Goal: Task Accomplishment & Management: Manage account settings

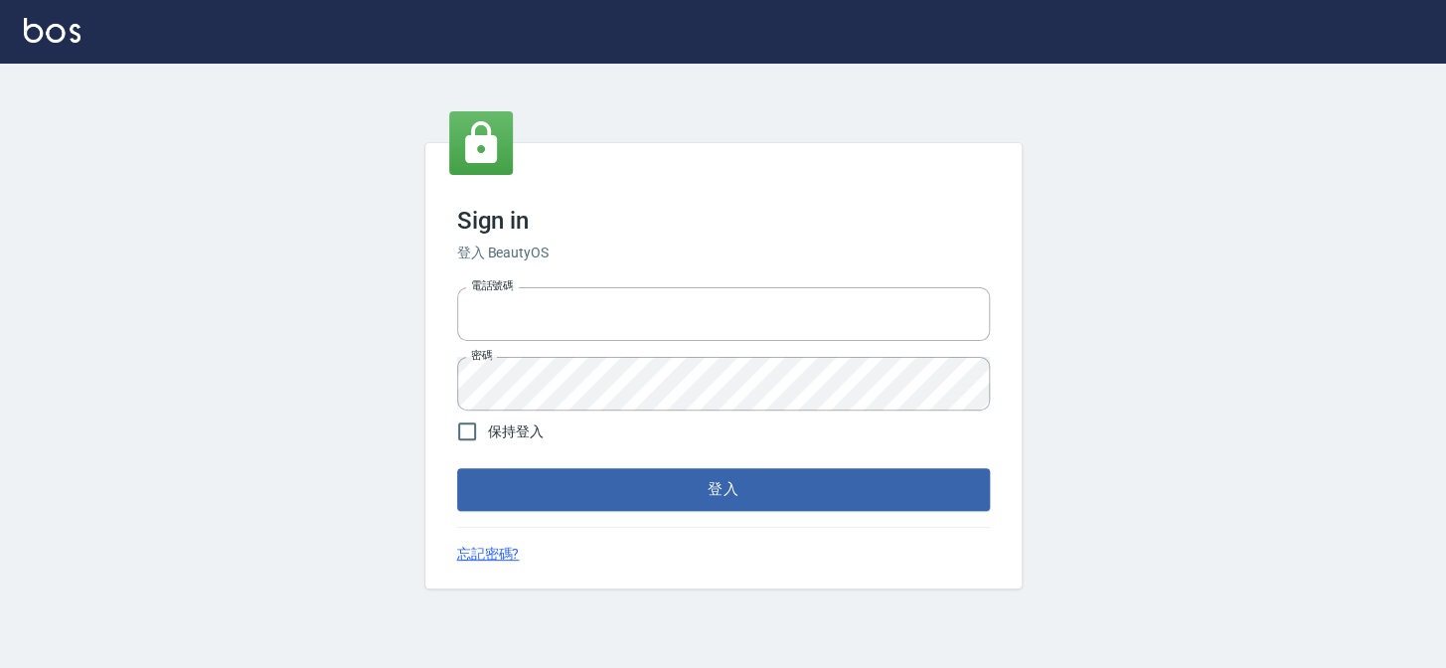
type input "27151227"
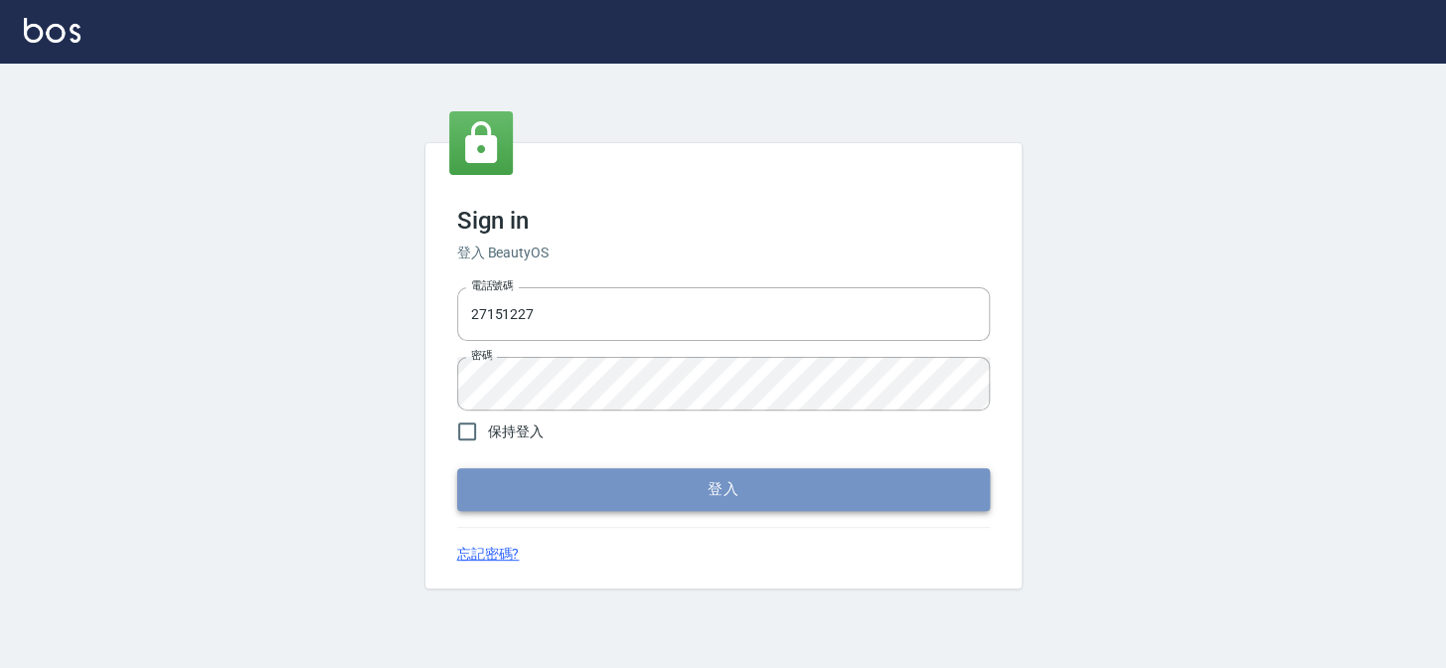
click at [708, 482] on button "登入" at bounding box center [723, 489] width 533 height 42
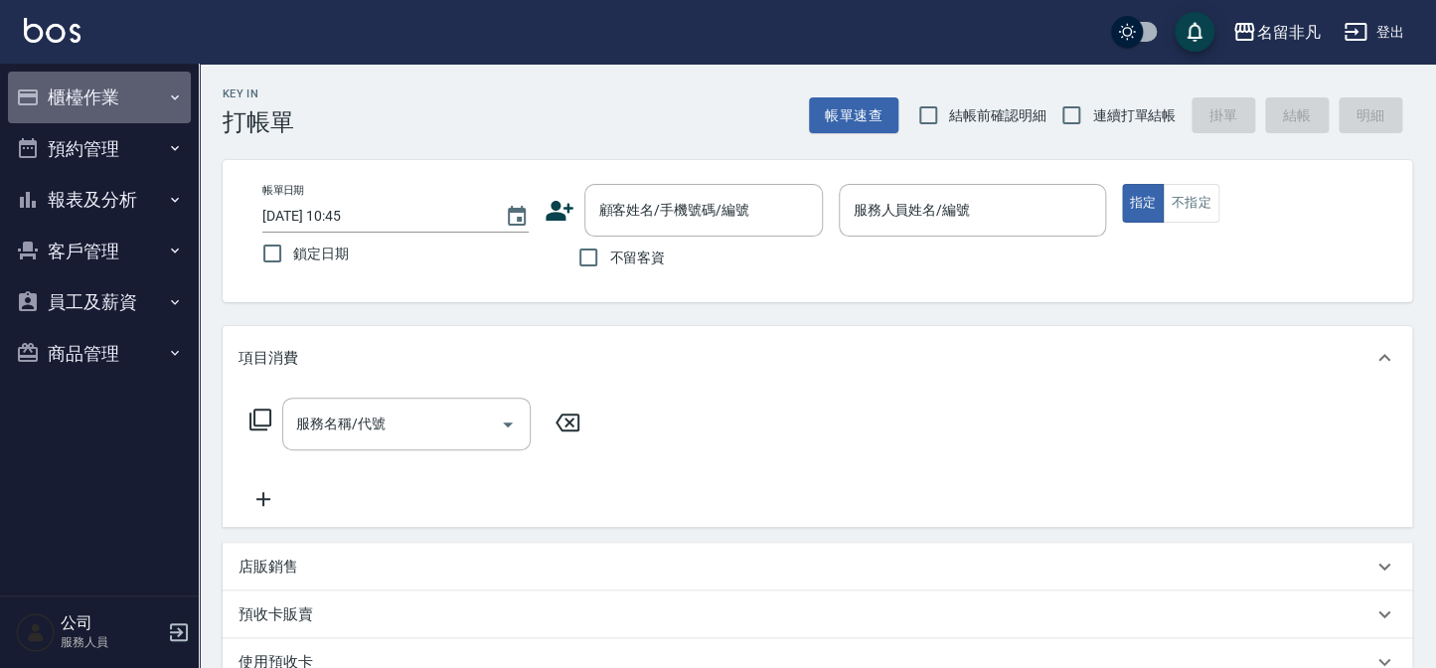
click at [86, 97] on button "櫃檯作業" at bounding box center [99, 98] width 183 height 52
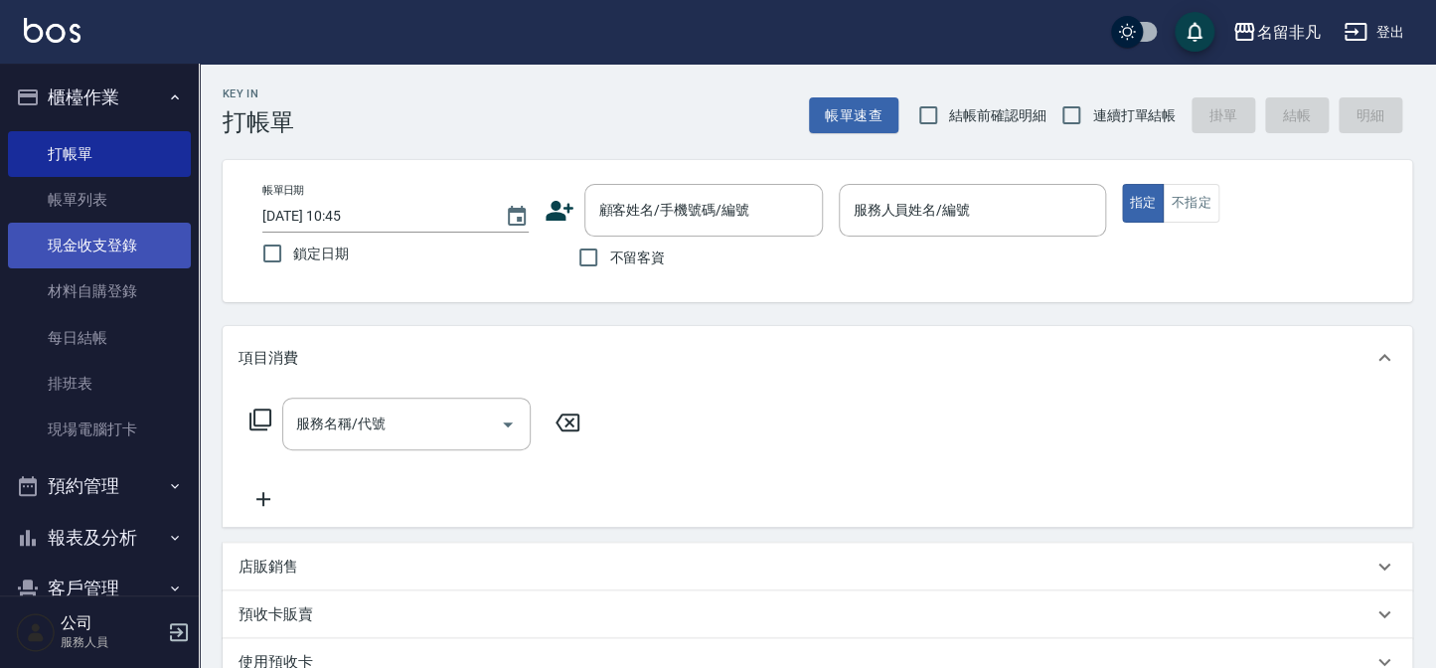
click at [115, 247] on link "現金收支登錄" at bounding box center [99, 246] width 183 height 46
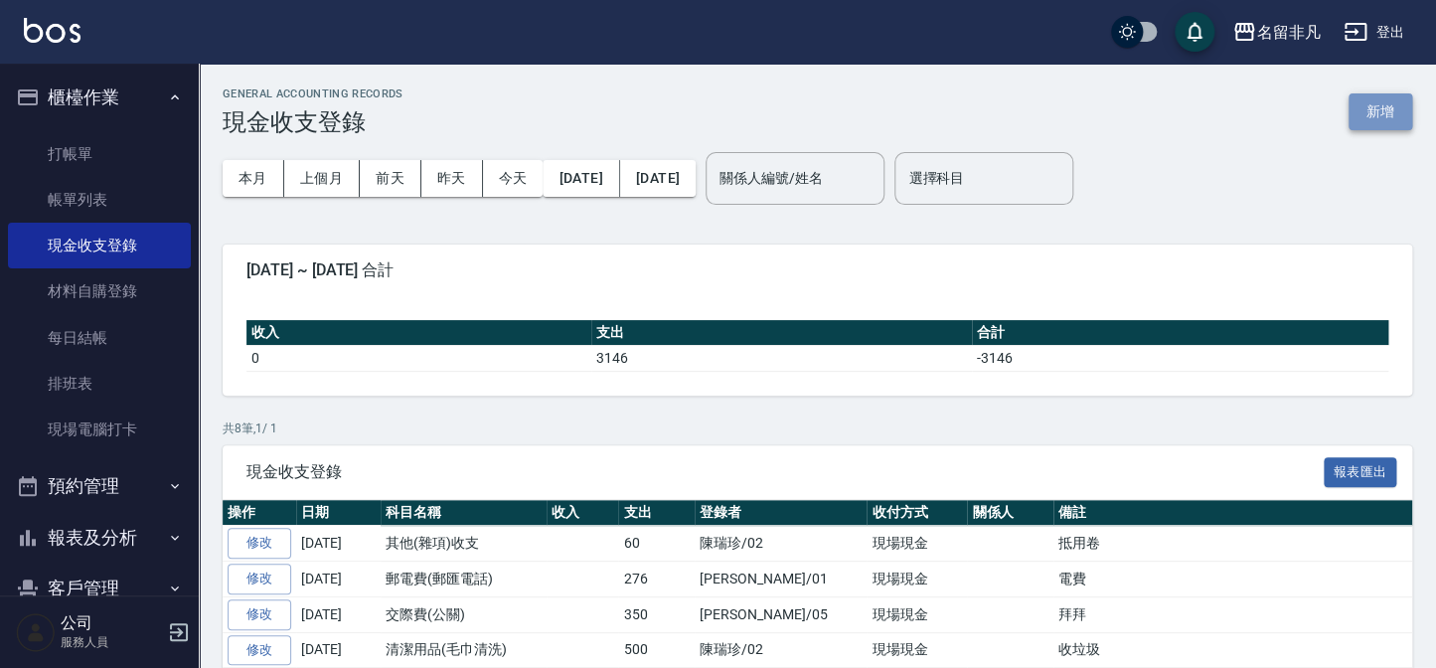
click at [1374, 108] on button "新增" at bounding box center [1381, 111] width 64 height 37
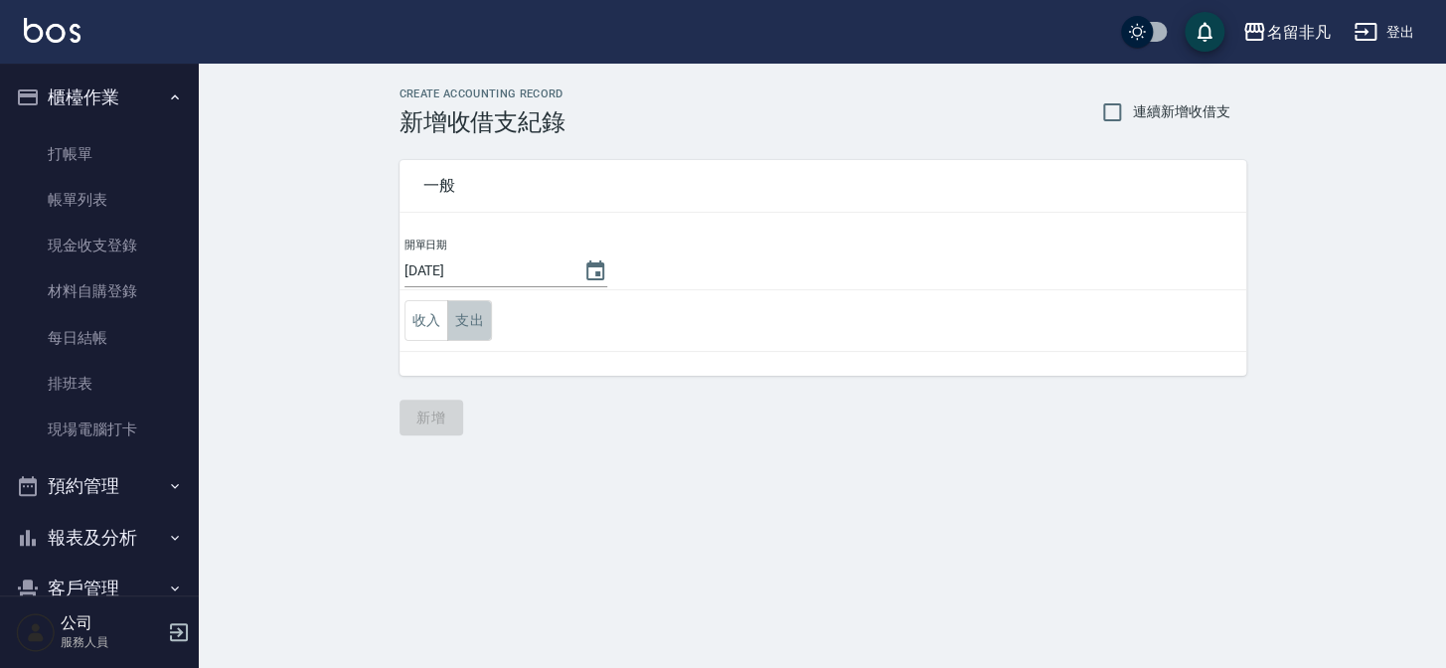
click at [474, 328] on button "支出" at bounding box center [469, 320] width 45 height 41
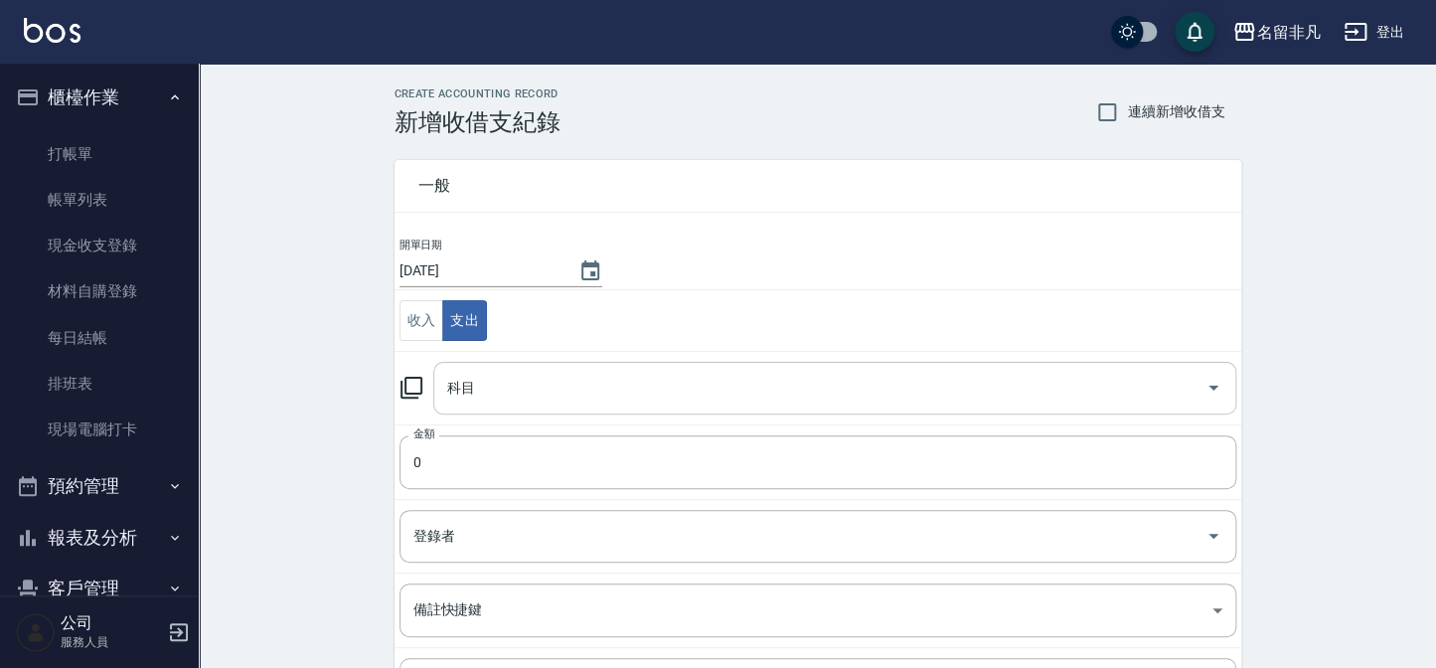
click at [484, 402] on input "科目" at bounding box center [819, 388] width 755 height 35
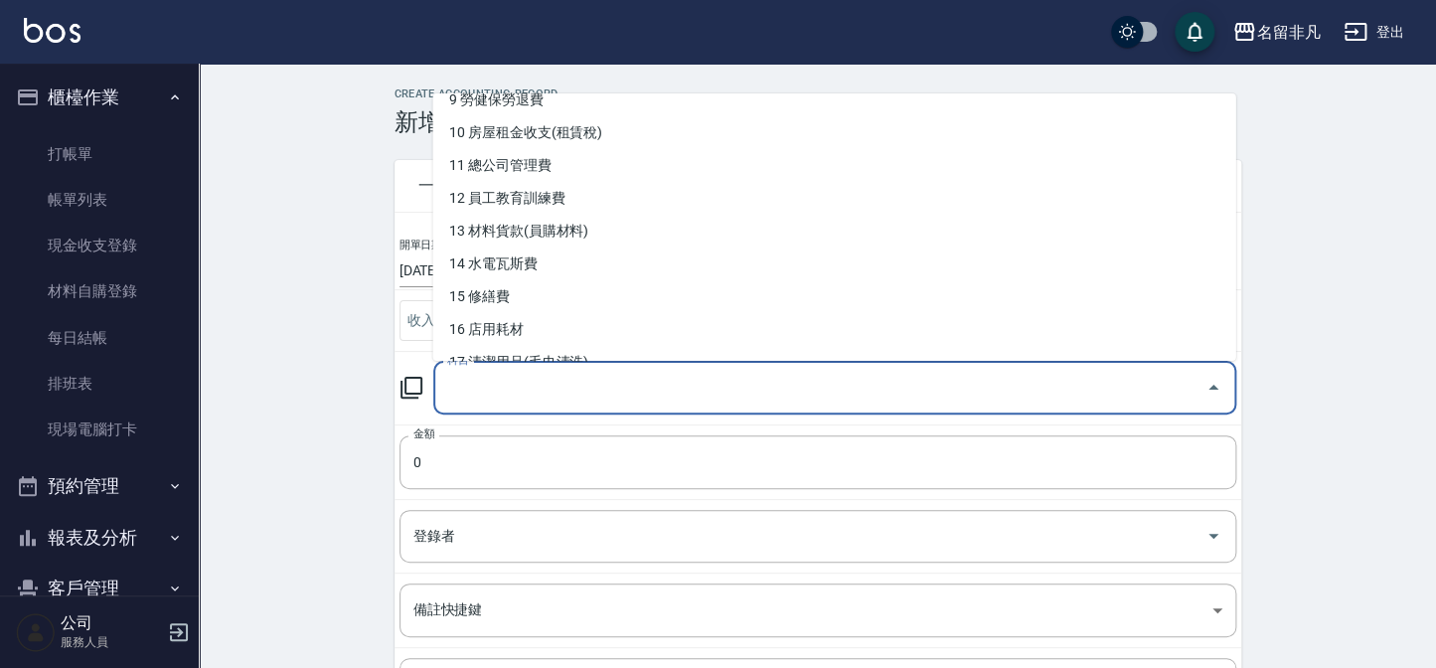
scroll to position [361, 0]
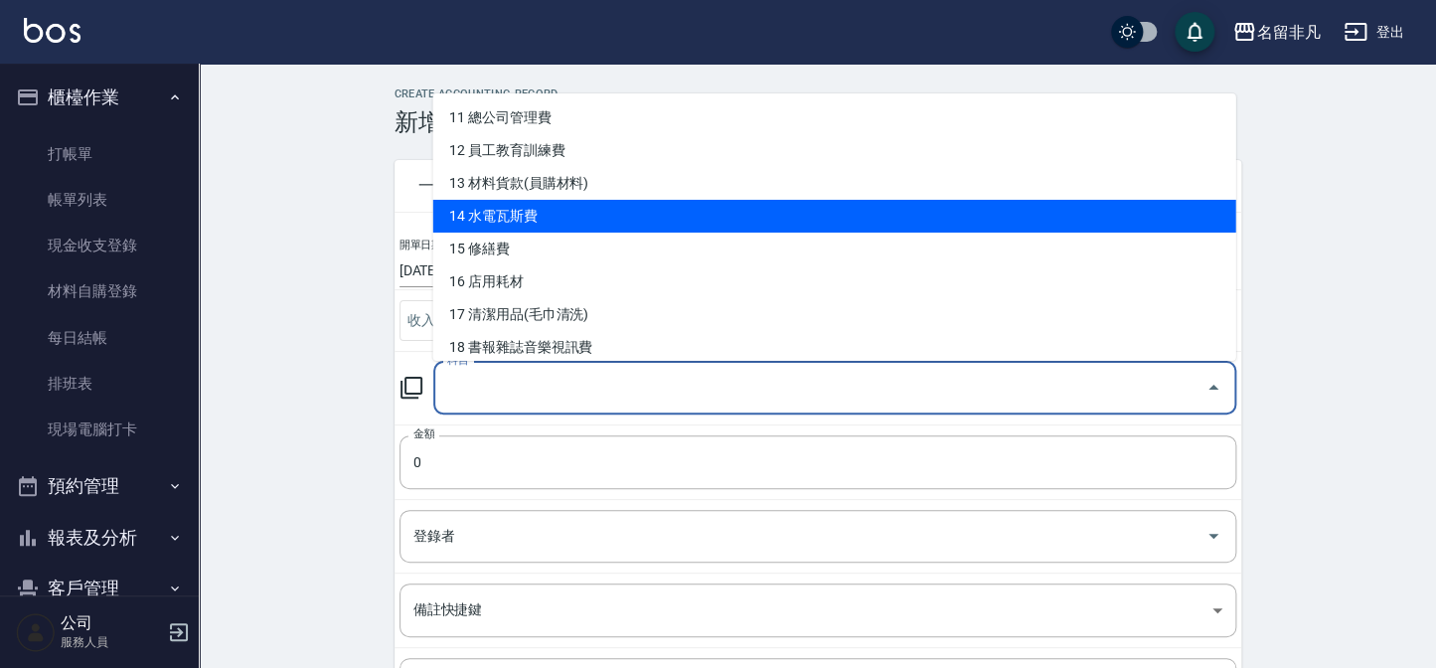
click at [589, 207] on li "14 水電瓦斯費" at bounding box center [833, 216] width 803 height 33
type input "14 水電瓦斯費"
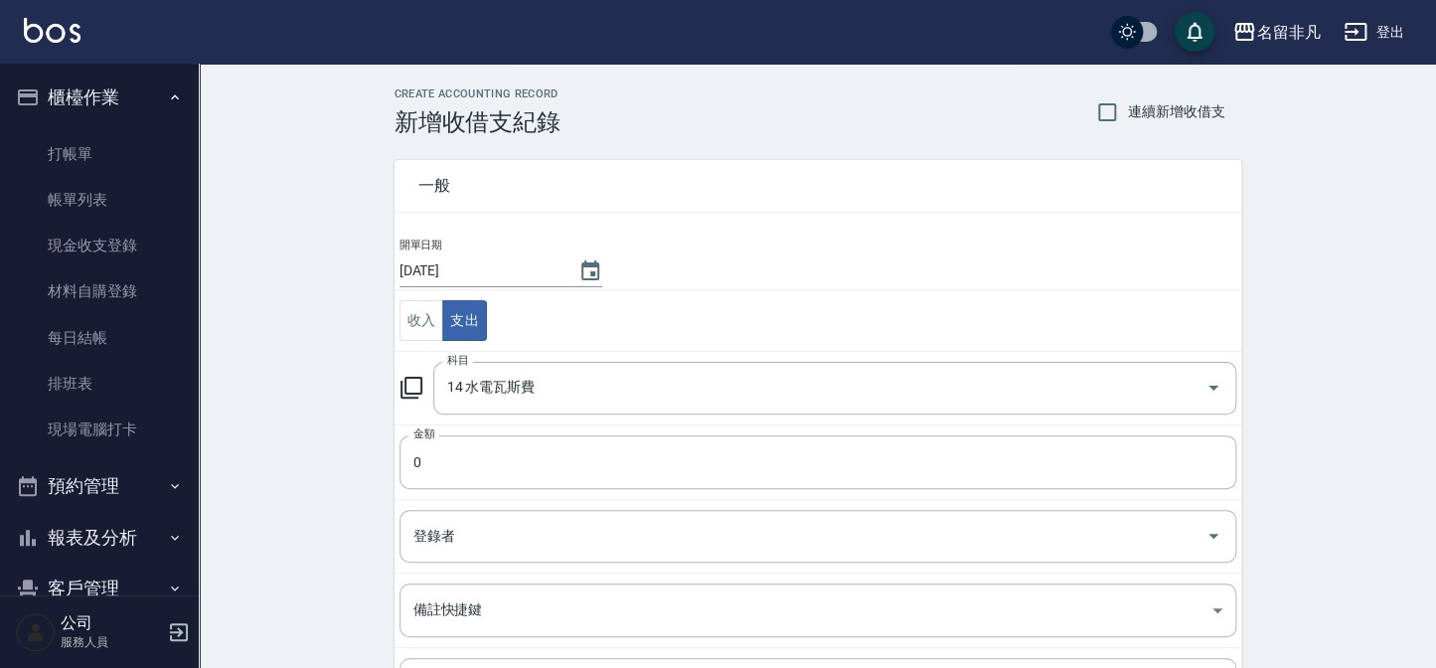
click at [480, 432] on td "金額 0 金額" at bounding box center [818, 461] width 847 height 75
drag, startPoint x: 452, startPoint y: 469, endPoint x: 466, endPoint y: 476, distance: 15.6
click at [456, 471] on input "0" at bounding box center [818, 462] width 837 height 54
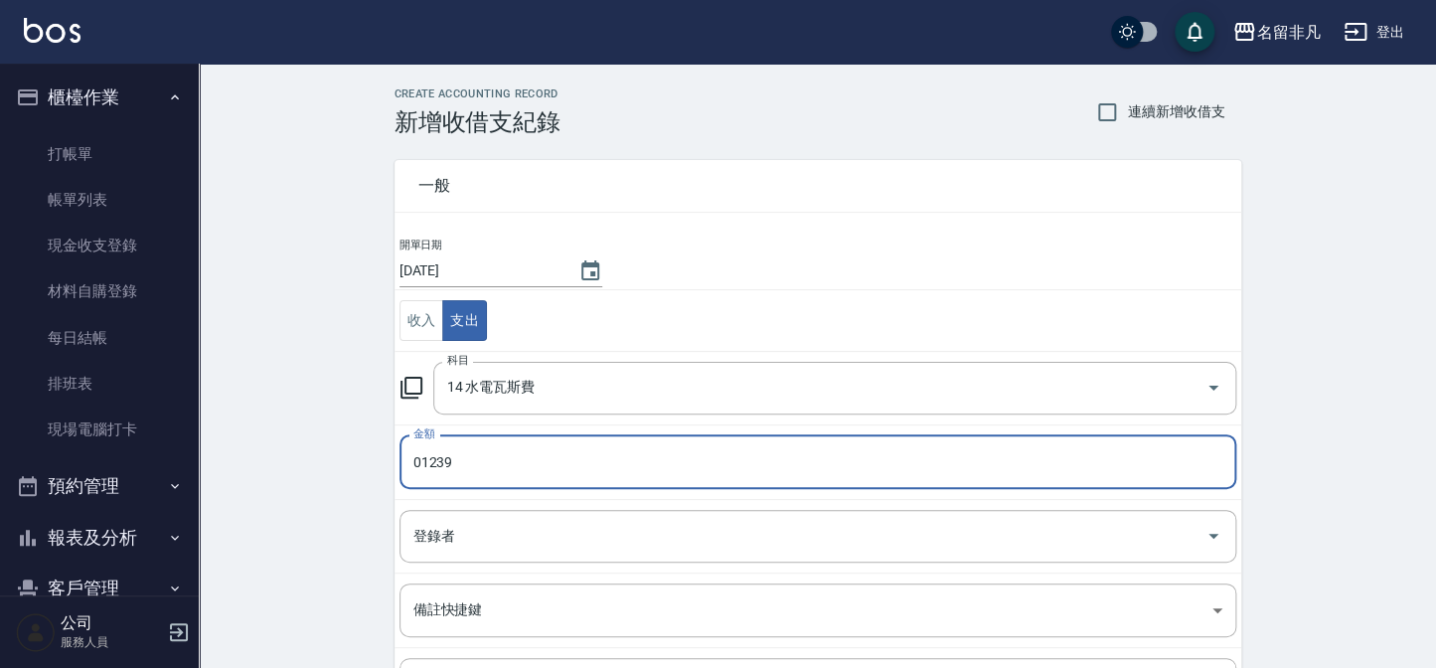
click at [418, 460] on input "01239" at bounding box center [818, 462] width 837 height 54
drag, startPoint x: 562, startPoint y: 510, endPoint x: 550, endPoint y: 543, distance: 34.9
click at [555, 527] on div "登錄者" at bounding box center [818, 536] width 837 height 53
type input "1239"
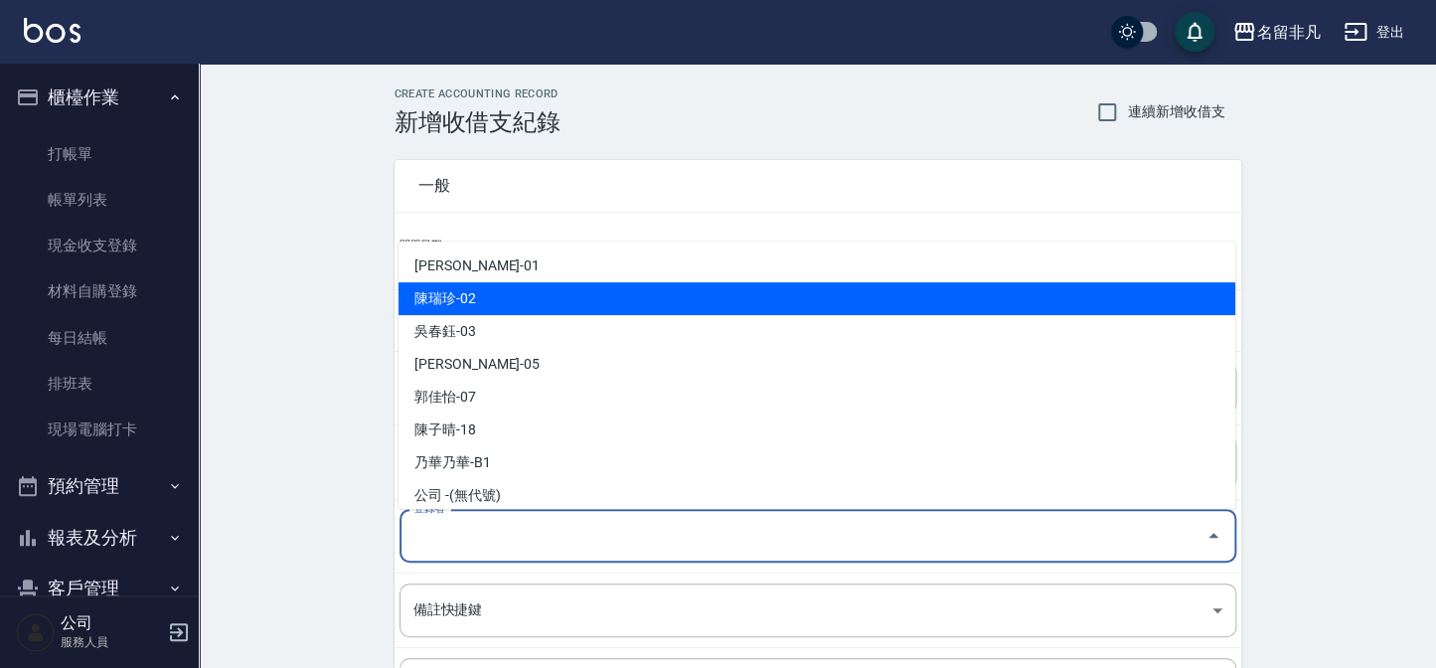
click at [484, 292] on li "陳瑞珍-02" at bounding box center [817, 298] width 837 height 33
type input "陳瑞珍-02"
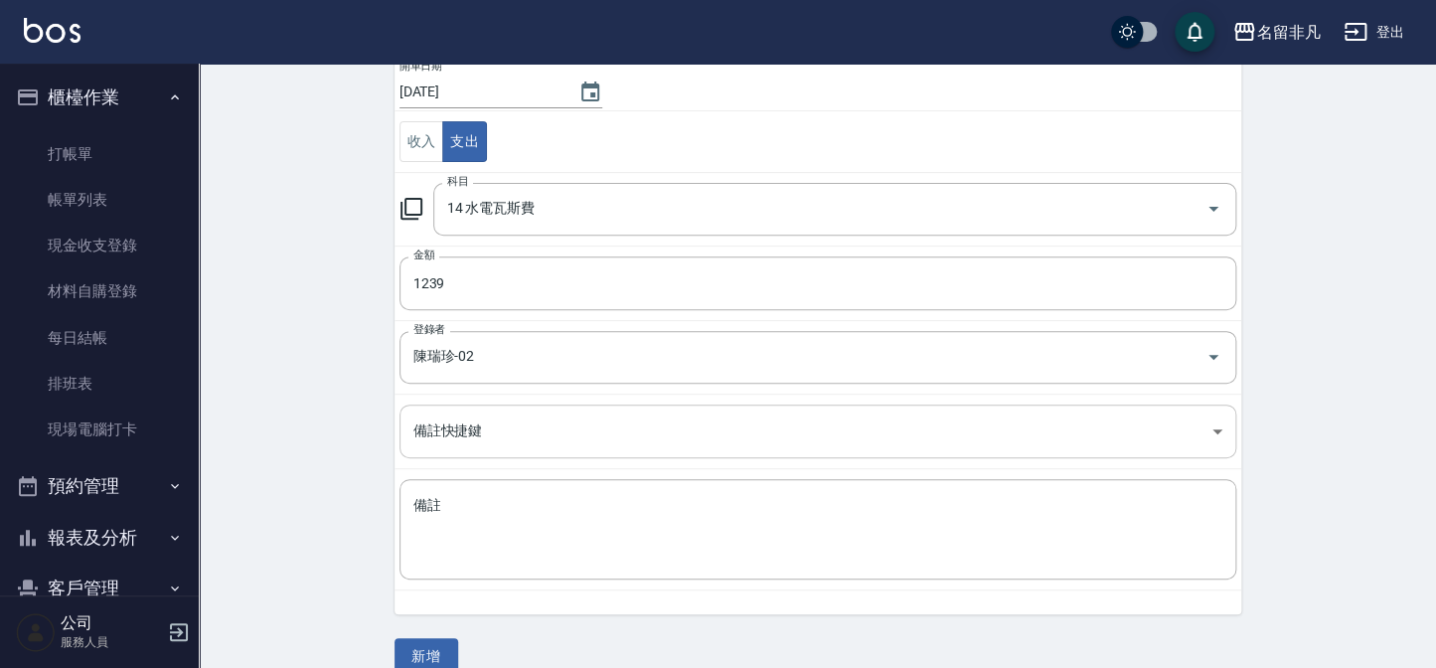
scroll to position [180, 0]
click at [459, 523] on textarea "備註" at bounding box center [818, 529] width 809 height 68
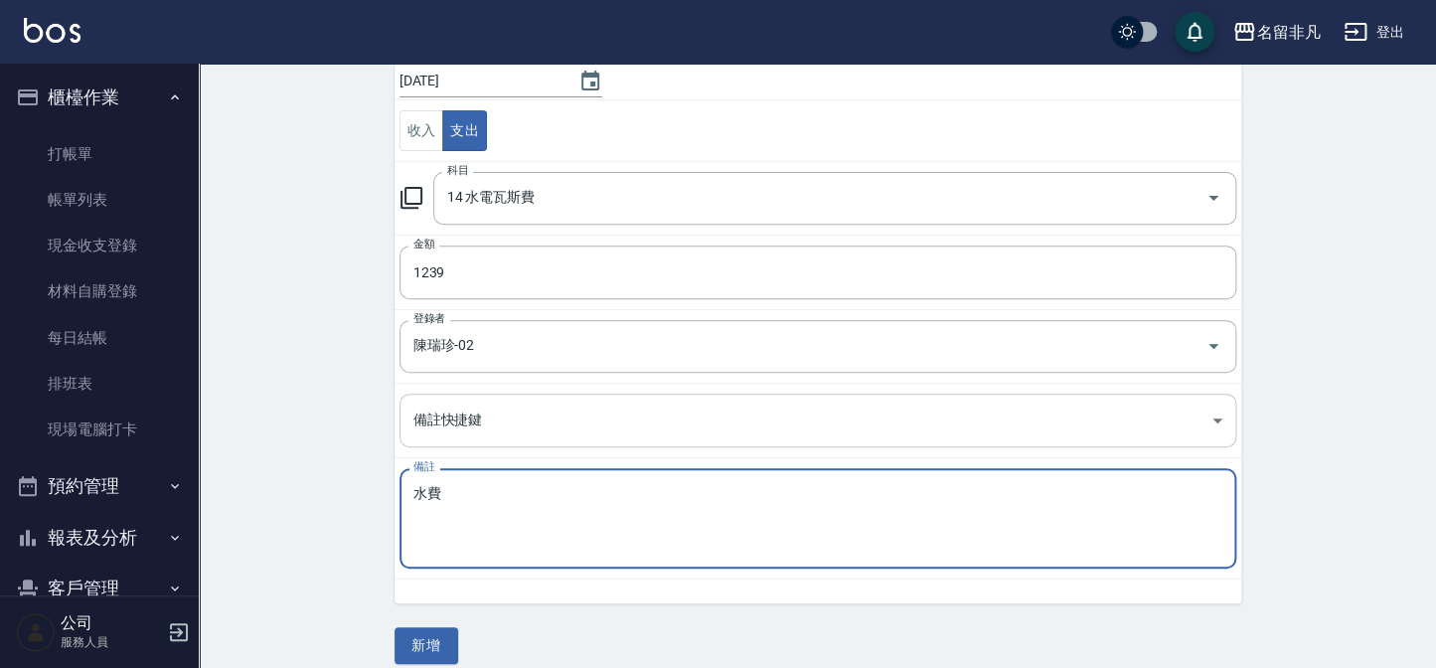
scroll to position [209, 0]
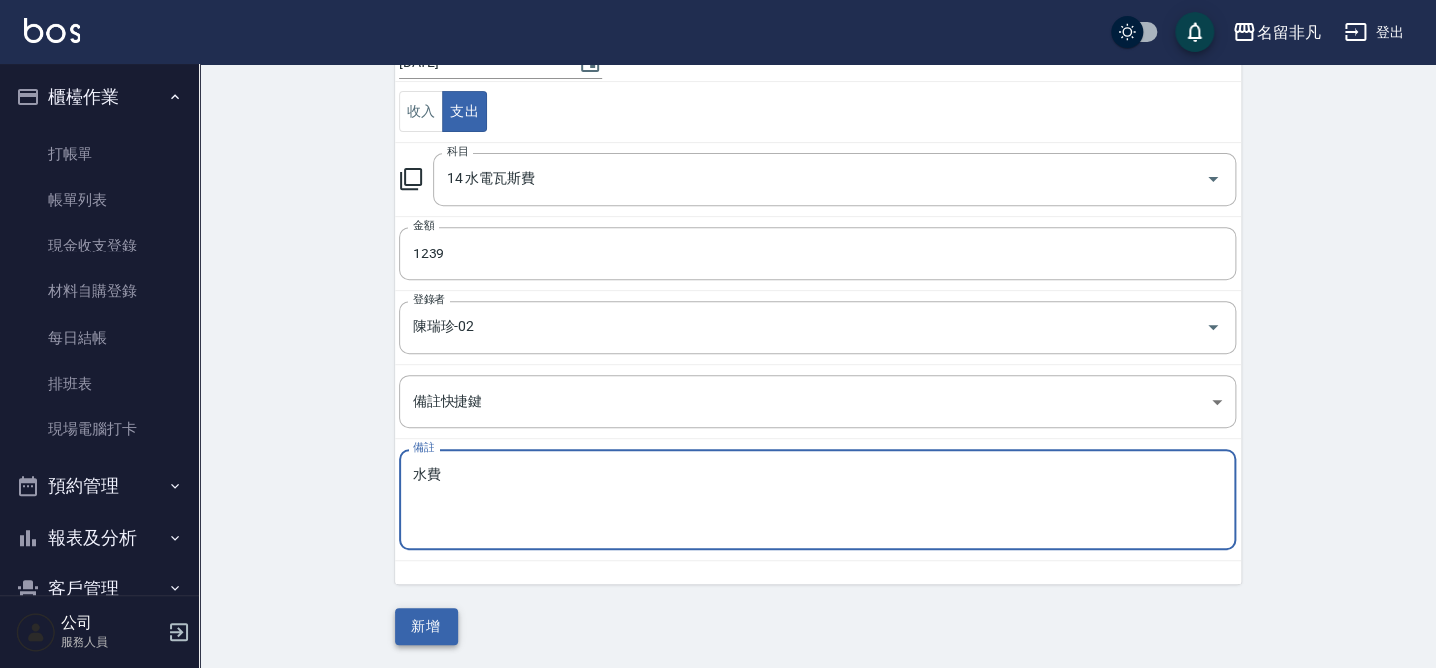
type textarea "水費"
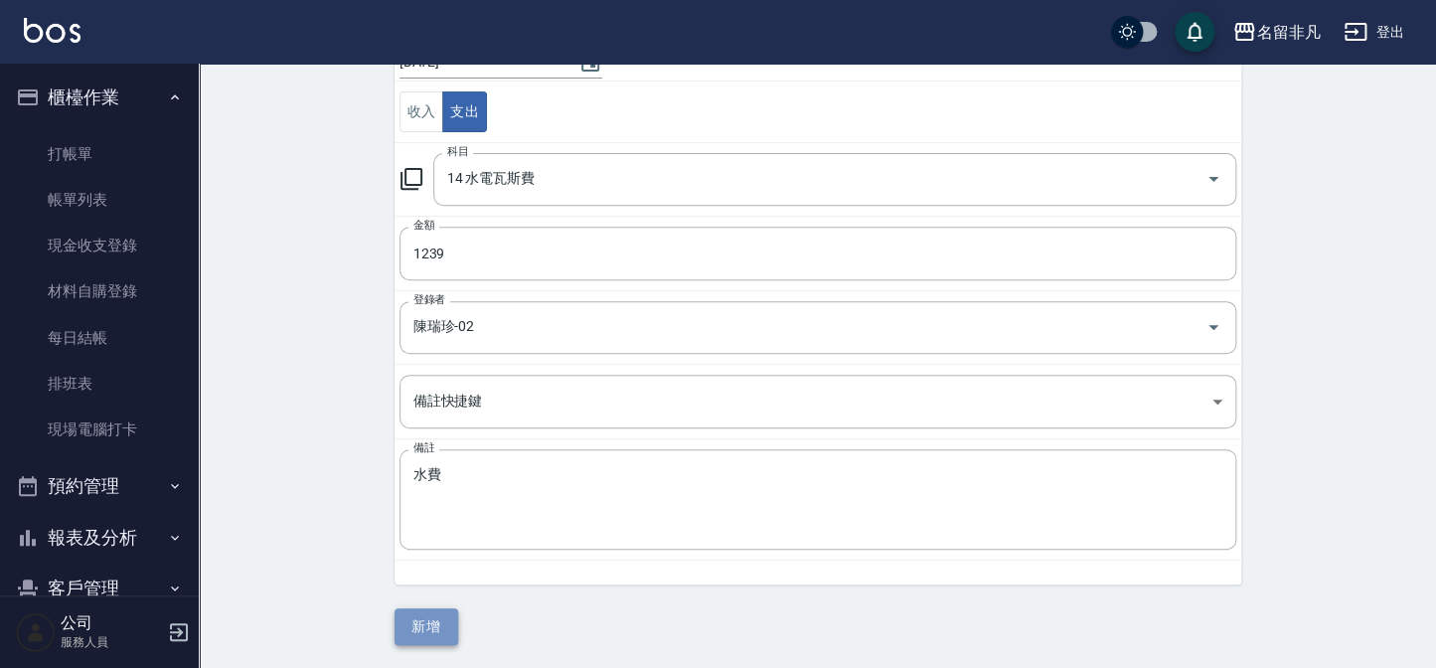
click at [419, 624] on button "新增" at bounding box center [427, 626] width 64 height 37
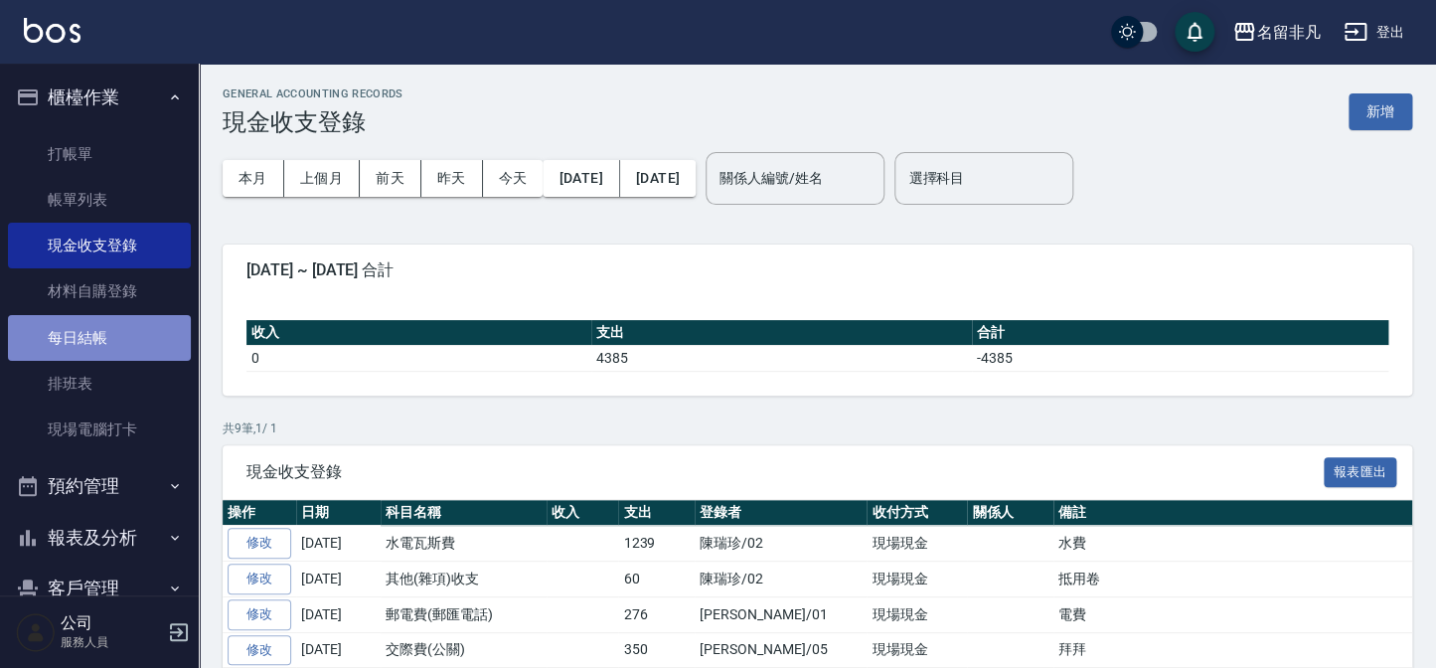
click at [99, 338] on link "每日結帳" at bounding box center [99, 338] width 183 height 46
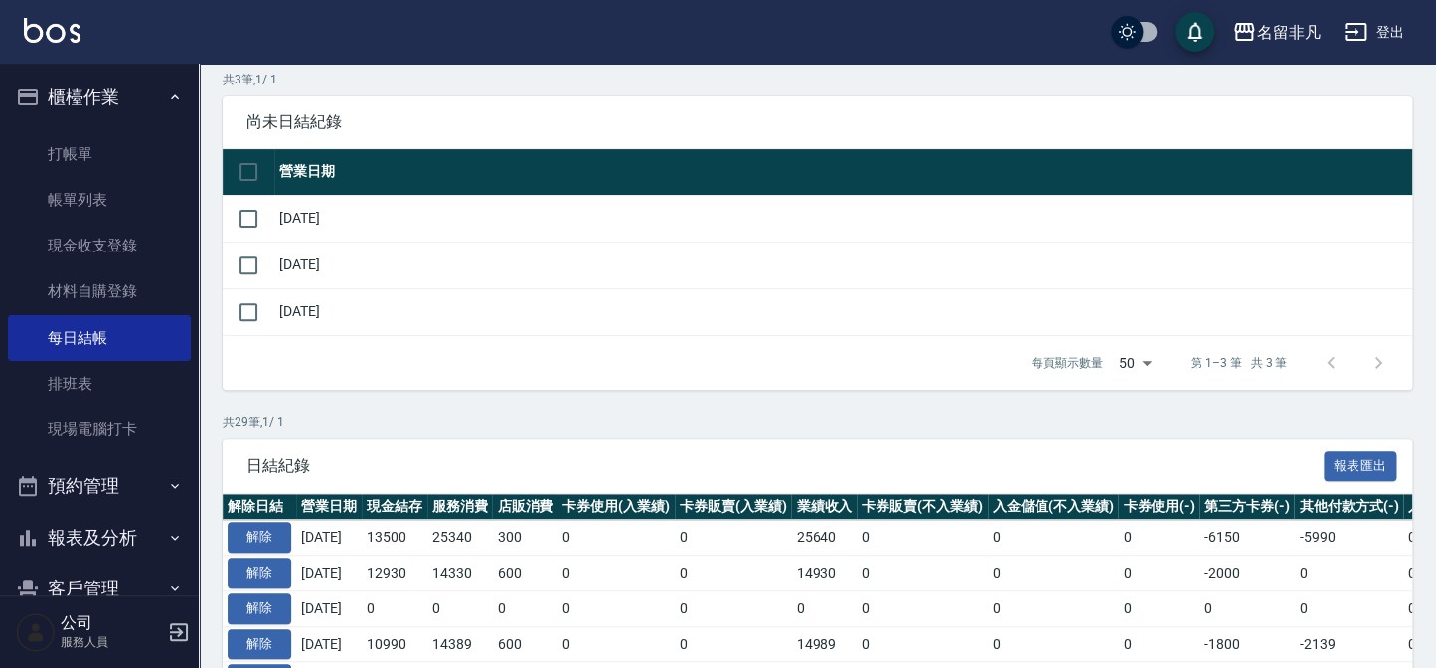
scroll to position [180, 0]
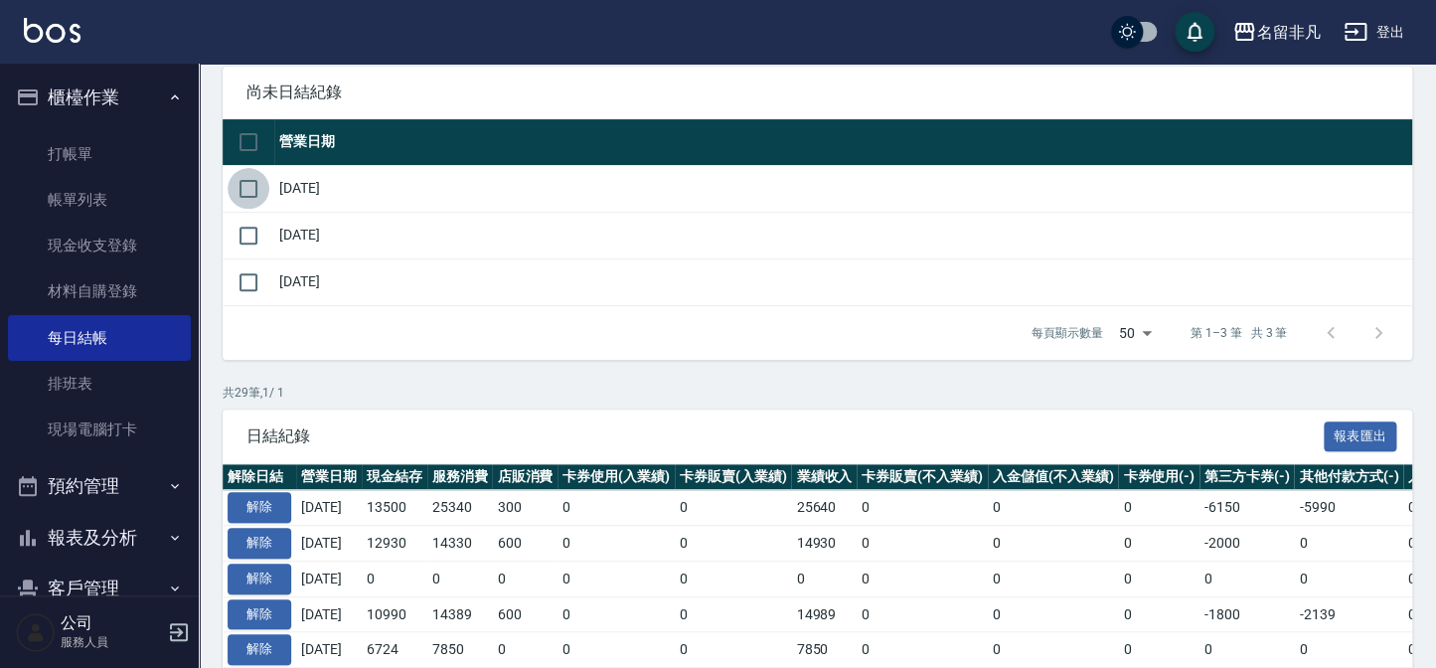
click at [251, 192] on input "checkbox" at bounding box center [249, 189] width 42 height 42
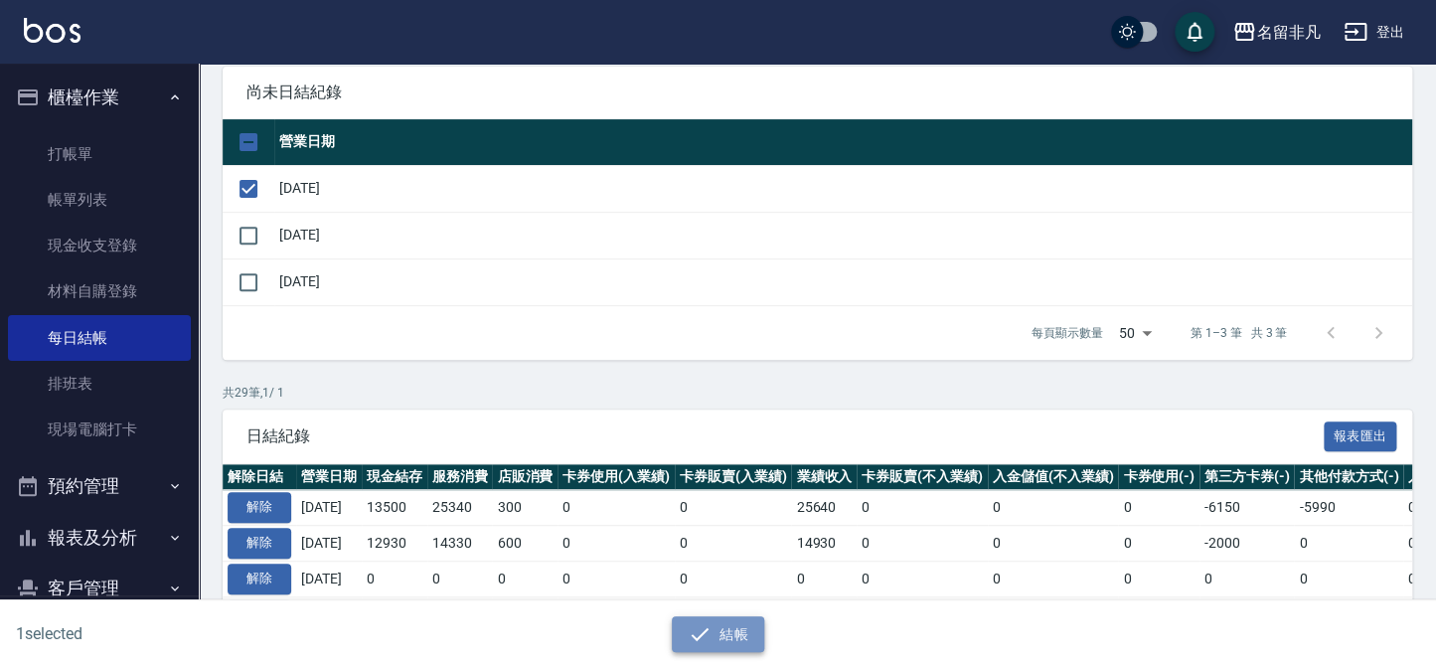
click at [736, 627] on button "結帳" at bounding box center [718, 634] width 92 height 37
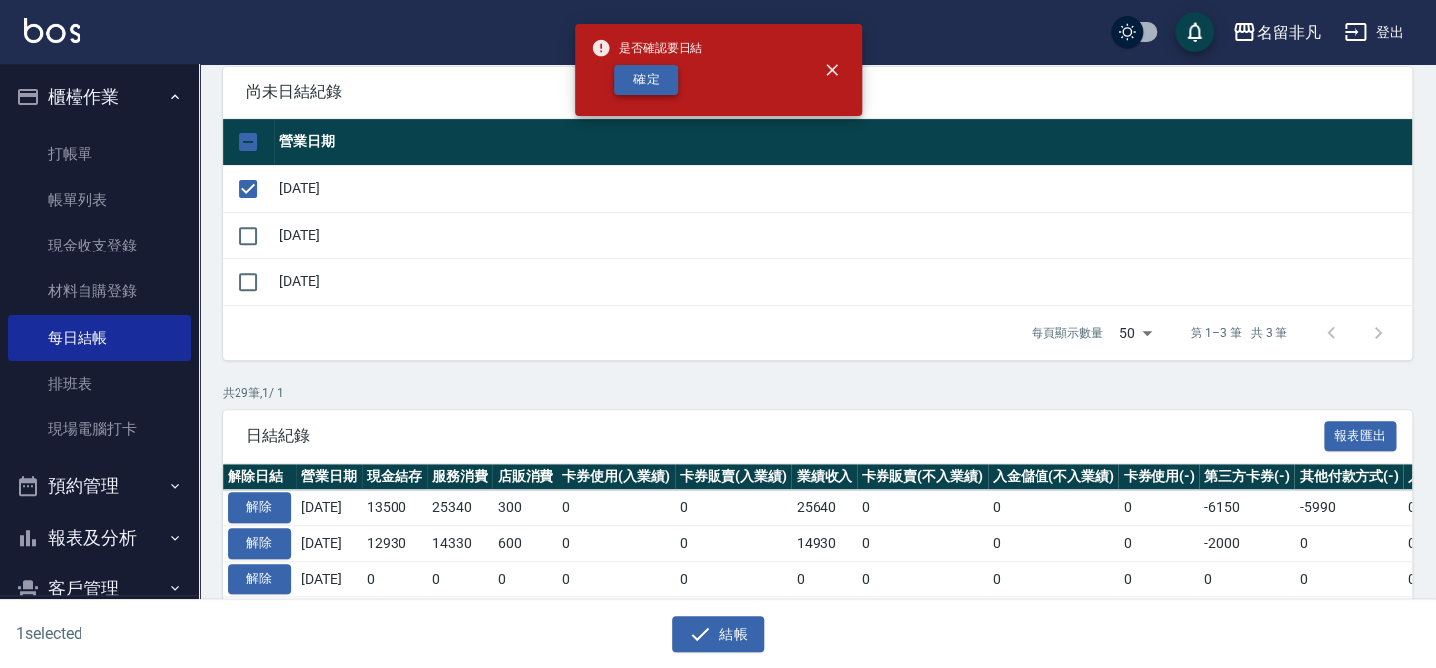
click at [667, 78] on button "確定" at bounding box center [646, 80] width 64 height 31
checkbox input "false"
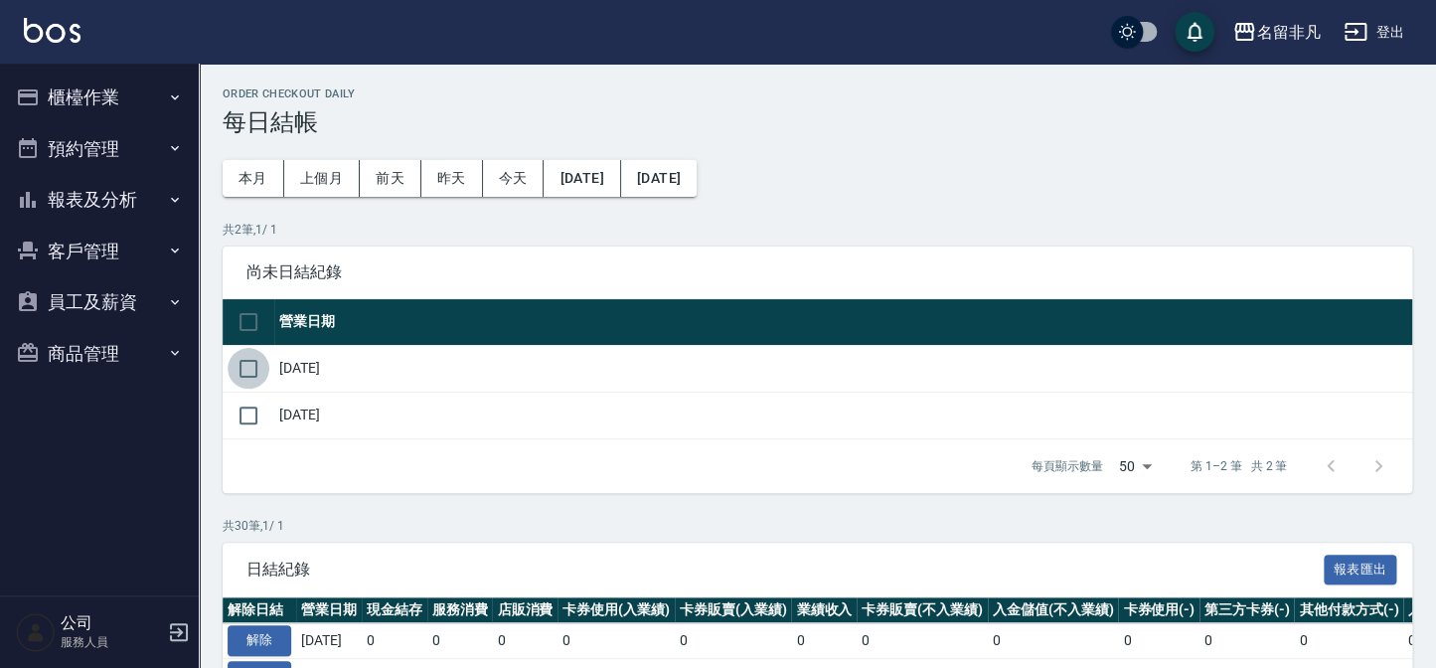
click at [252, 369] on input "checkbox" at bounding box center [249, 369] width 42 height 42
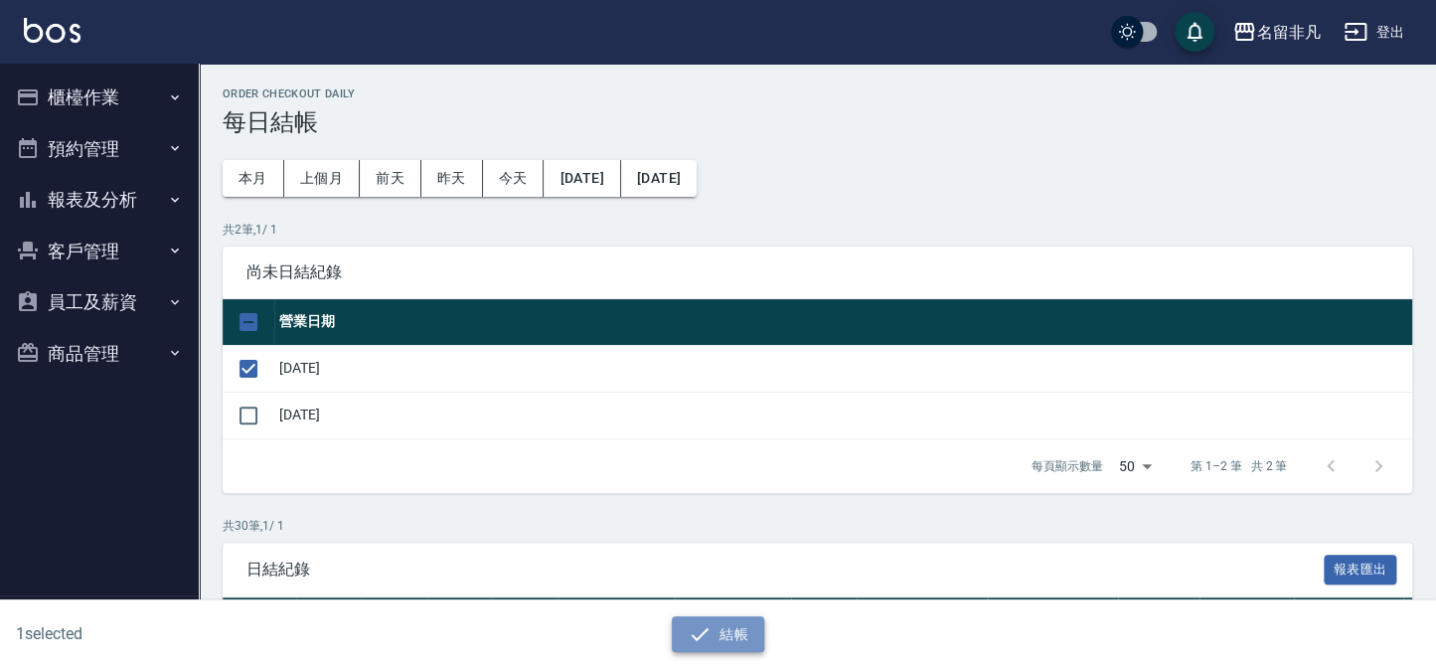
click at [709, 631] on icon "button" at bounding box center [700, 634] width 24 height 24
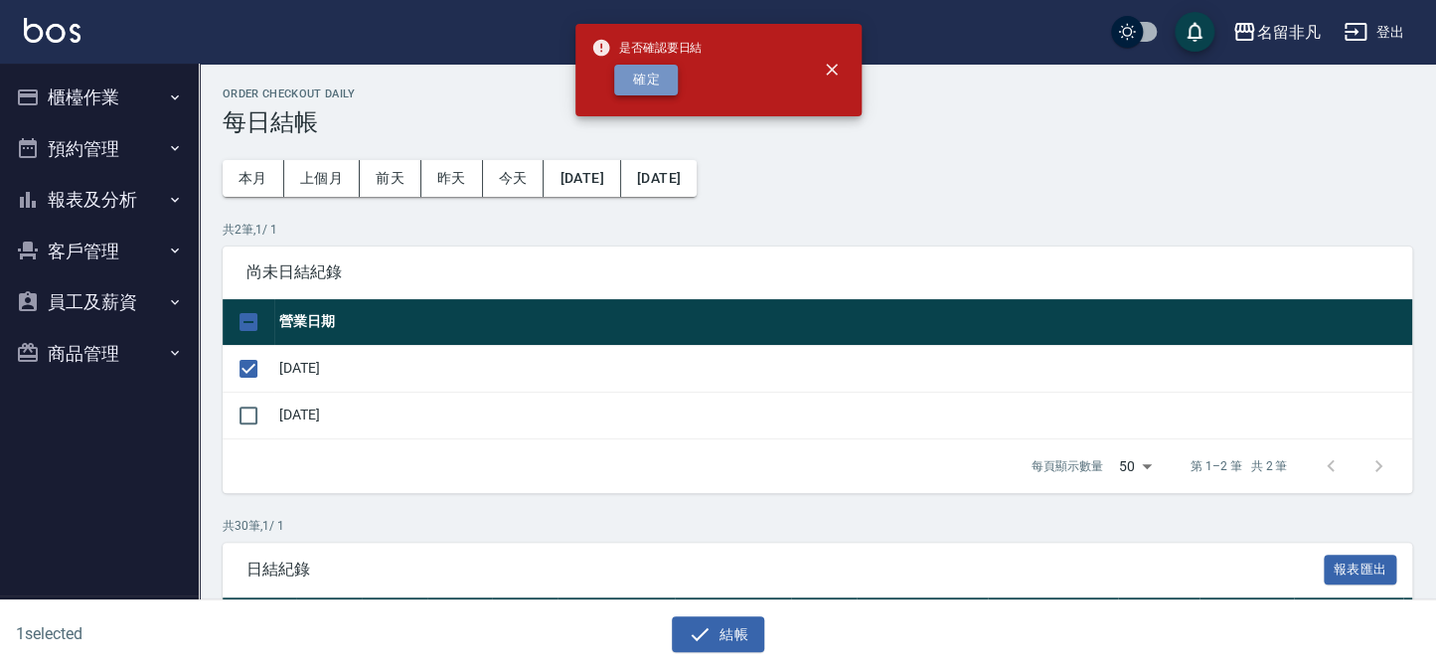
click at [646, 80] on button "確定" at bounding box center [646, 80] width 64 height 31
checkbox input "false"
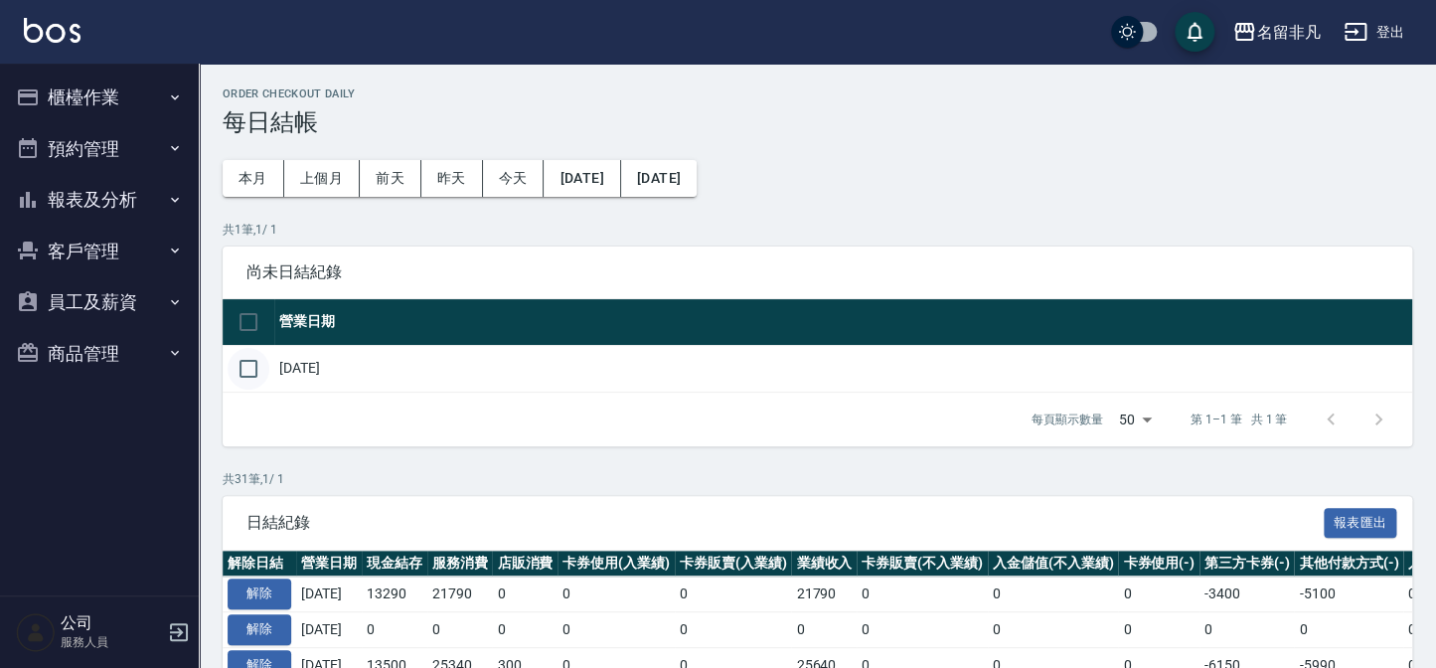
click at [241, 365] on input "checkbox" at bounding box center [249, 369] width 42 height 42
checkbox input "true"
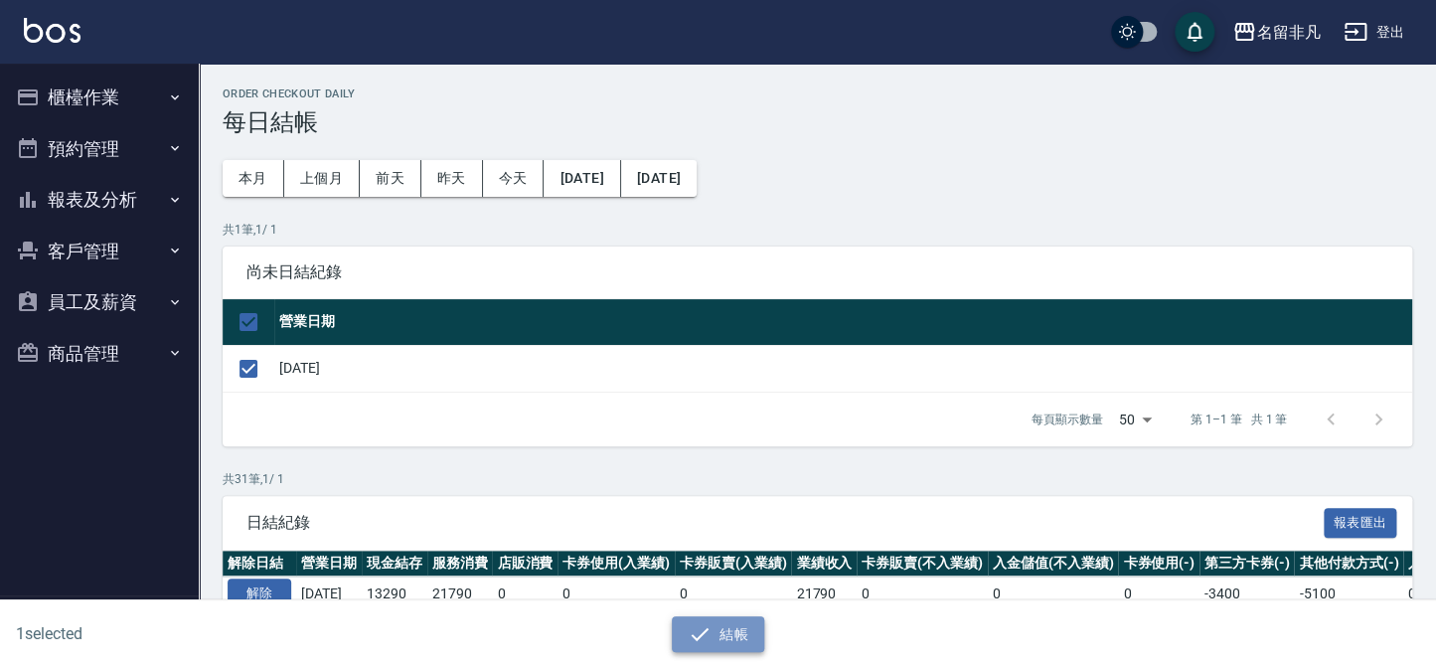
click at [726, 636] on button "結帳" at bounding box center [718, 634] width 92 height 37
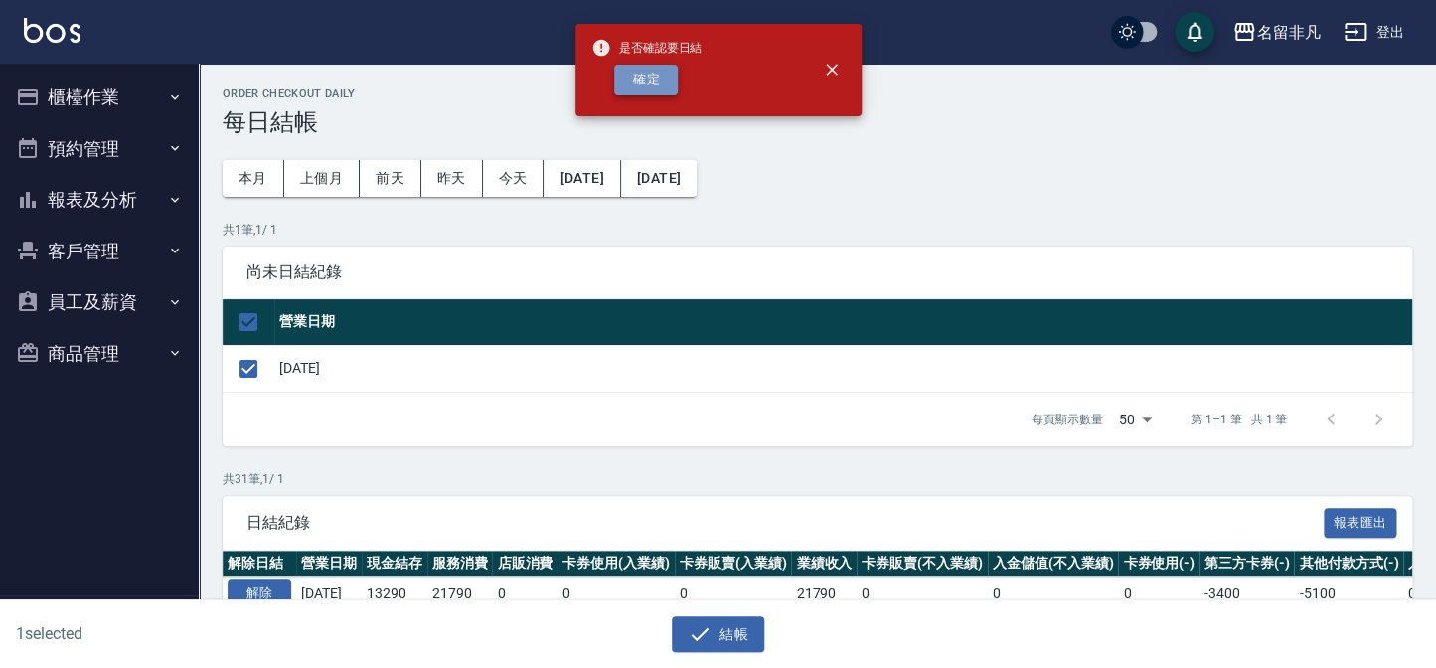
click at [659, 86] on button "確定" at bounding box center [646, 80] width 64 height 31
checkbox input "false"
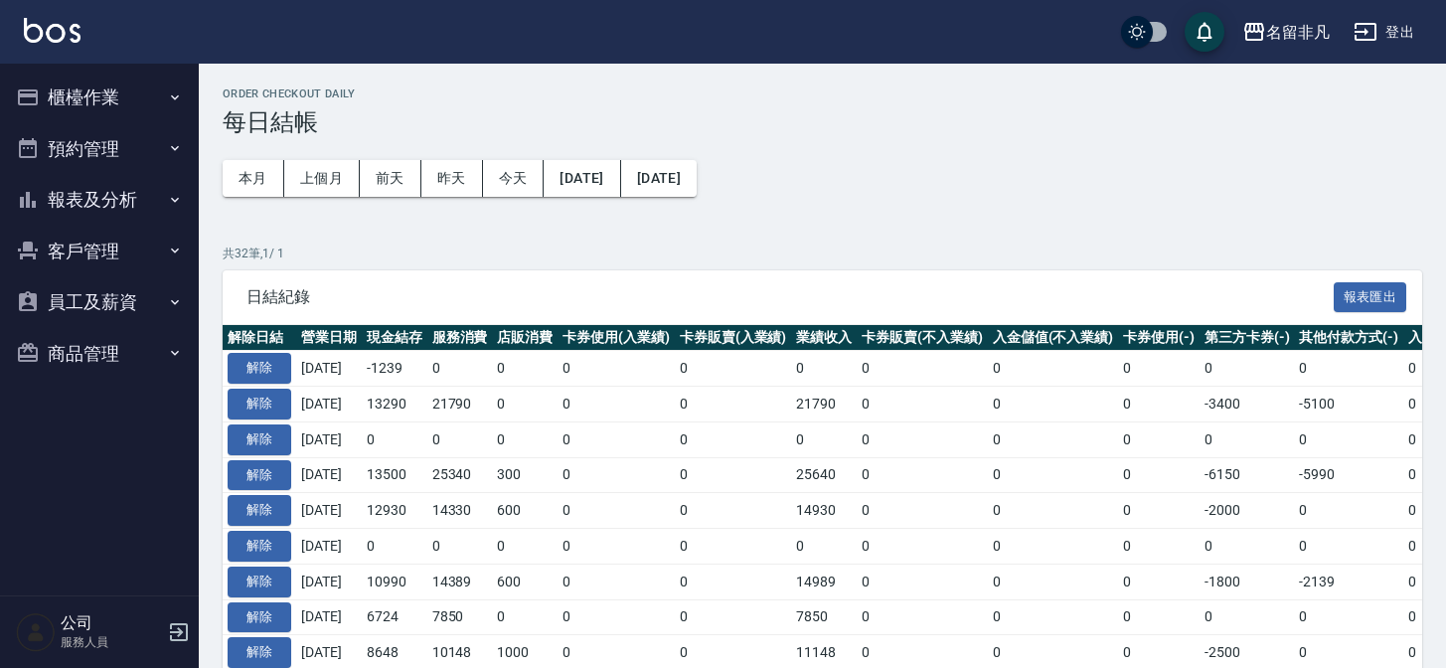
click at [116, 105] on button "櫃檯作業" at bounding box center [99, 98] width 183 height 52
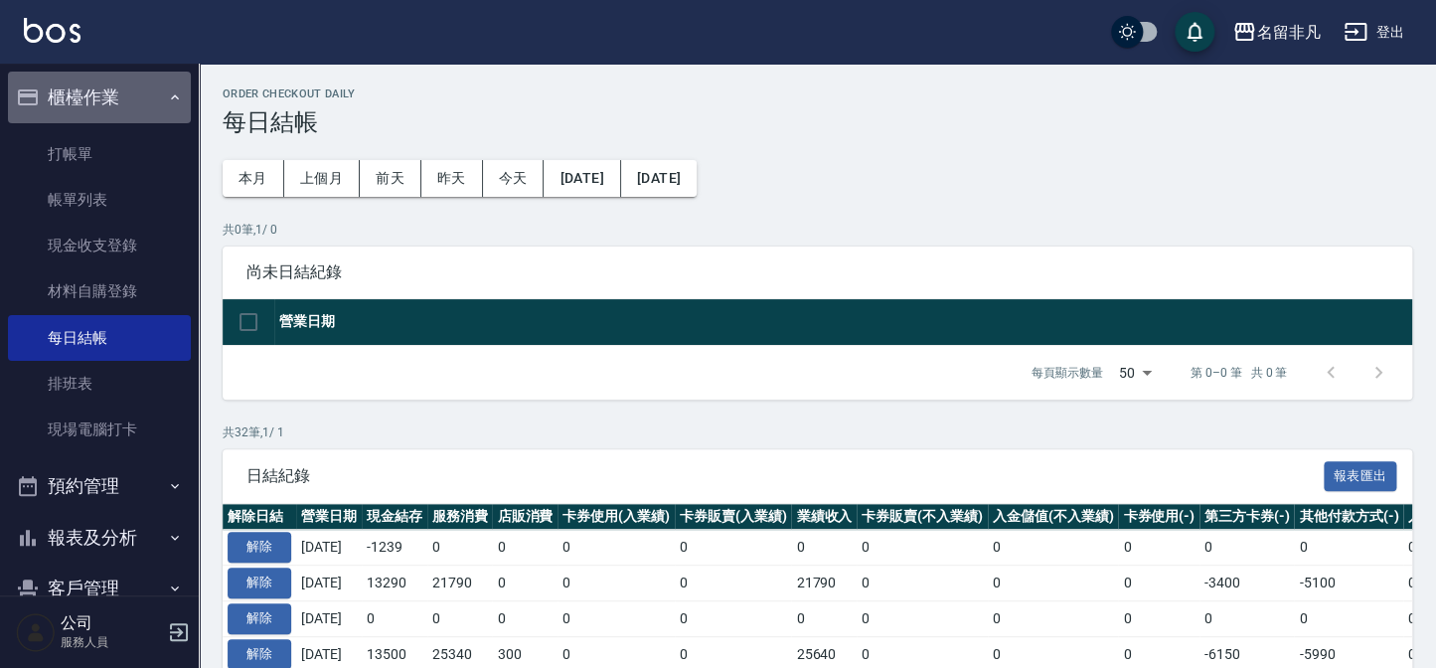
click at [108, 84] on button "櫃檯作業" at bounding box center [99, 98] width 183 height 52
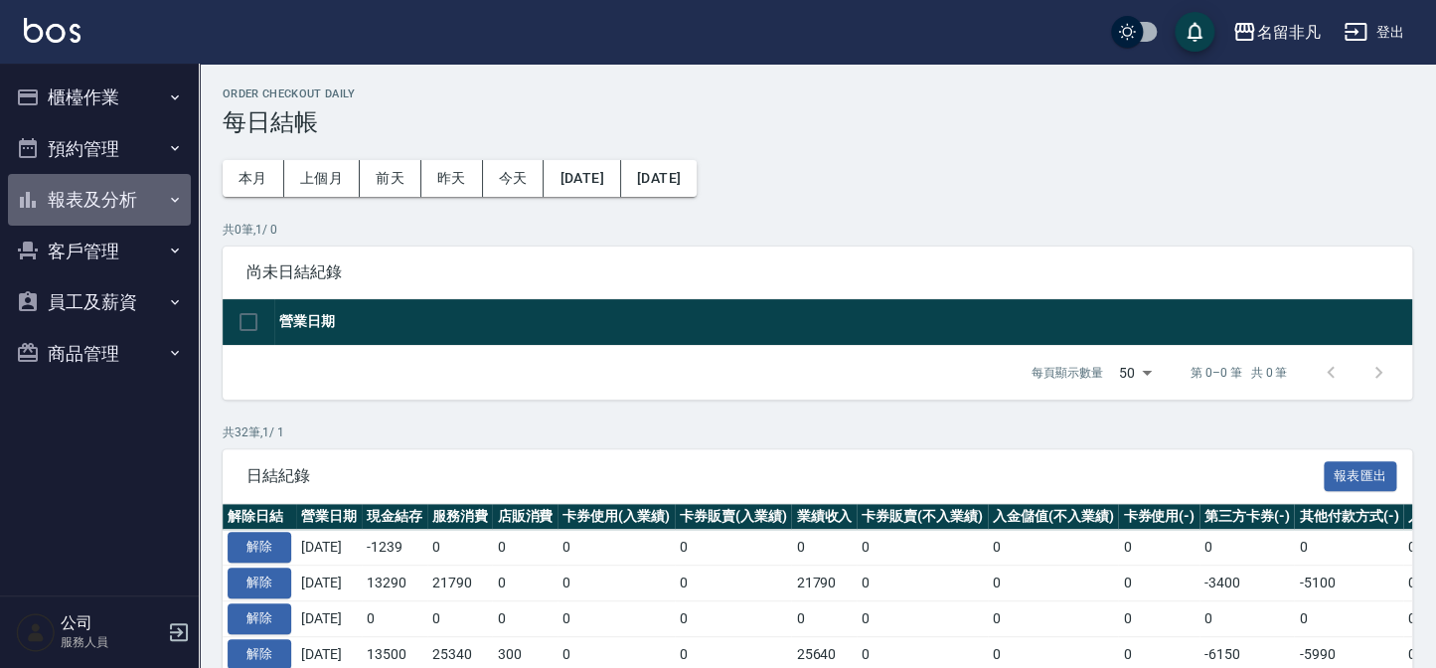
click at [118, 199] on button "報表及分析" at bounding box center [99, 200] width 183 height 52
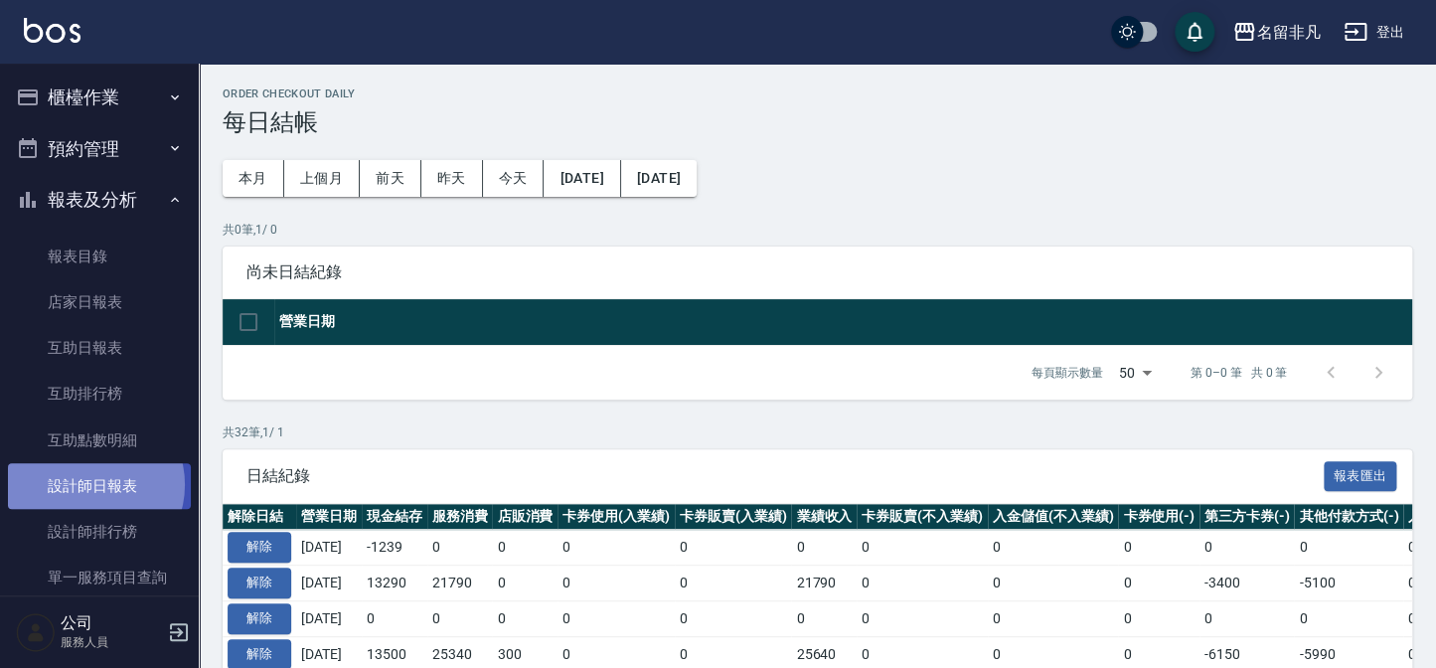
click at [90, 485] on link "設計師日報表" at bounding box center [99, 486] width 183 height 46
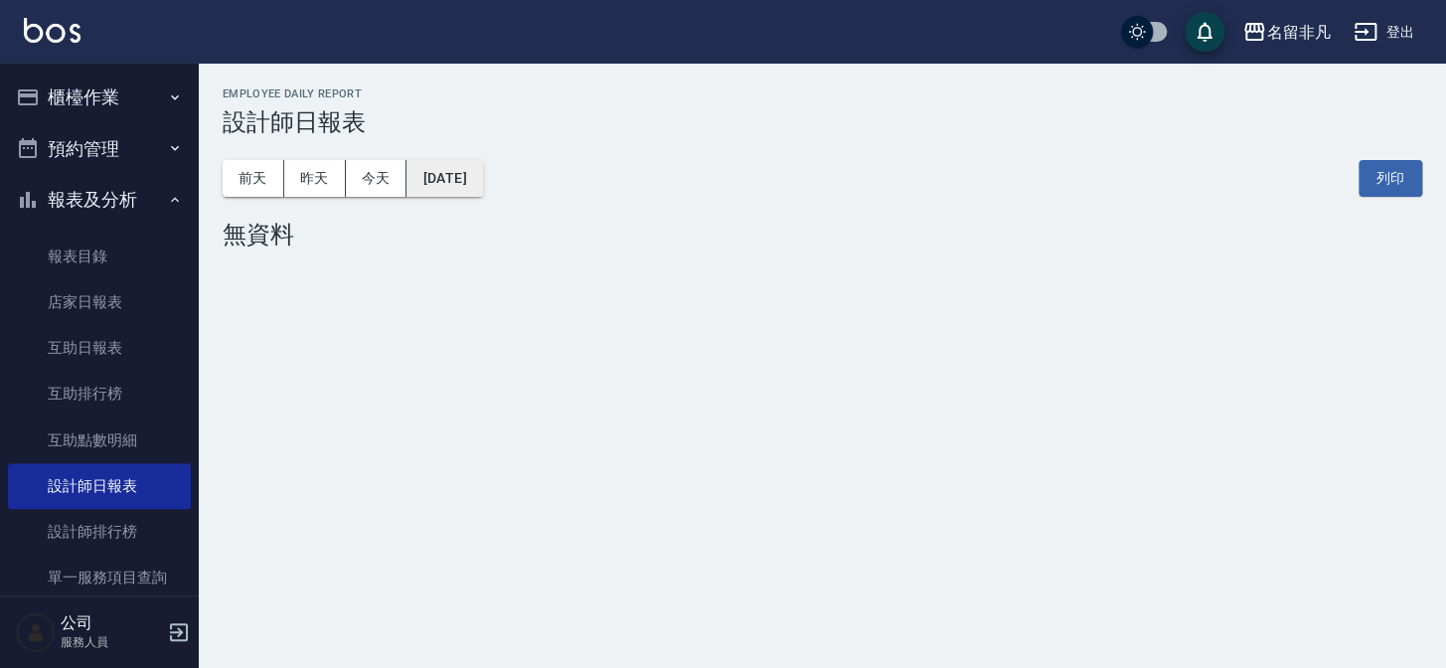
click at [482, 179] on button "[DATE]" at bounding box center [445, 178] width 76 height 37
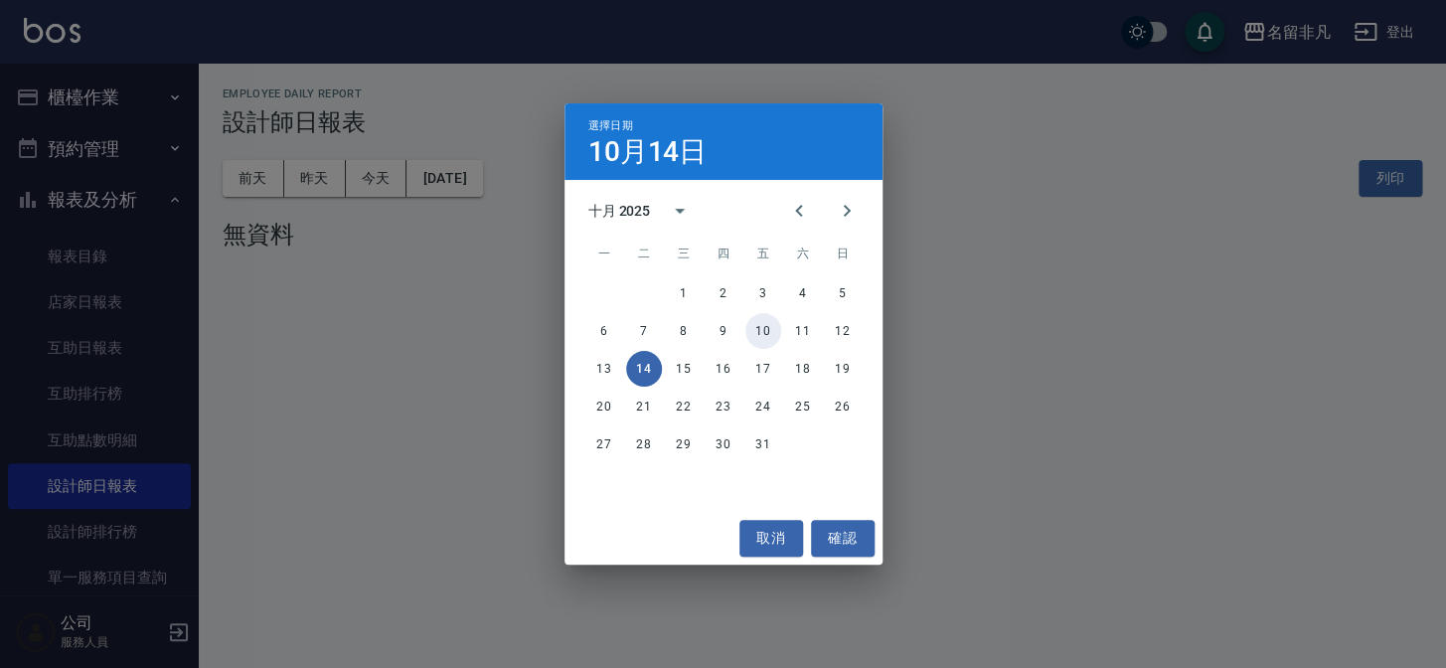
drag, startPoint x: 761, startPoint y: 331, endPoint x: 725, endPoint y: 298, distance: 49.3
click at [761, 330] on button "10" at bounding box center [764, 331] width 36 height 36
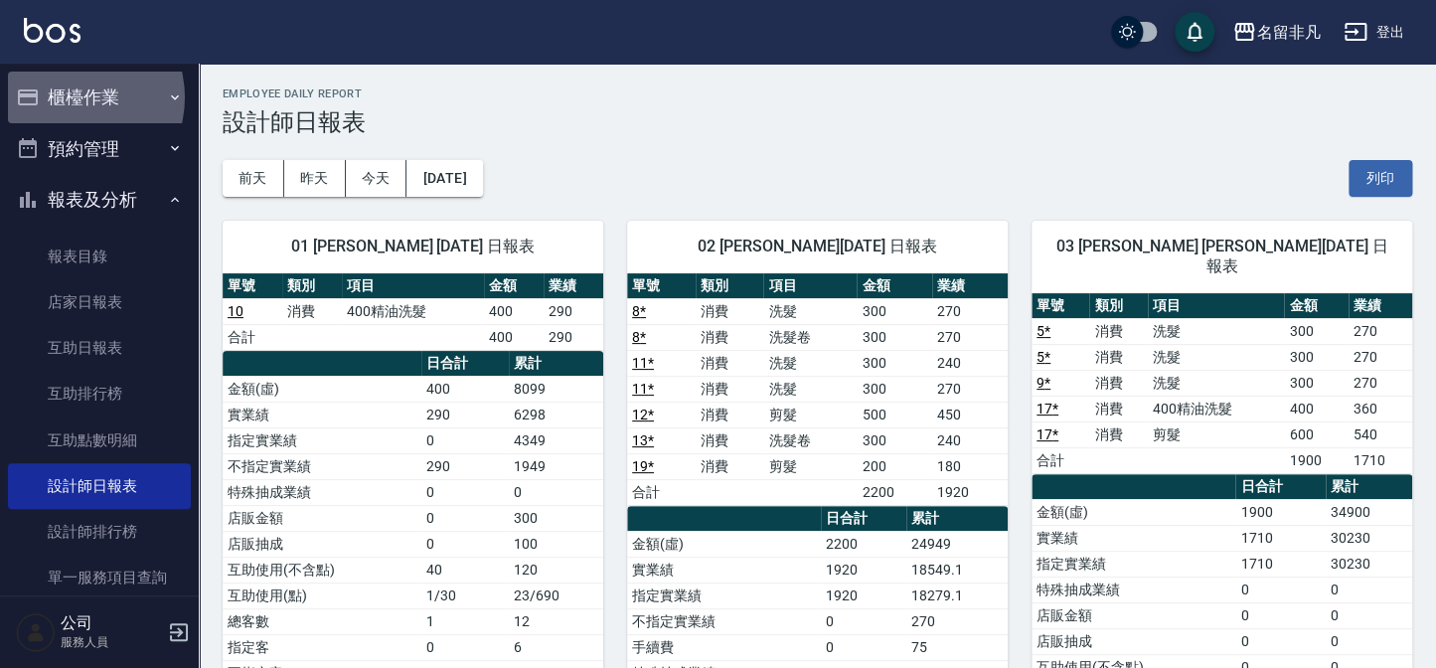
click at [70, 97] on button "櫃檯作業" at bounding box center [99, 98] width 183 height 52
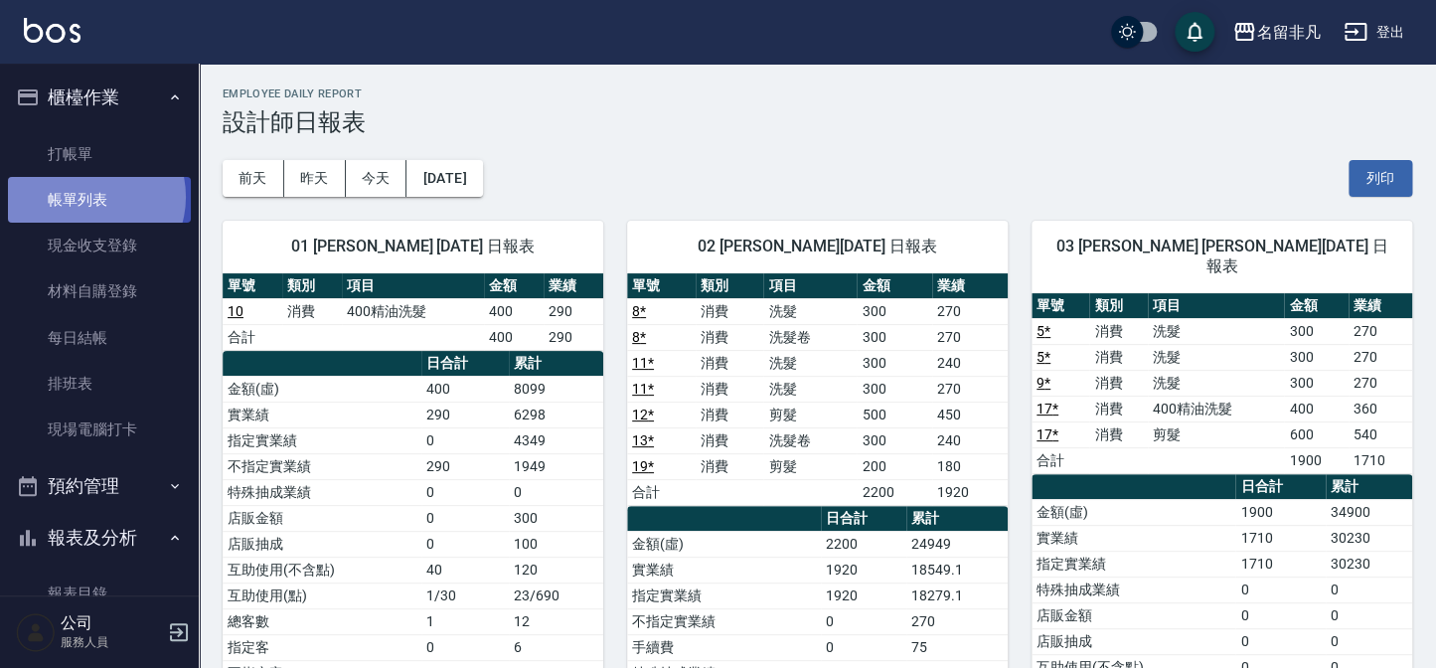
click at [87, 197] on link "帳單列表" at bounding box center [99, 200] width 183 height 46
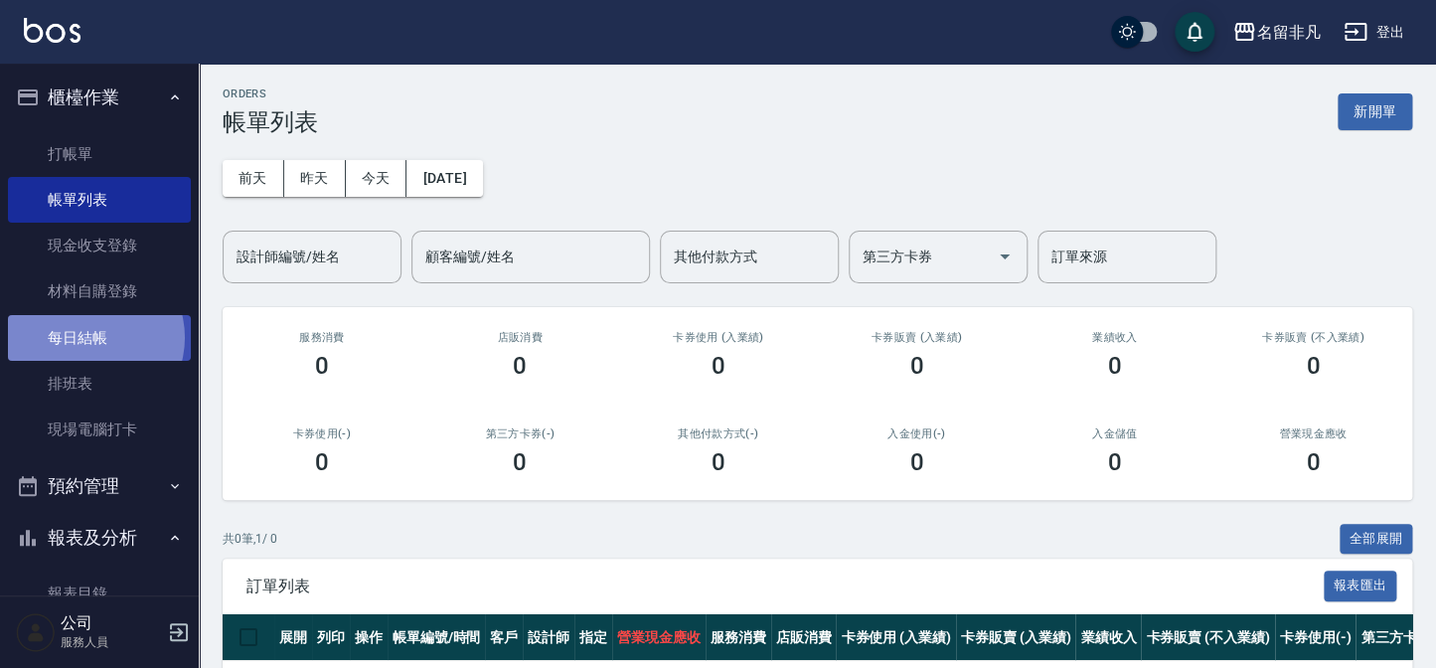
click at [86, 337] on link "每日結帳" at bounding box center [99, 338] width 183 height 46
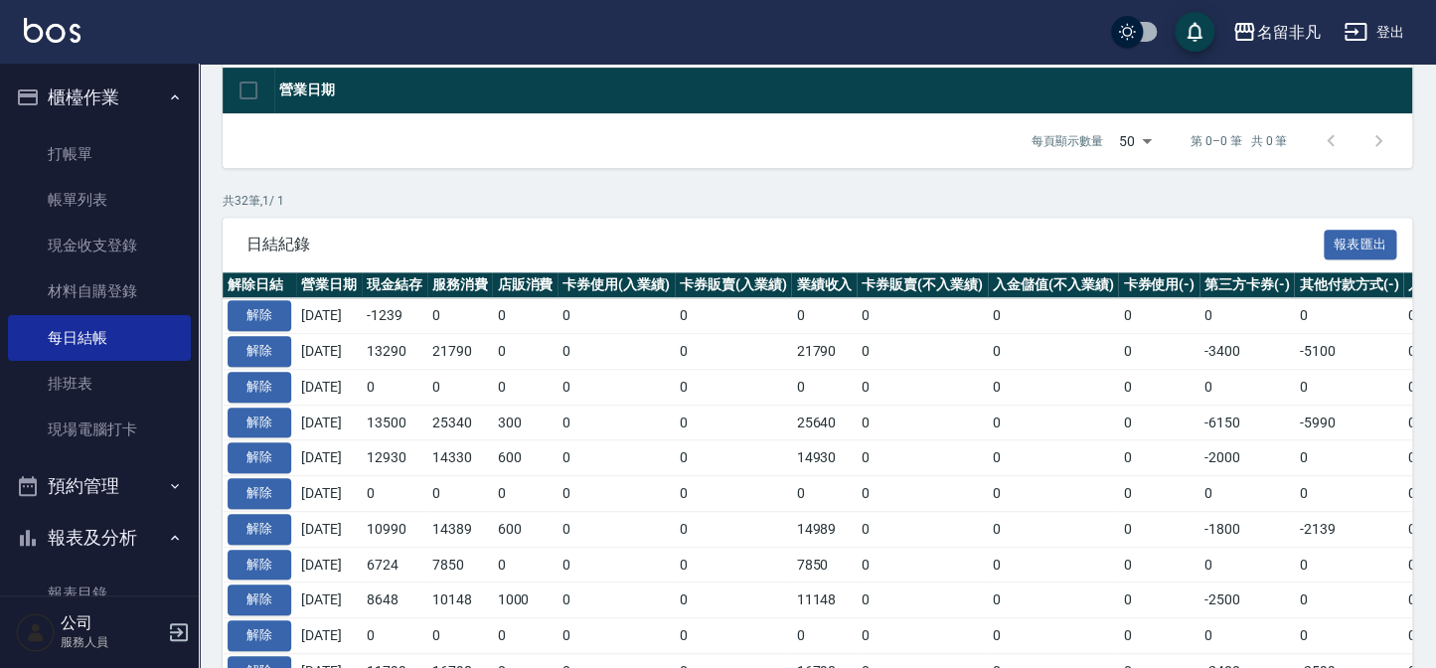
scroll to position [270, 0]
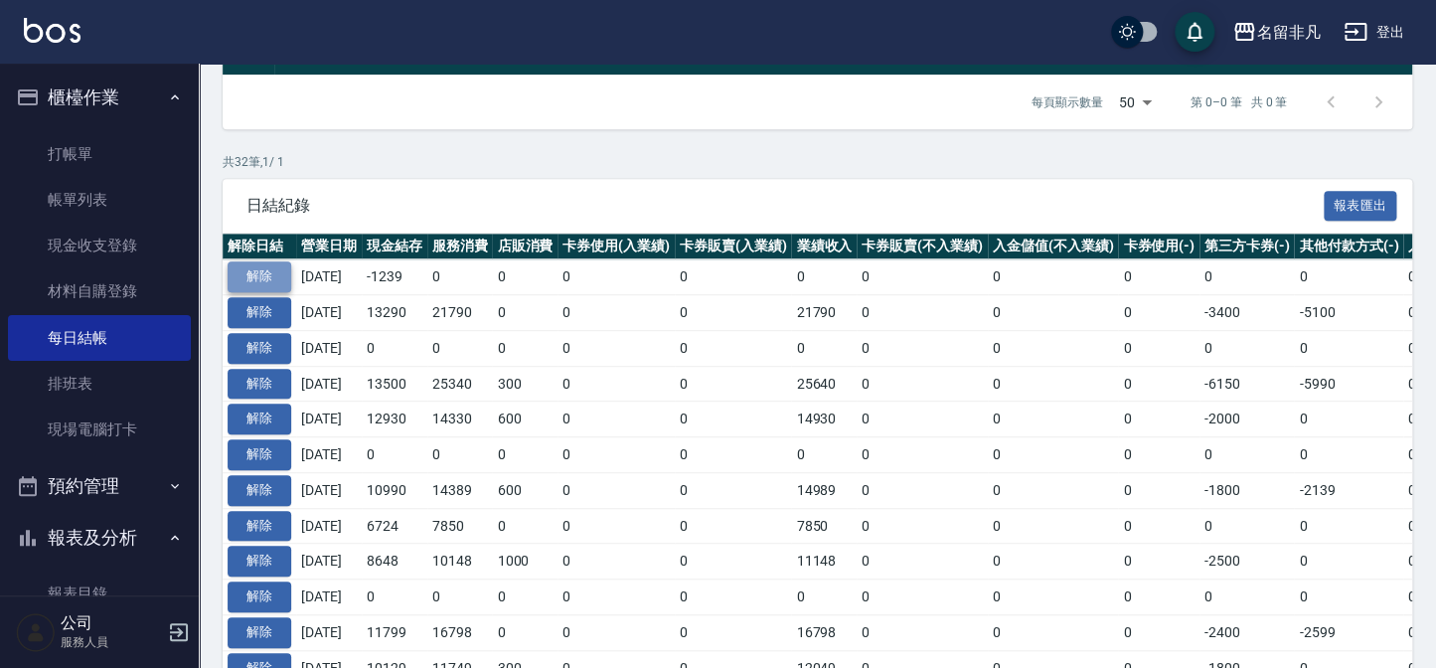
click at [273, 276] on button "解除" at bounding box center [260, 276] width 64 height 31
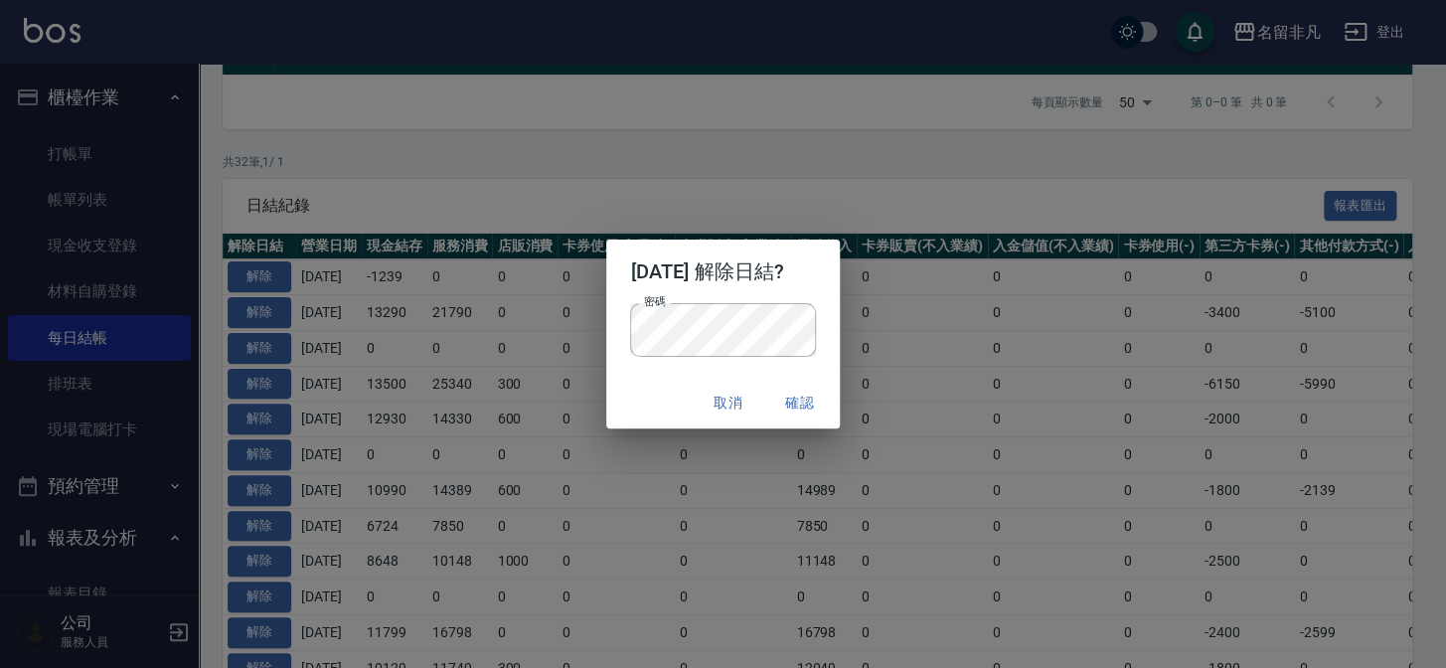
click at [676, 467] on div "[DATE] 解除日結? 密碼 密碼 取消 確認" at bounding box center [723, 334] width 1446 height 668
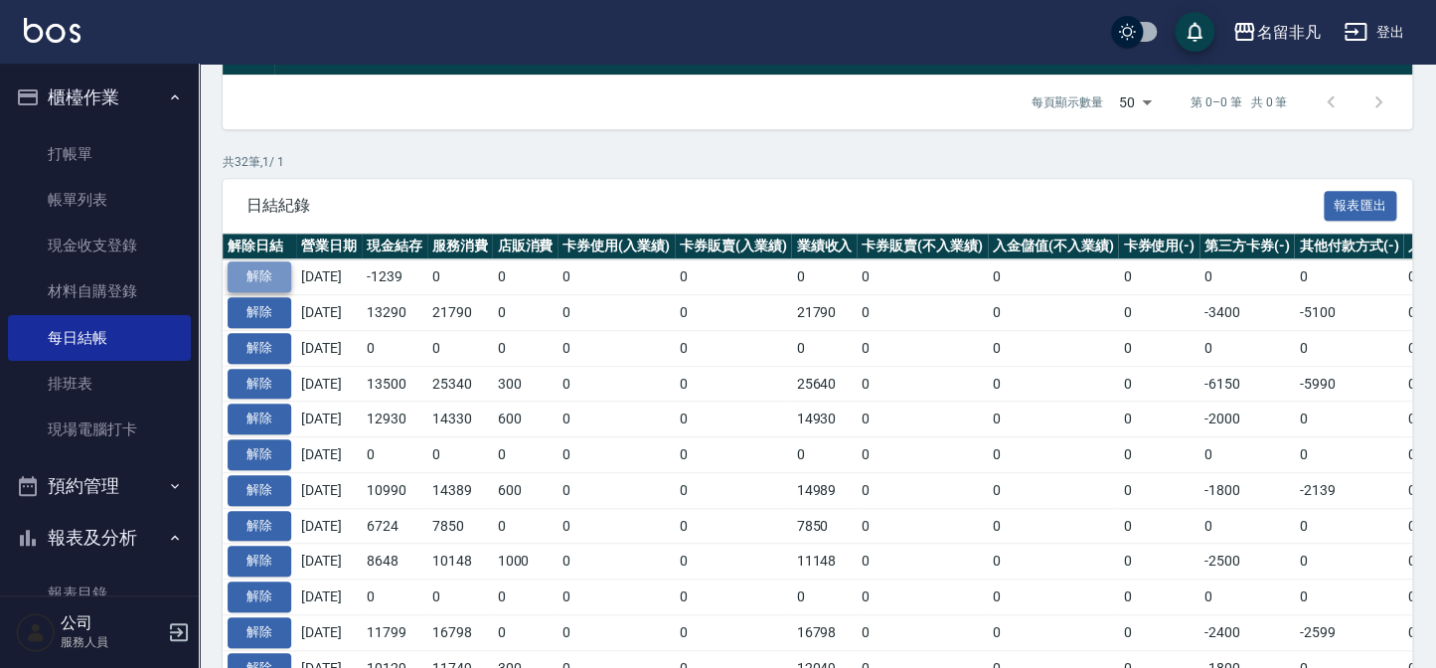
click at [249, 268] on button "解除" at bounding box center [260, 276] width 64 height 31
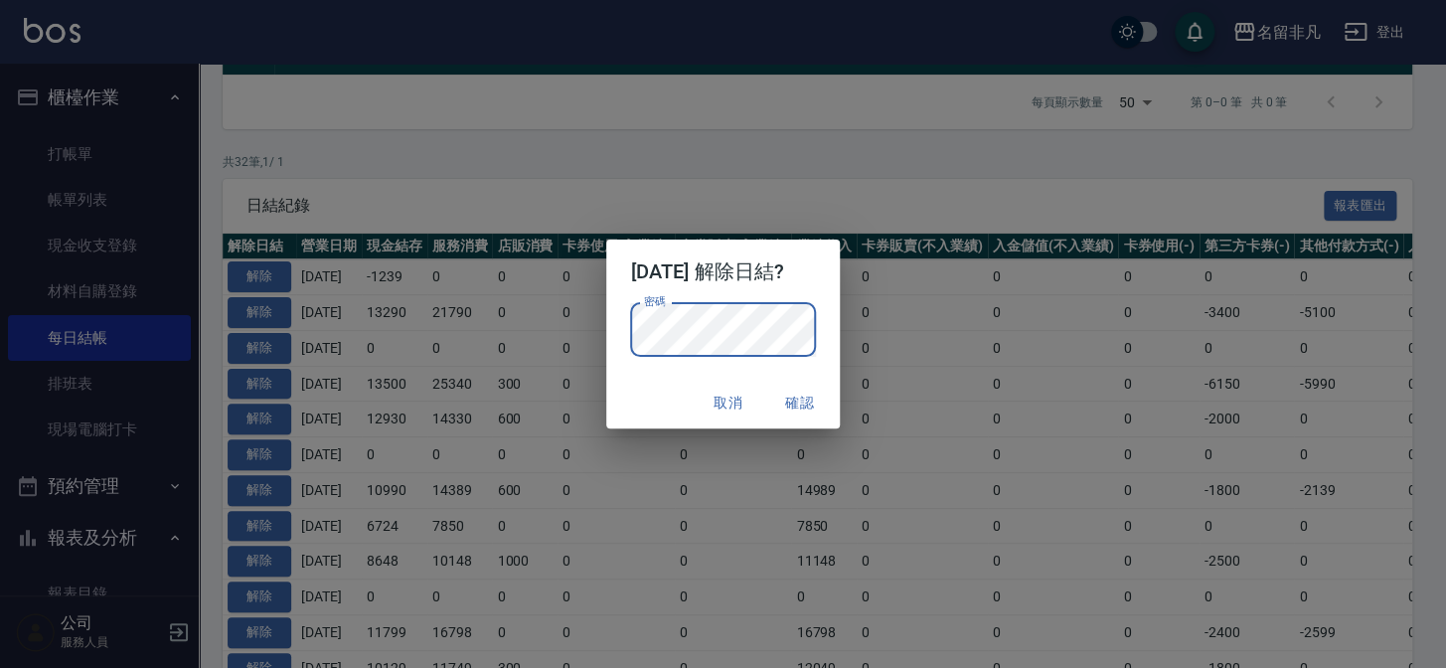
click at [879, 486] on div "[DATE] 解除日結? 密碼 密碼 取消 確認" at bounding box center [723, 334] width 1446 height 668
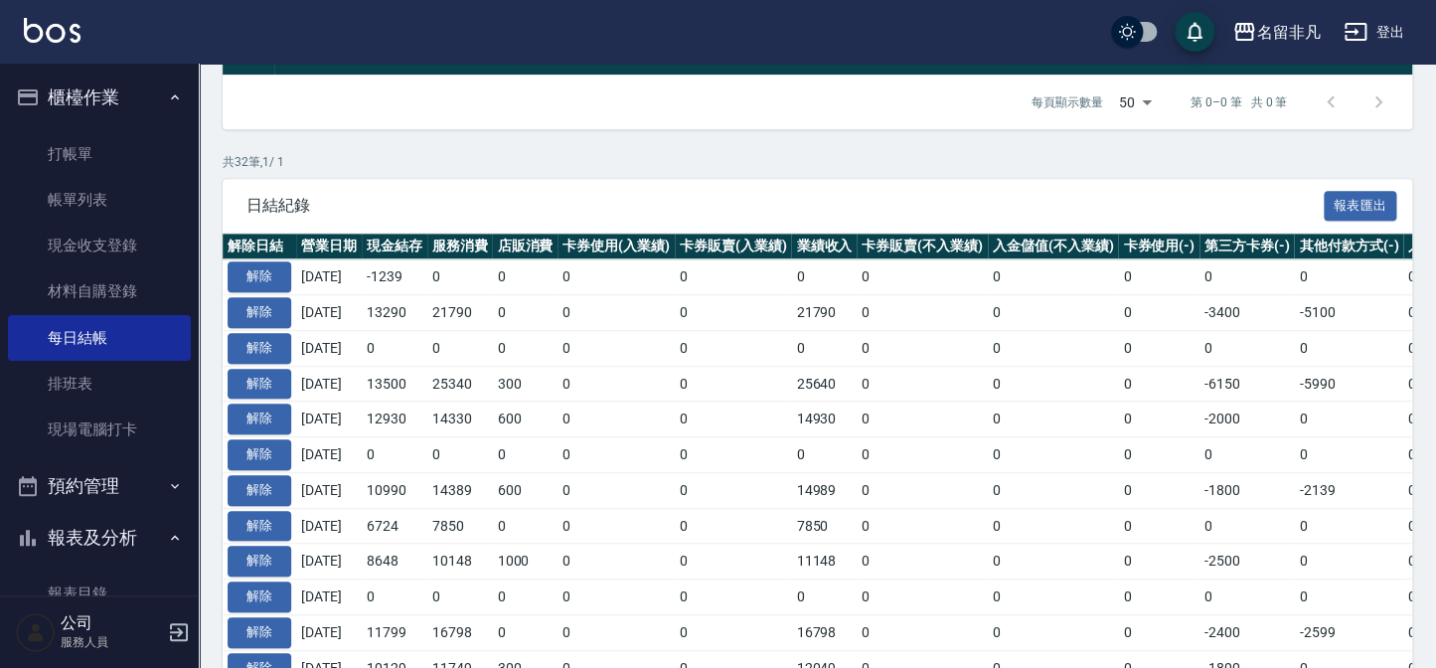
drag, startPoint x: 781, startPoint y: 199, endPoint x: 768, endPoint y: 191, distance: 15.2
click at [780, 199] on span "日結紀錄" at bounding box center [786, 206] width 1078 height 20
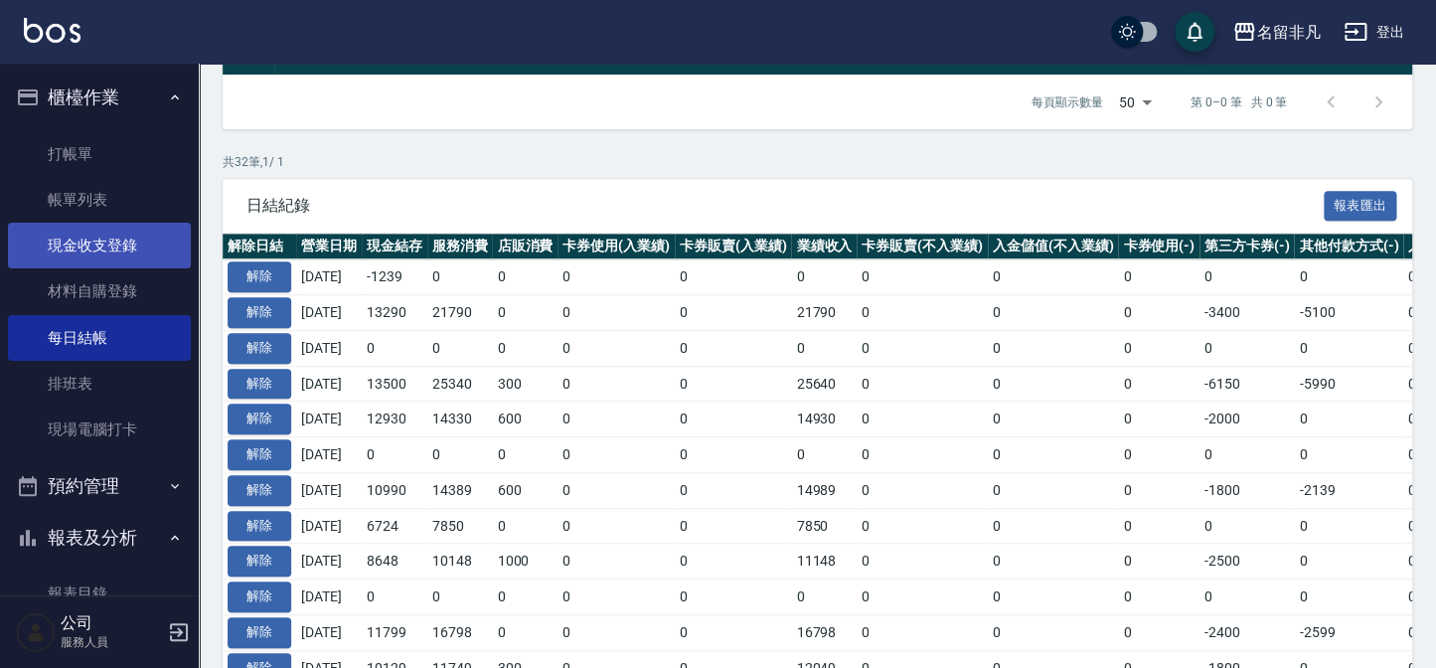
click at [93, 248] on link "現金收支登錄" at bounding box center [99, 246] width 183 height 46
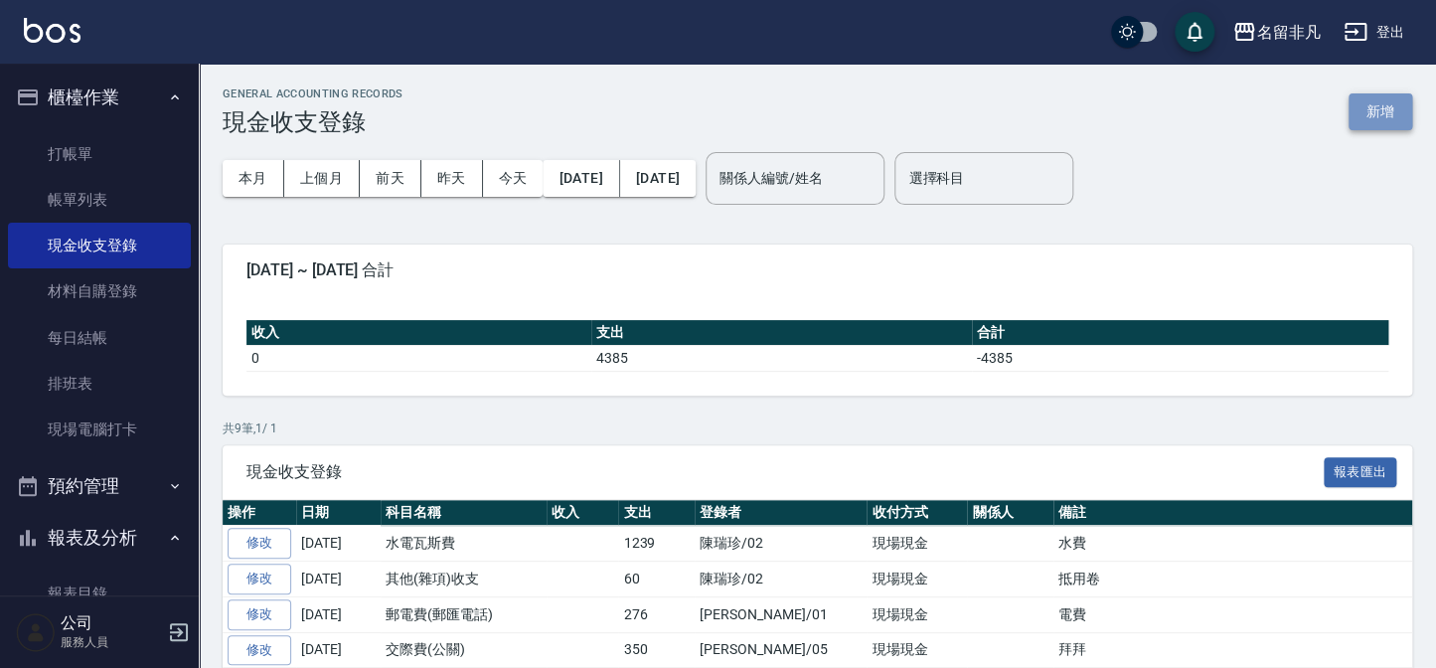
click at [1382, 108] on button "新增" at bounding box center [1381, 111] width 64 height 37
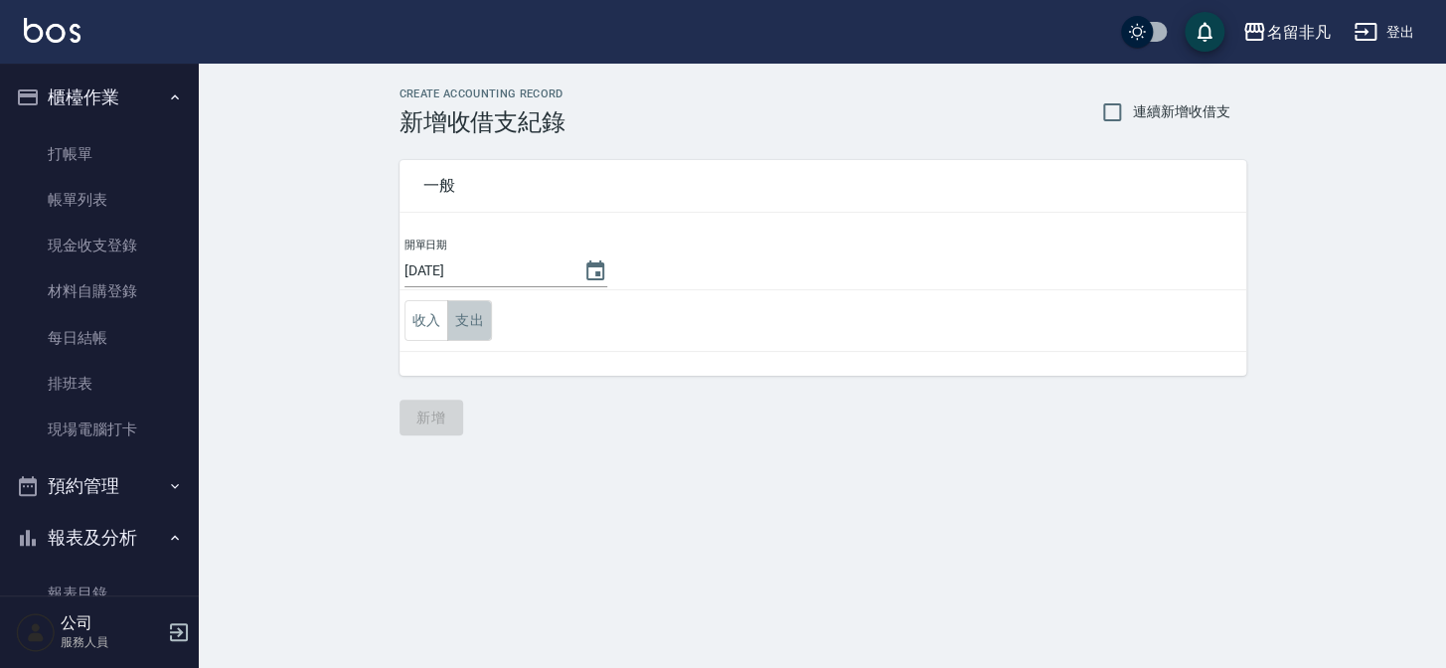
click at [468, 322] on button "支出" at bounding box center [469, 320] width 45 height 41
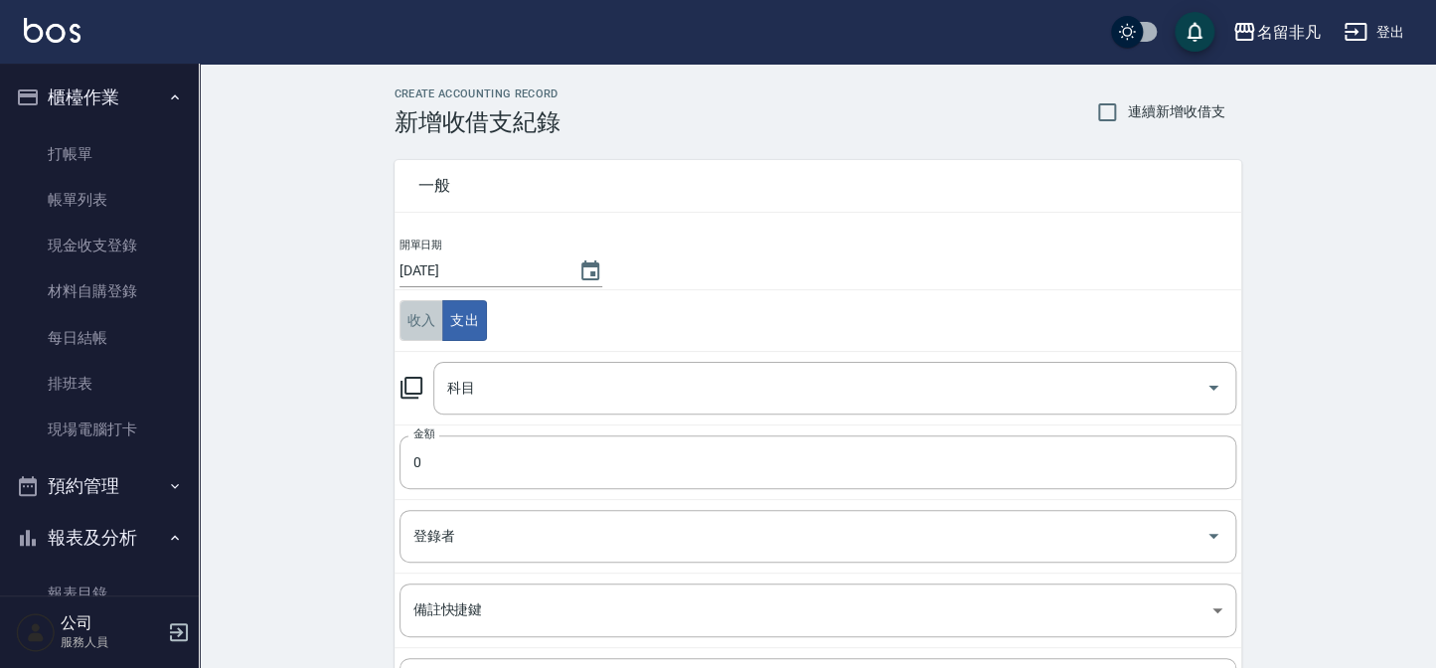
click at [420, 311] on button "收入" at bounding box center [422, 320] width 45 height 41
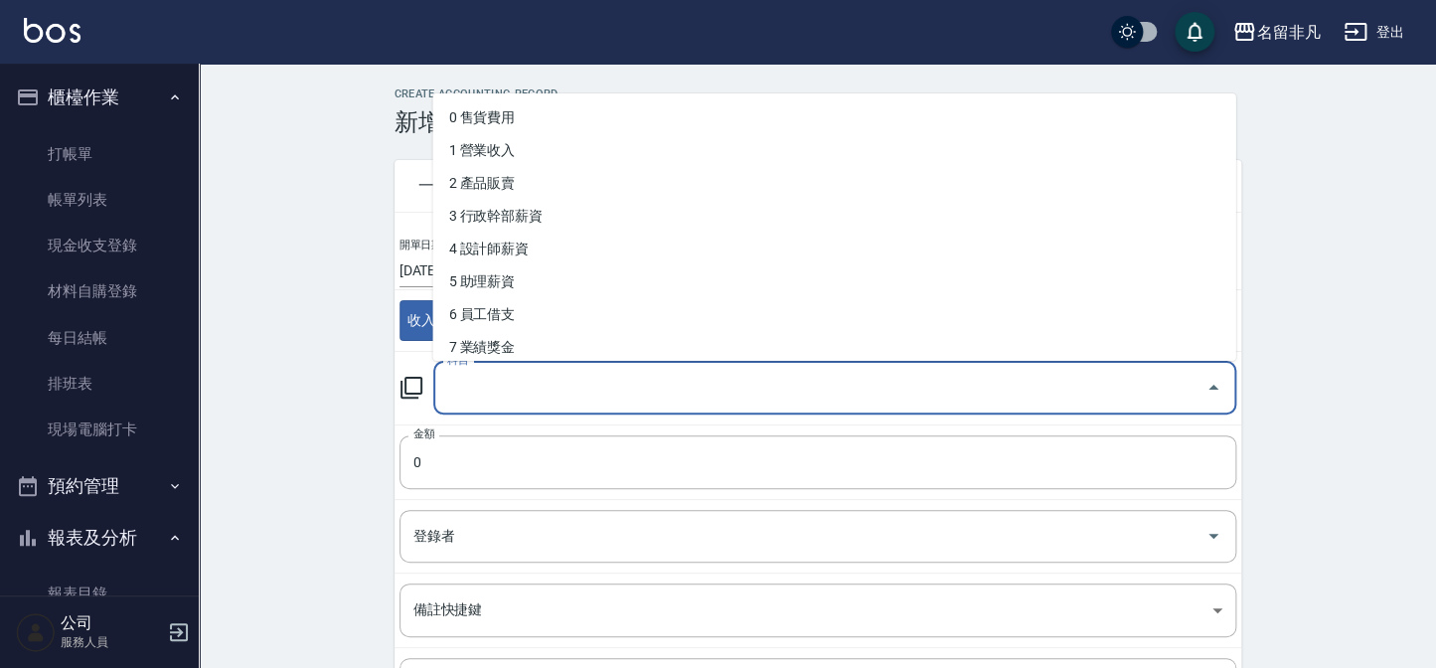
click at [496, 383] on input "科目" at bounding box center [819, 388] width 755 height 35
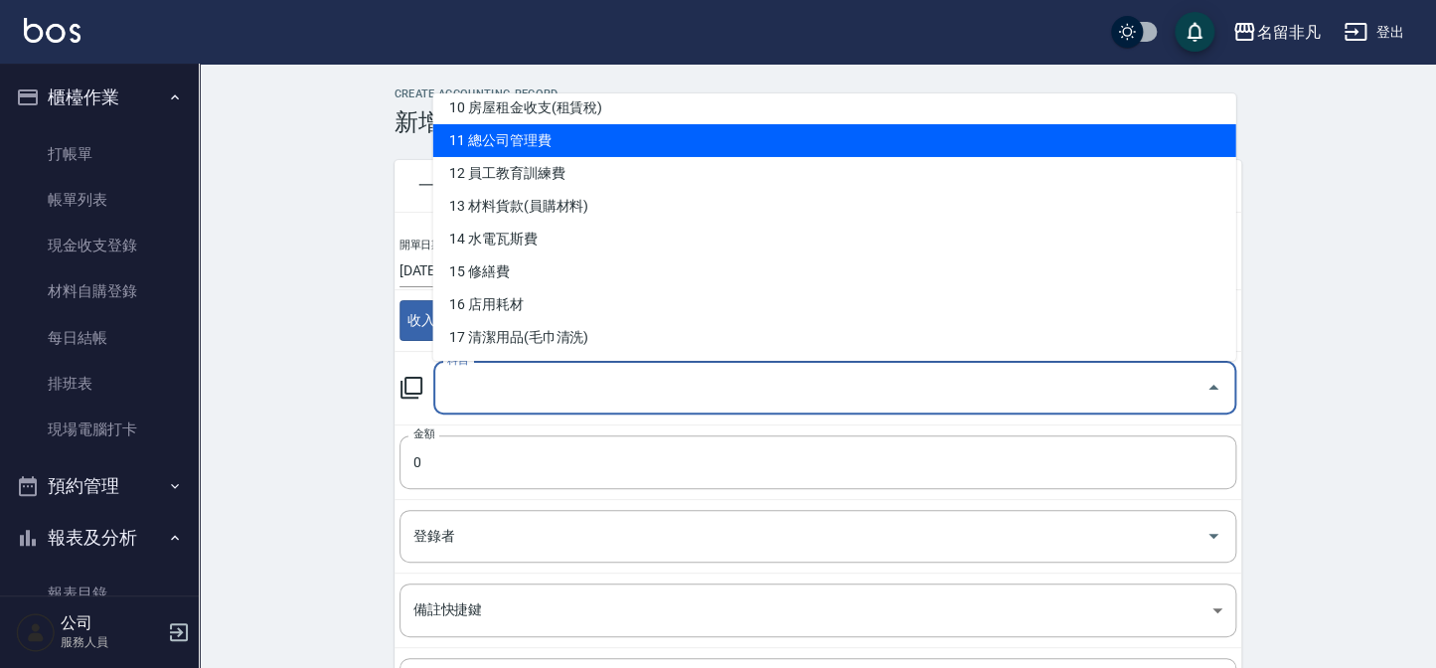
scroll to position [361, 0]
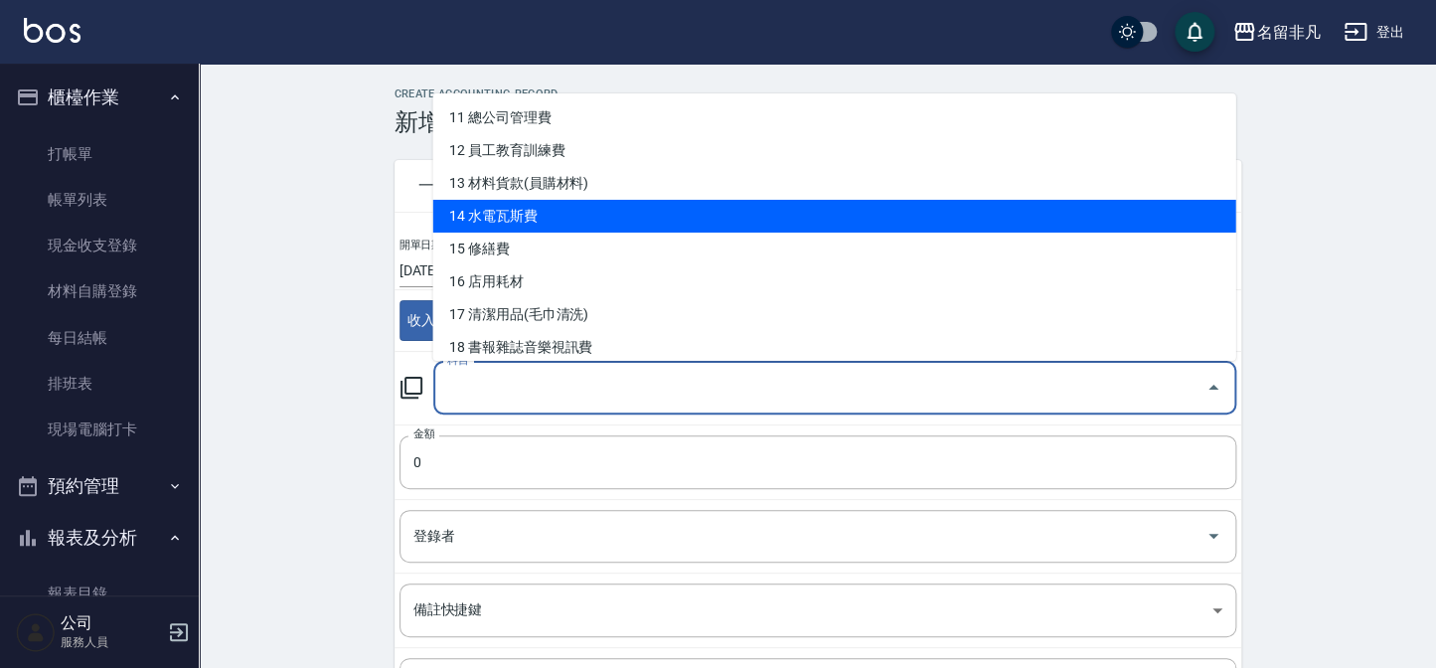
click at [527, 214] on li "14 水電瓦斯費" at bounding box center [833, 216] width 803 height 33
type input "14 水電瓦斯費"
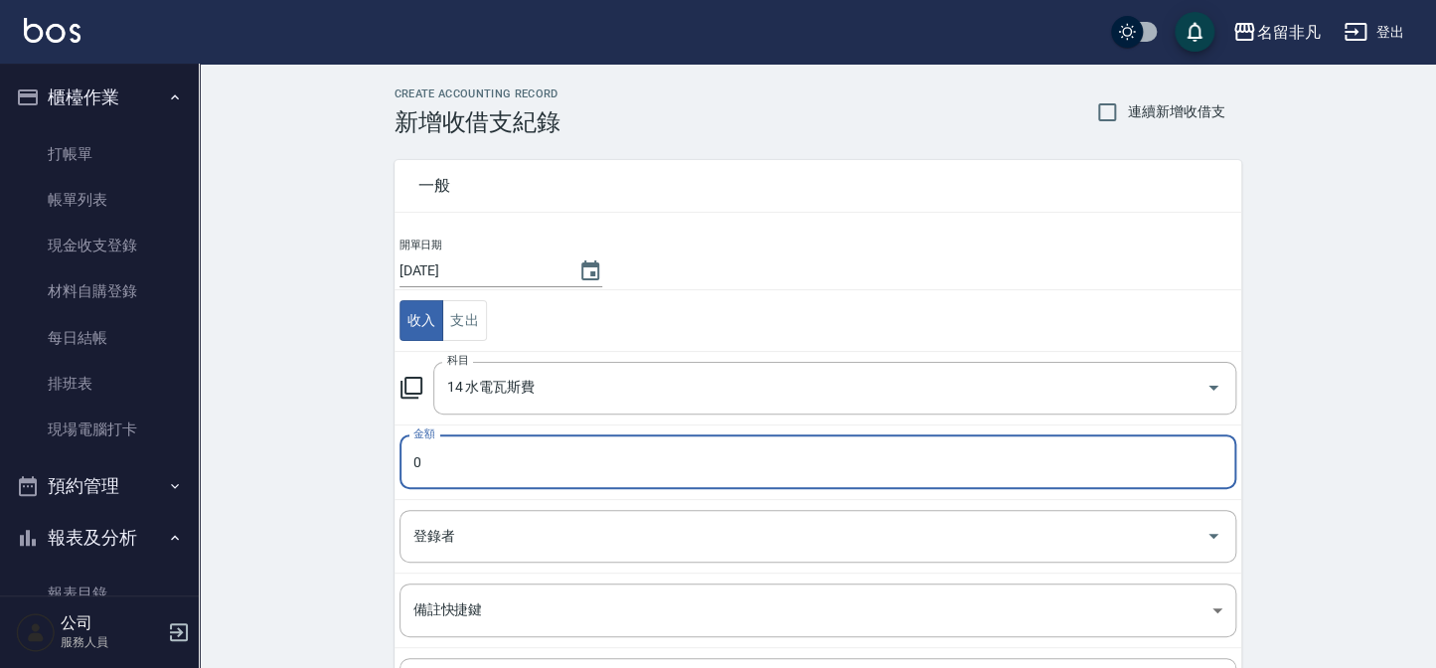
click at [430, 469] on input "0" at bounding box center [818, 462] width 837 height 54
click at [429, 468] on input "0" at bounding box center [818, 462] width 837 height 54
click at [419, 463] on input "01259" at bounding box center [818, 462] width 837 height 54
type input "1259"
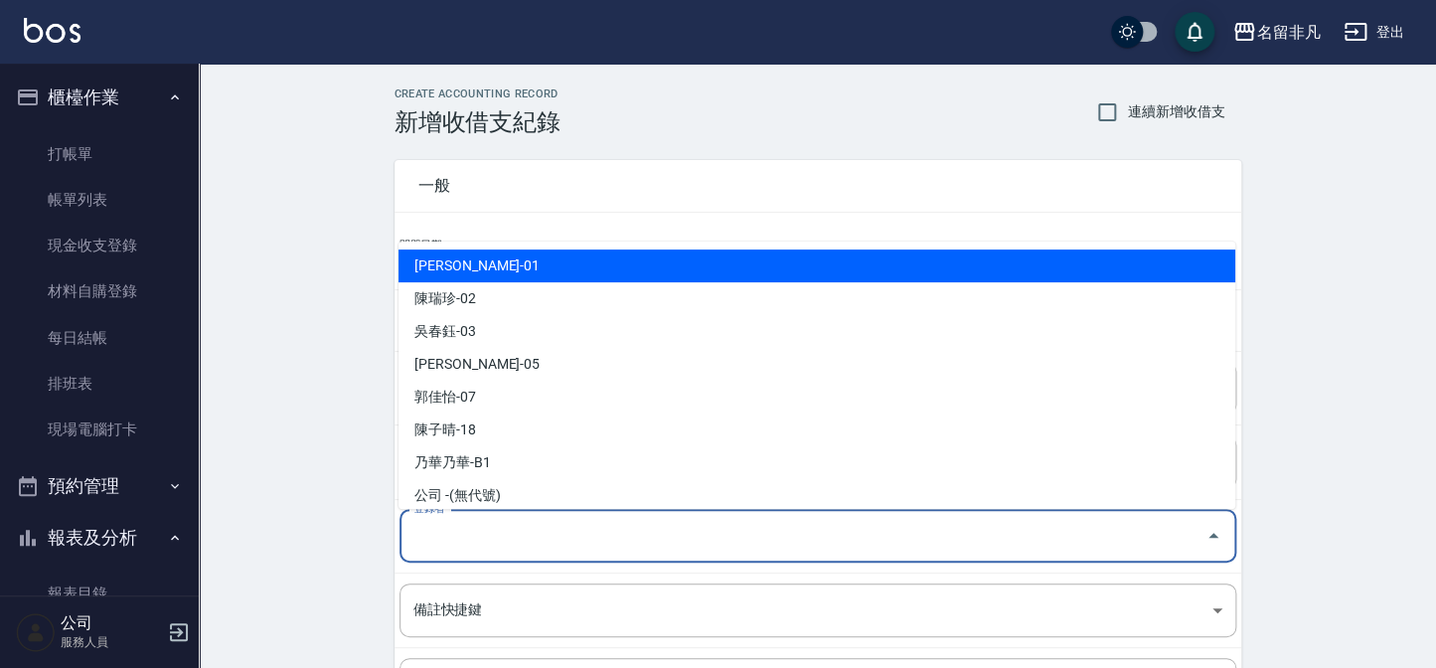
click at [490, 536] on input "登錄者" at bounding box center [803, 536] width 789 height 35
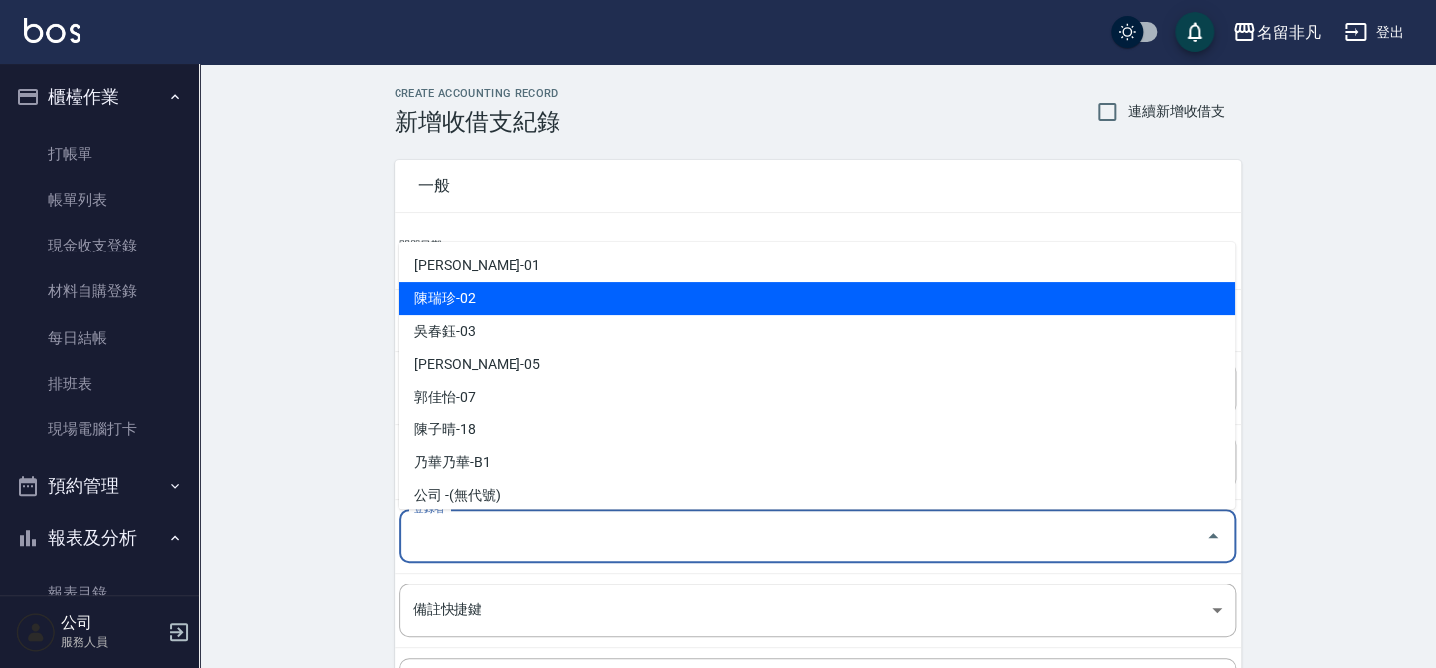
click at [486, 287] on li "陳瑞珍-02" at bounding box center [817, 298] width 837 height 33
type input "陳瑞珍-02"
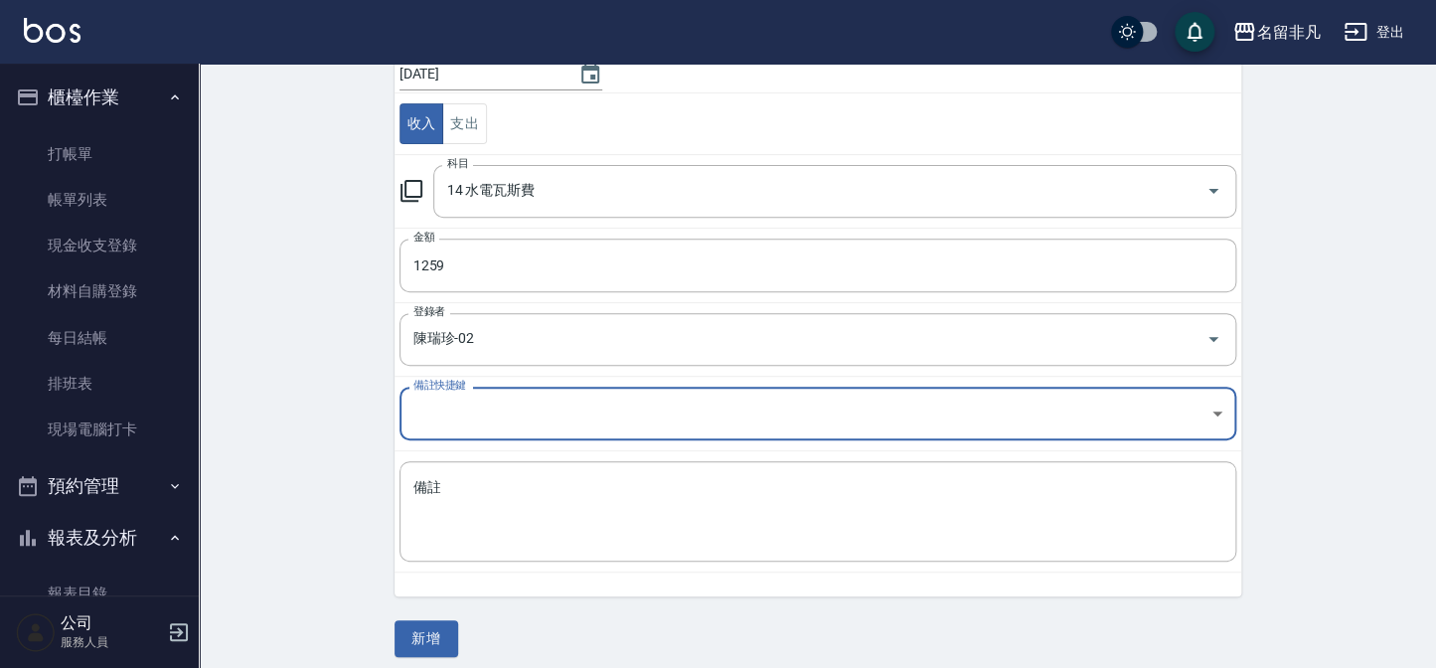
scroll to position [209, 0]
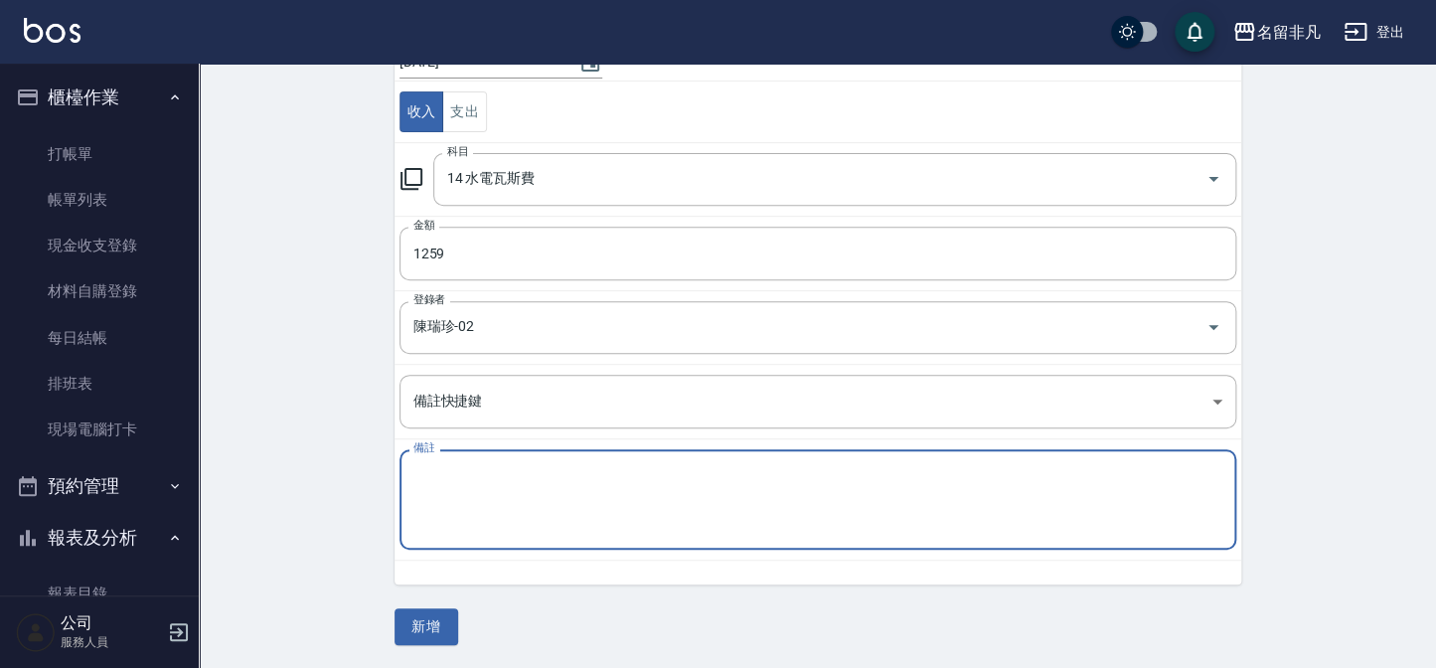
click at [473, 496] on textarea "備註" at bounding box center [818, 500] width 809 height 68
type textarea "水費收入"
click at [426, 627] on button "新增" at bounding box center [427, 626] width 64 height 37
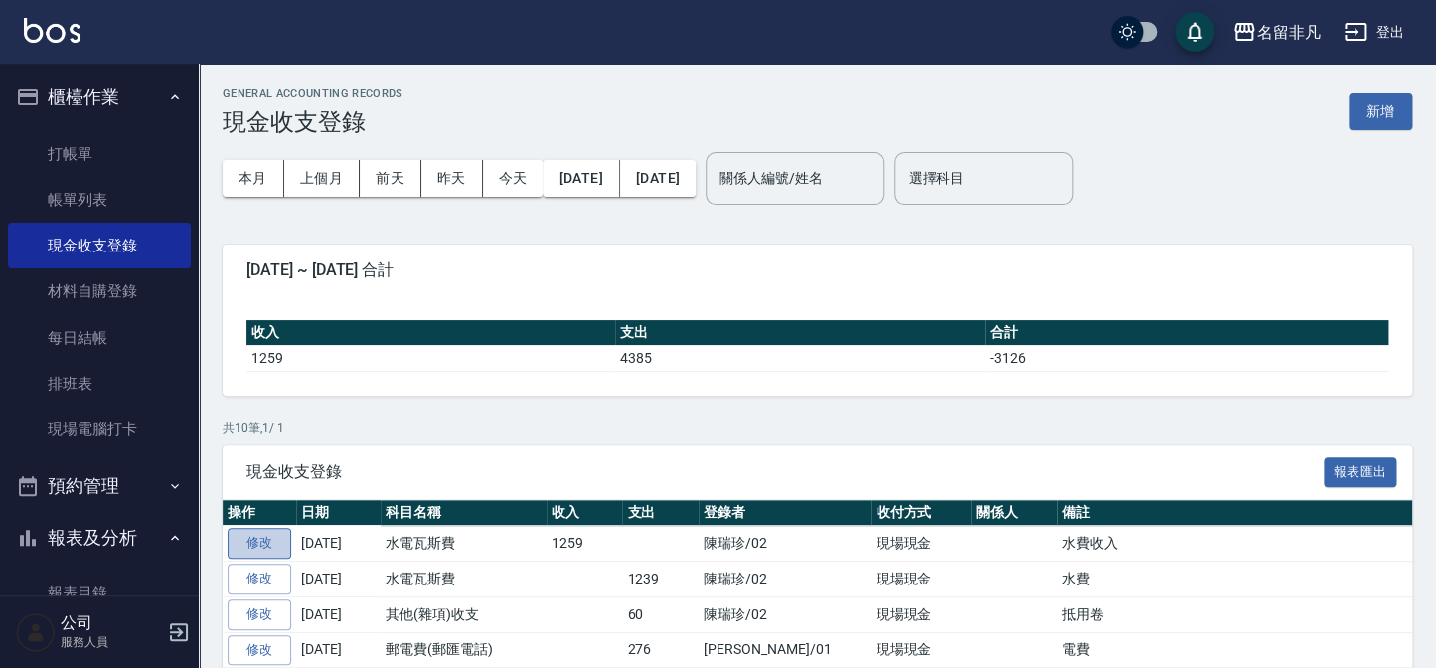
click at [264, 547] on link "修改" at bounding box center [260, 543] width 64 height 31
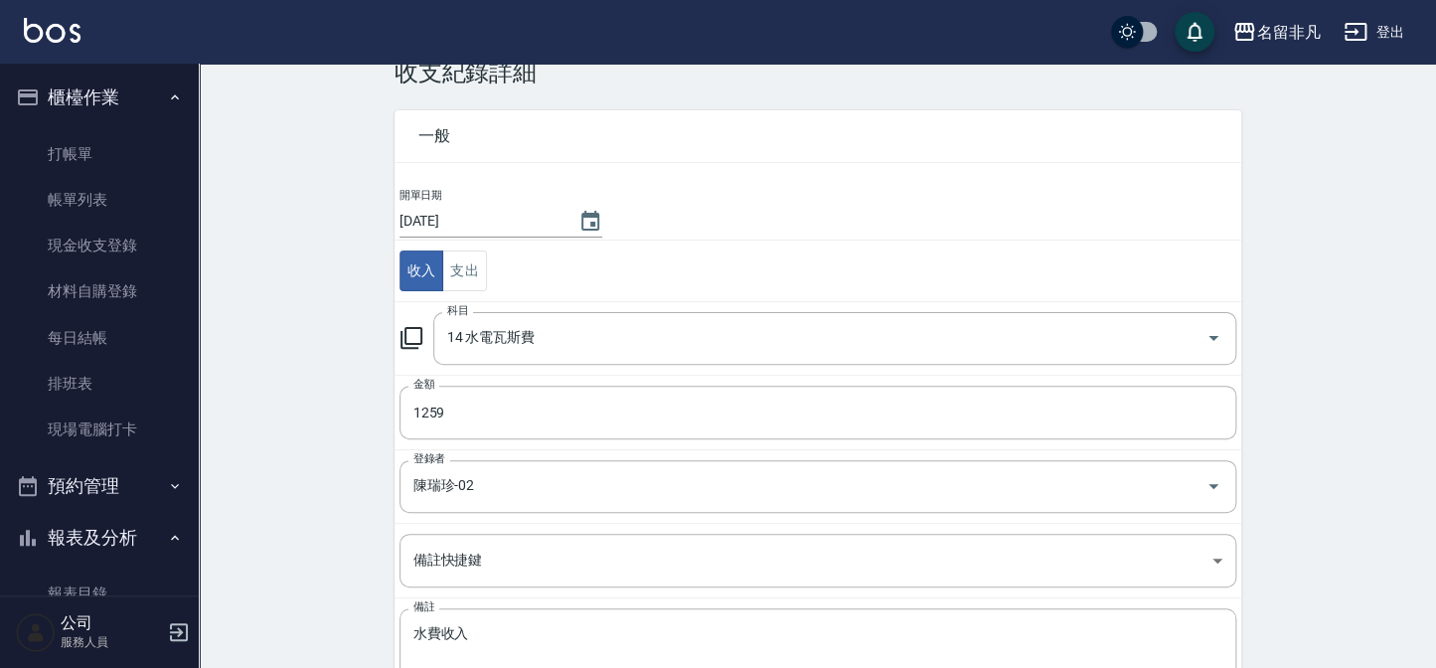
scroll to position [89, 0]
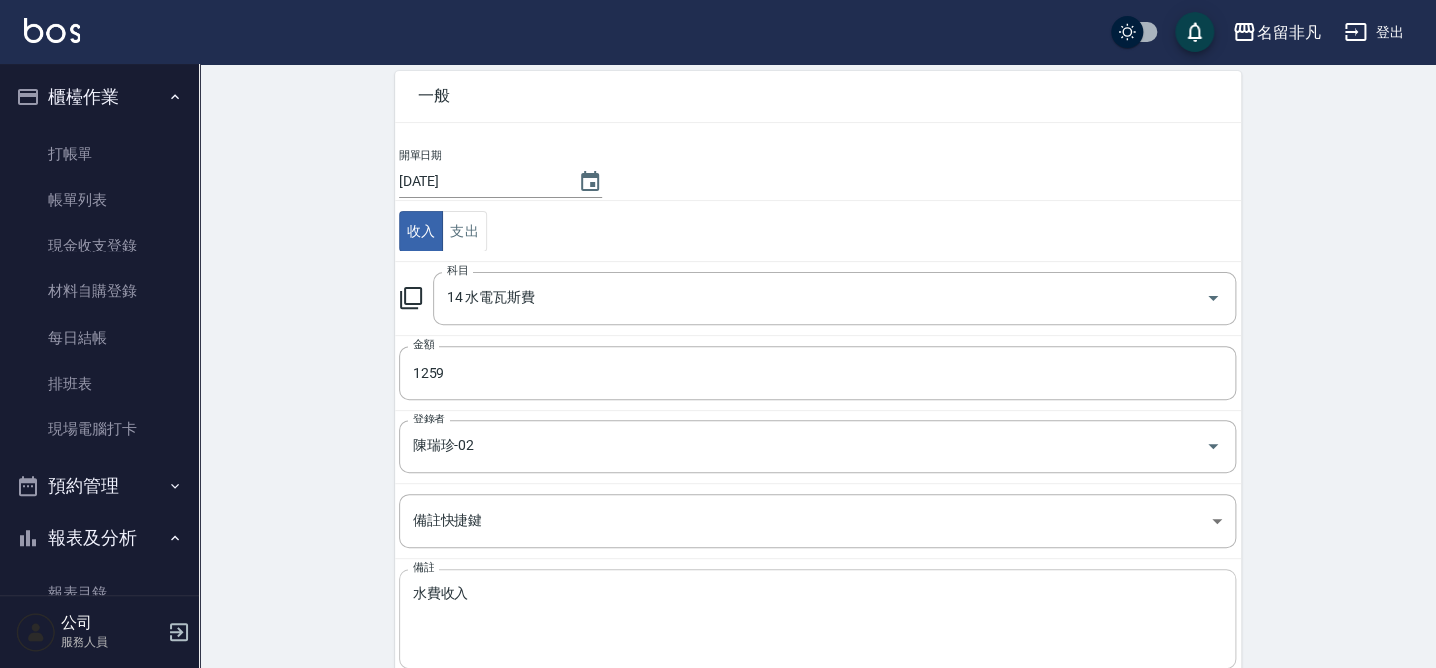
click at [479, 597] on textarea "水費收入" at bounding box center [818, 620] width 809 height 68
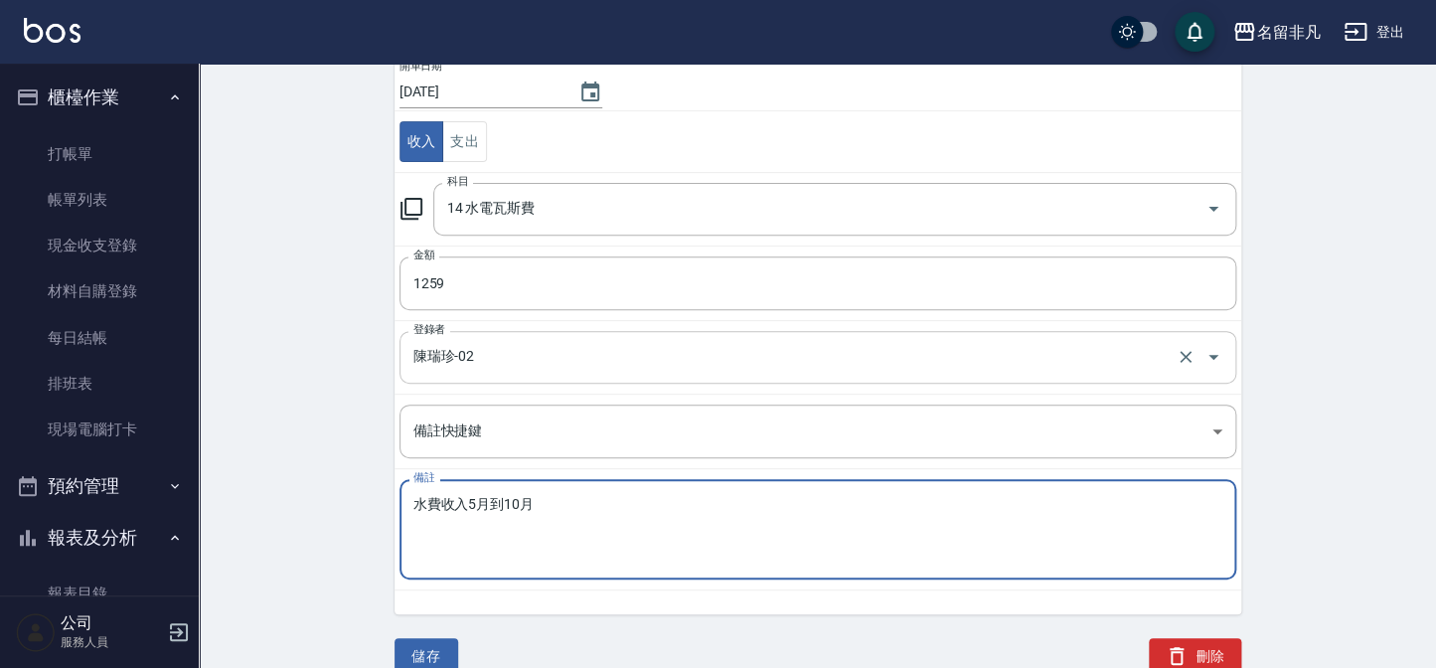
scroll to position [184, 0]
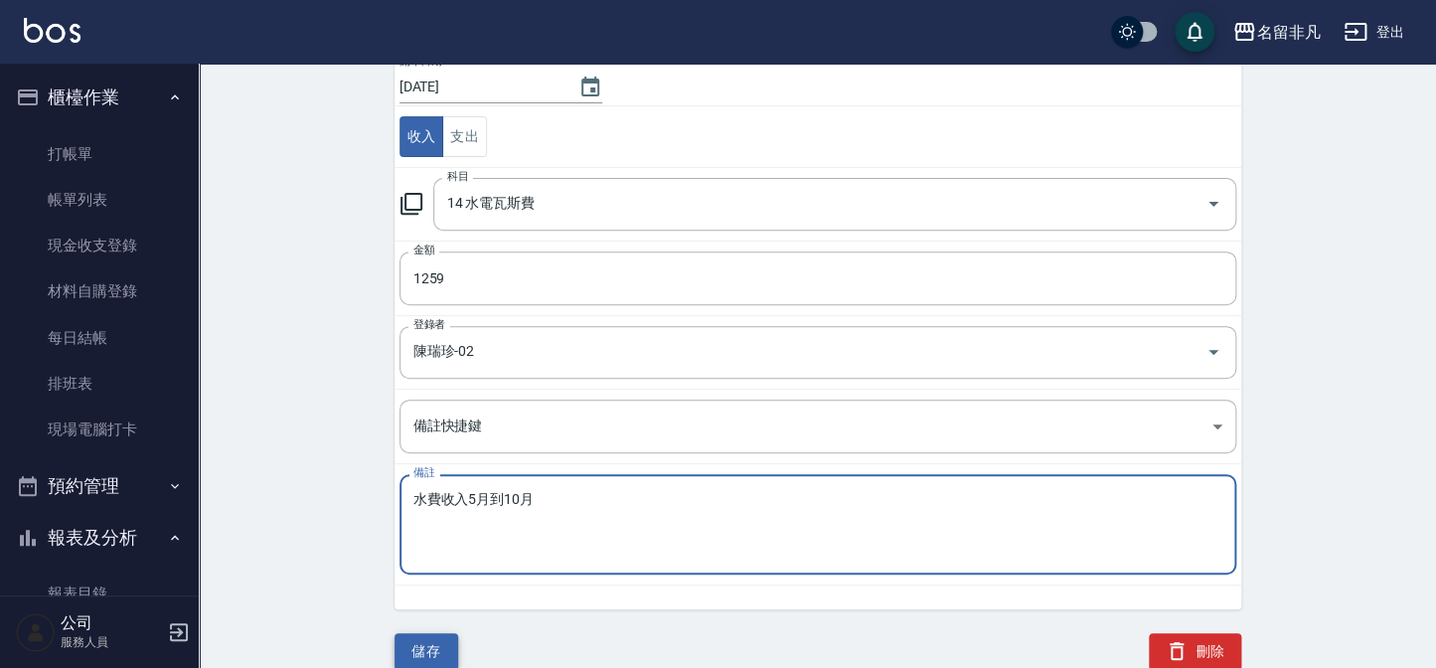
type textarea "水費收入5月到10月"
click at [422, 644] on button "儲存" at bounding box center [427, 651] width 64 height 37
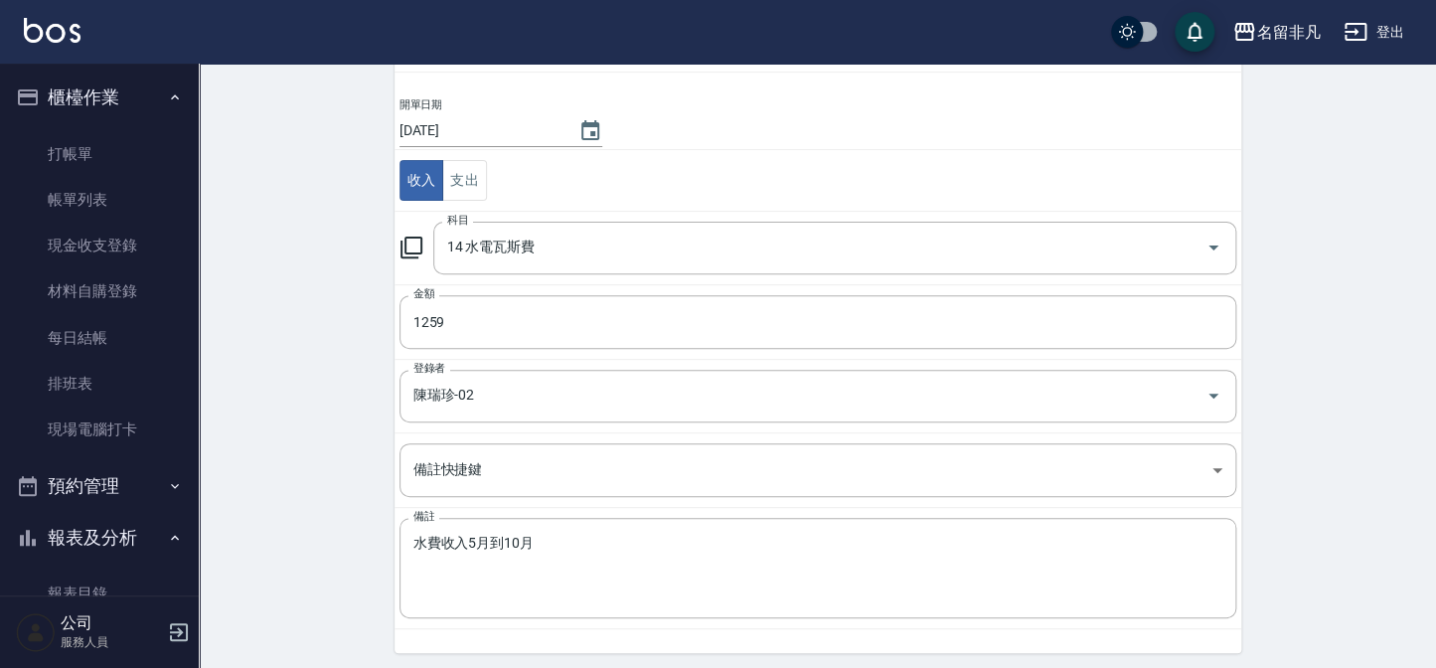
scroll to position [180, 0]
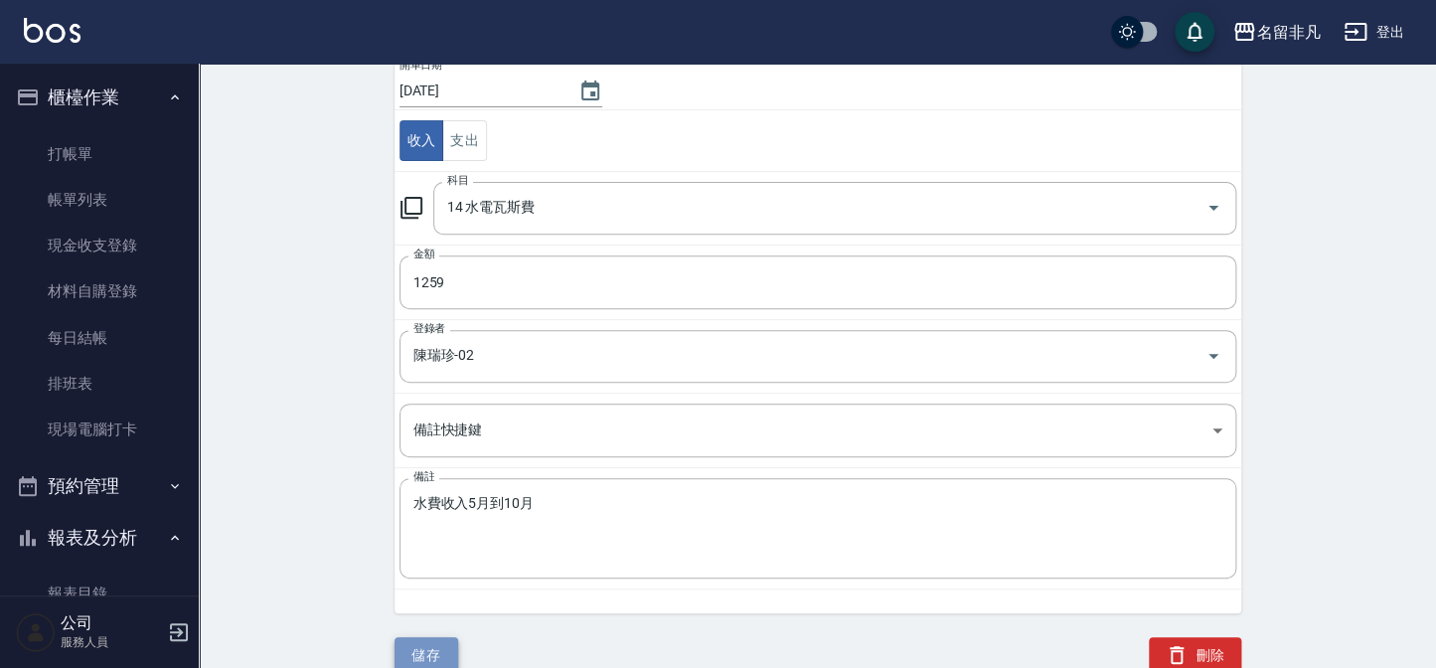
click at [430, 660] on button "儲存" at bounding box center [427, 655] width 64 height 37
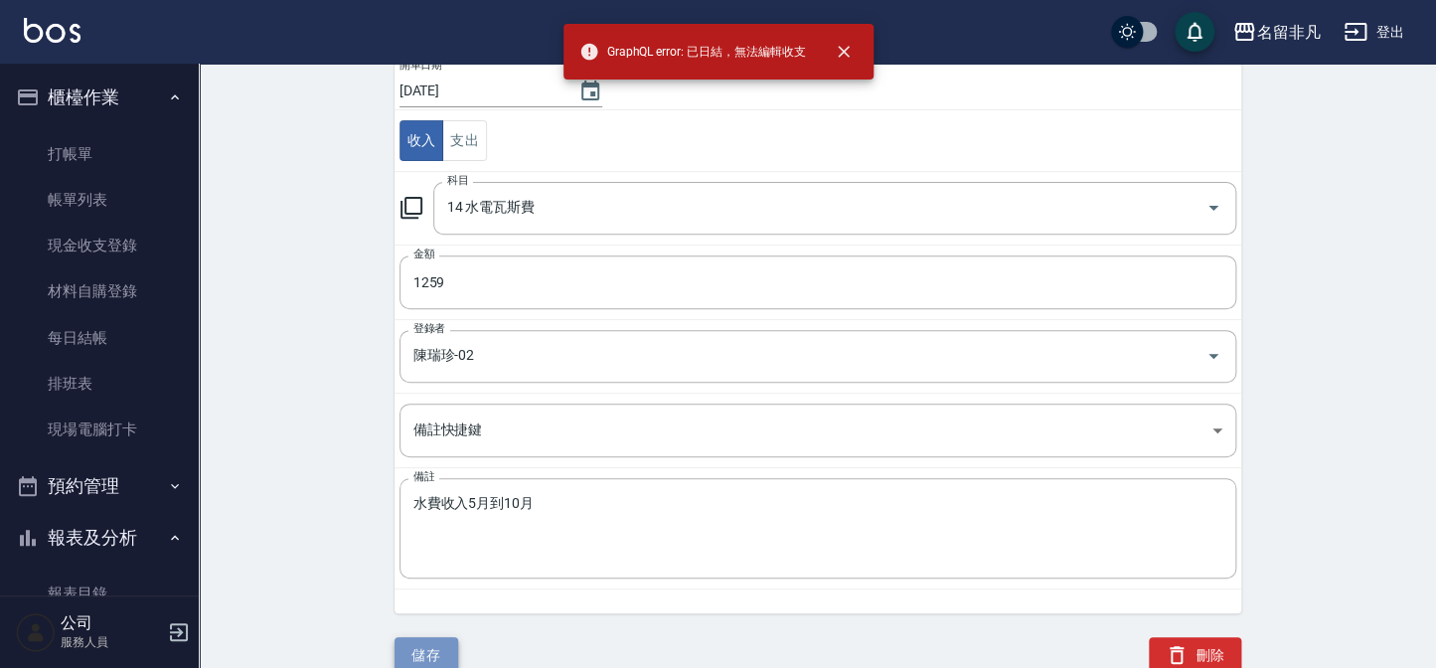
click at [430, 654] on button "儲存" at bounding box center [427, 655] width 64 height 37
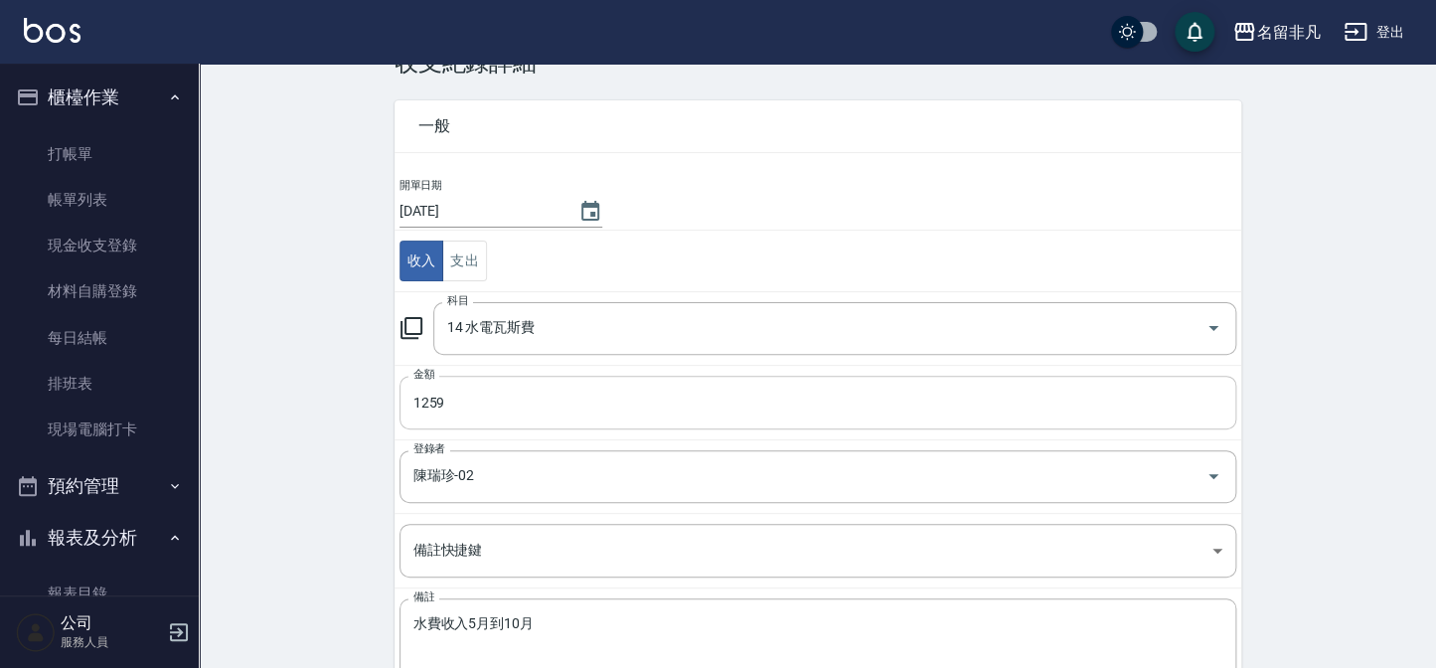
scroll to position [184, 0]
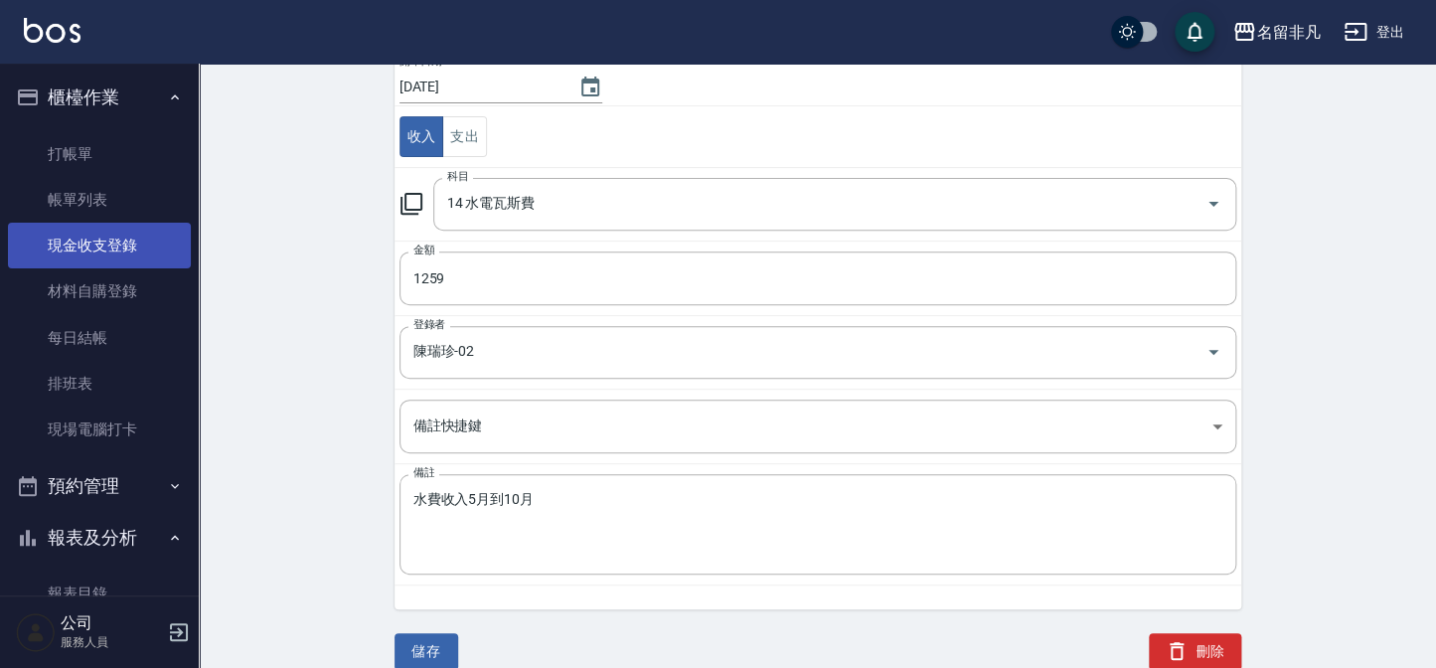
click at [96, 243] on link "現金收支登錄" at bounding box center [99, 246] width 183 height 46
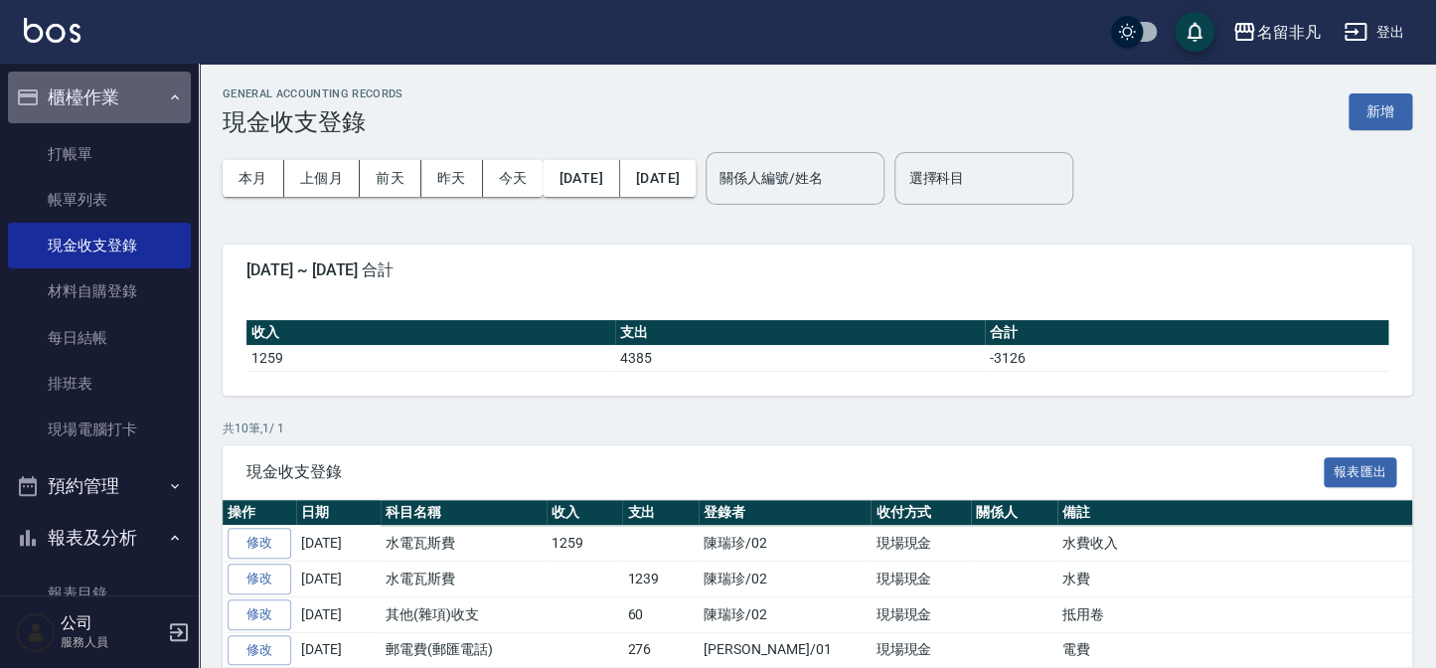
click at [109, 98] on button "櫃檯作業" at bounding box center [99, 98] width 183 height 52
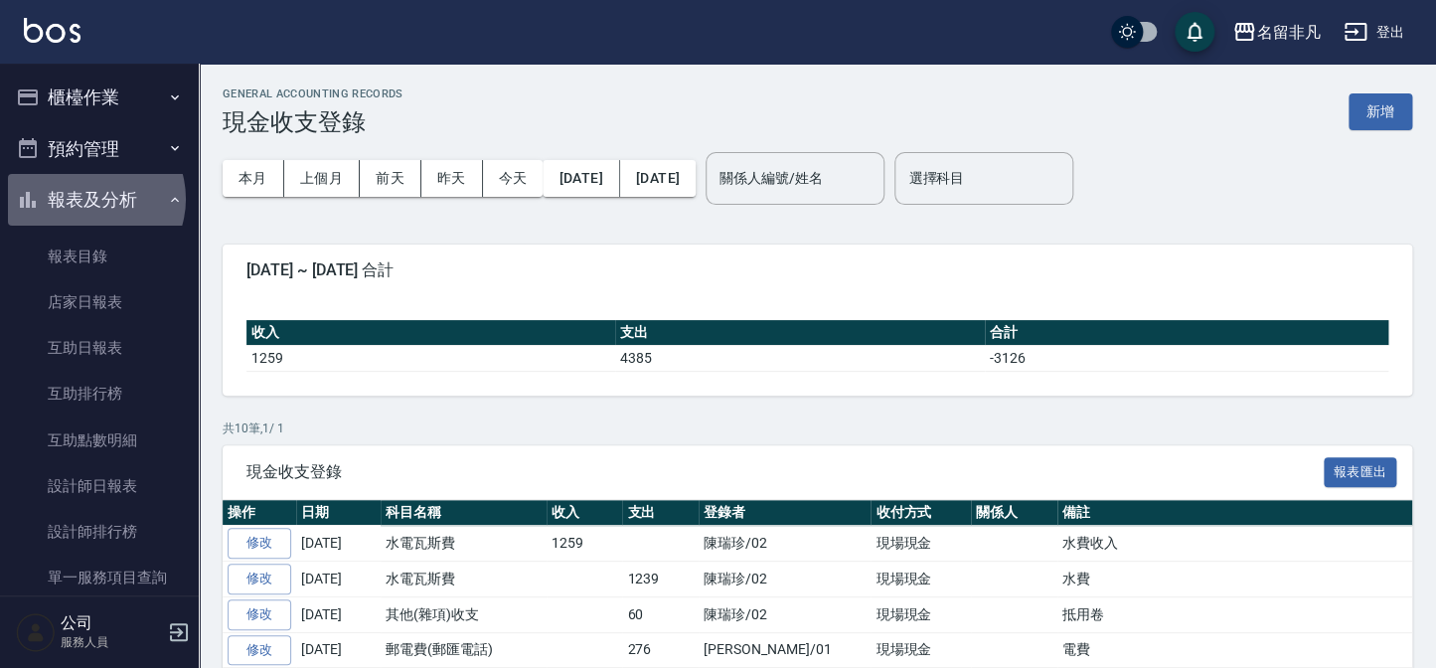
drag, startPoint x: 89, startPoint y: 199, endPoint x: 76, endPoint y: 132, distance: 68.0
click at [87, 199] on button "報表及分析" at bounding box center [99, 200] width 183 height 52
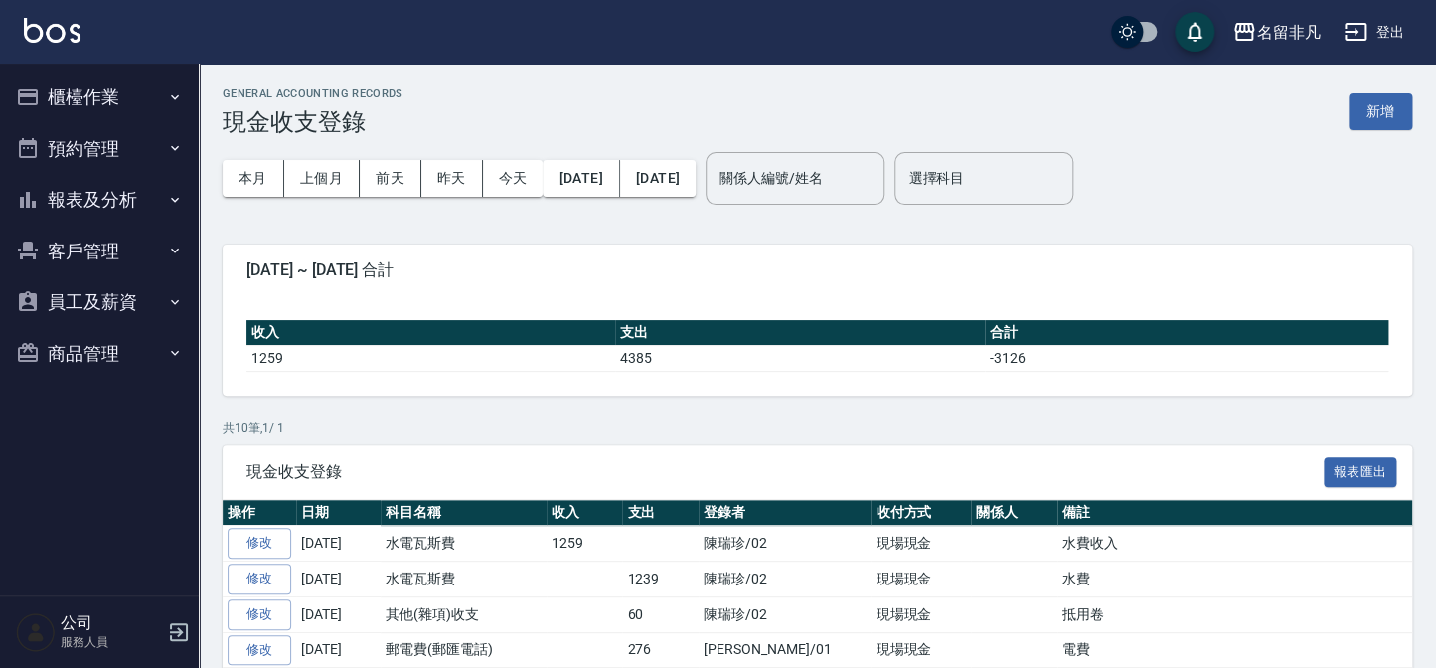
click at [76, 106] on button "櫃檯作業" at bounding box center [99, 98] width 183 height 52
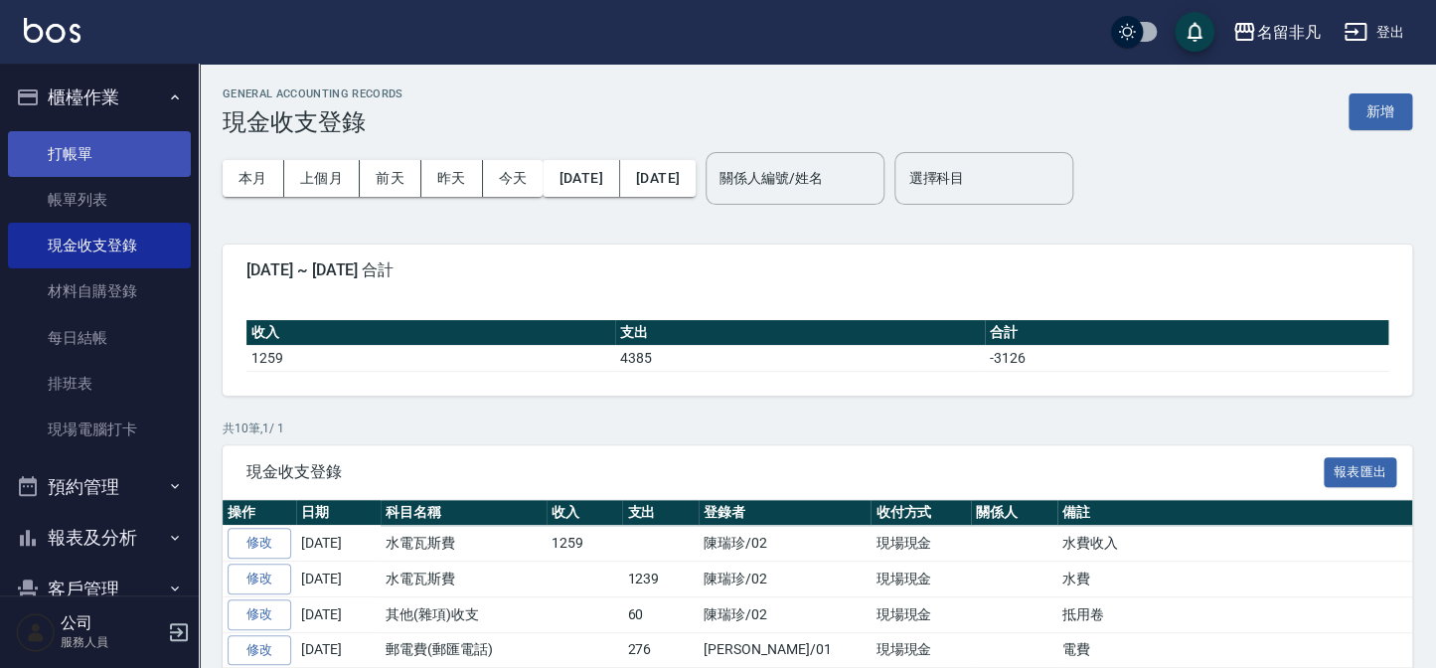
click at [89, 146] on link "打帳單" at bounding box center [99, 154] width 183 height 46
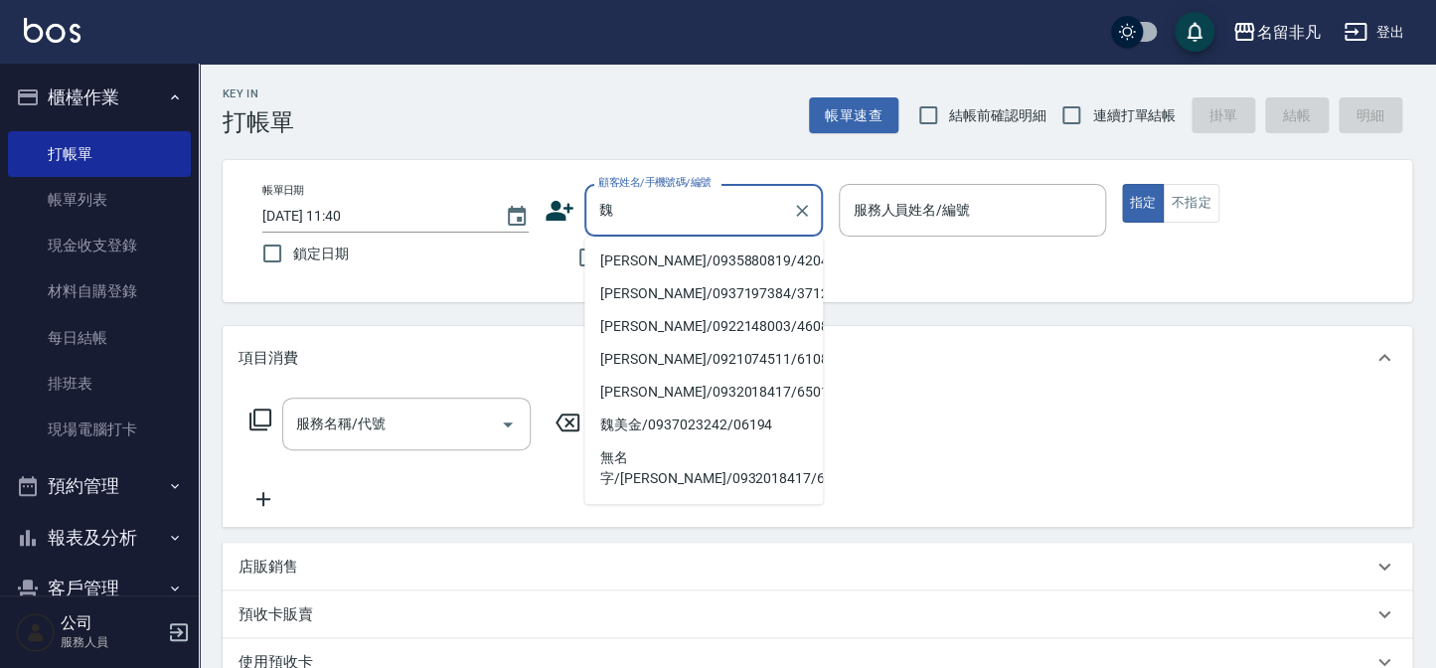
click at [717, 273] on li "[PERSON_NAME]/0935880819/420429" at bounding box center [704, 261] width 239 height 33
type input "[PERSON_NAME]/0935880819/420429"
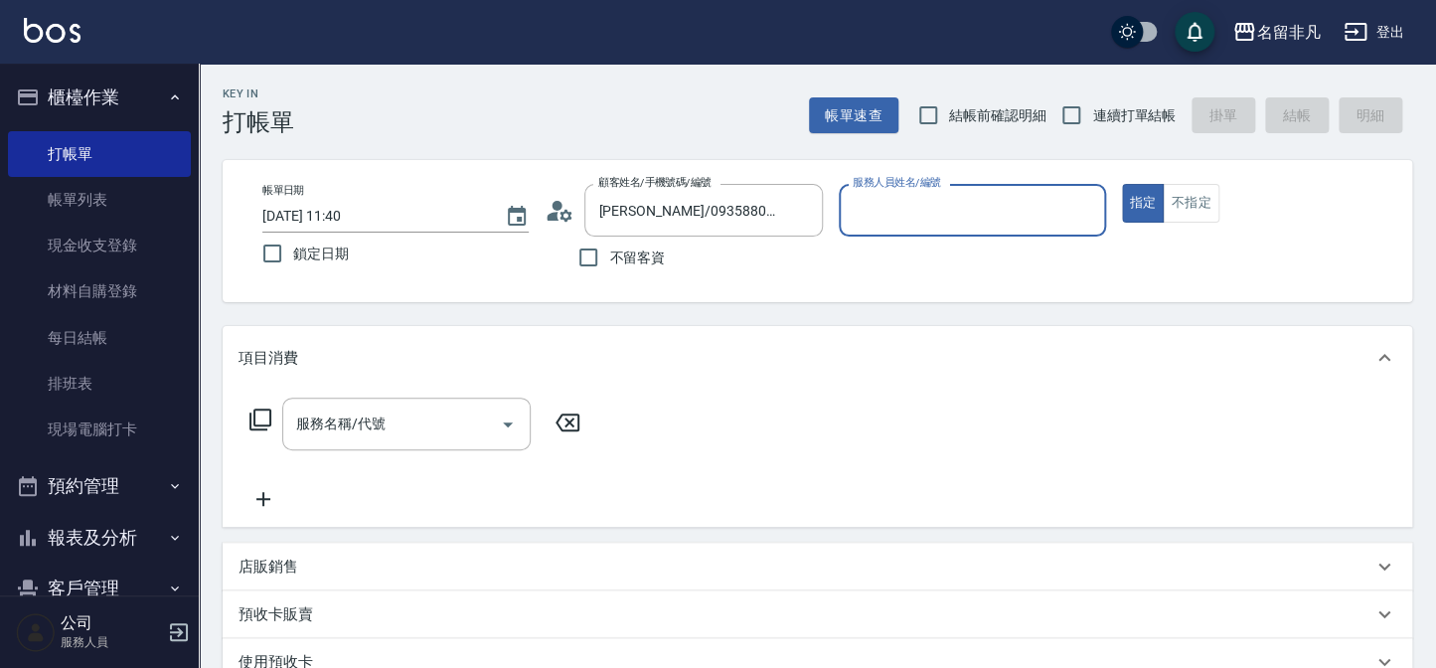
type input "郭佳怡-07"
click at [467, 426] on input "服務名稱/代號" at bounding box center [391, 424] width 201 height 35
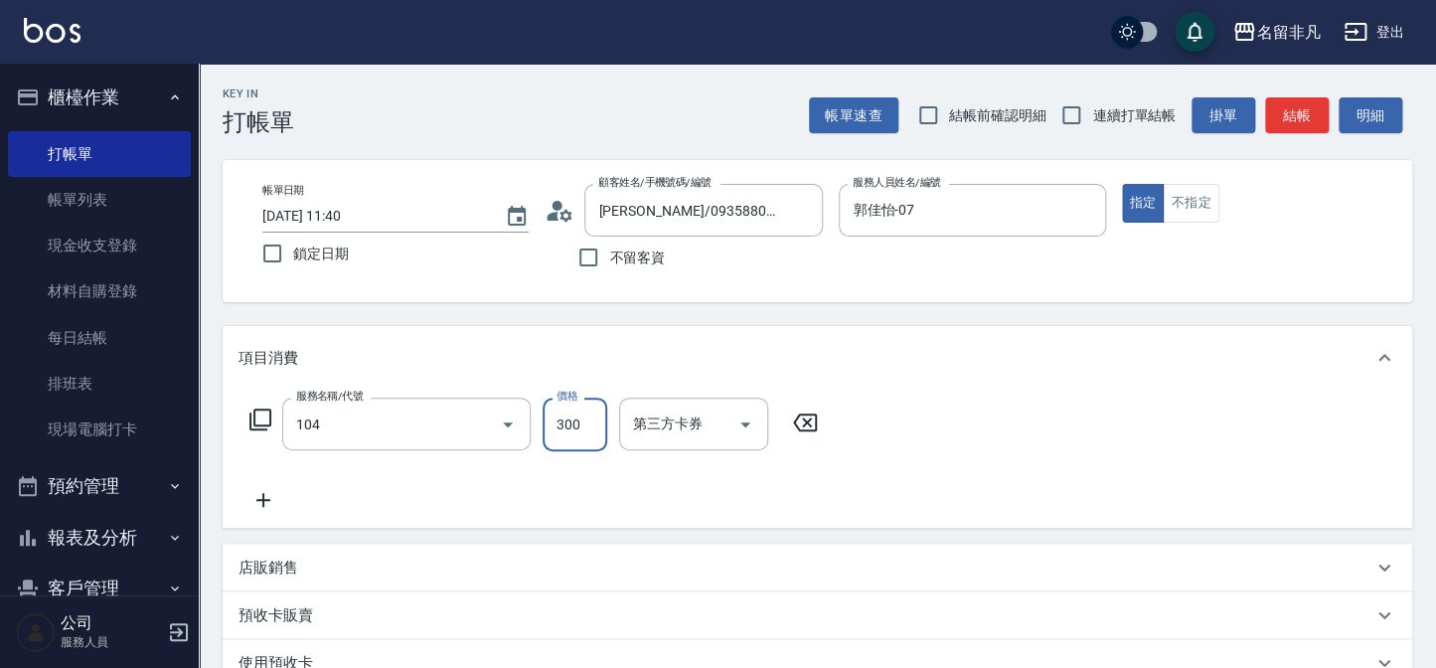
type input "洗髮(104)"
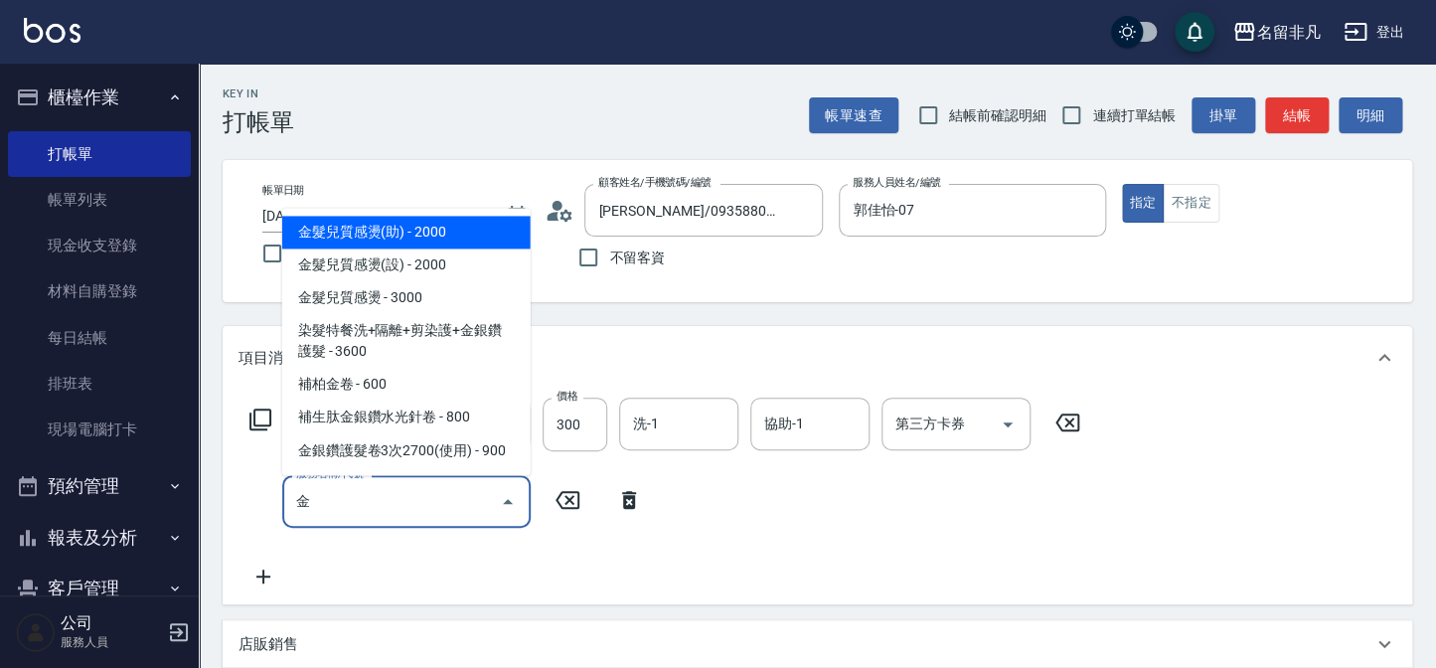
type input "筋"
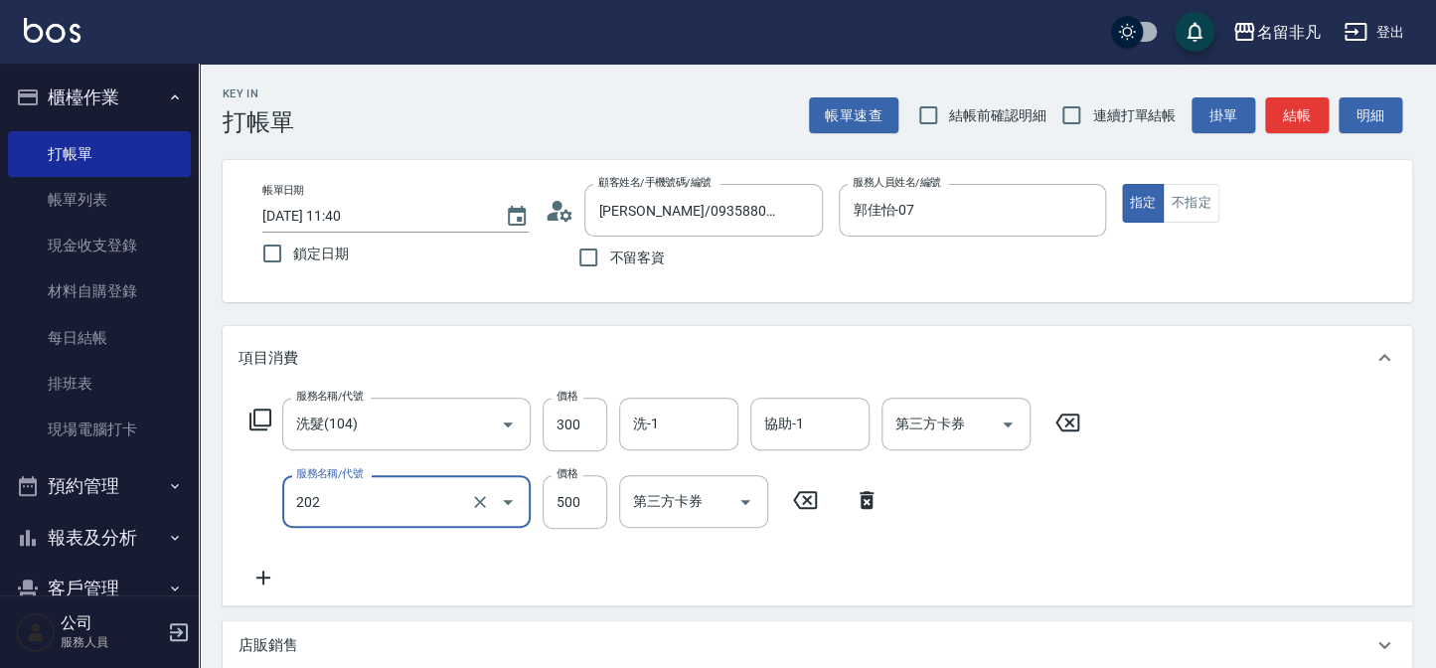
type input "剪髮(202)"
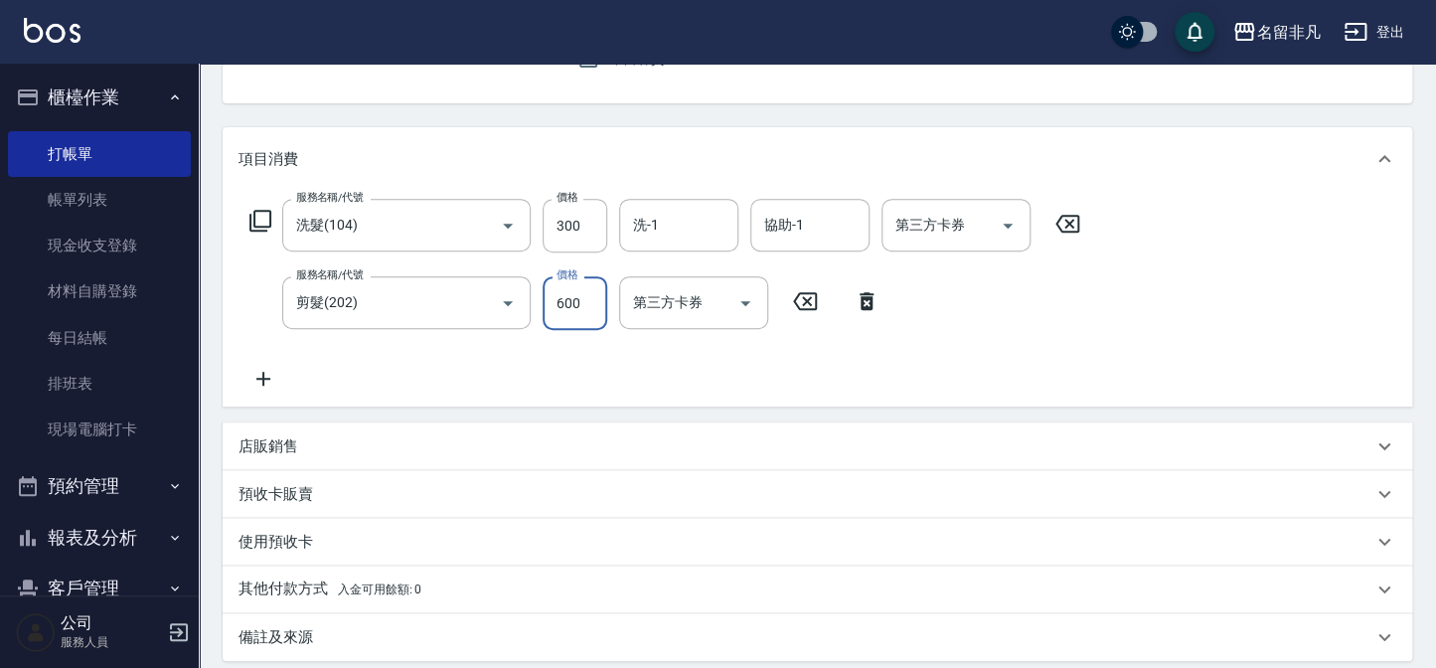
scroll to position [361, 0]
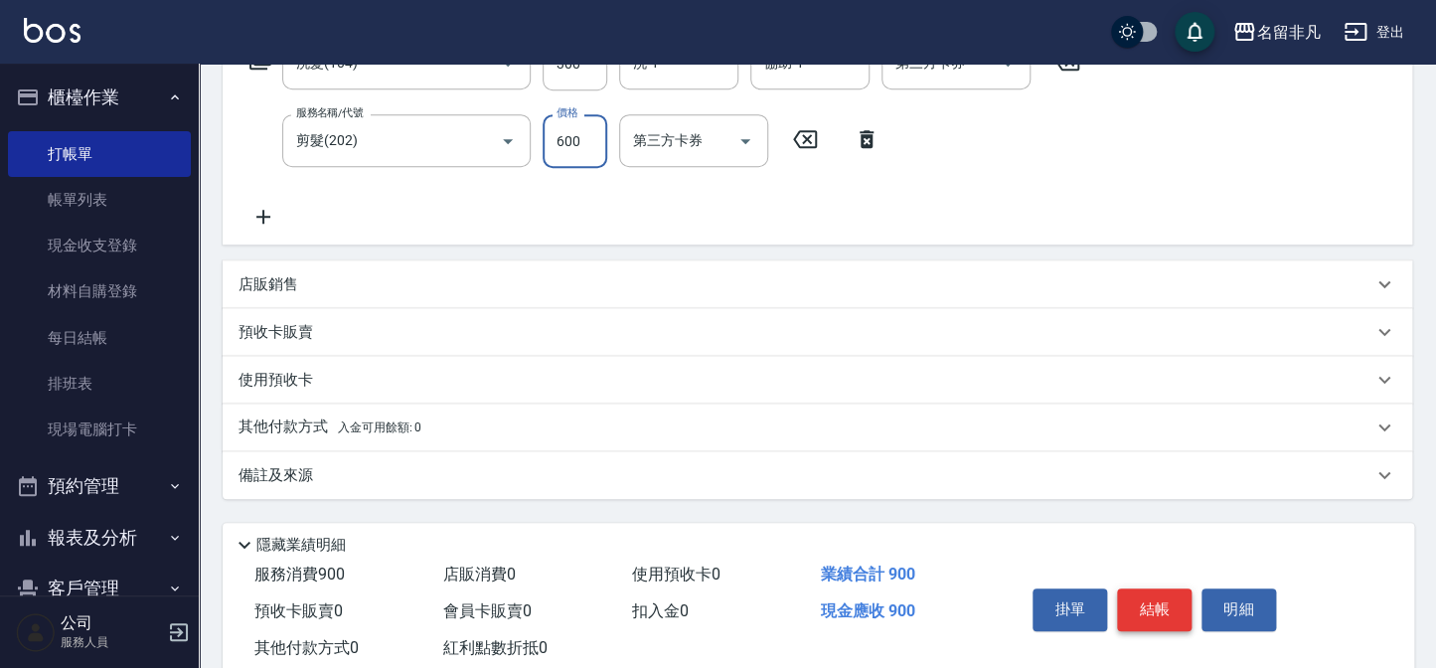
type input "600"
click at [1156, 629] on button "結帳" at bounding box center [1154, 609] width 75 height 42
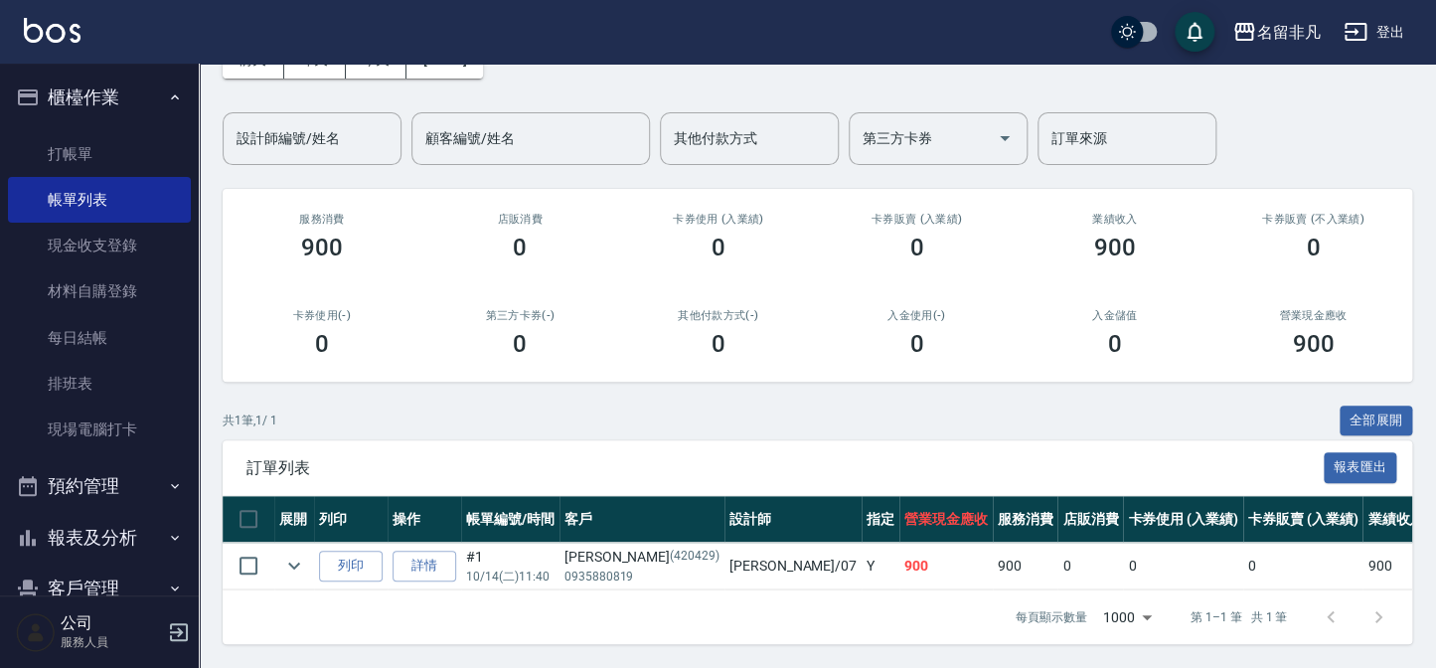
scroll to position [131, 0]
click at [347, 554] on button "列印" at bounding box center [351, 566] width 64 height 31
click at [99, 104] on button "櫃檯作業" at bounding box center [99, 98] width 183 height 52
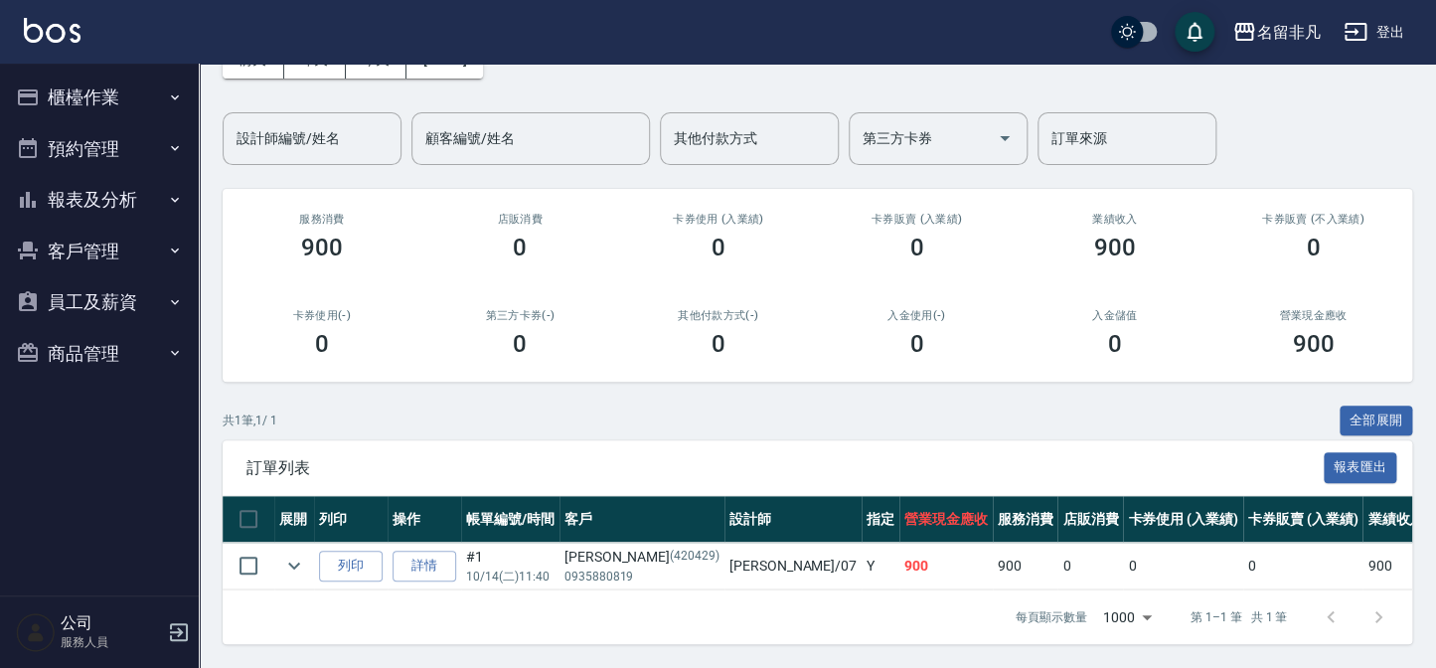
click at [100, 187] on button "報表及分析" at bounding box center [99, 200] width 183 height 52
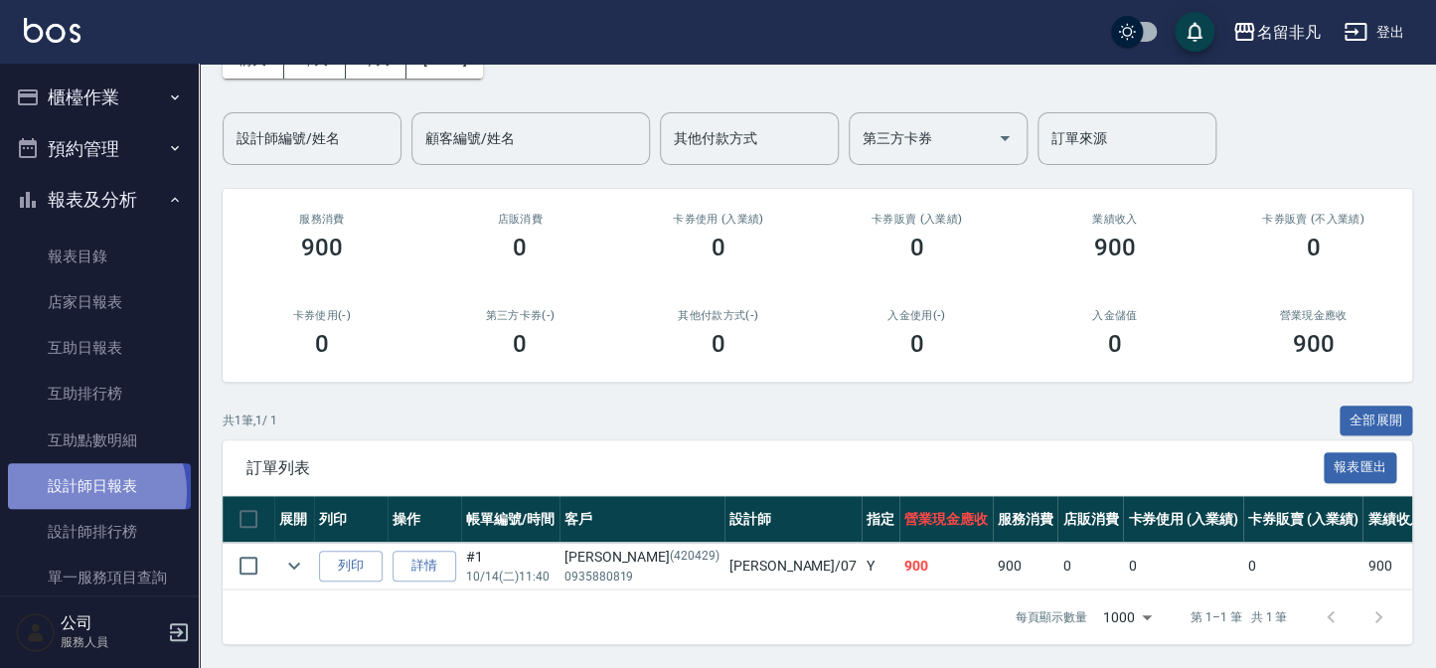
click at [86, 492] on link "設計師日報表" at bounding box center [99, 486] width 183 height 46
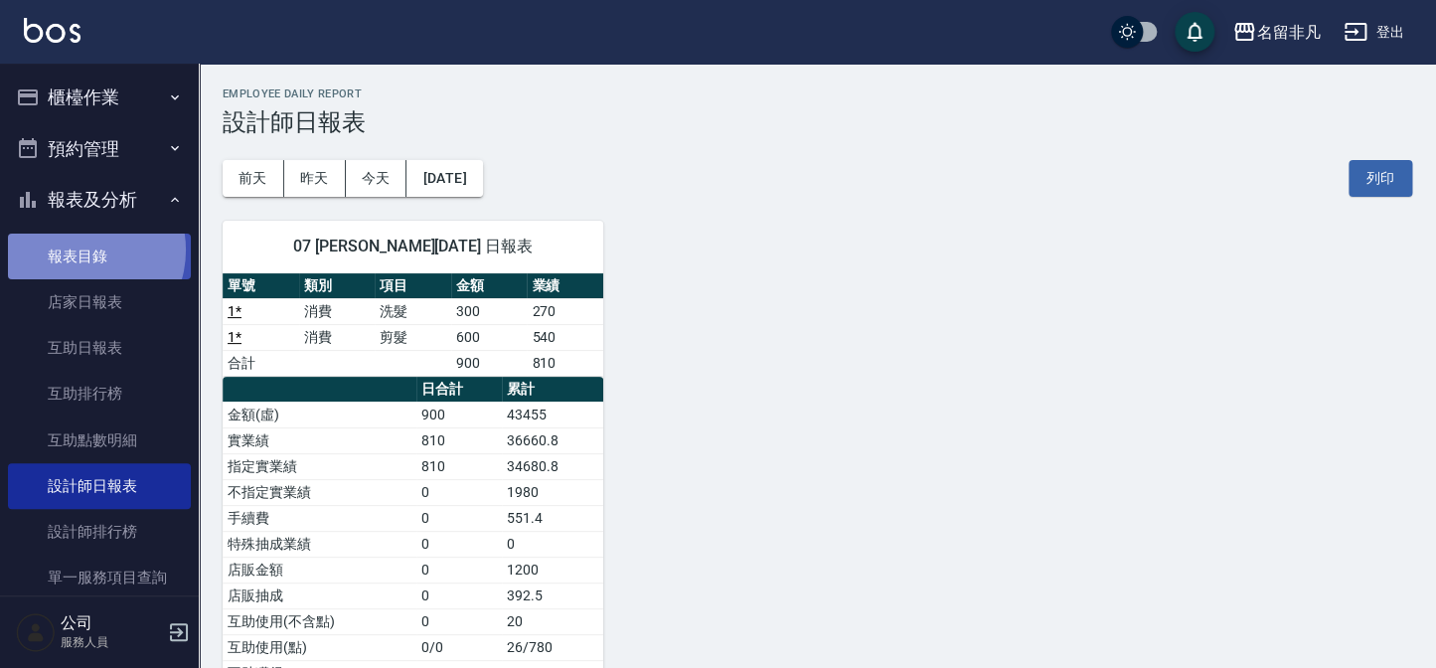
click at [83, 250] on link "報表目錄" at bounding box center [99, 257] width 183 height 46
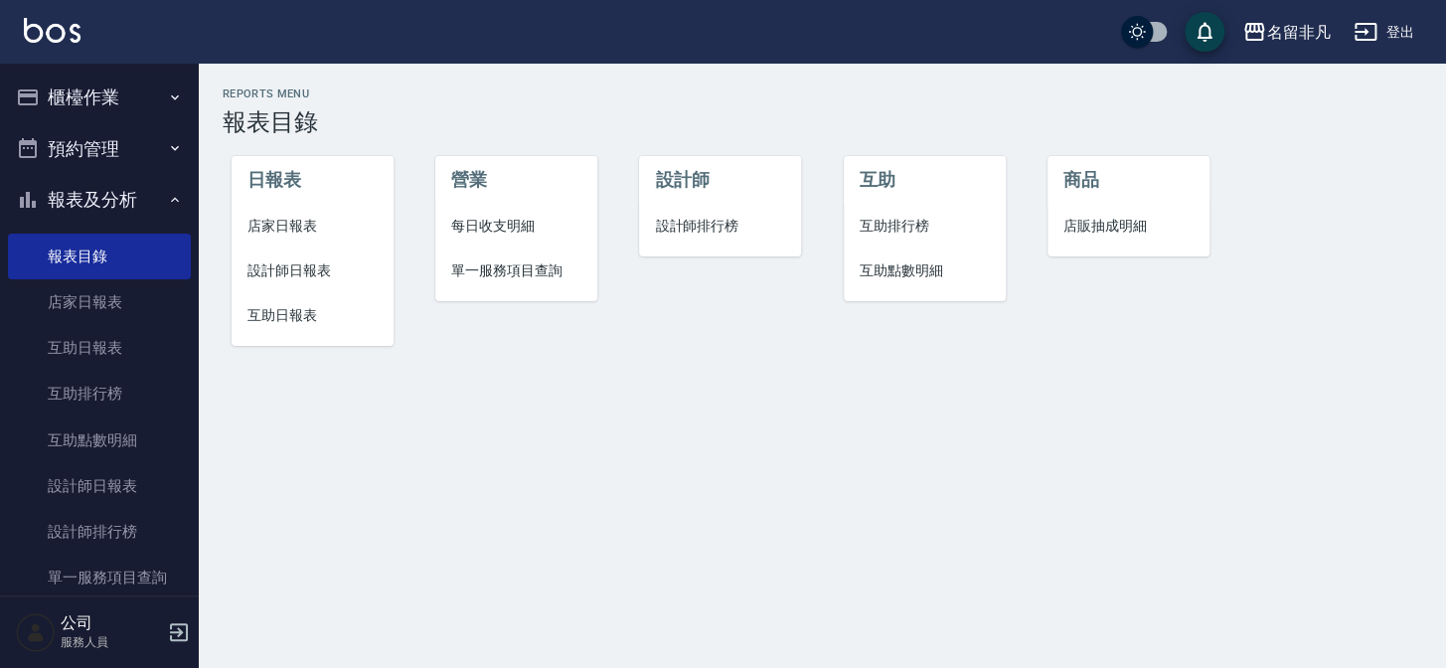
click at [103, 70] on ul "櫃檯作業 打帳單 帳單列表 現金收支登錄 材料自購登錄 每日結帳 排班表 現場電腦打卡 預約管理 預約管理 單日預約紀錄 單週預約紀錄 報表及分析 報表目錄 …" at bounding box center [99, 463] width 183 height 799
click at [108, 98] on button "櫃檯作業" at bounding box center [99, 98] width 183 height 52
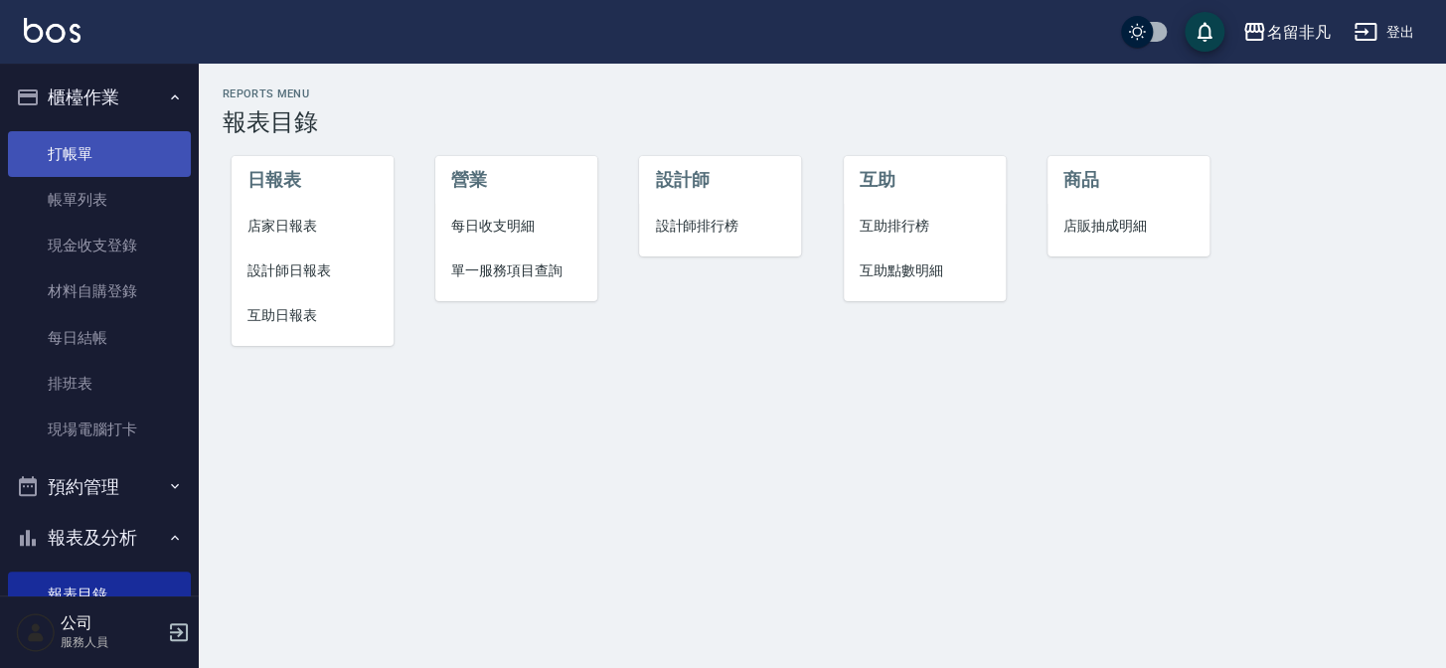
click at [108, 131] on link "打帳單" at bounding box center [99, 154] width 183 height 46
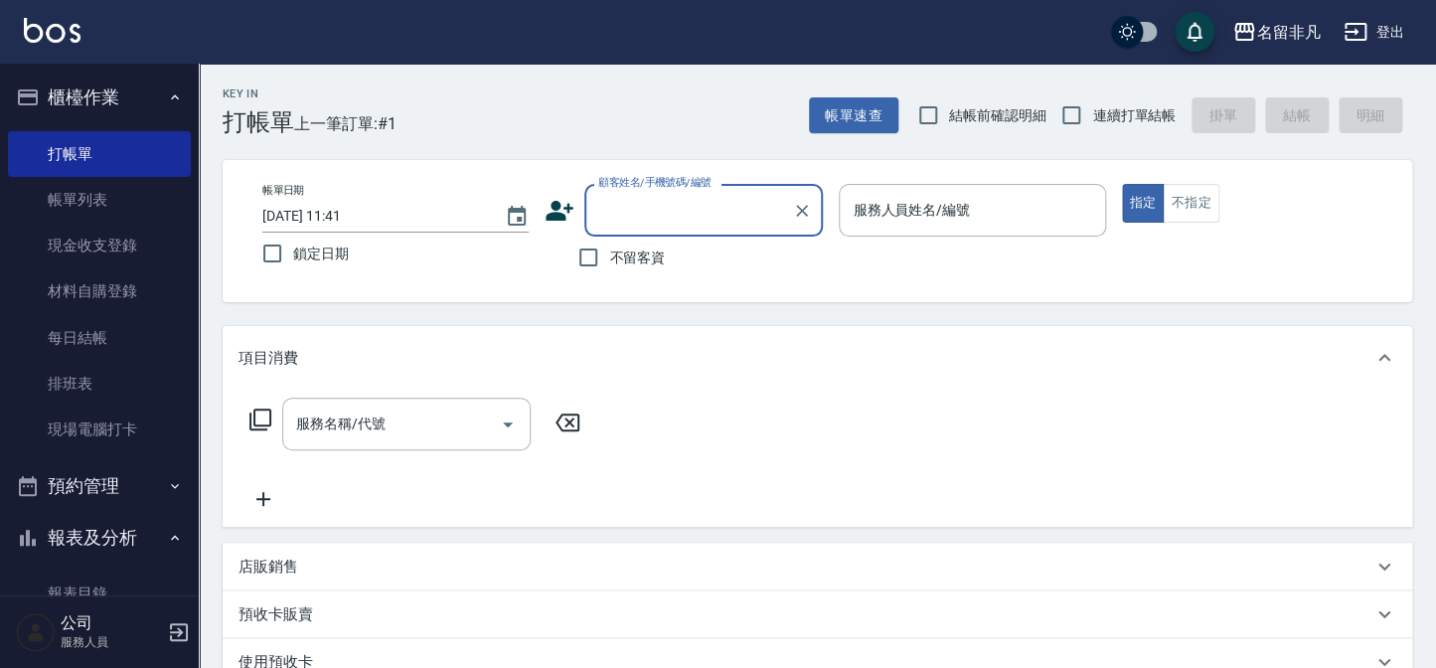
click at [77, 74] on button "櫃檯作業" at bounding box center [99, 98] width 183 height 52
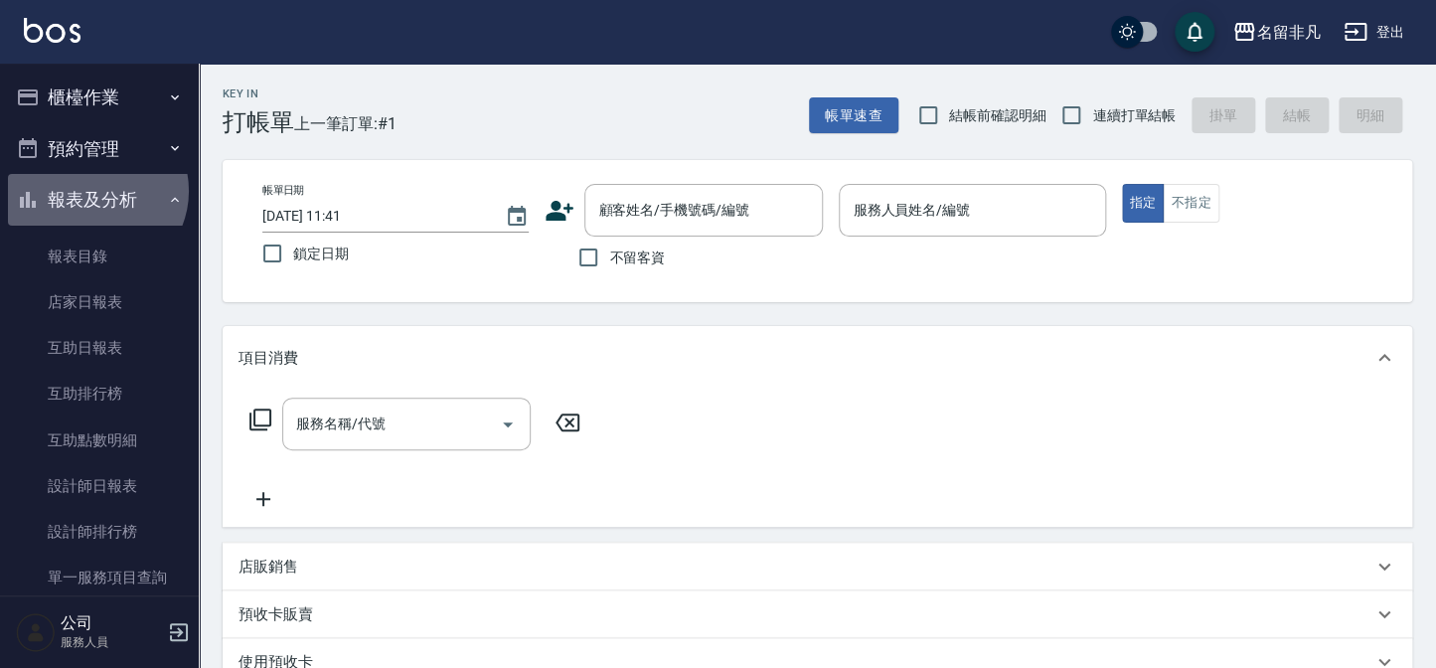
click at [94, 191] on button "報表及分析" at bounding box center [99, 200] width 183 height 52
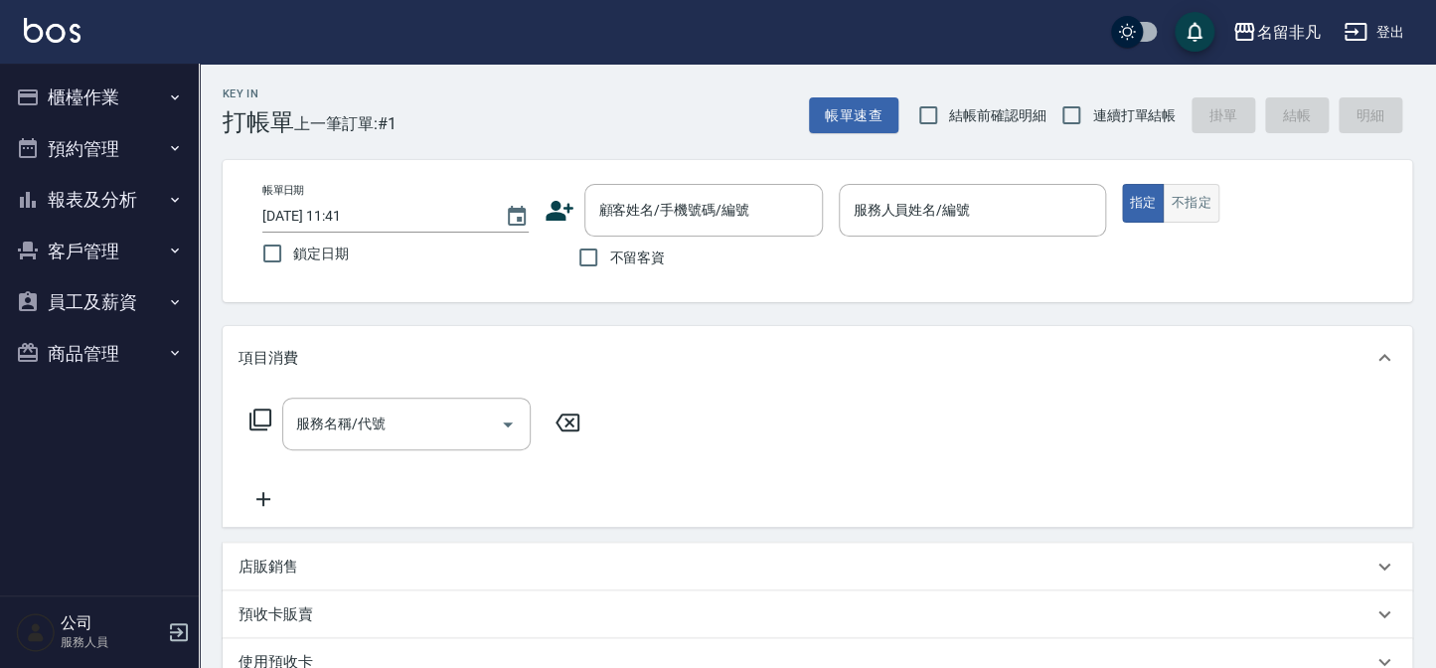
click at [1183, 209] on button "不指定" at bounding box center [1191, 203] width 56 height 39
click at [971, 205] on input "服務人員姓名/編號" at bounding box center [972, 210] width 249 height 35
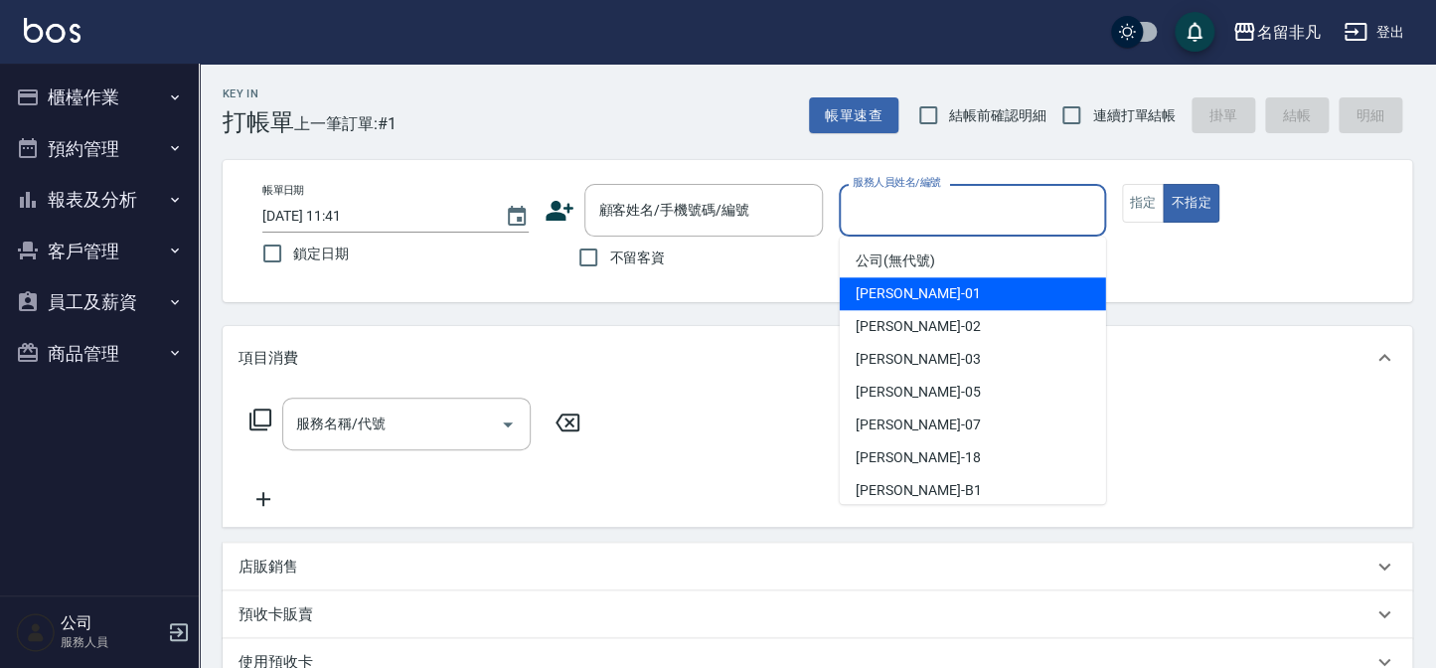
click at [927, 301] on div "[PERSON_NAME] -01" at bounding box center [973, 293] width 266 height 33
type input "[PERSON_NAME]-01"
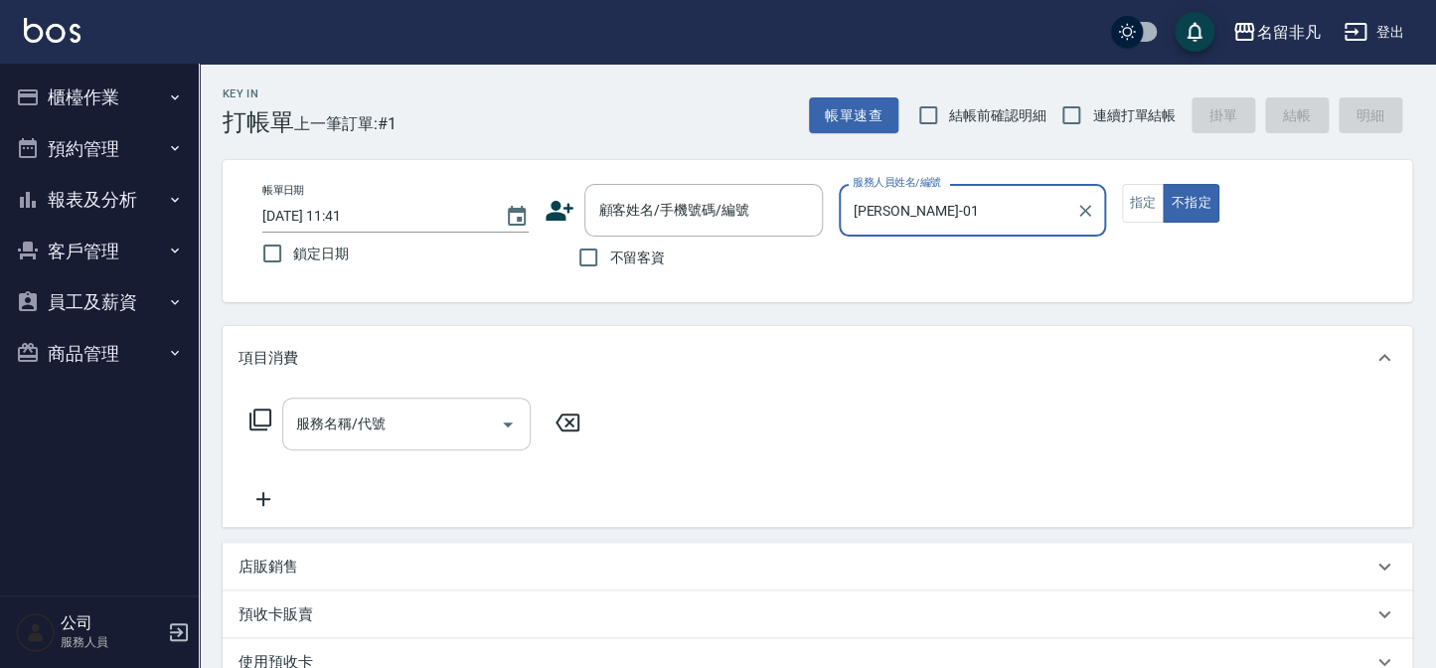
click at [474, 427] on input "服務名稱/代號" at bounding box center [391, 424] width 201 height 35
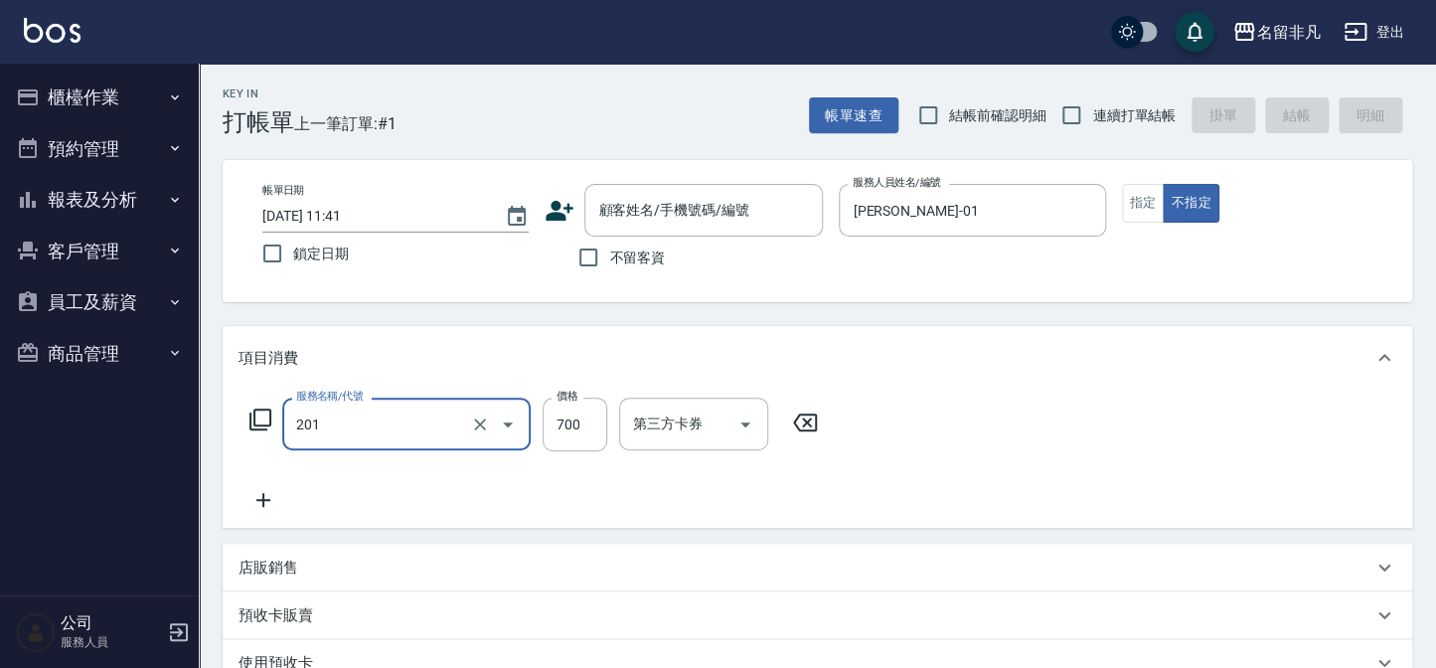
type input "洗+剪(201)"
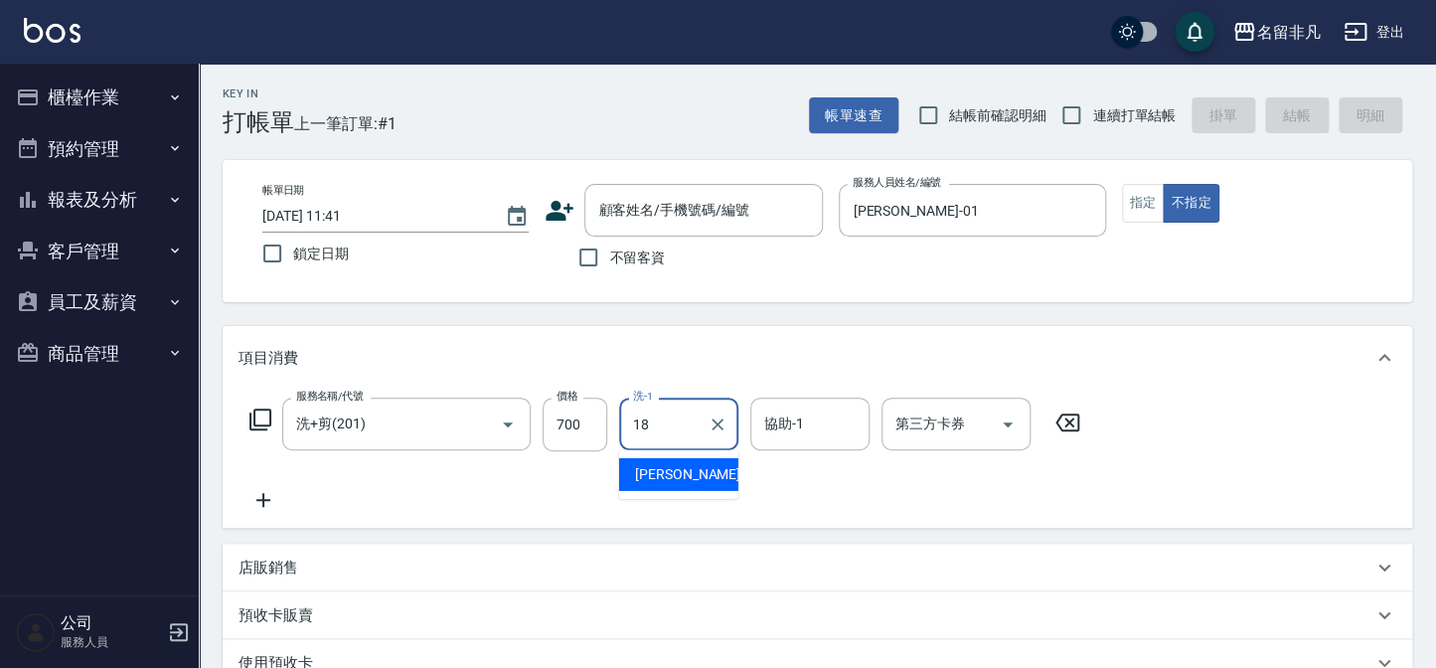
type input "陳子晴-18"
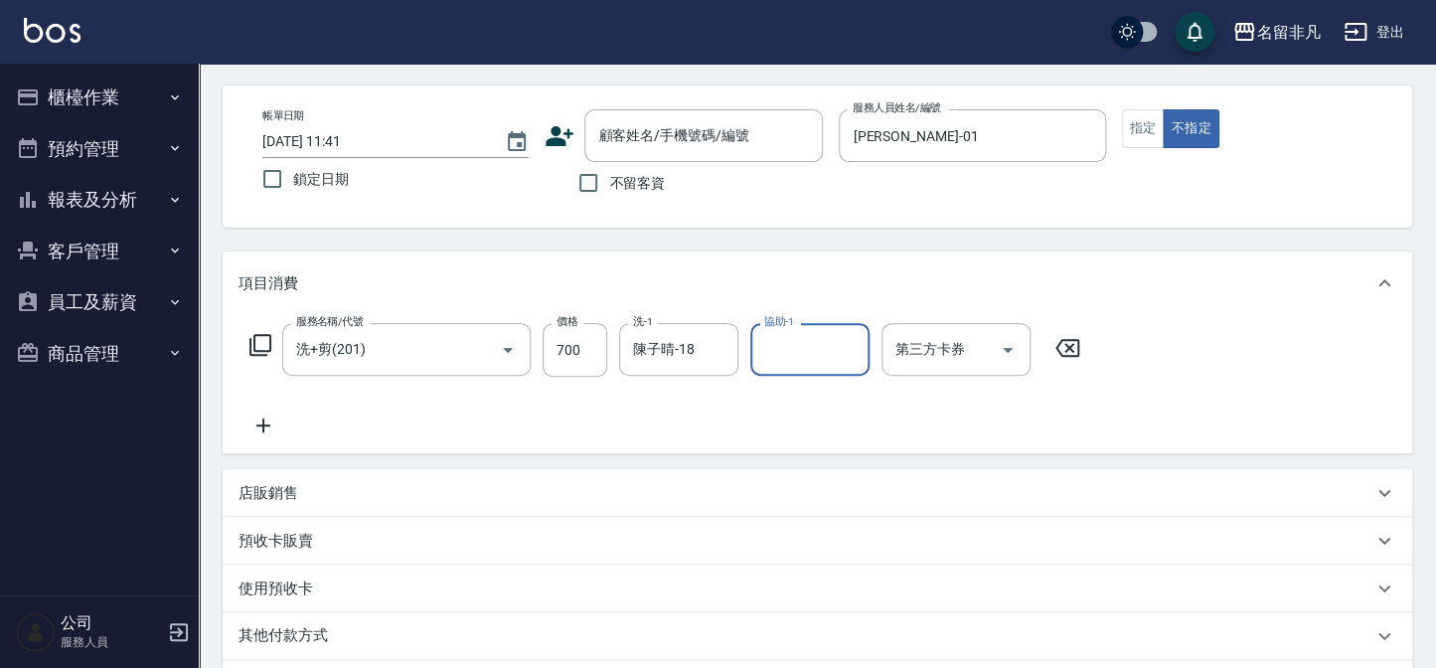
scroll to position [64, 0]
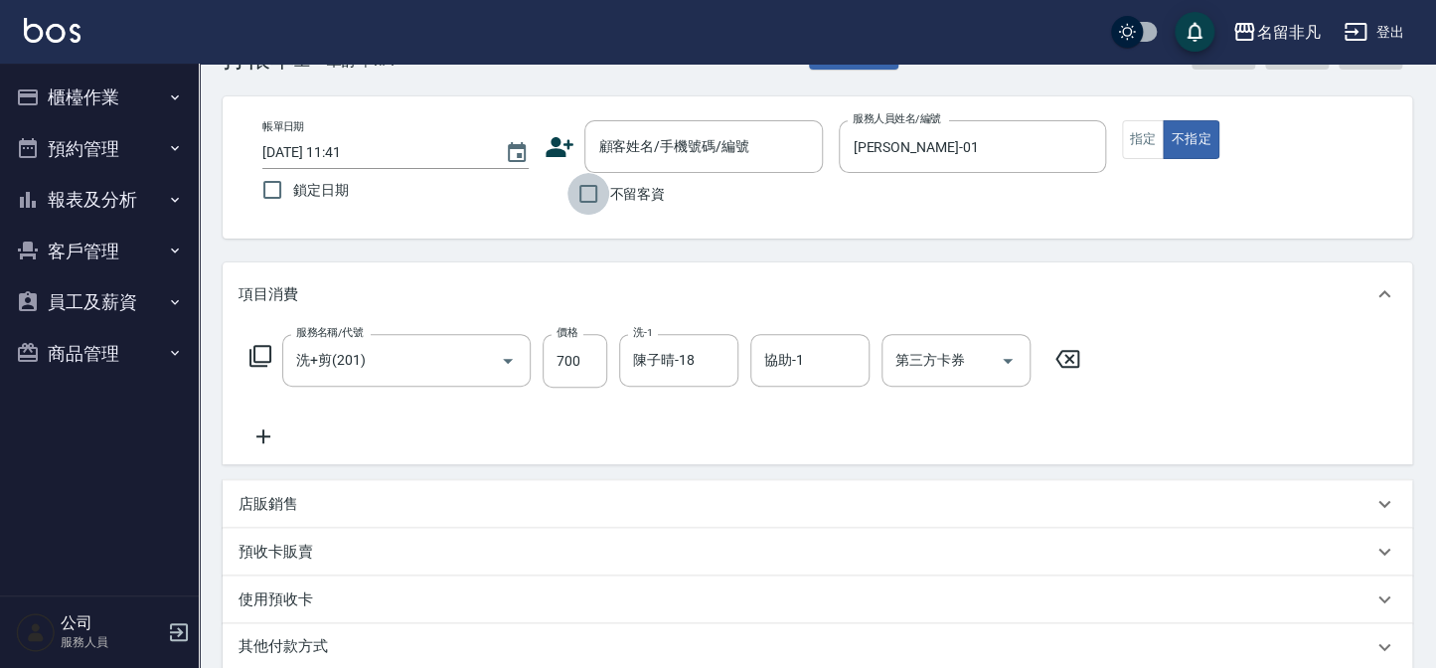
click at [596, 196] on input "不留客資" at bounding box center [589, 194] width 42 height 42
checkbox input "true"
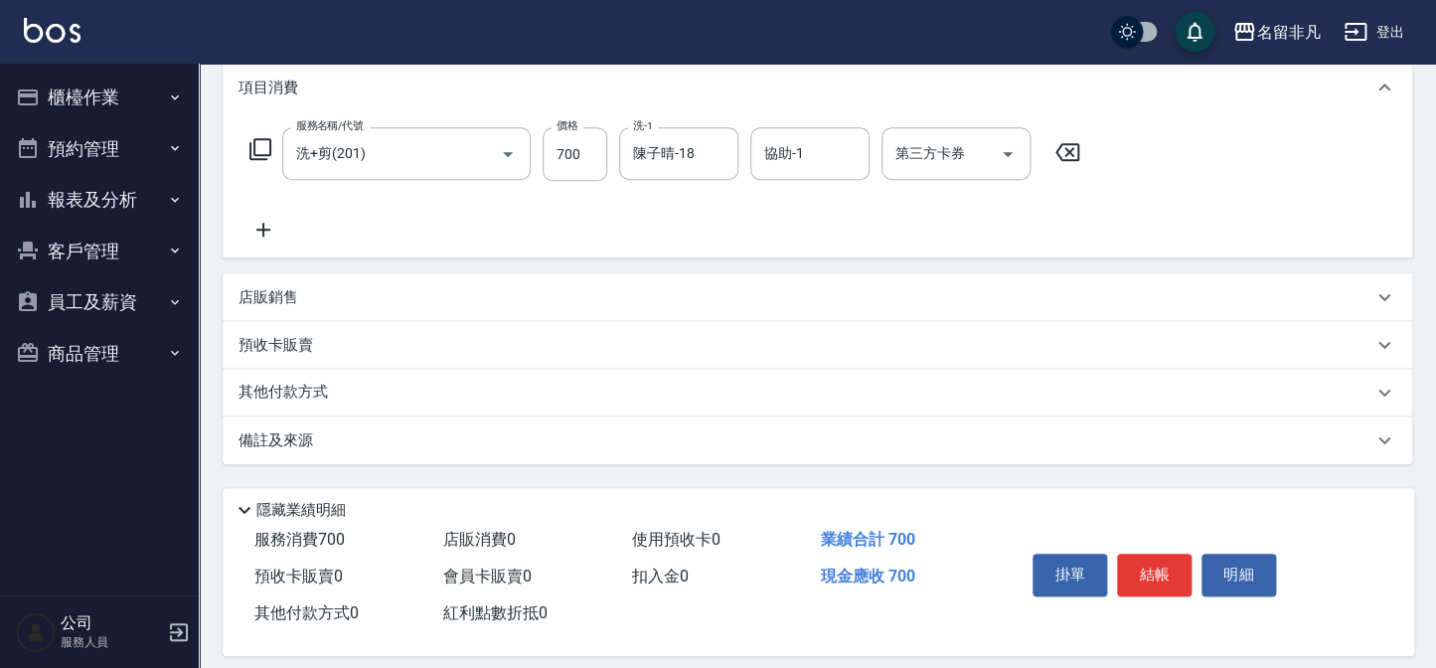
scroll to position [287, 0]
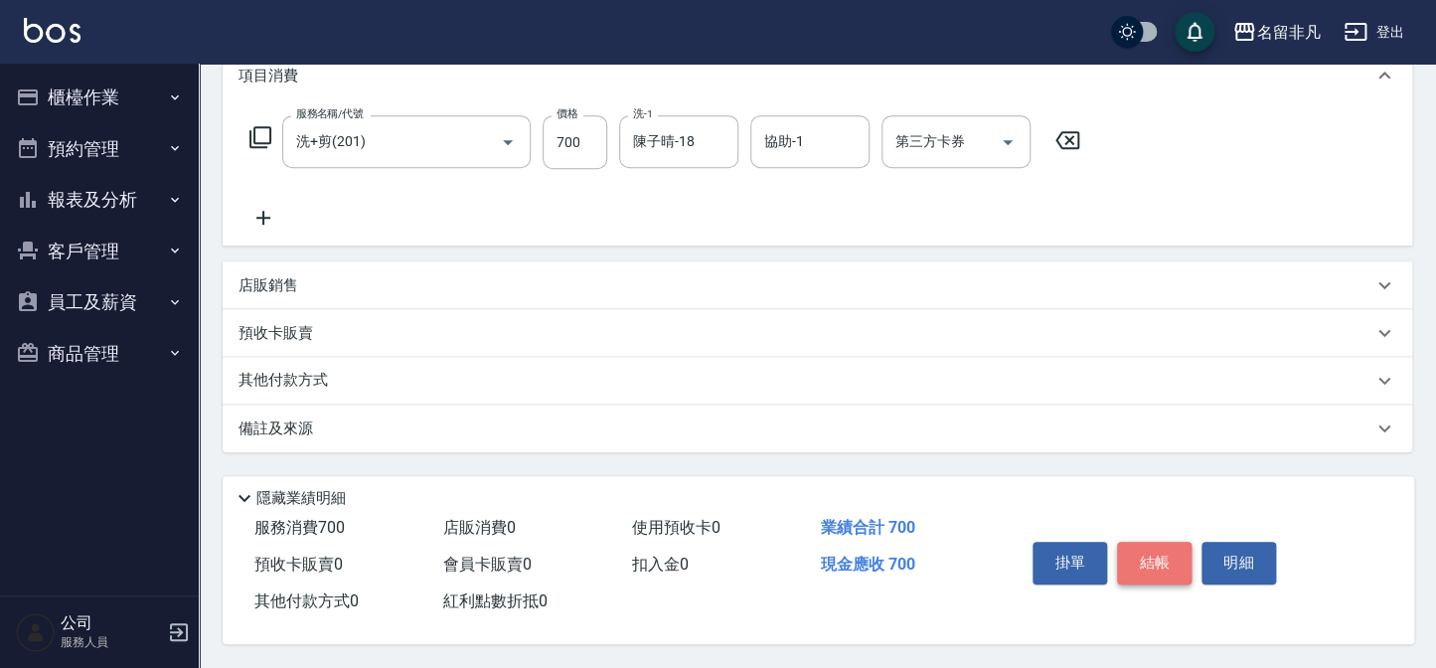
click at [1130, 555] on button "結帳" at bounding box center [1154, 563] width 75 height 42
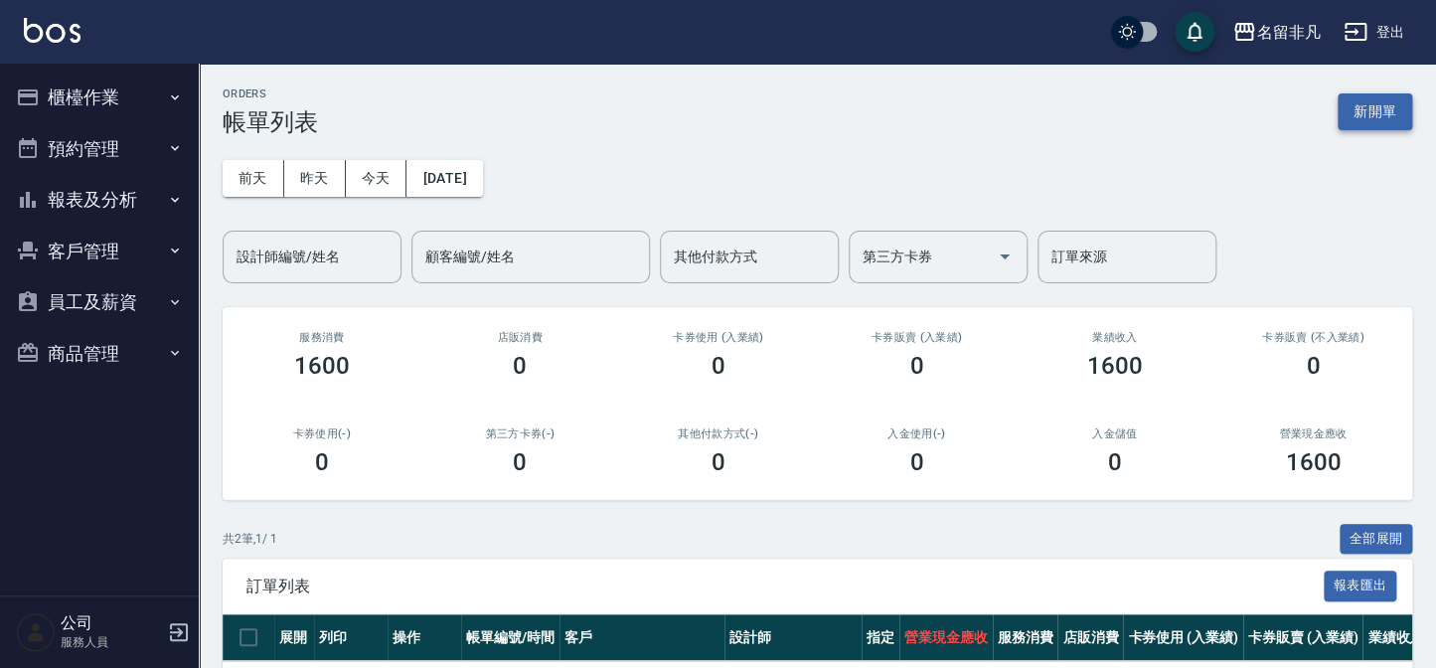
click at [1392, 100] on button "新開單" at bounding box center [1375, 111] width 75 height 37
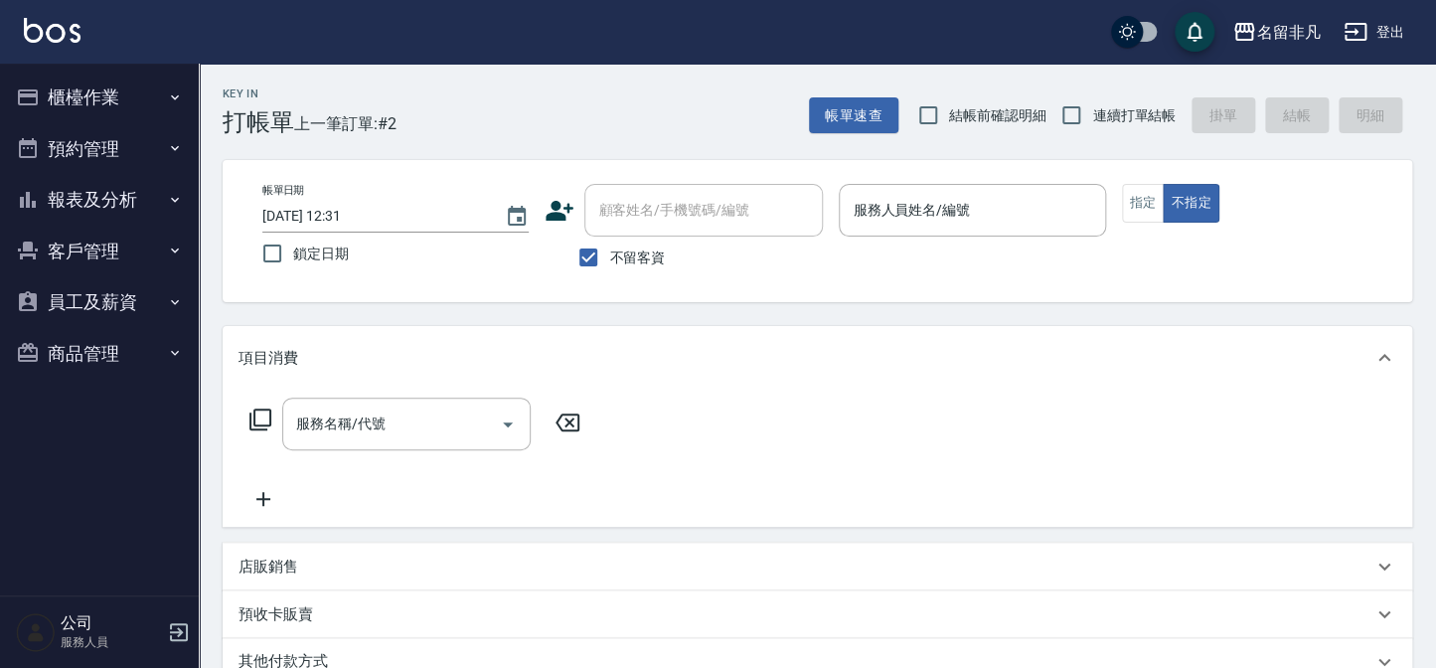
click at [636, 258] on span "不留客資" at bounding box center [637, 258] width 56 height 21
click at [609, 258] on input "不留客資" at bounding box center [589, 258] width 42 height 42
checkbox input "false"
click at [657, 202] on div "顧客姓名/手機號碼/編號 顧客姓名/手機號碼/編號" at bounding box center [704, 210] width 239 height 53
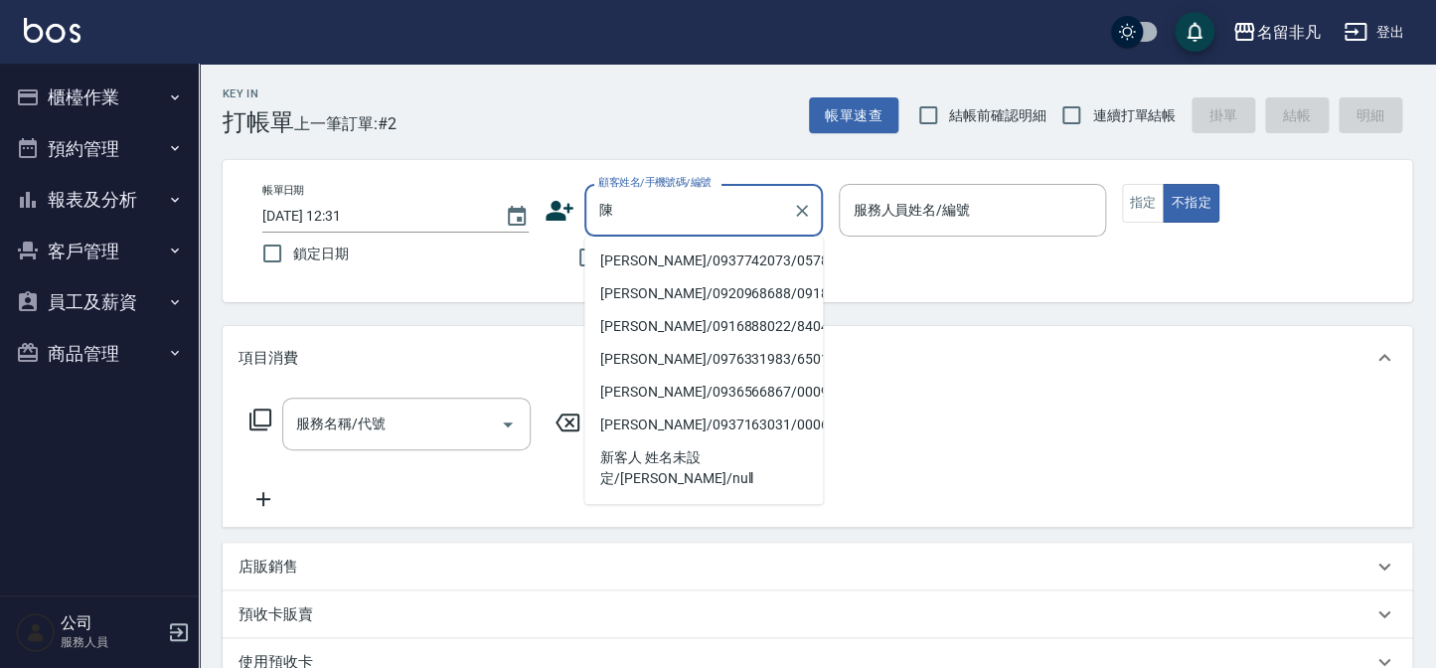
click at [667, 264] on li "[PERSON_NAME]/0937742073/05784" at bounding box center [704, 261] width 239 height 33
type input "[PERSON_NAME]/0937742073/05784"
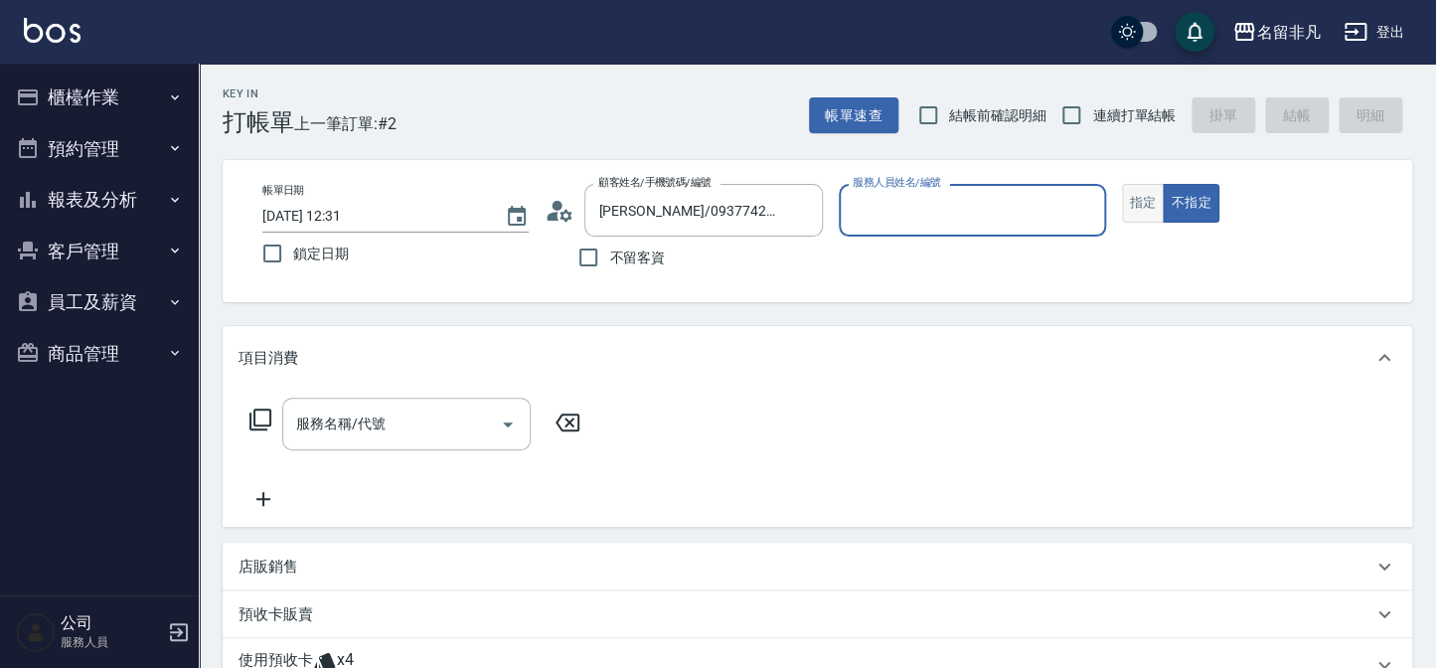
click at [1139, 197] on button "指定" at bounding box center [1143, 203] width 43 height 39
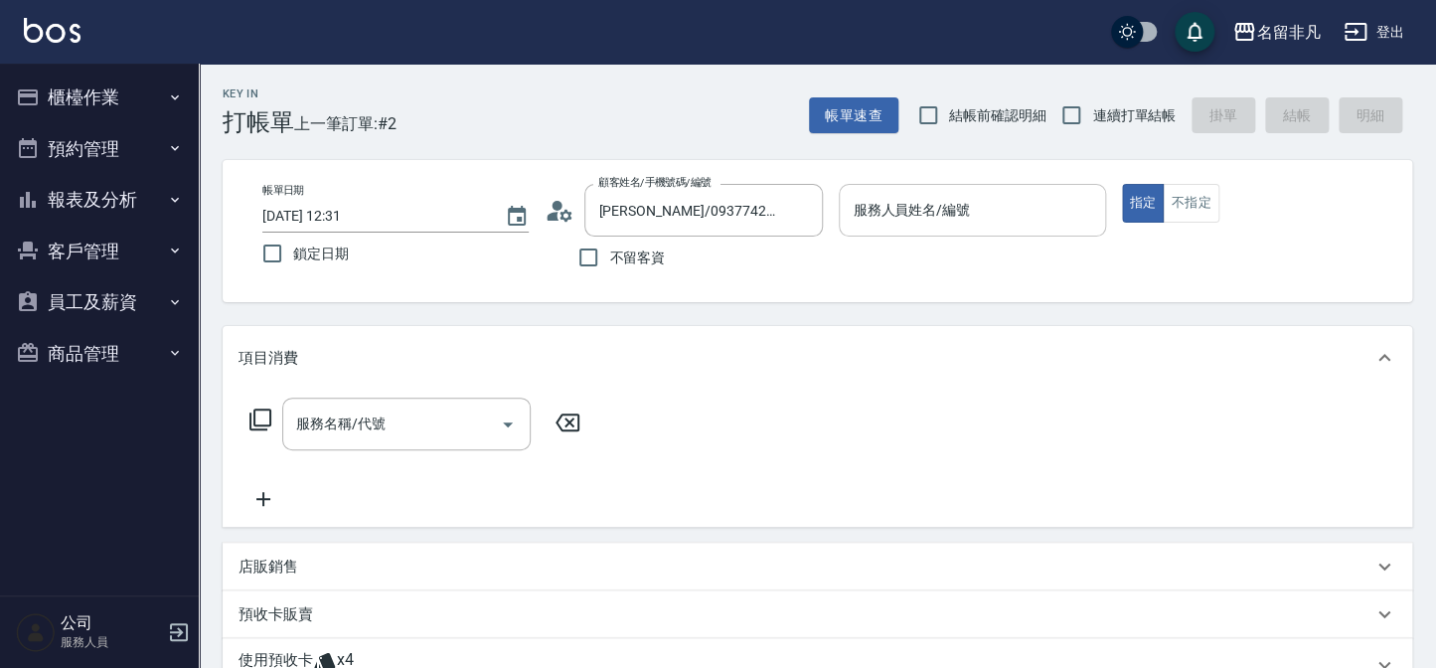
type button "true"
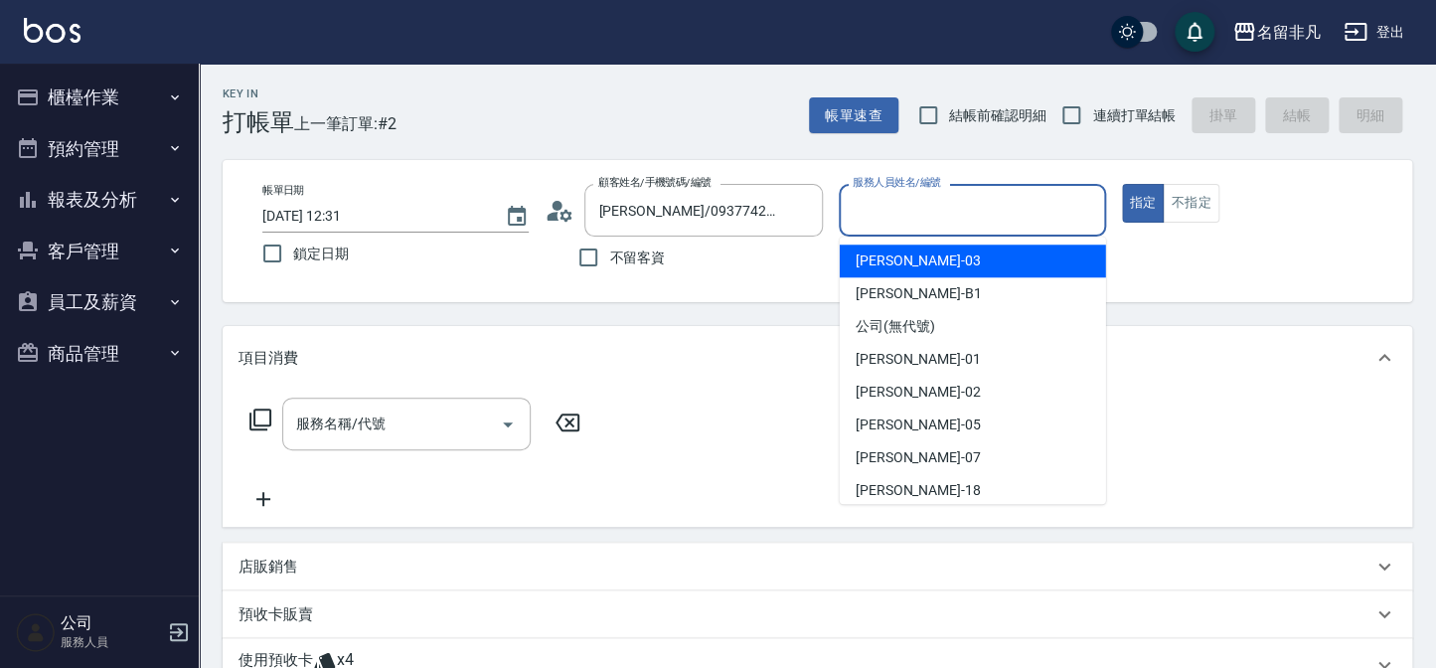
click at [926, 214] on input "服務人員姓名/編號" at bounding box center [972, 210] width 249 height 35
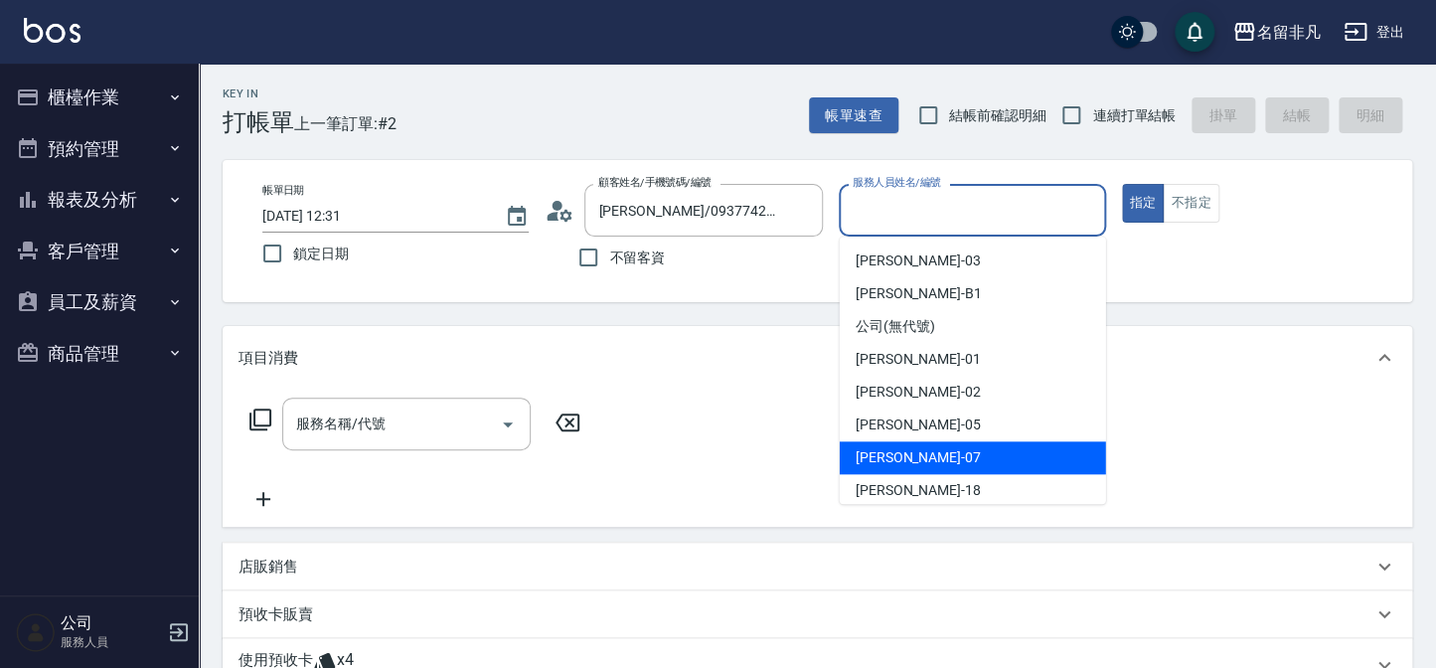
click at [937, 456] on div "[PERSON_NAME]-07" at bounding box center [973, 457] width 266 height 33
type input "郭佳怡-07"
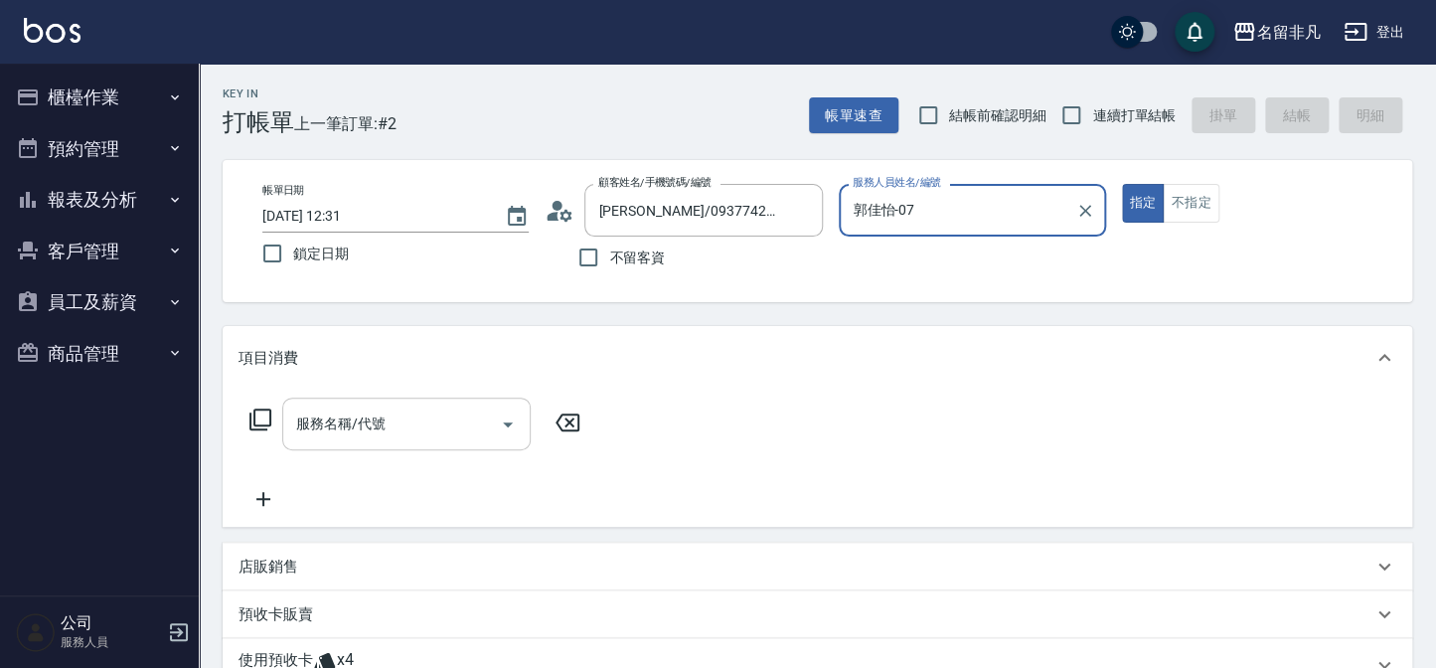
click at [393, 419] on input "服務名稱/代號" at bounding box center [391, 424] width 201 height 35
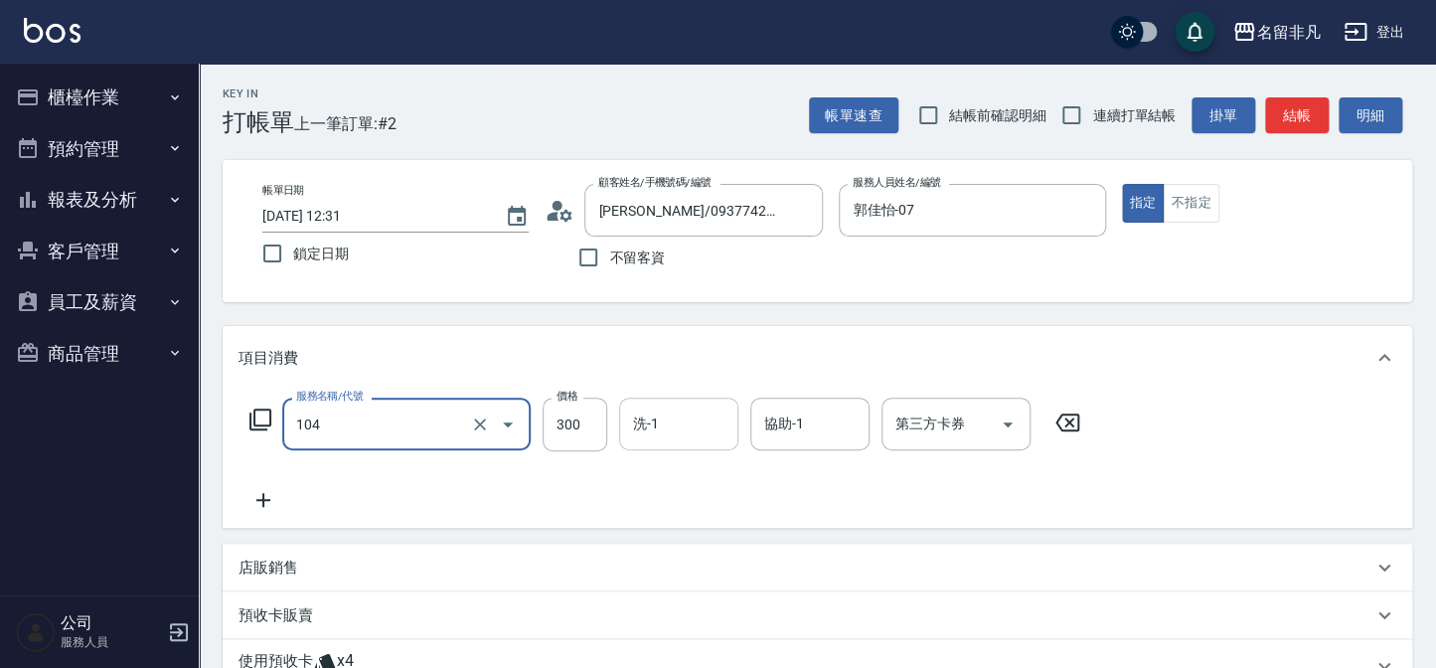
click at [655, 447] on div "洗-1" at bounding box center [678, 424] width 119 height 53
type input "洗髮(104)"
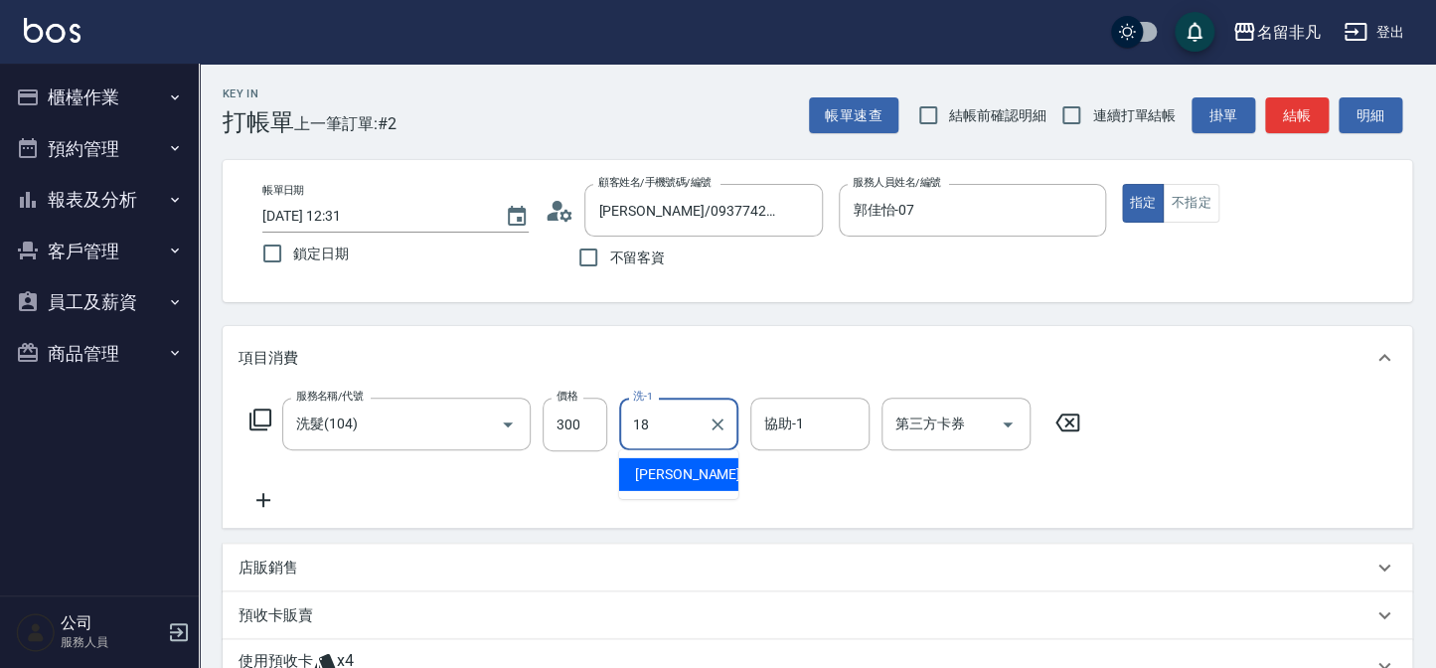
type input "陳子晴-18"
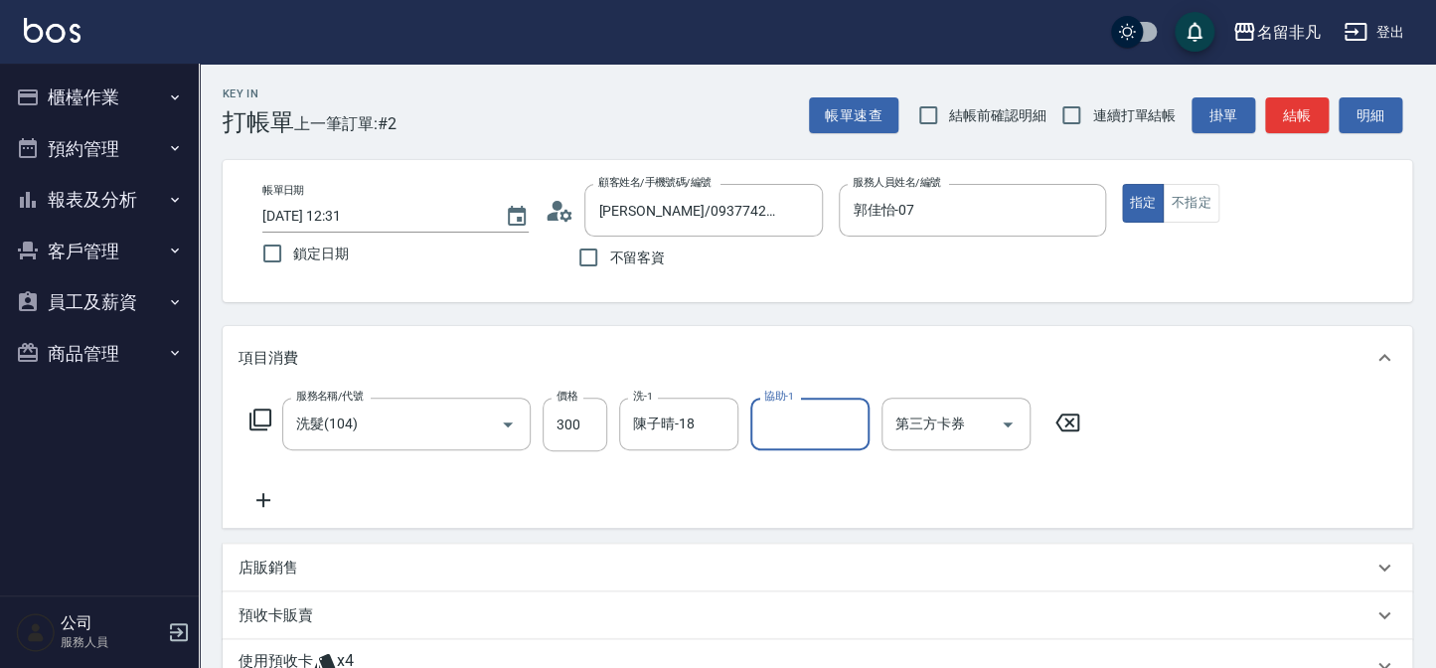
click at [261, 547] on div "店販銷售" at bounding box center [818, 568] width 1190 height 48
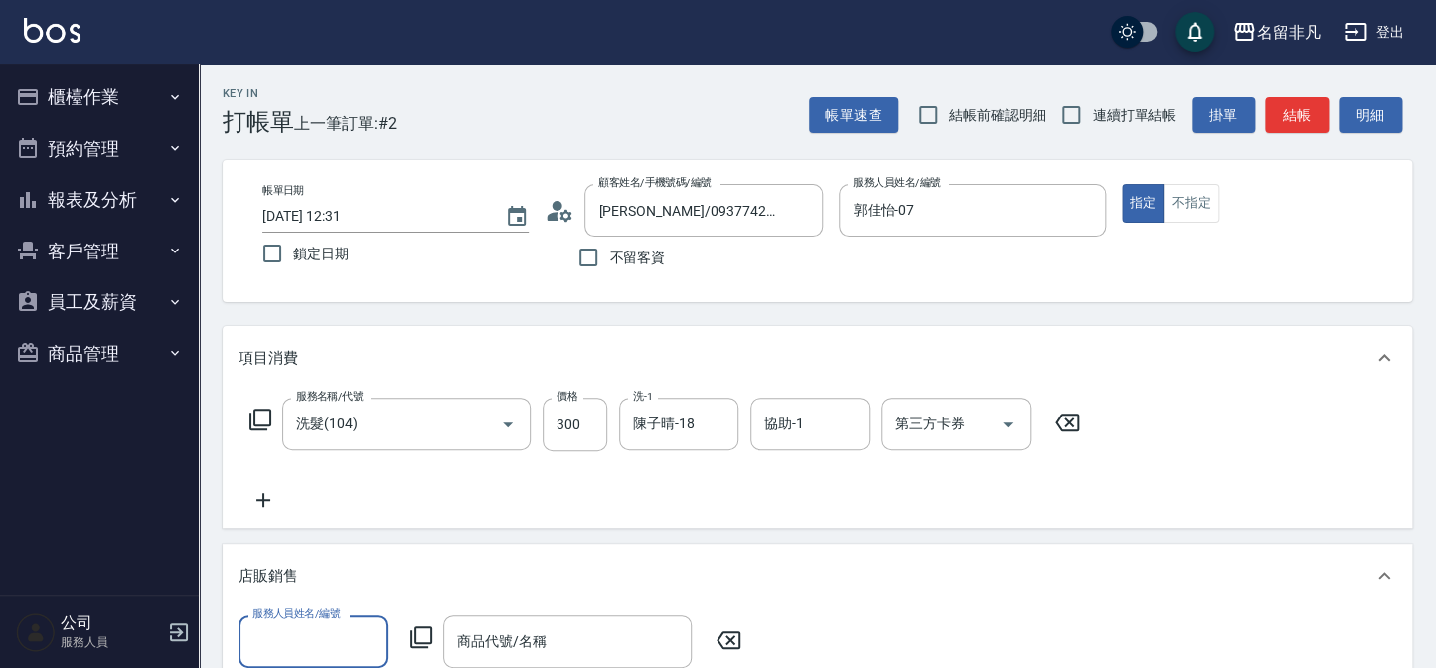
scroll to position [89, 0]
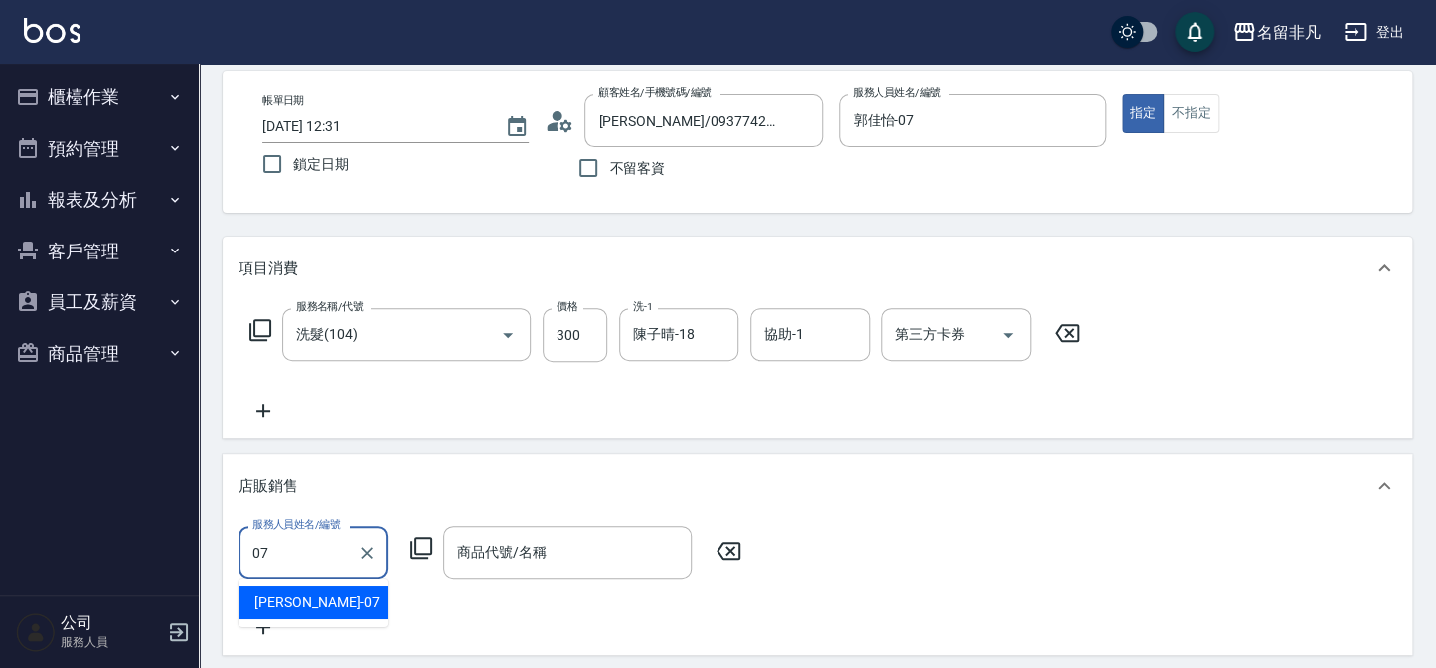
type input "郭佳怡-07"
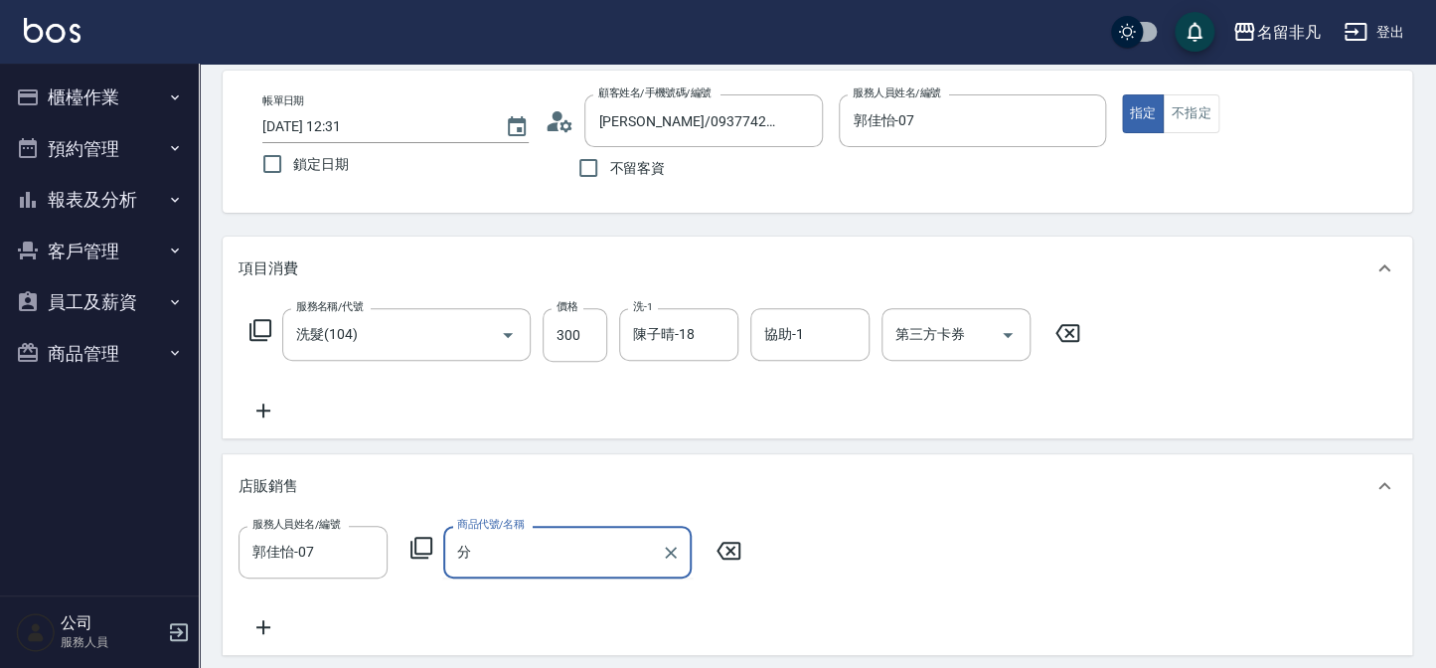
type input "芬"
type input "法"
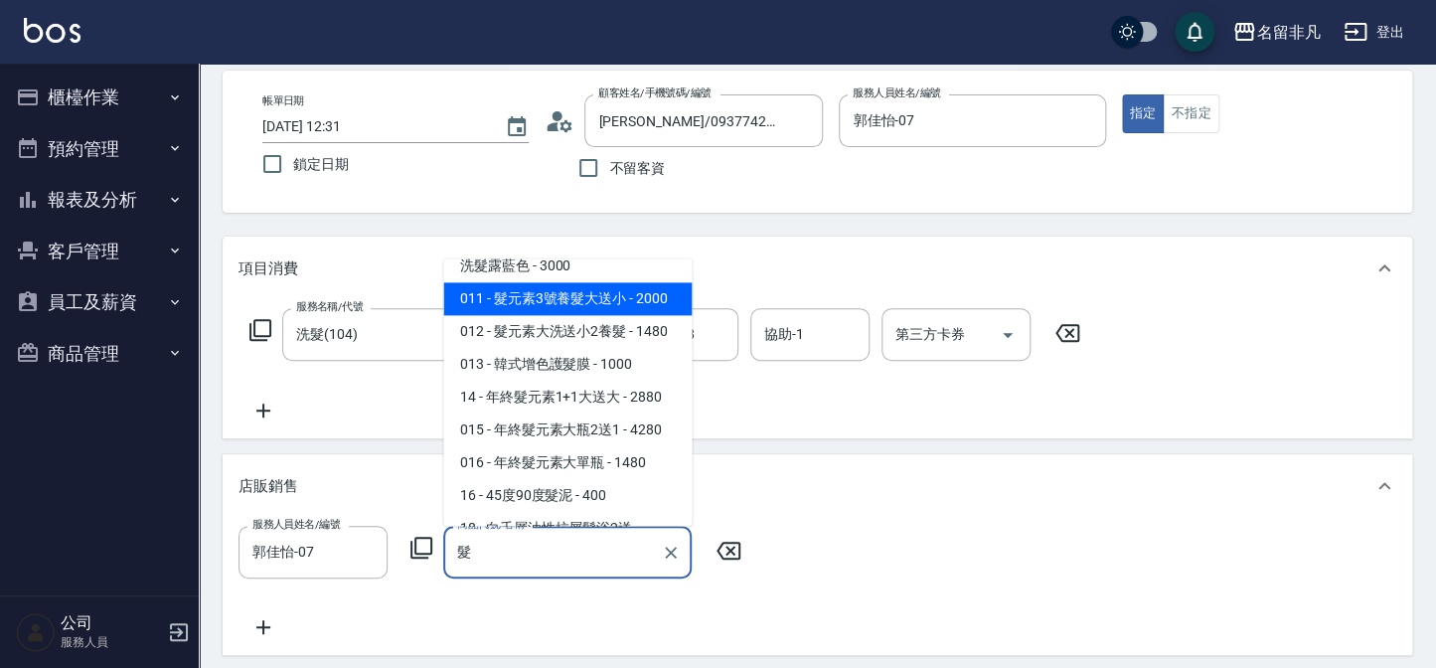
scroll to position [180, 0]
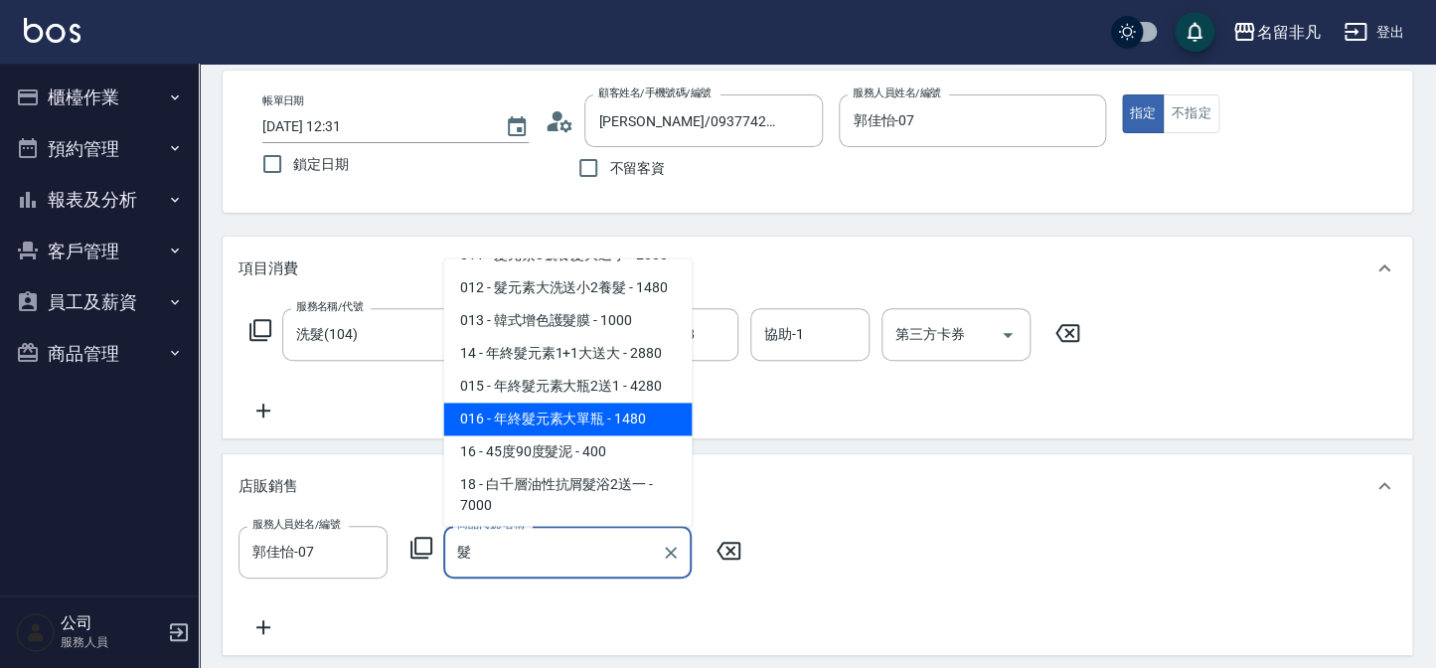
click at [634, 271] on span "011 - 髮元素3號養髮大送小 - 2000" at bounding box center [567, 255] width 249 height 33
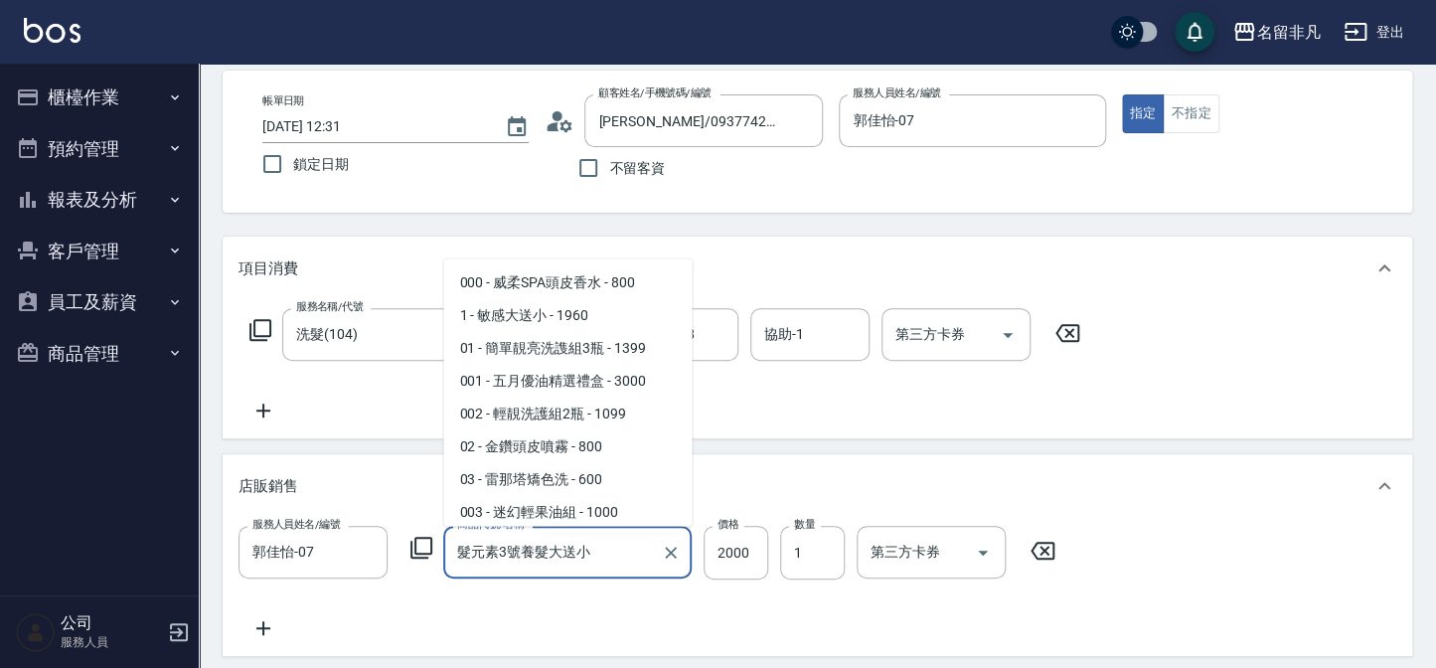
scroll to position [623, 0]
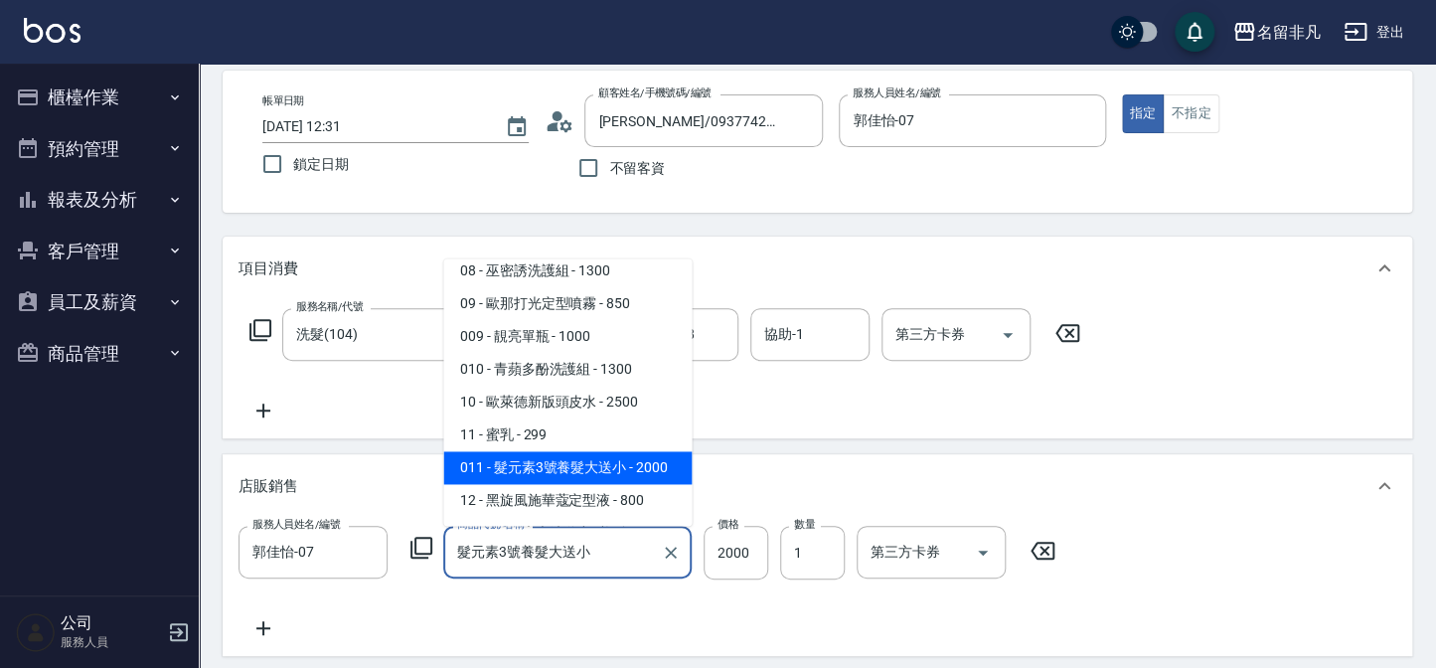
drag, startPoint x: 625, startPoint y: 561, endPoint x: 218, endPoint y: 544, distance: 407.9
click at [218, 544] on div "Key In 打帳單 上一筆訂單:#2 帳單速查 結帳前確認明細 連續打單結帳 掛單 結帳 明細 帳單日期 [DATE] 12:31 鎖定日期 顧客姓名/手機…" at bounding box center [818, 529] width 1238 height 1110
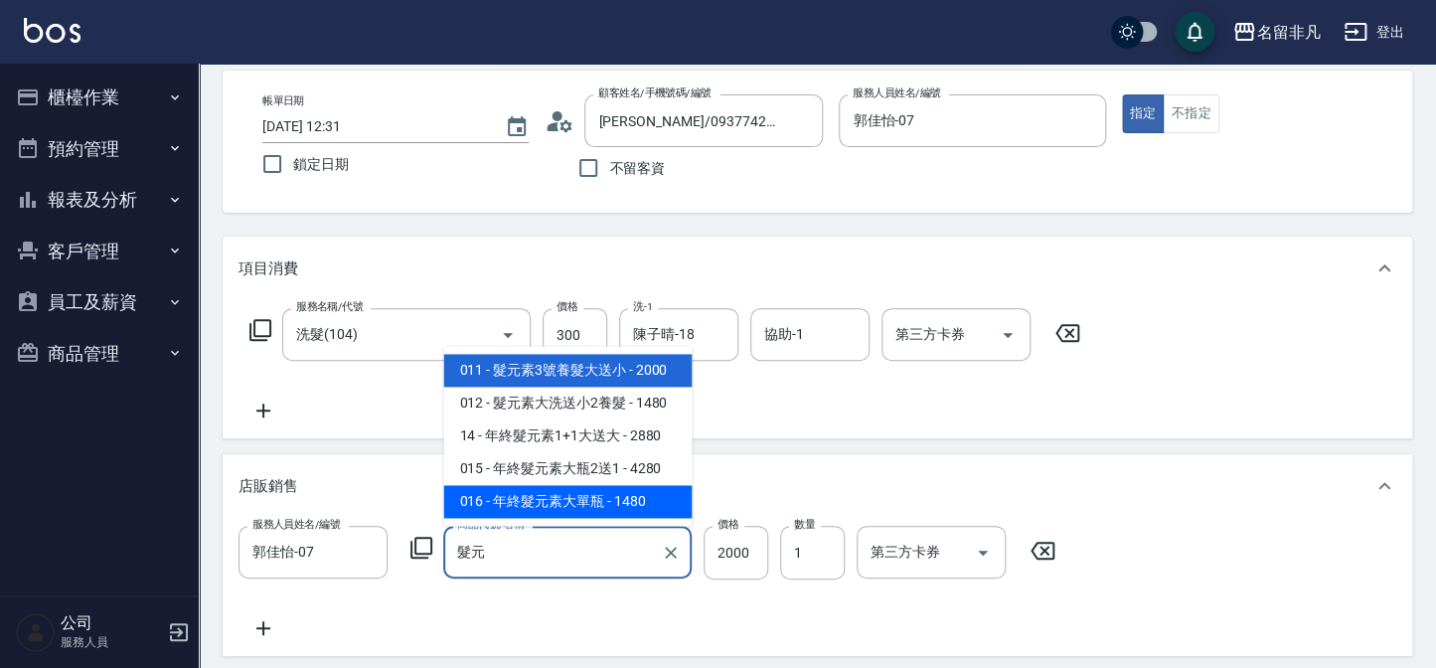
type input "年終髮元素大單瓶"
type input "1480"
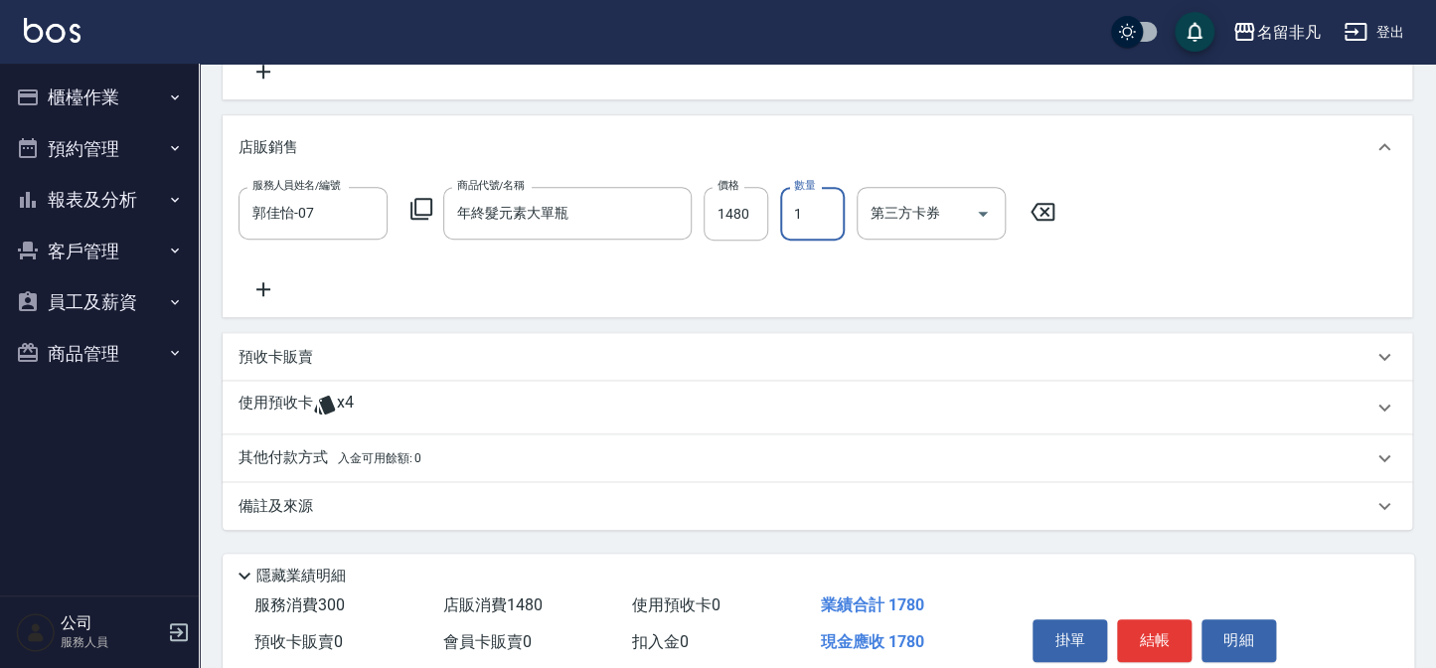
scroll to position [510, 0]
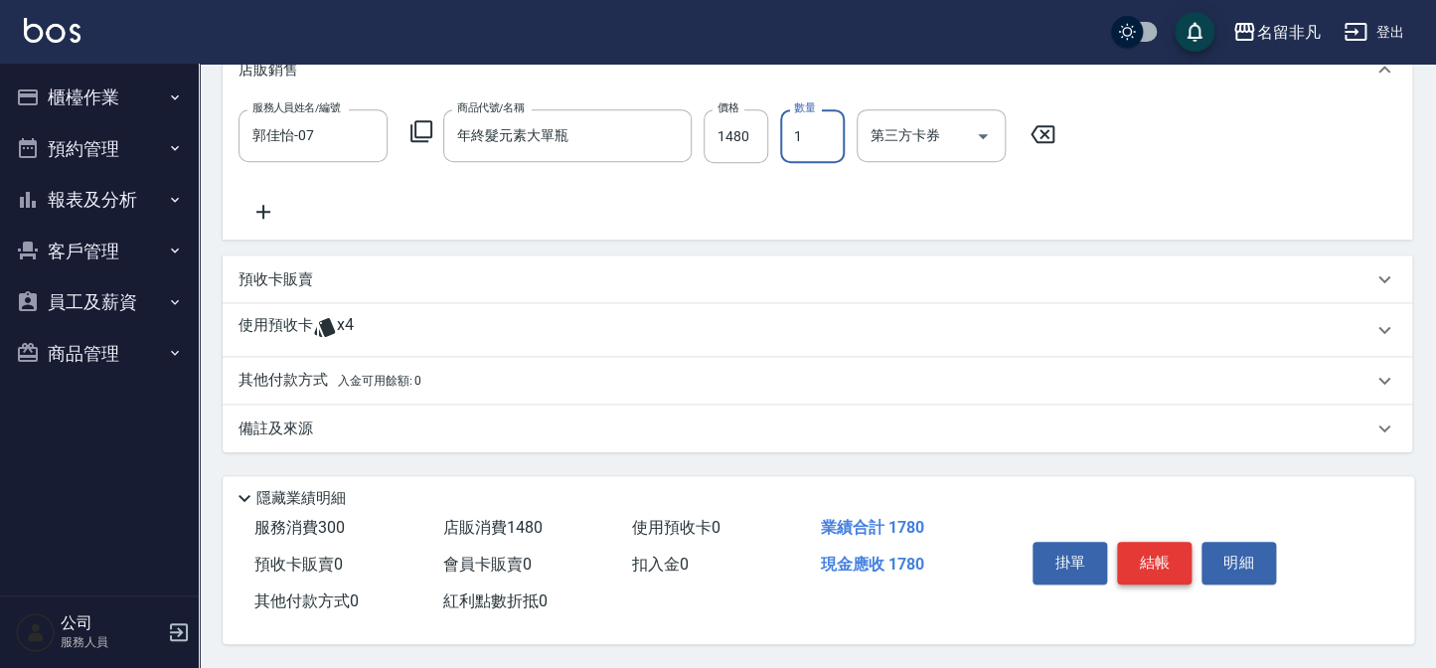
click at [1120, 547] on button "結帳" at bounding box center [1154, 563] width 75 height 42
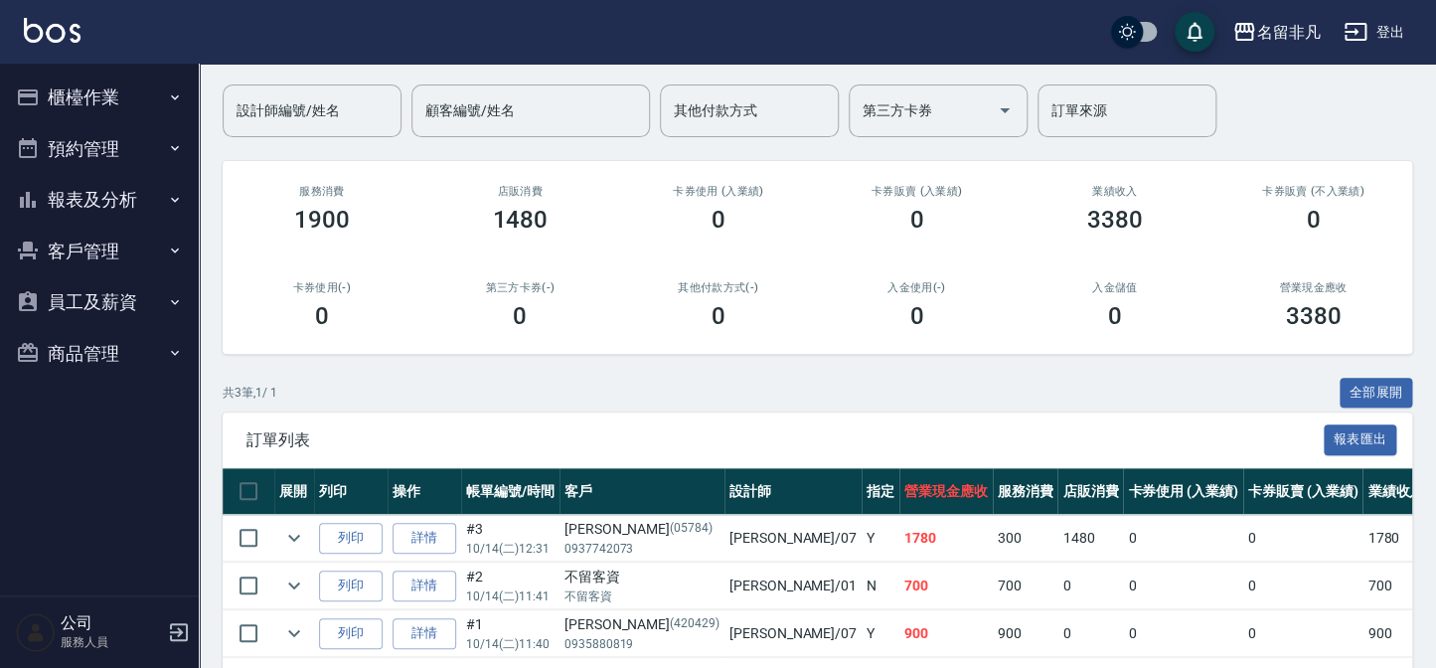
scroll to position [180, 0]
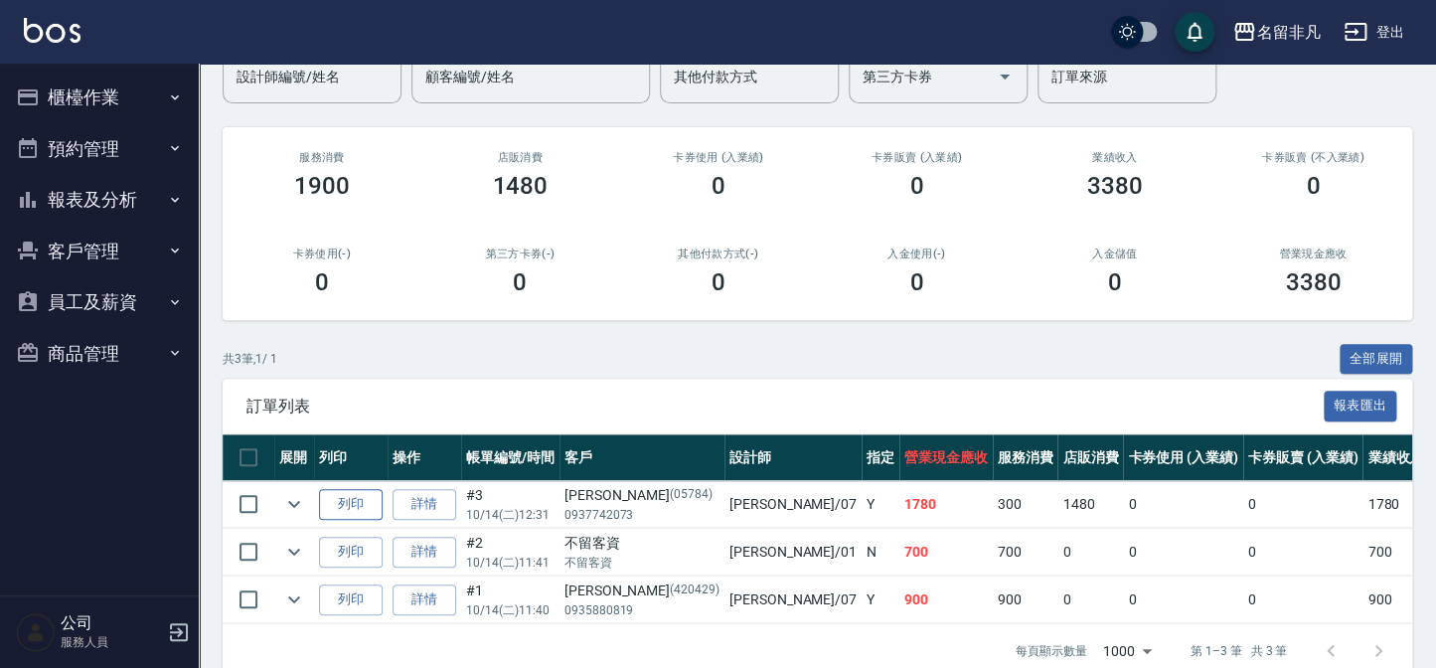
click at [331, 506] on button "列印" at bounding box center [351, 504] width 64 height 31
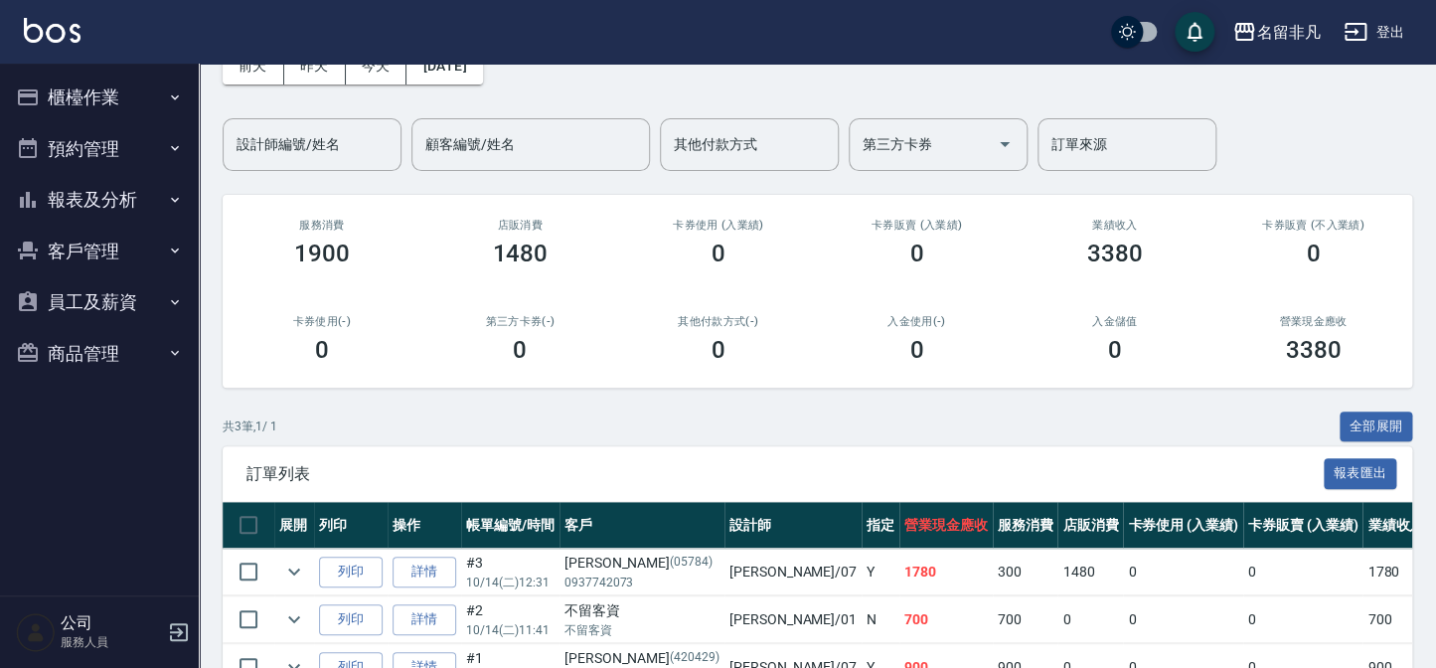
scroll to position [0, 0]
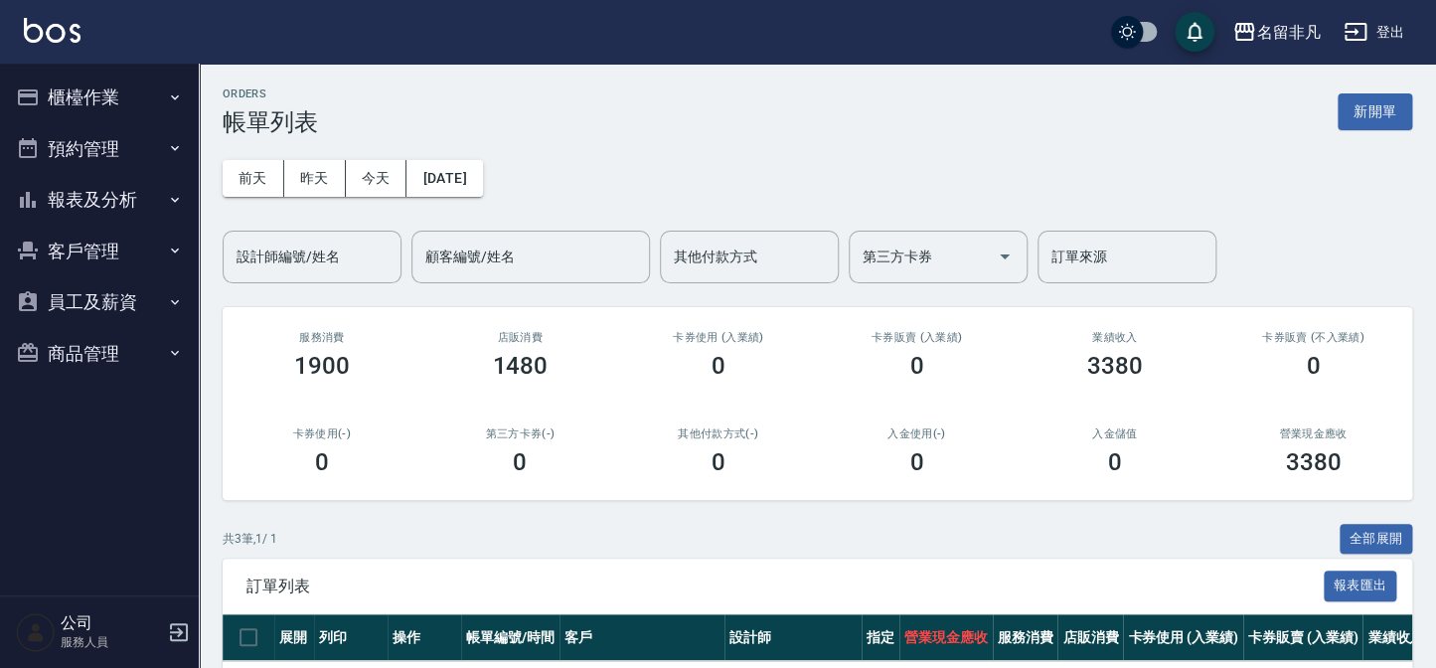
drag, startPoint x: 1386, startPoint y: 129, endPoint x: 1370, endPoint y: 125, distance: 16.4
click at [1386, 129] on button "新開單" at bounding box center [1375, 111] width 75 height 37
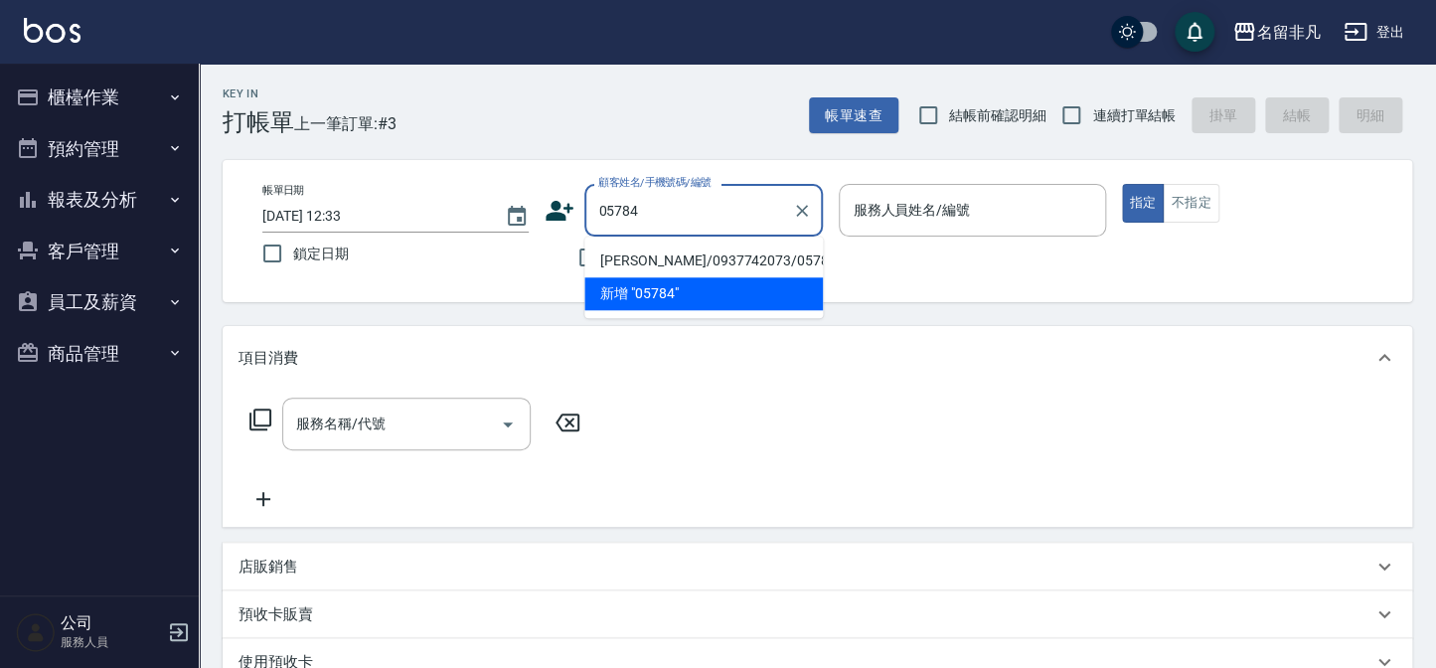
click at [673, 268] on li "[PERSON_NAME]/0937742073/05784" at bounding box center [704, 261] width 239 height 33
type input "[PERSON_NAME]/0937742073/05784"
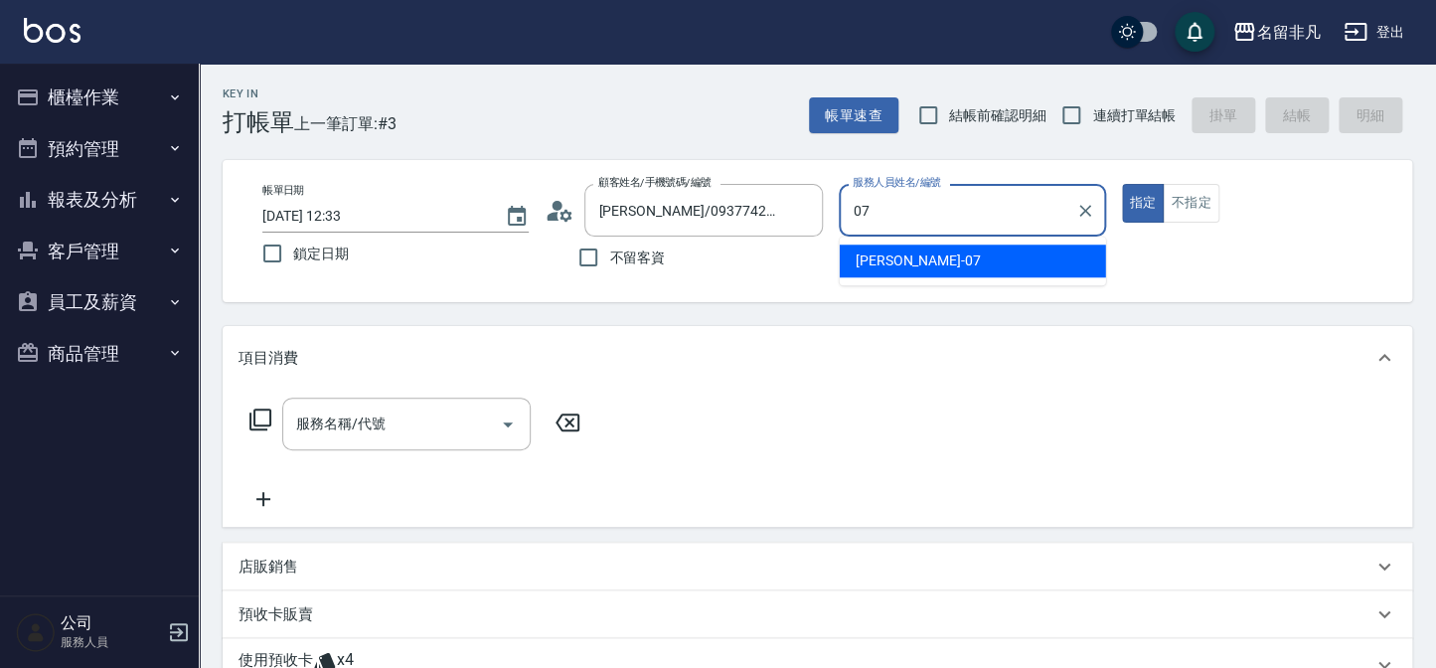
type input "郭佳怡-07"
type button "true"
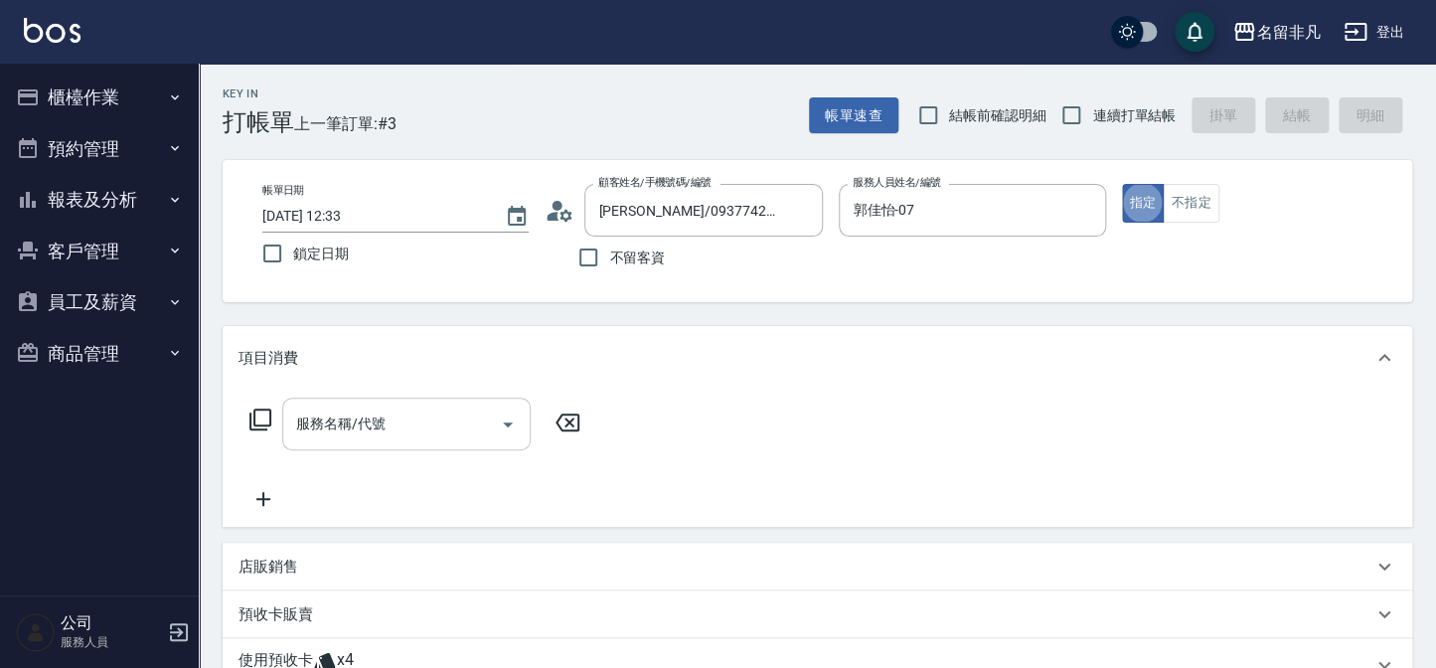
click at [474, 443] on div "服務名稱/代號" at bounding box center [406, 424] width 249 height 53
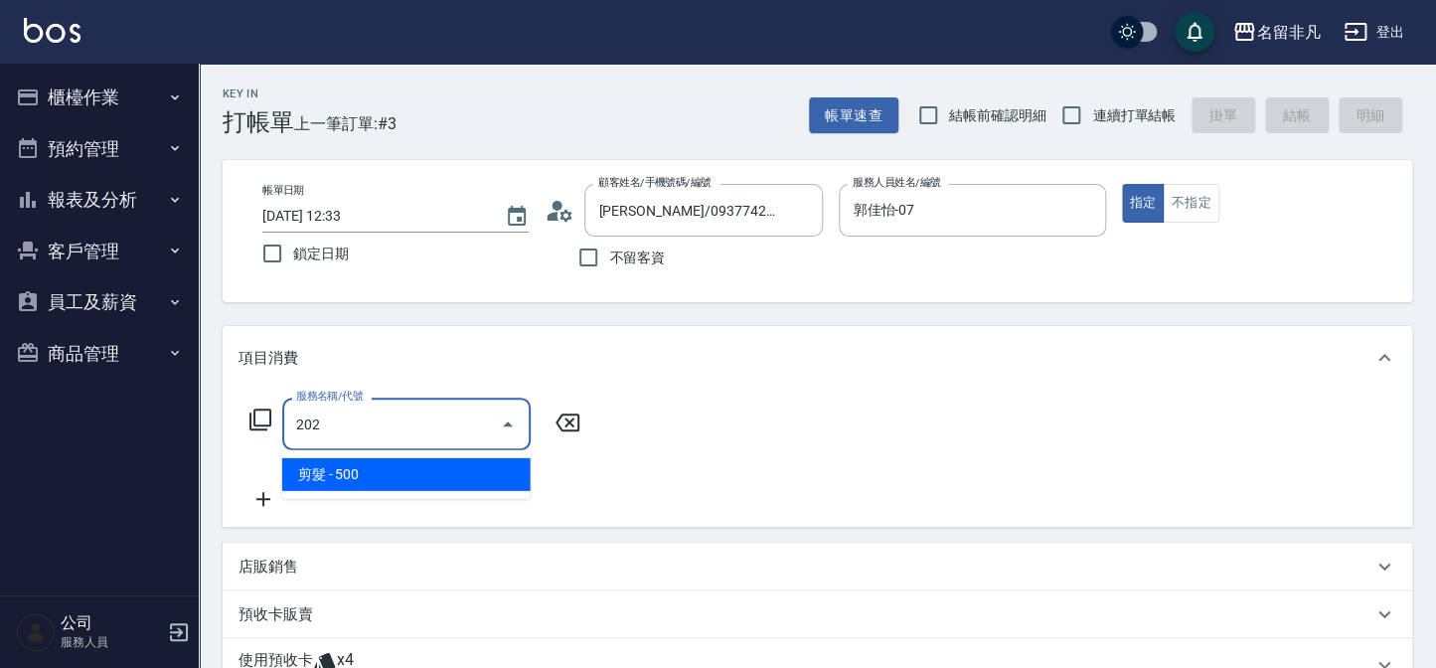
type input "剪髮(202)"
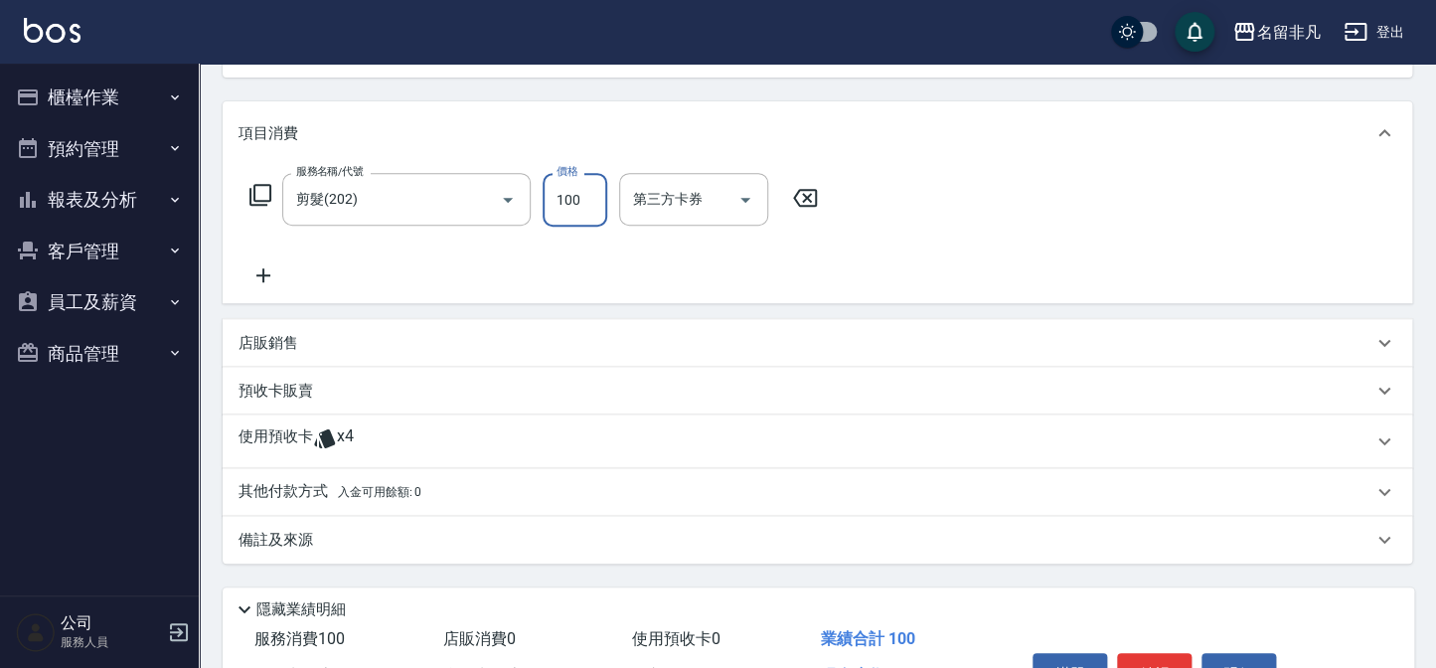
scroll to position [340, 0]
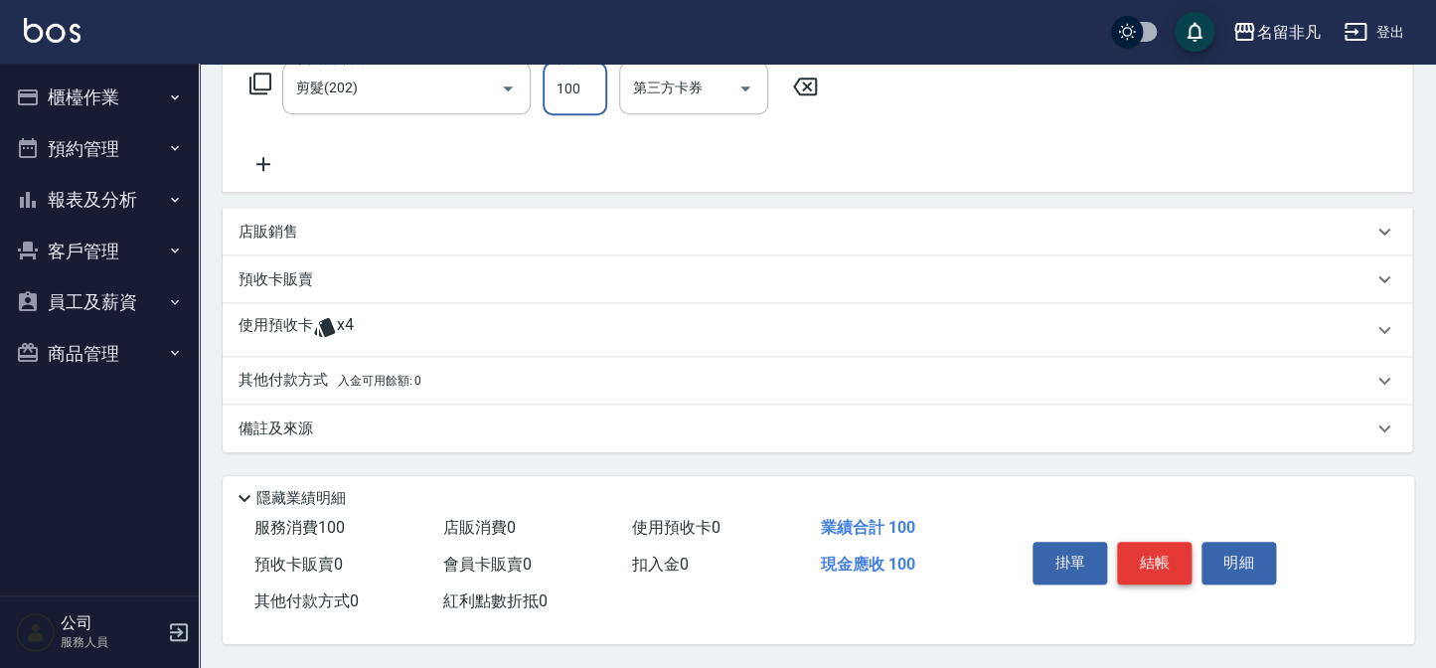
type input "100"
click at [1175, 549] on button "結帳" at bounding box center [1154, 563] width 75 height 42
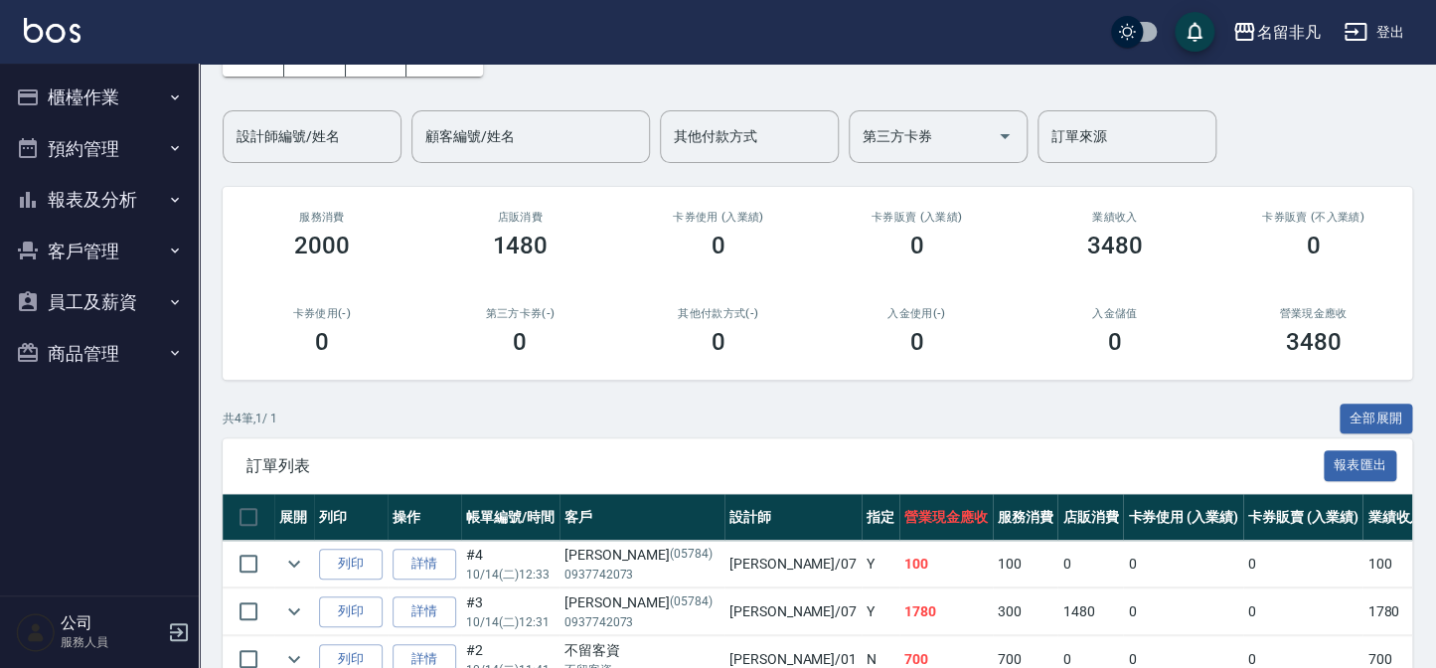
scroll to position [270, 0]
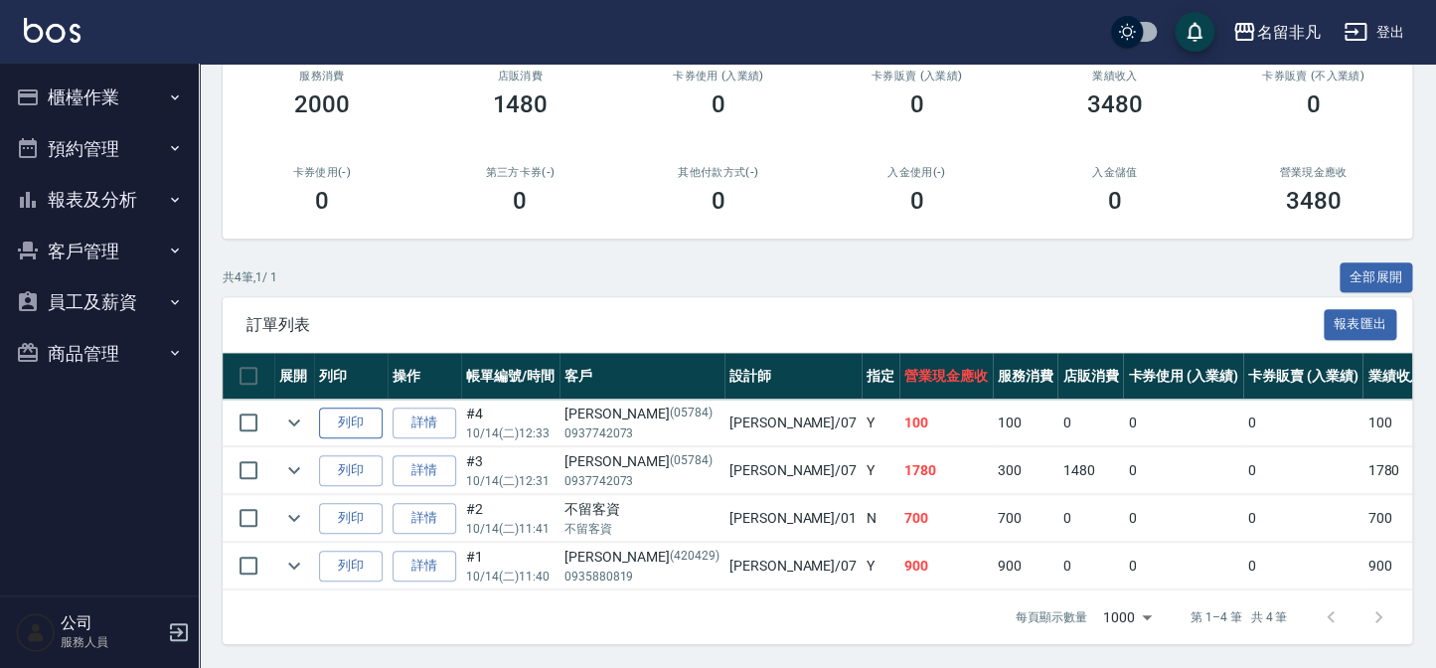
click at [376, 413] on button "列印" at bounding box center [351, 423] width 64 height 31
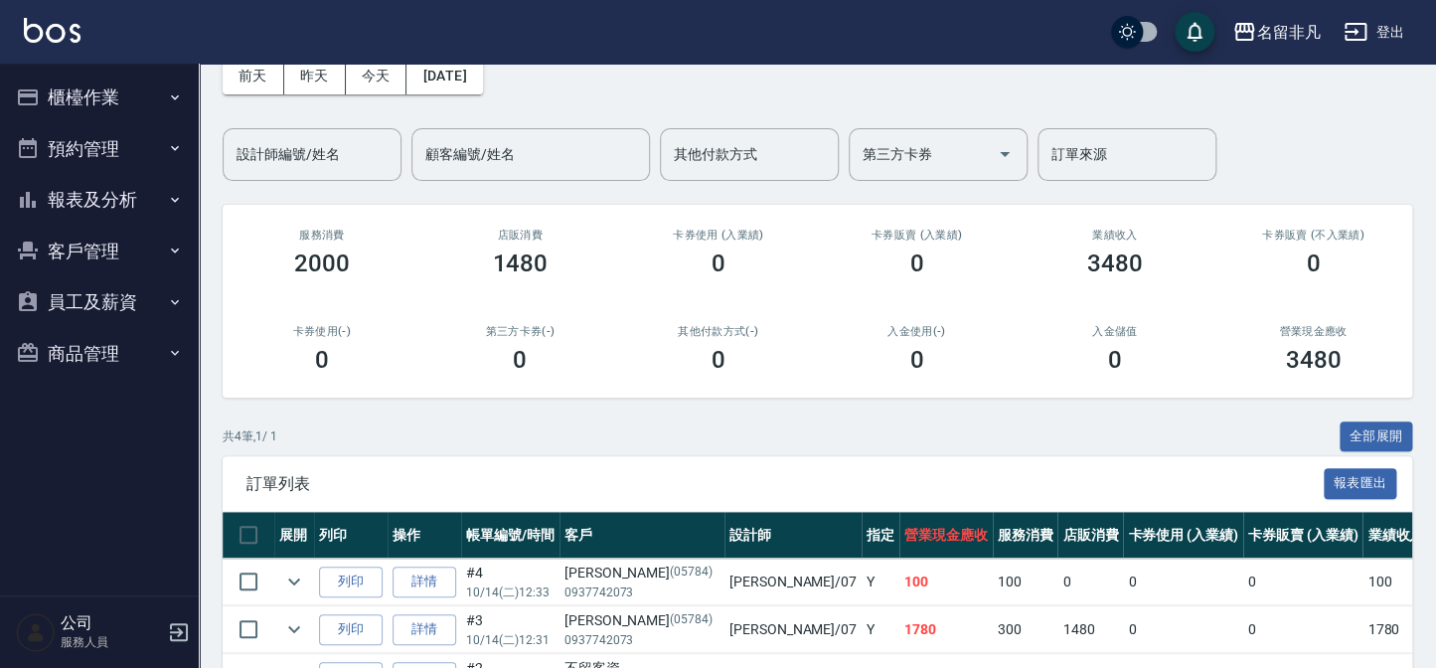
scroll to position [0, 0]
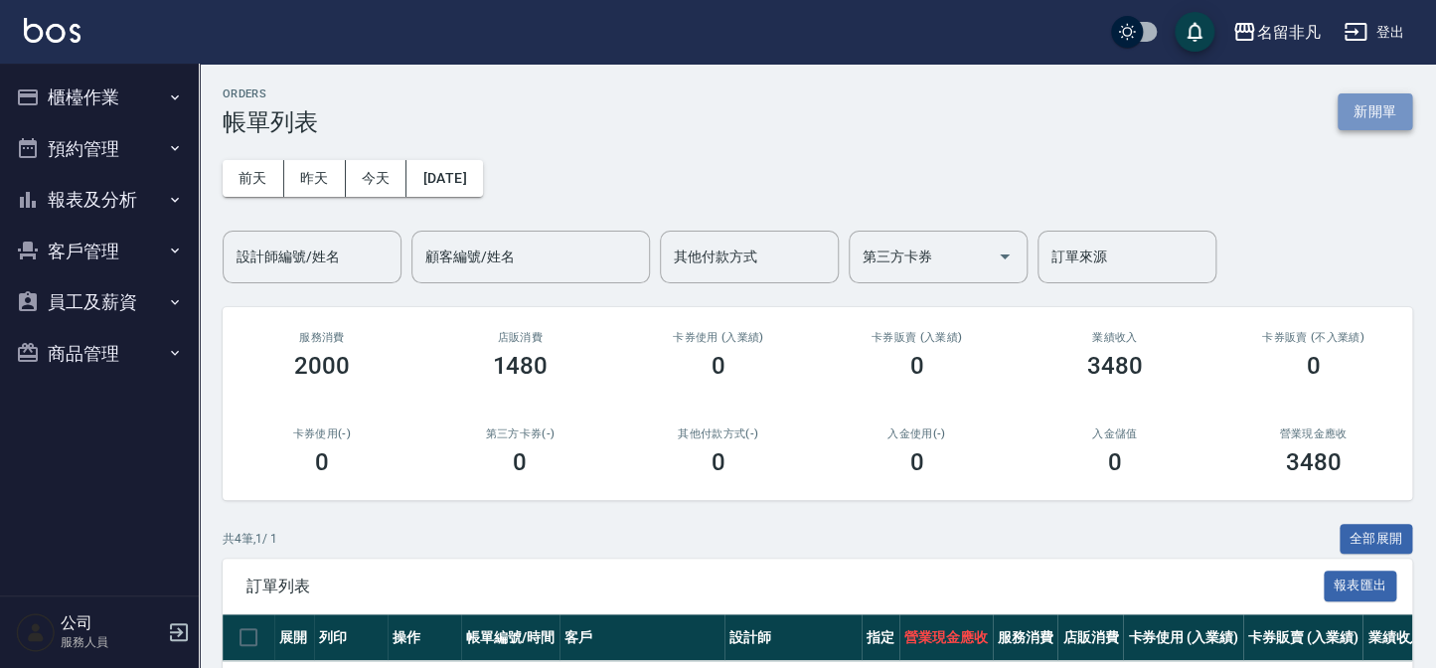
click at [1382, 106] on button "新開單" at bounding box center [1375, 111] width 75 height 37
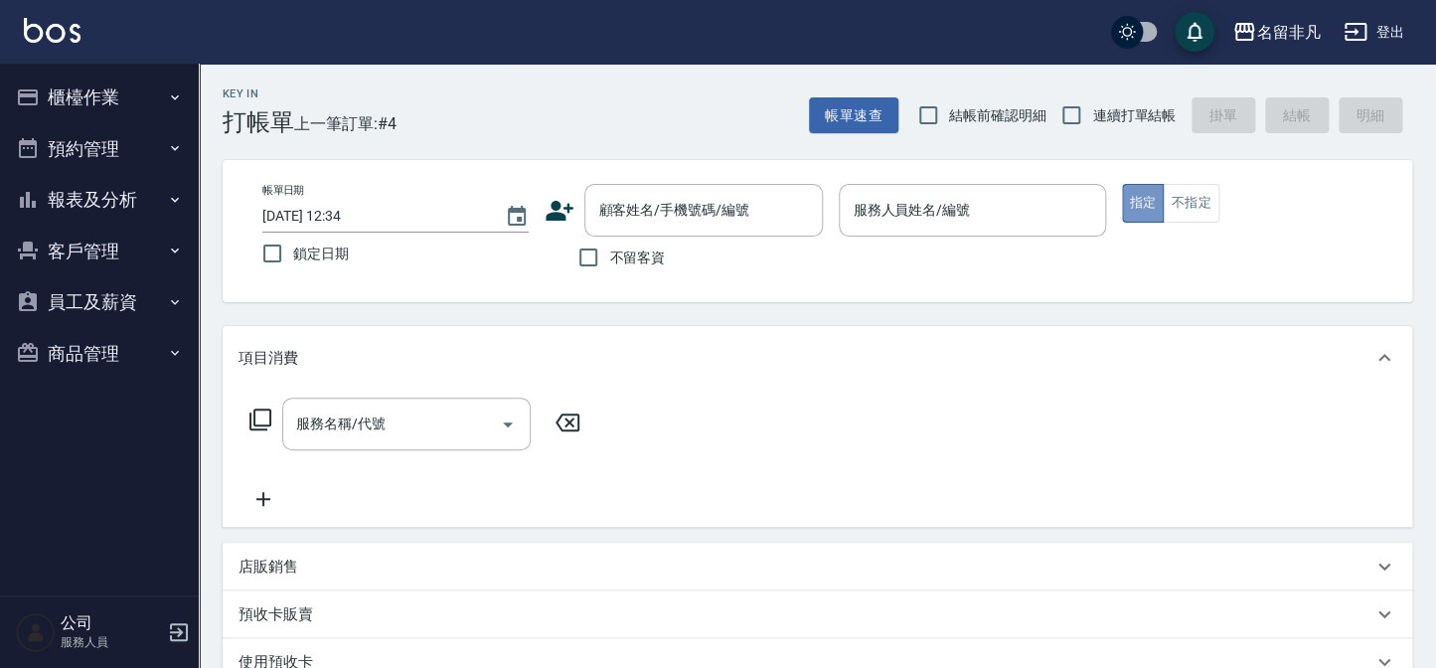
drag, startPoint x: 1149, startPoint y: 192, endPoint x: 880, endPoint y: 237, distance: 273.1
click at [1143, 193] on button "指定" at bounding box center [1143, 203] width 43 height 39
click at [889, 211] on input "服務人員姓名/編號" at bounding box center [972, 210] width 249 height 35
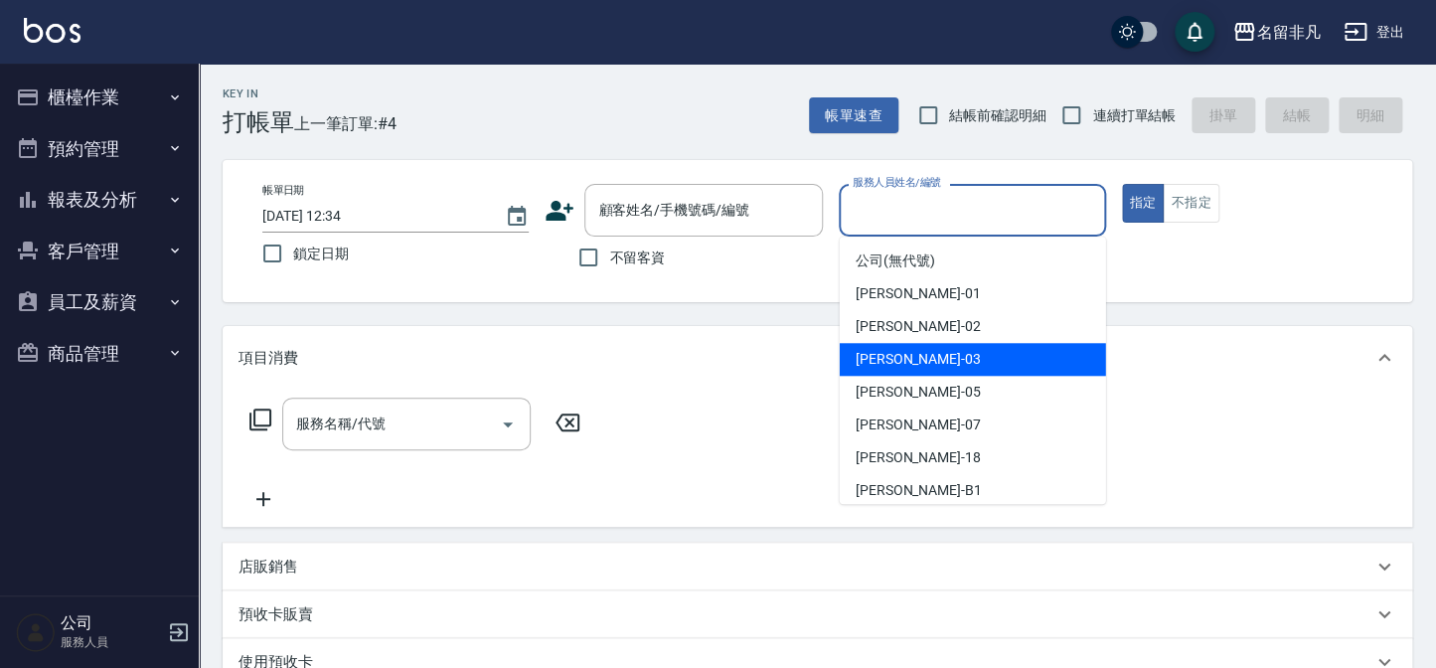
click at [907, 359] on div "[PERSON_NAME] -03" at bounding box center [973, 359] width 266 height 33
type input "[PERSON_NAME]-03"
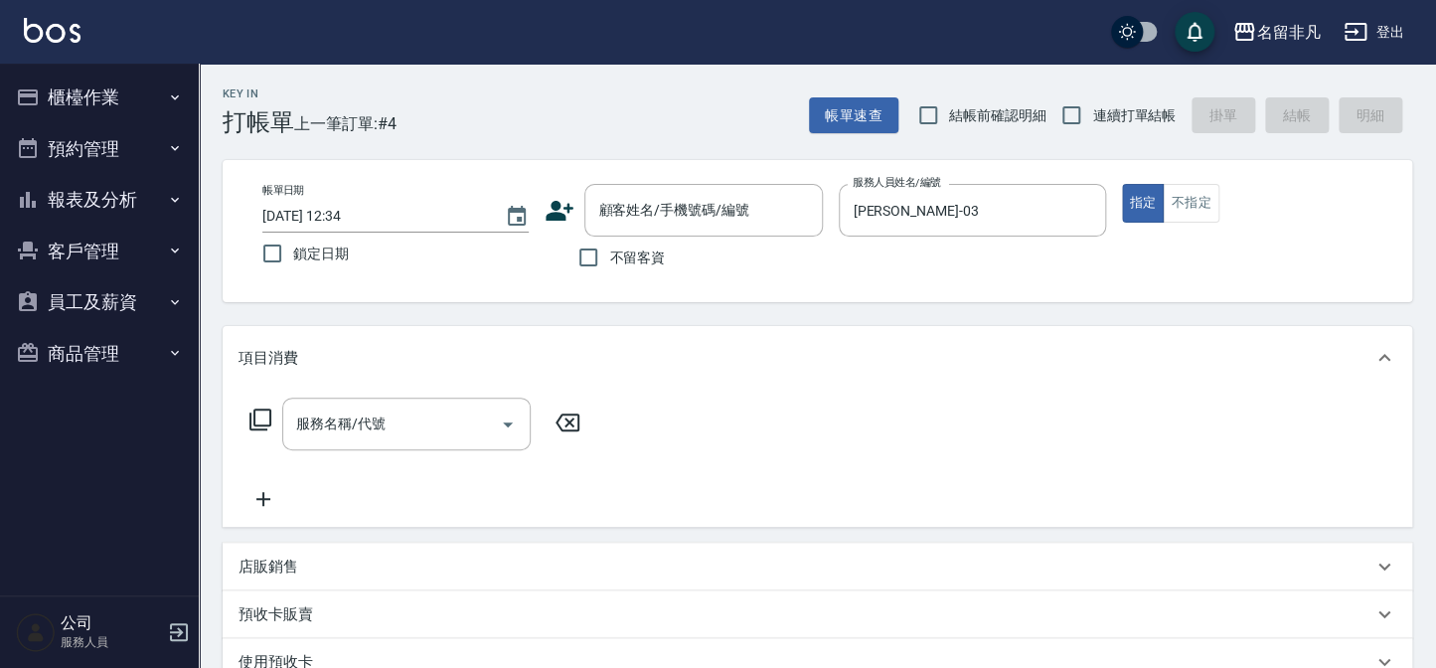
click at [265, 415] on icon at bounding box center [261, 420] width 24 height 24
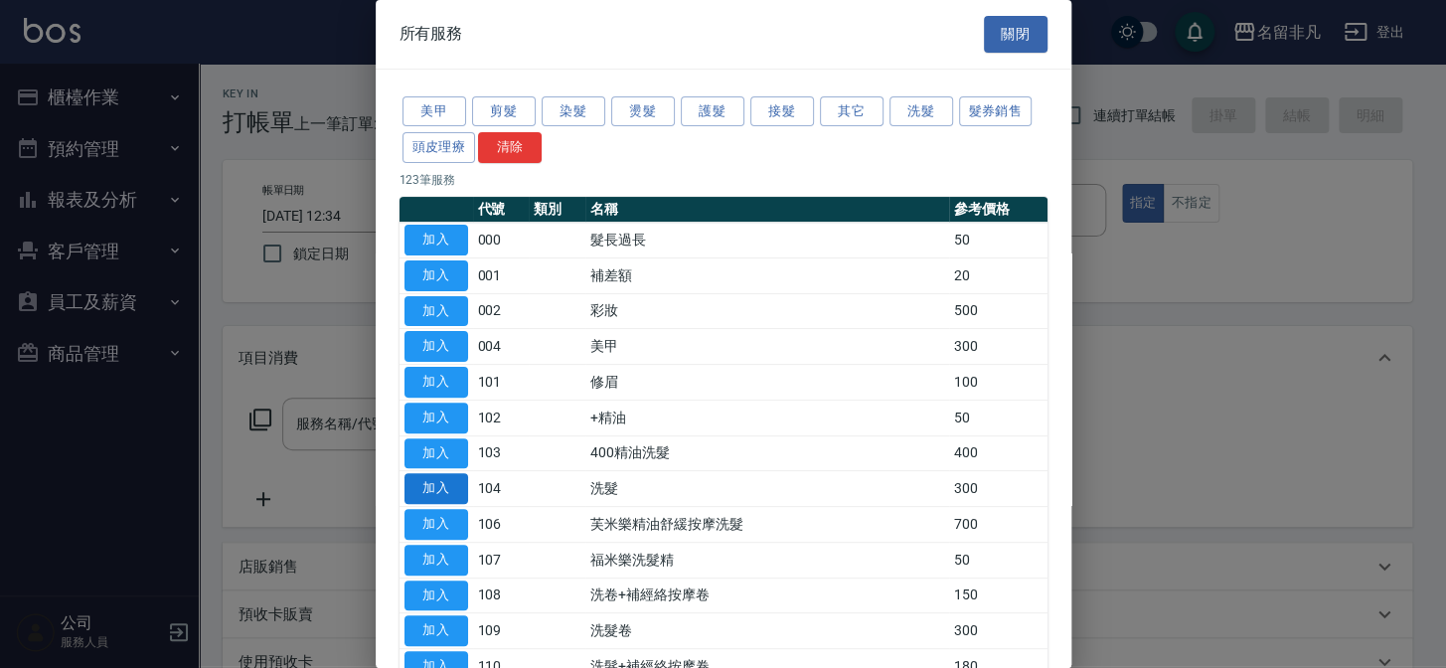
click at [431, 485] on button "加入" at bounding box center [437, 488] width 64 height 31
type input "洗髮(104)"
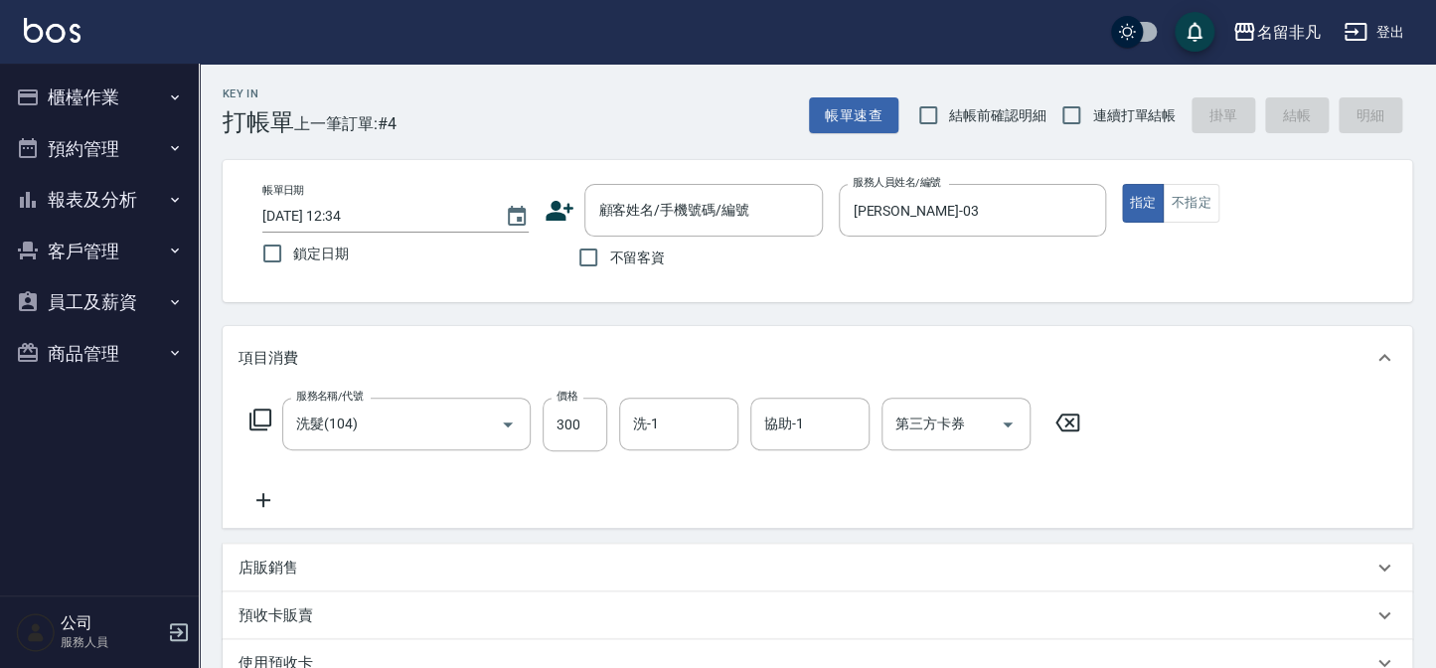
click at [259, 494] on icon at bounding box center [264, 500] width 50 height 24
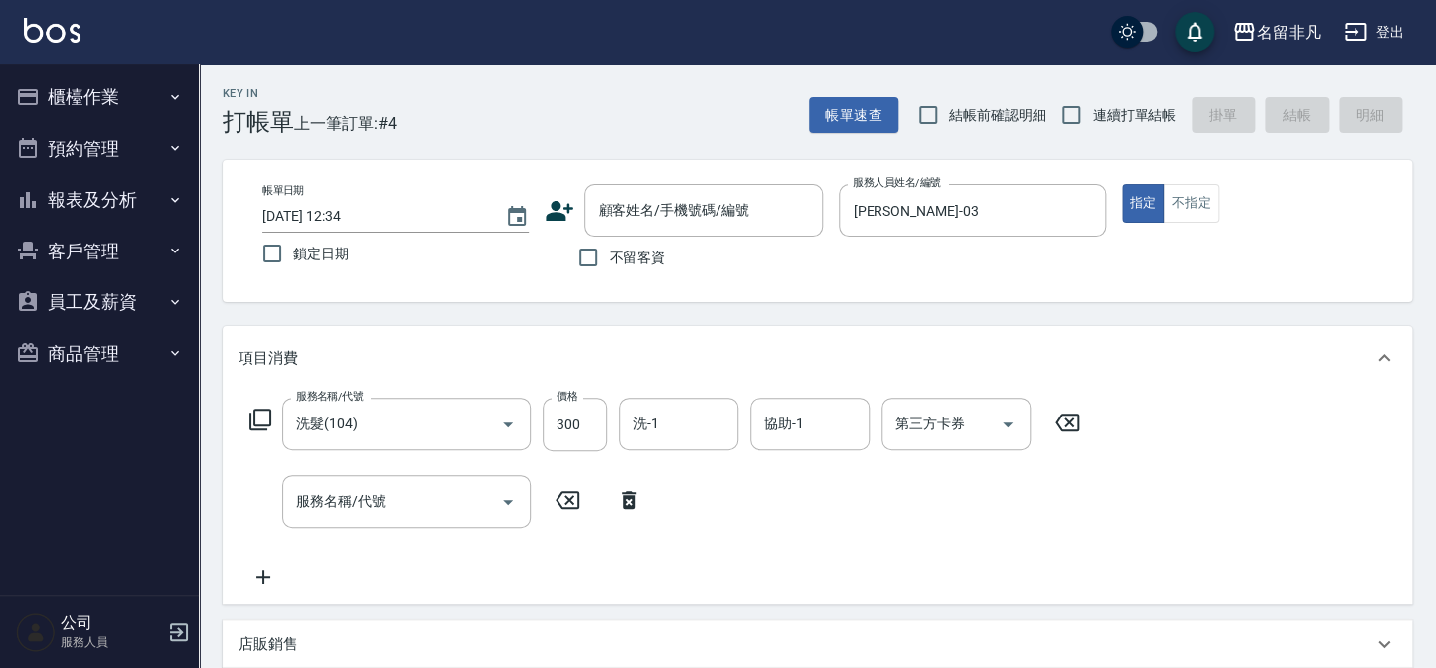
click at [254, 414] on icon at bounding box center [261, 420] width 22 height 22
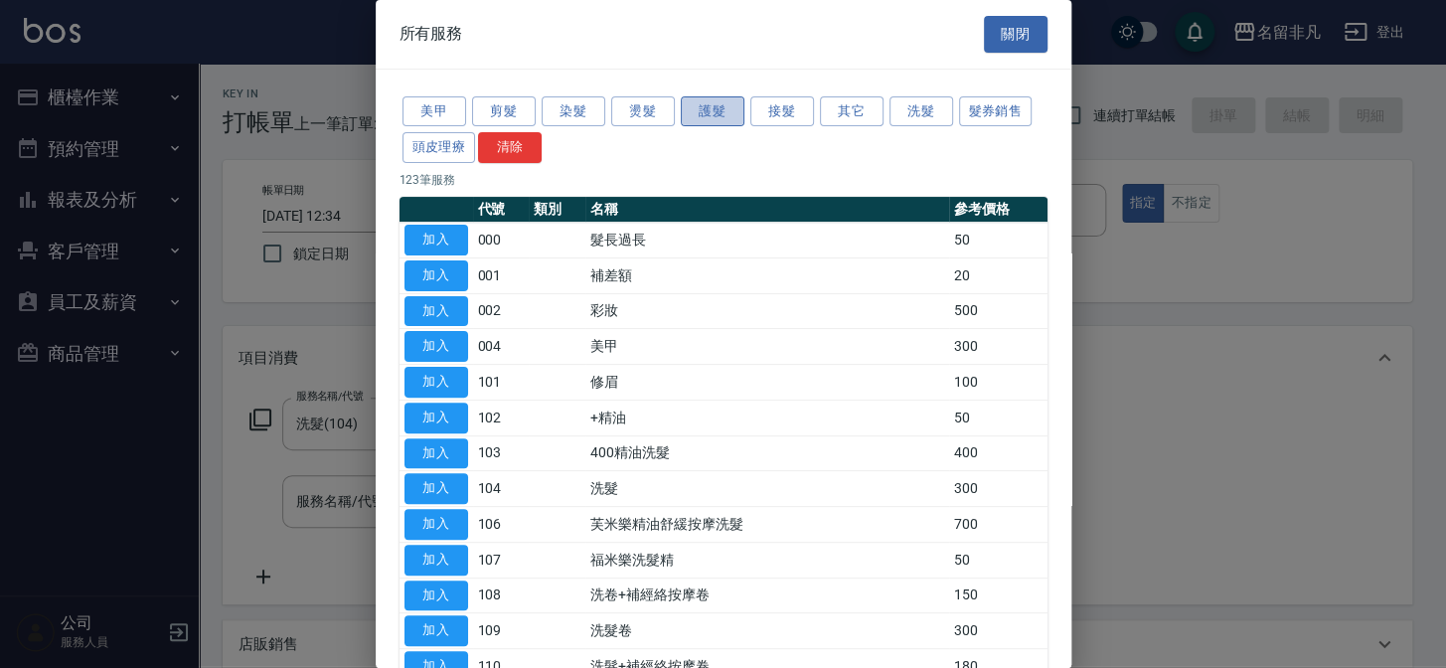
click at [718, 116] on button "護髮" at bounding box center [713, 111] width 64 height 31
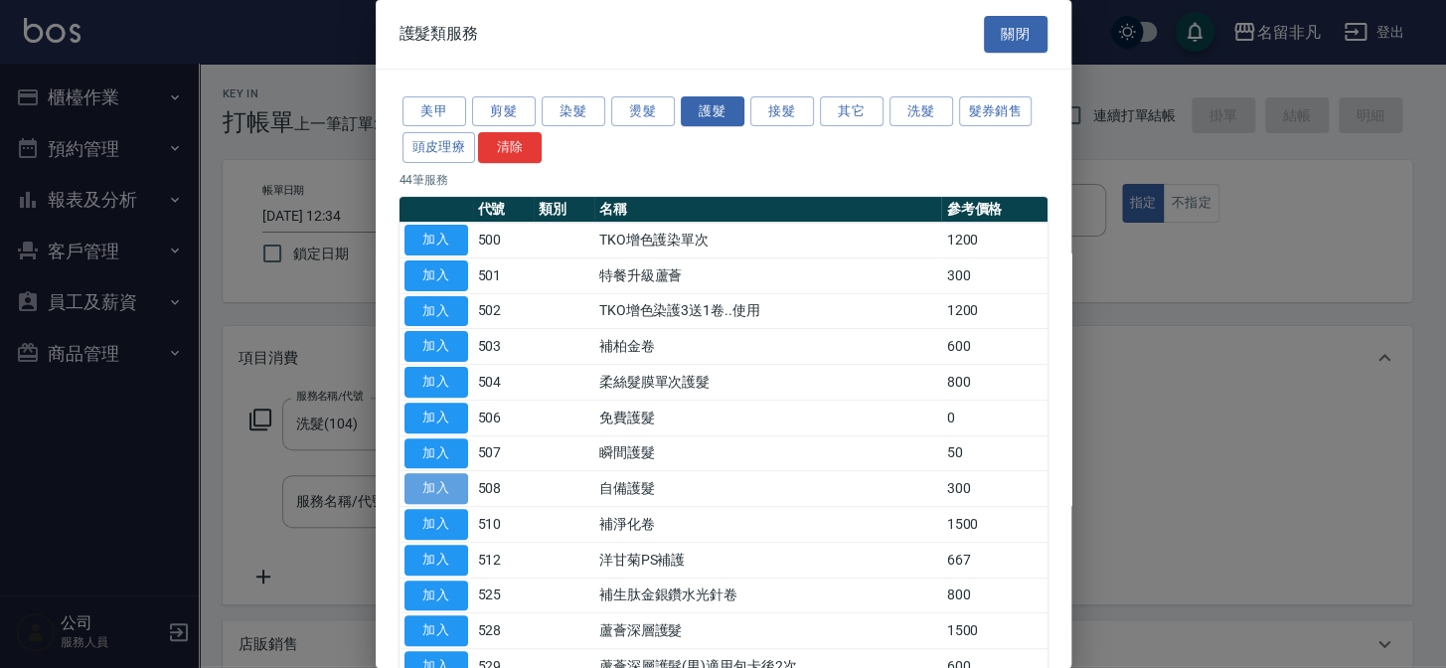
click at [446, 485] on button "加入" at bounding box center [437, 488] width 64 height 31
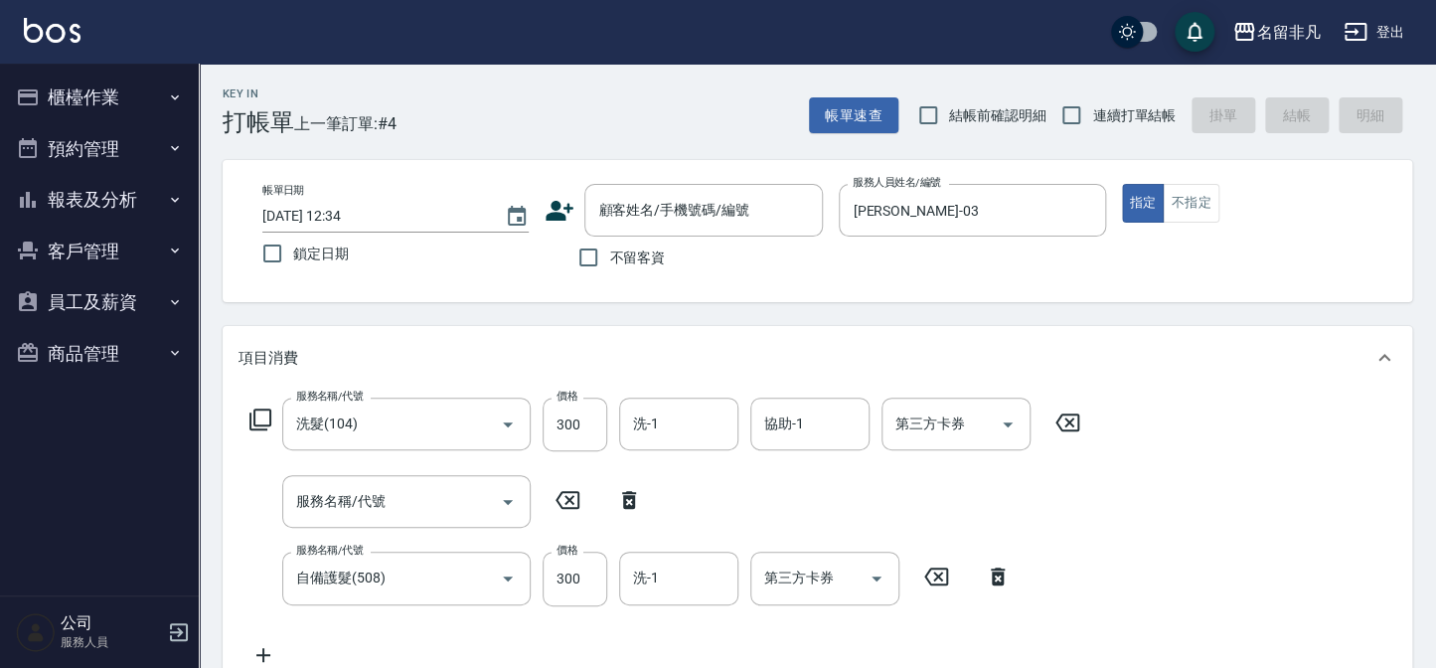
click at [623, 497] on icon at bounding box center [629, 500] width 14 height 18
type input "自備護髮(508)"
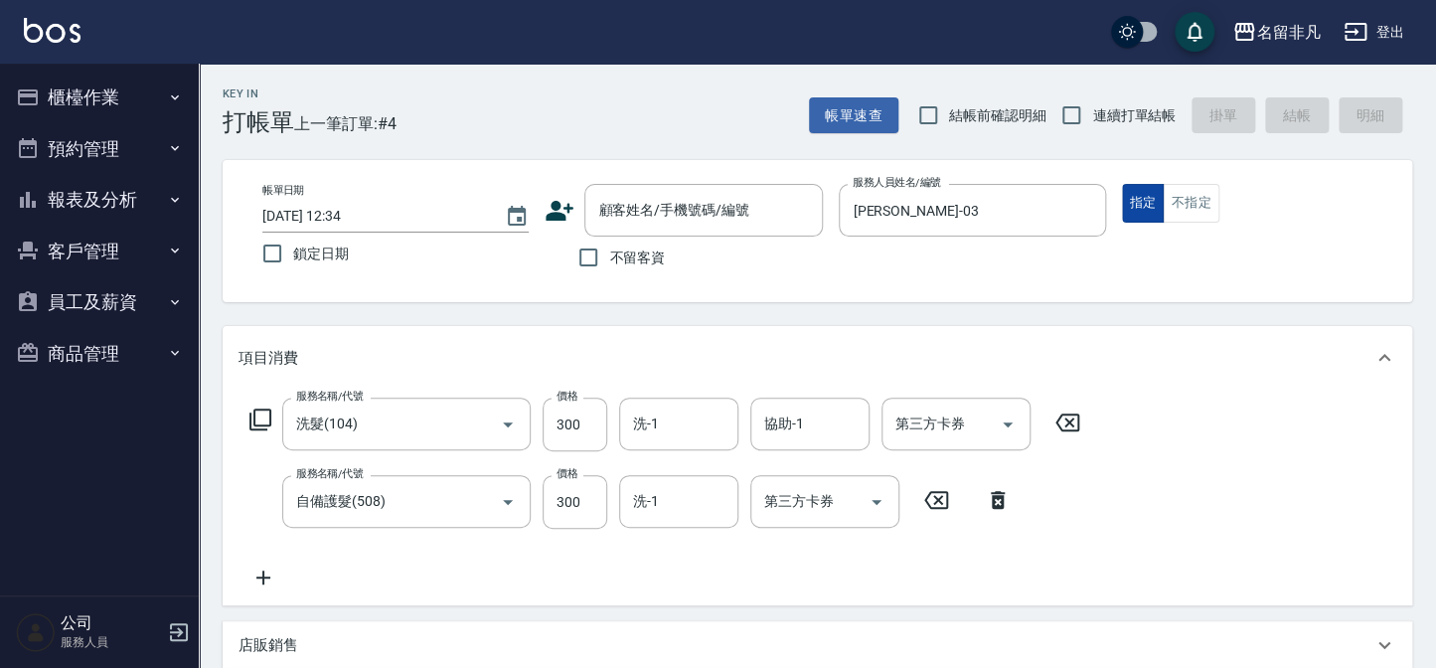
drag, startPoint x: 1153, startPoint y: 202, endPoint x: 1132, endPoint y: 194, distance: 22.3
click at [1151, 201] on button "指定" at bounding box center [1143, 203] width 43 height 39
click at [591, 258] on input "不留客資" at bounding box center [589, 258] width 42 height 42
checkbox input "true"
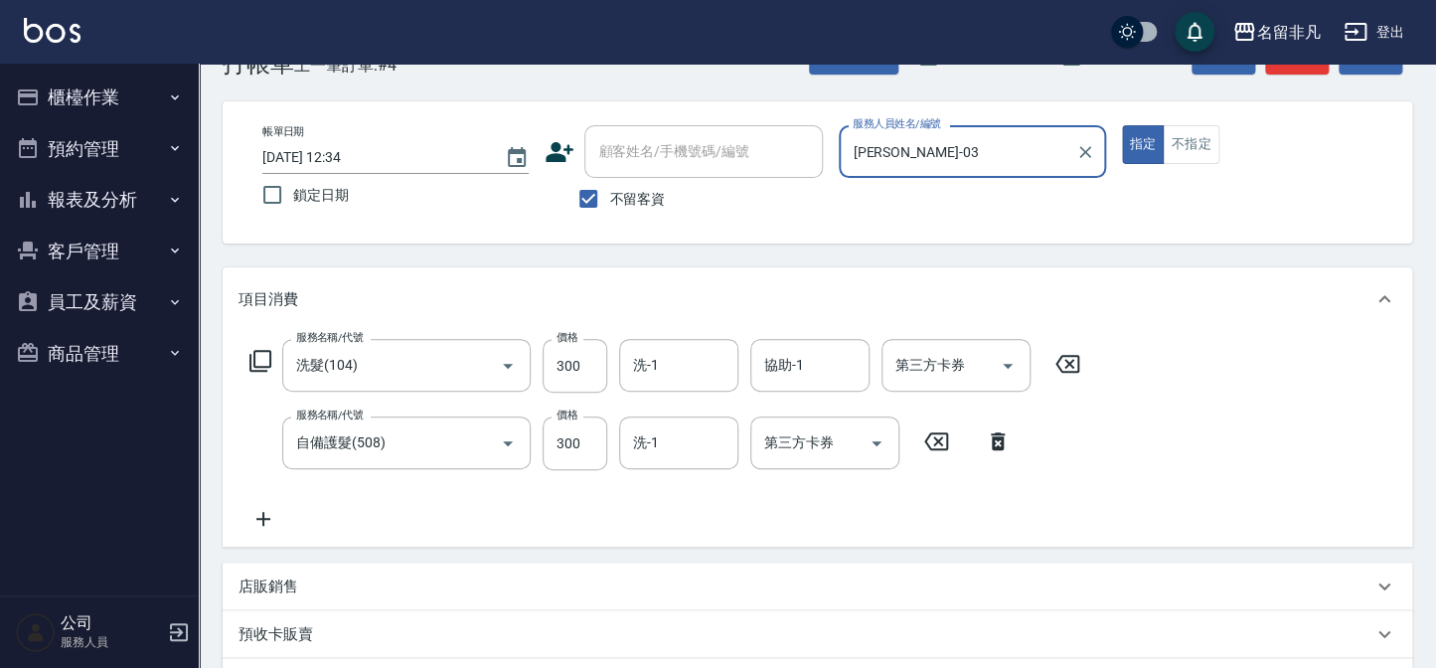
scroll to position [89, 0]
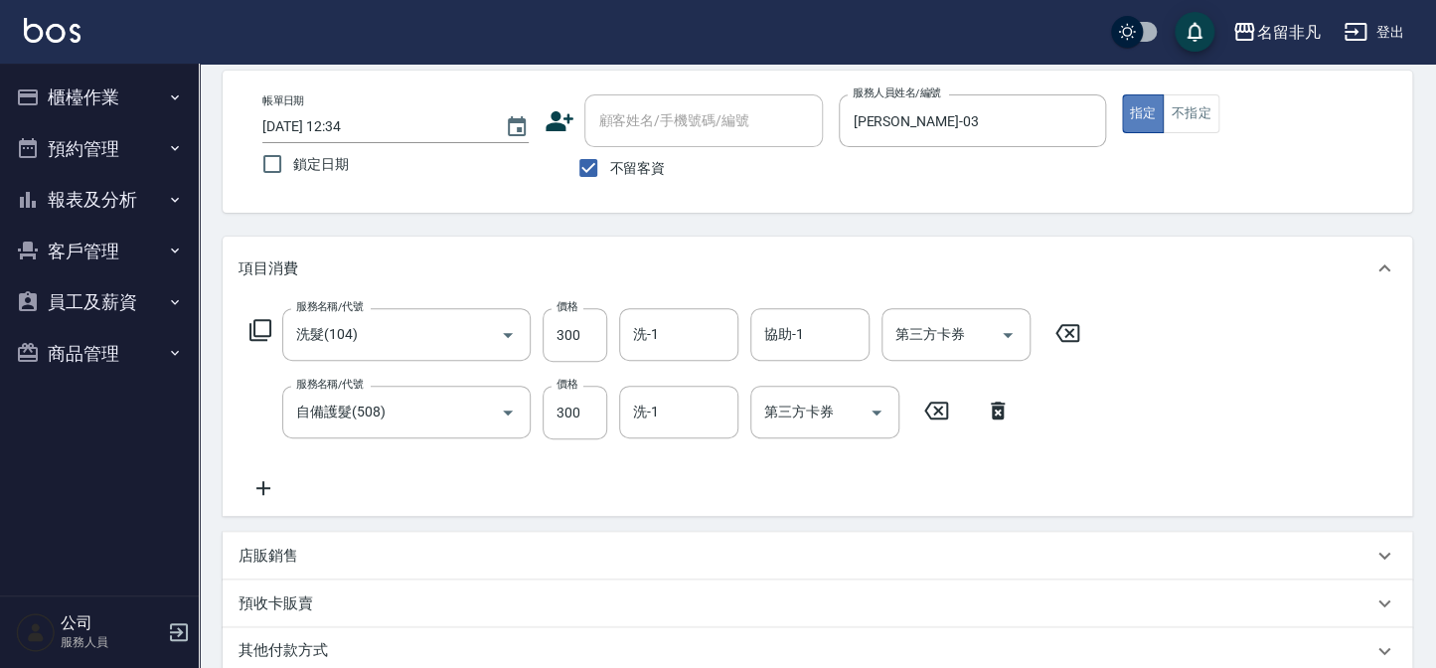
click at [1146, 103] on button "指定" at bounding box center [1143, 113] width 43 height 39
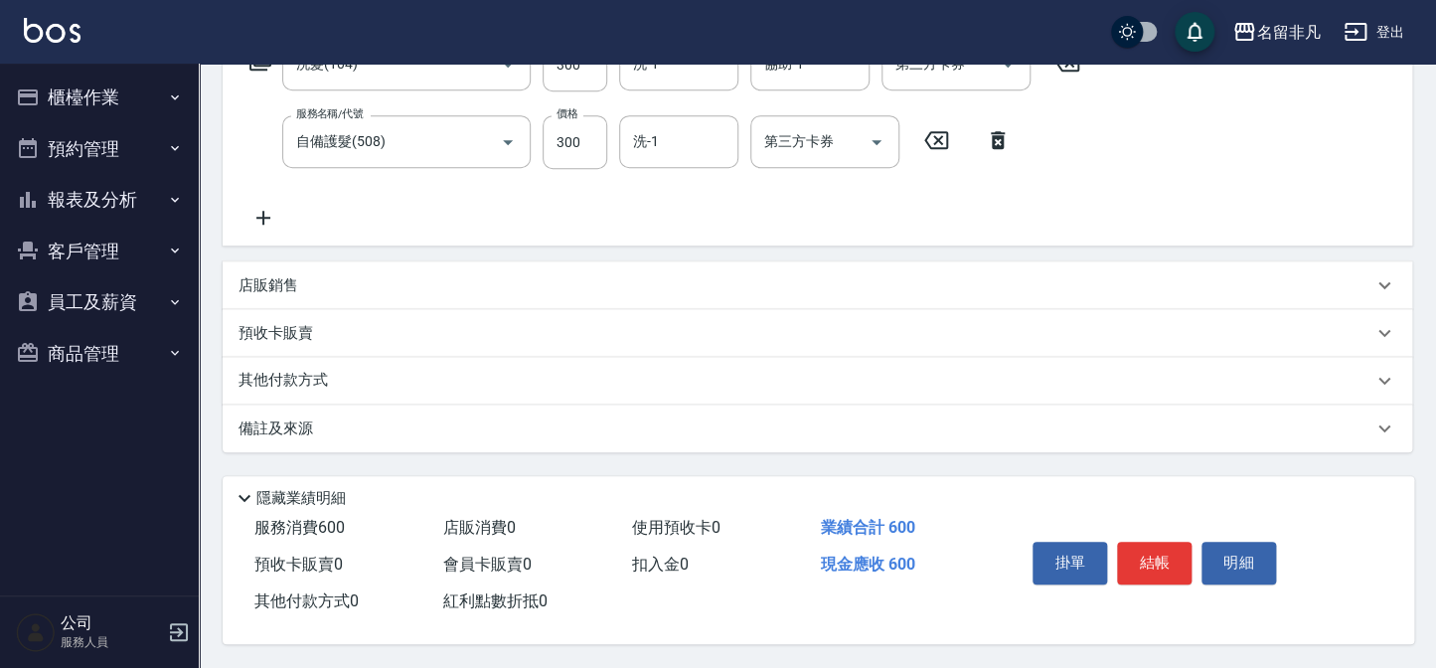
scroll to position [365, 0]
click at [1152, 558] on button "結帳" at bounding box center [1154, 563] width 75 height 42
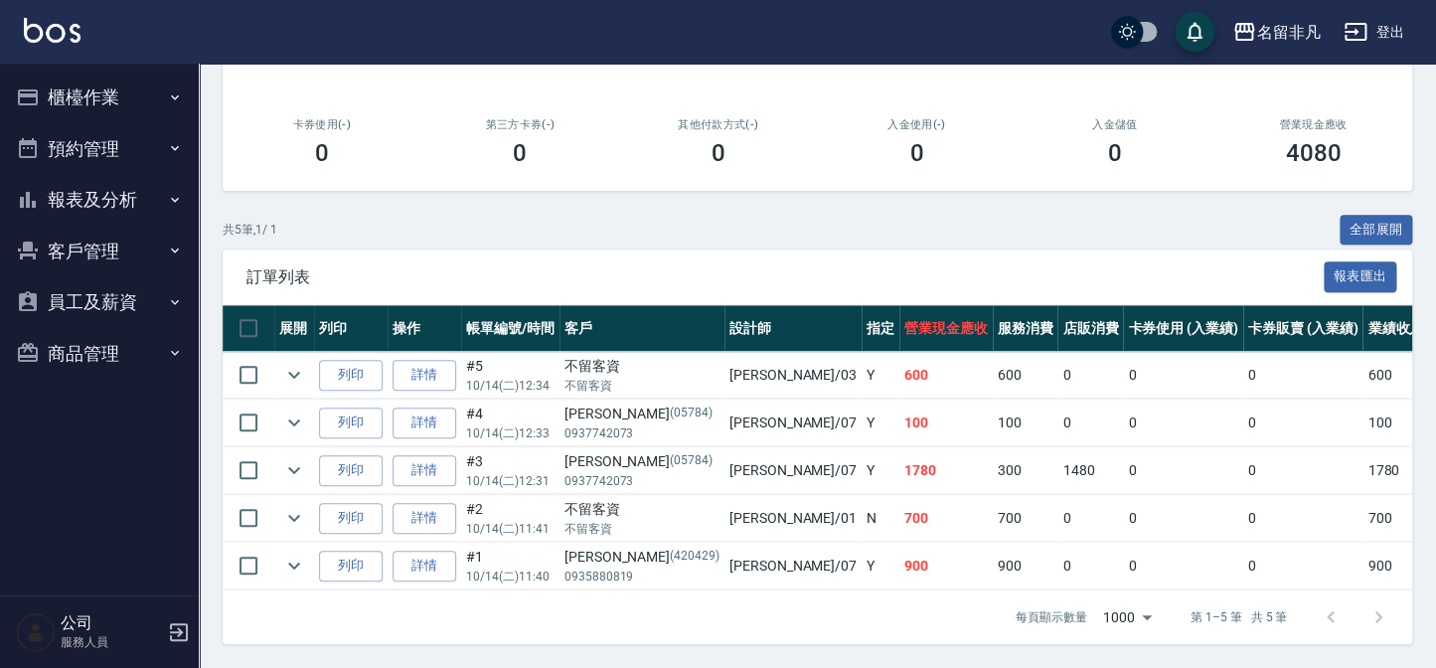
scroll to position [321, 0]
click at [354, 360] on button "列印" at bounding box center [351, 375] width 64 height 31
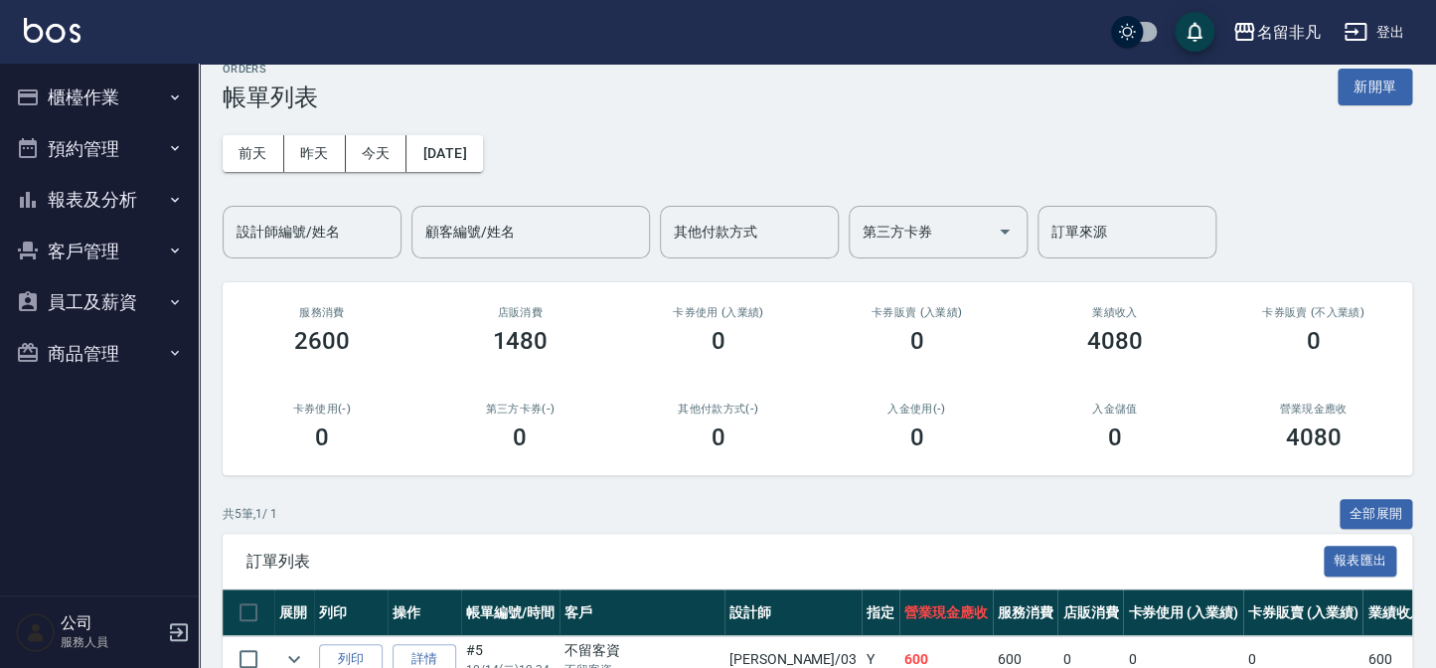
scroll to position [0, 0]
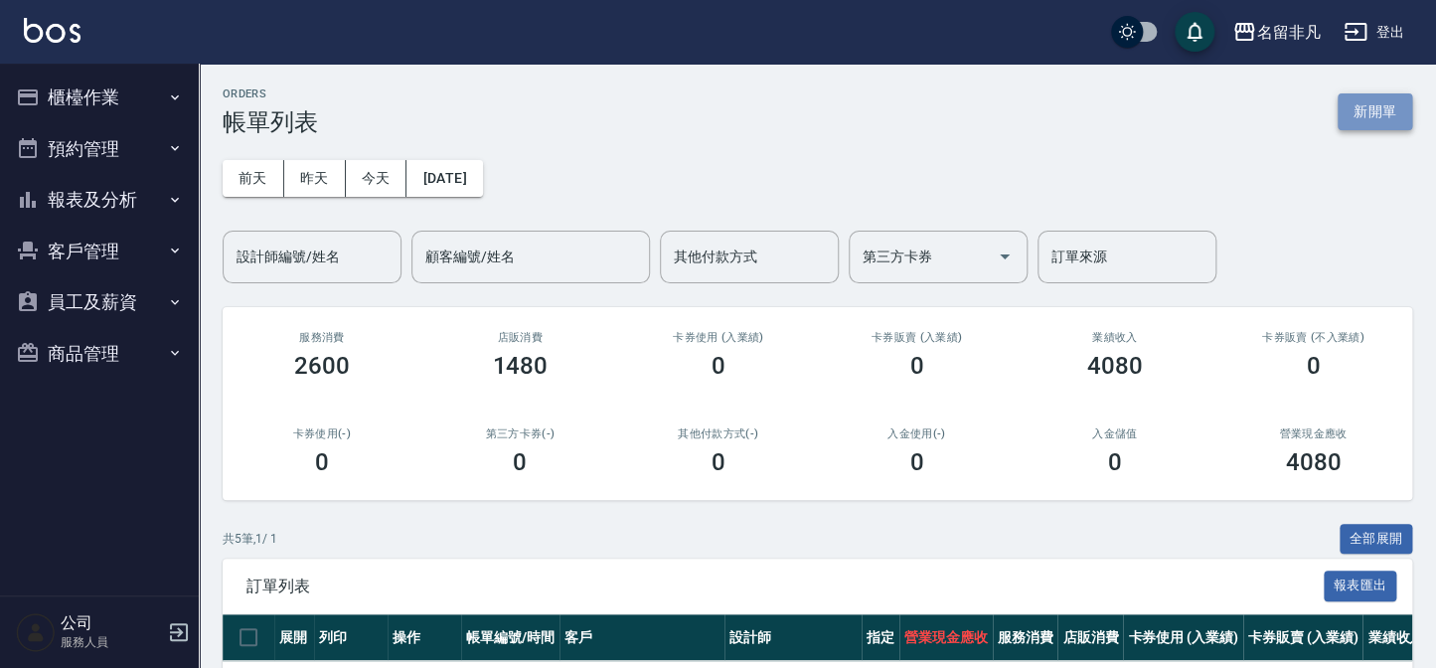
click at [1376, 106] on button "新開單" at bounding box center [1375, 111] width 75 height 37
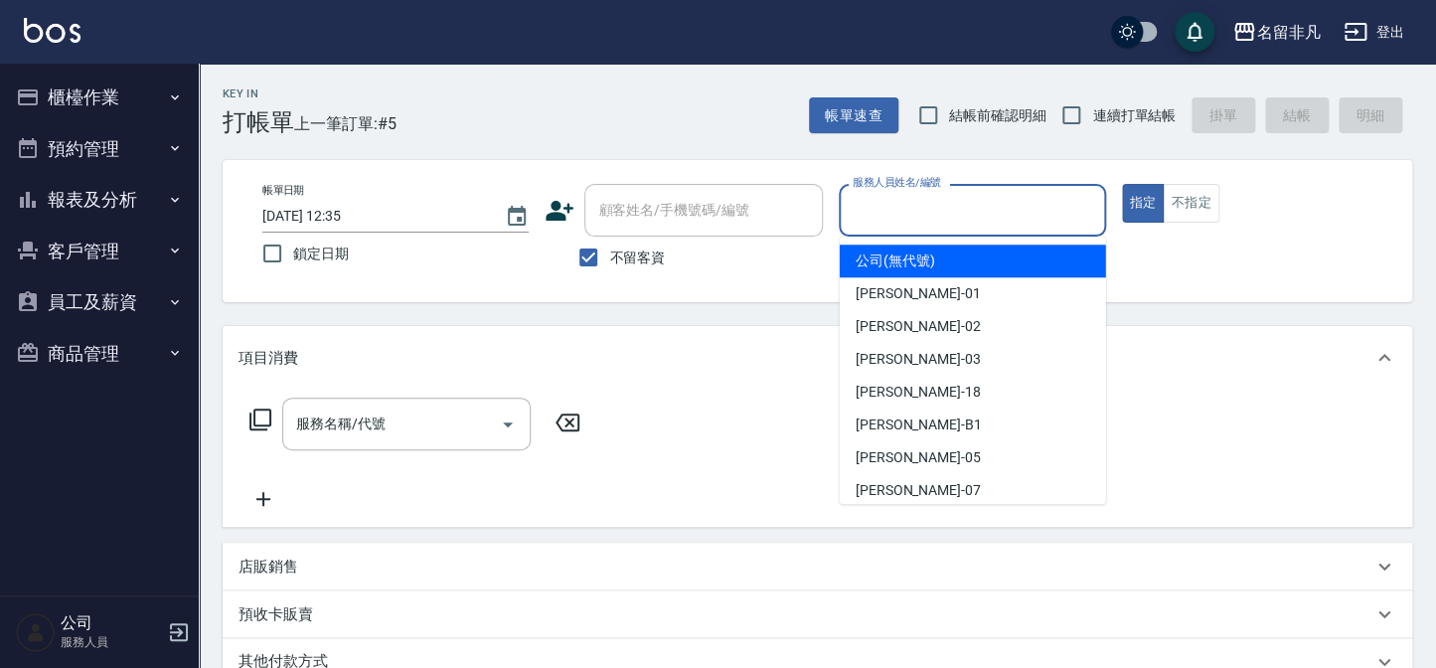
click at [957, 203] on input "服務人員姓名/編號" at bounding box center [972, 210] width 249 height 35
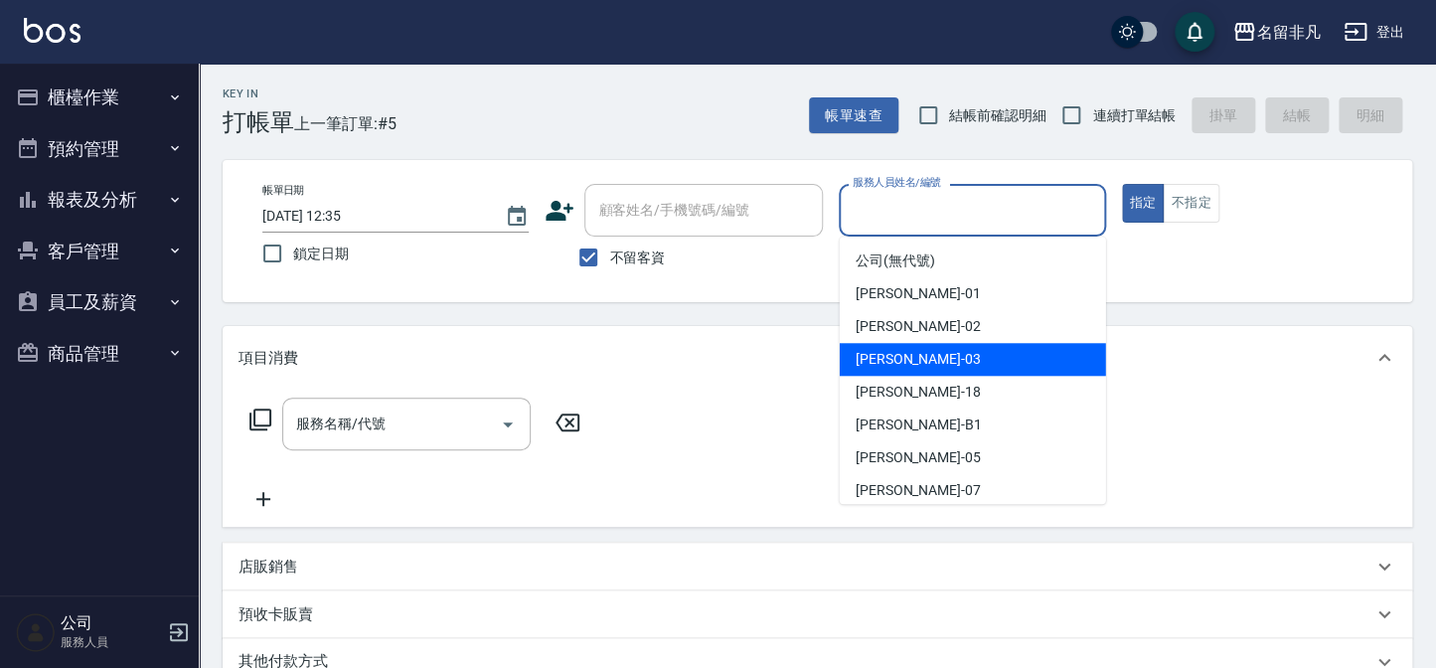
click at [924, 361] on div "[PERSON_NAME] -03" at bounding box center [973, 359] width 266 height 33
type input "[PERSON_NAME]-03"
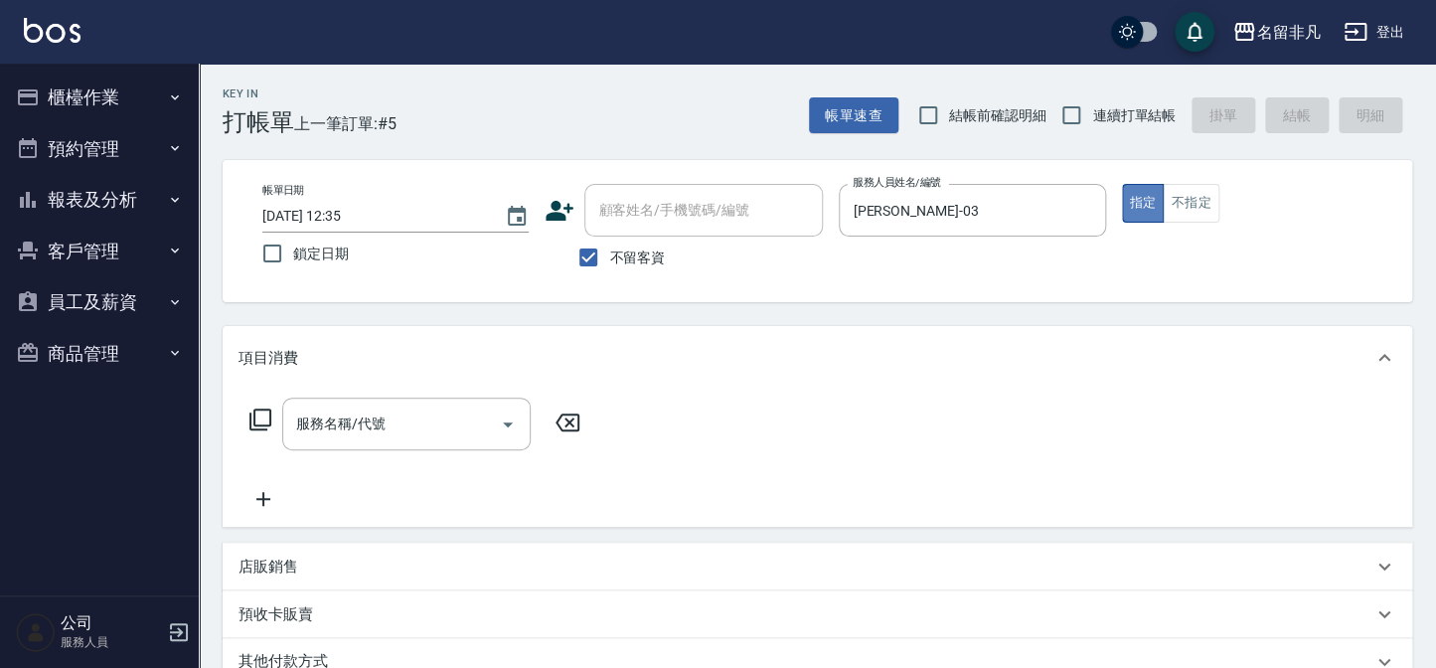
click at [1151, 200] on button "指定" at bounding box center [1143, 203] width 43 height 39
click at [263, 418] on icon at bounding box center [261, 420] width 24 height 24
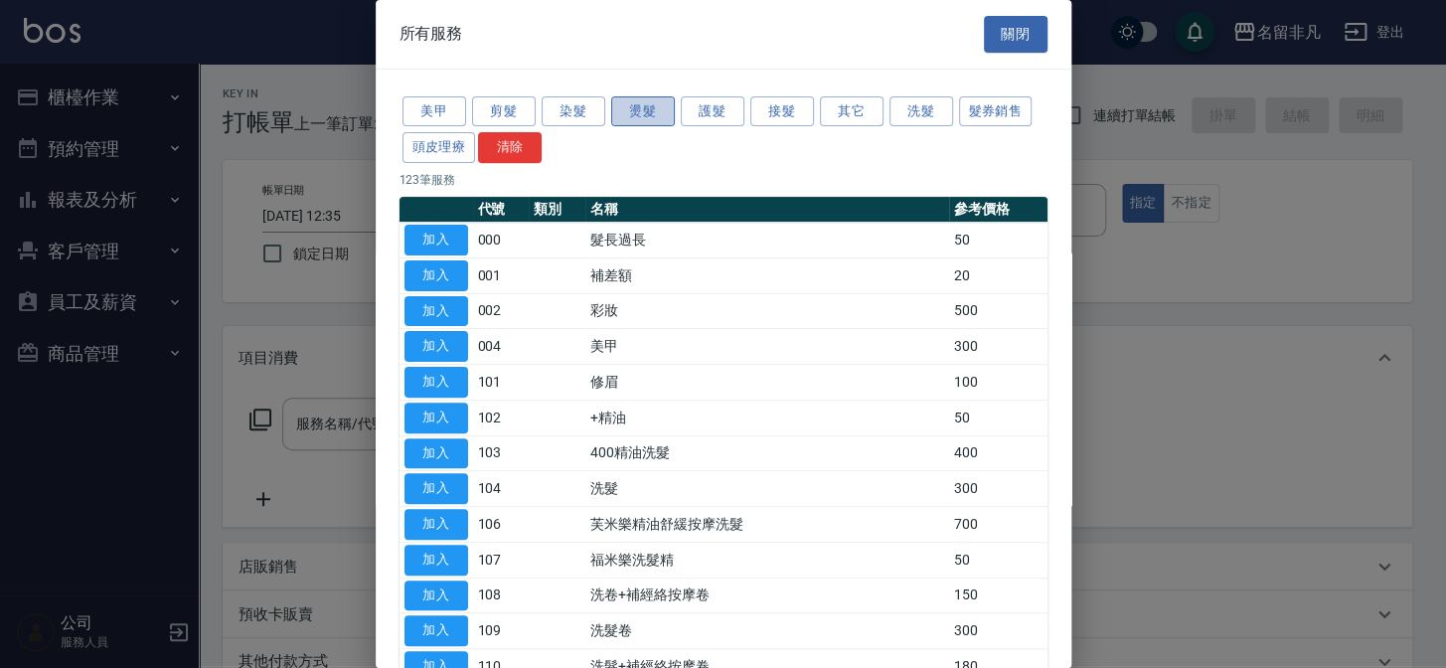
click at [626, 111] on button "燙髮" at bounding box center [643, 111] width 64 height 31
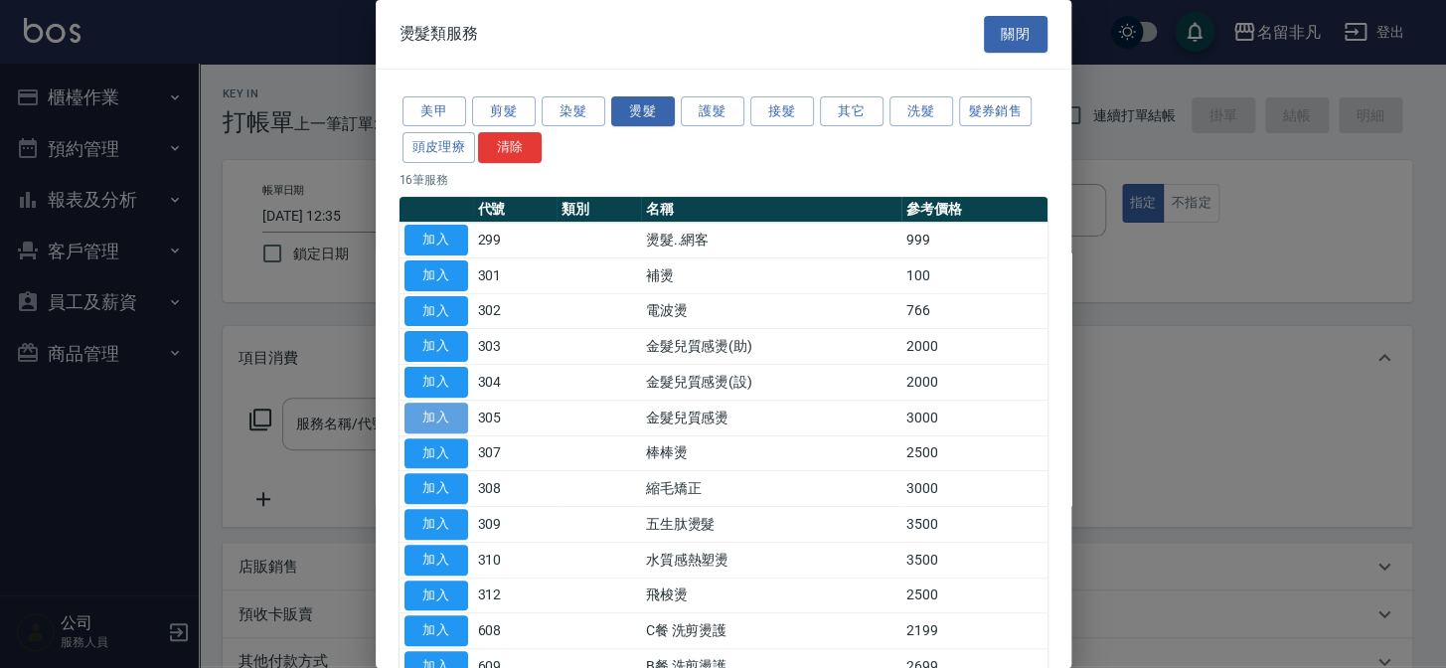
click at [455, 408] on button "加入" at bounding box center [437, 418] width 64 height 31
type input "金髮兒質感燙(305)"
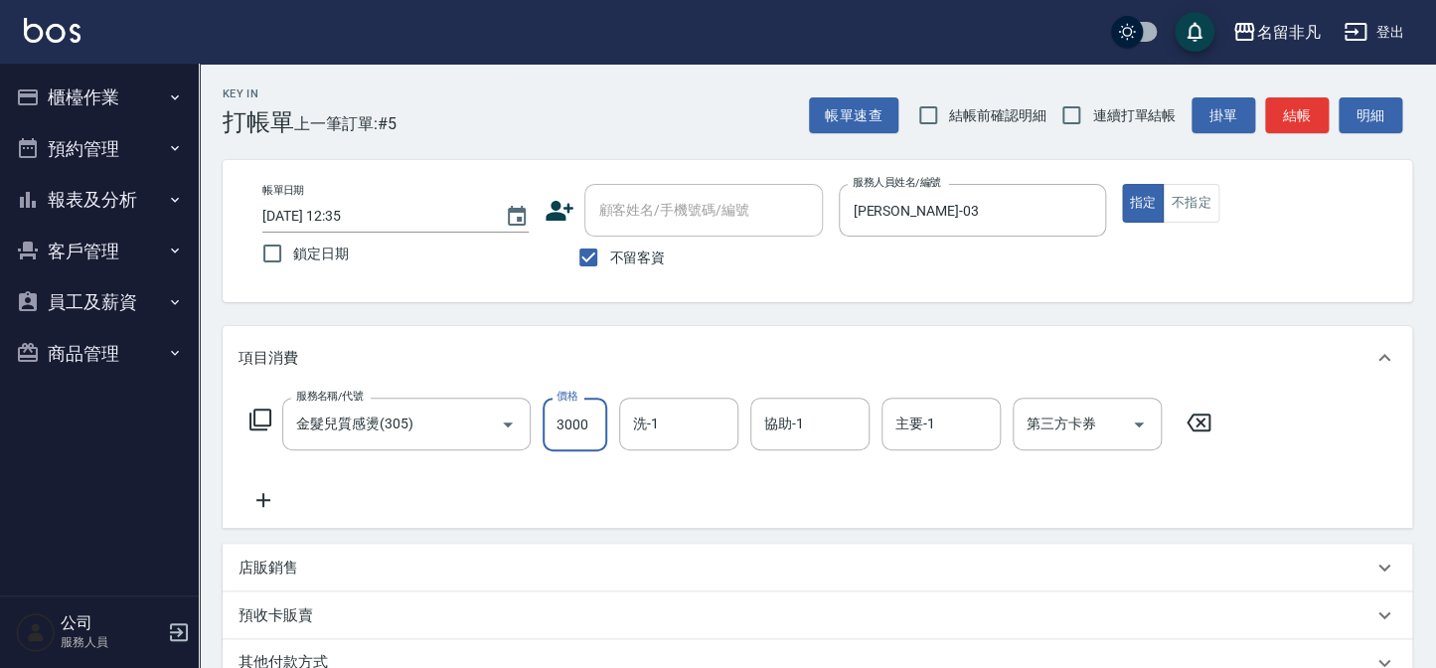
click at [567, 419] on input "3000" at bounding box center [575, 425] width 65 height 54
click at [564, 419] on input "22800" at bounding box center [575, 425] width 65 height 54
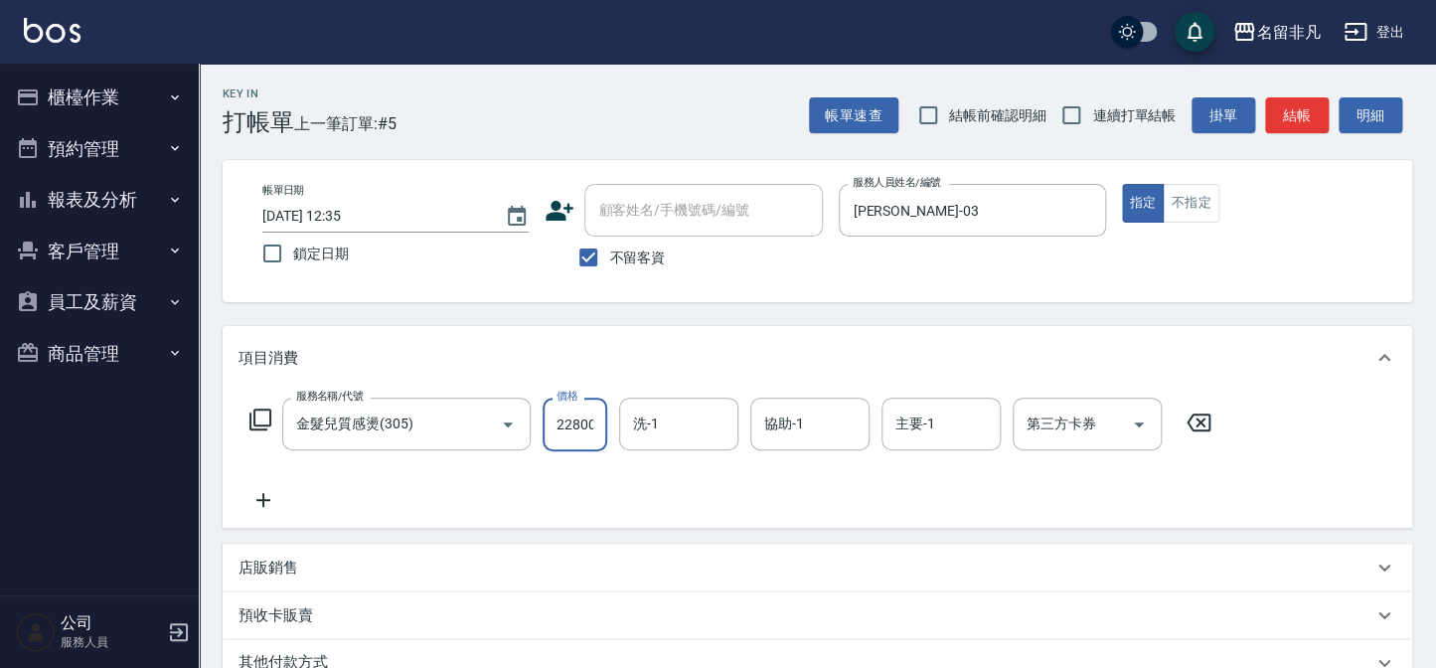
click at [564, 419] on input "22800" at bounding box center [575, 425] width 65 height 54
type input "2800"
click at [1143, 191] on button "指定" at bounding box center [1143, 203] width 43 height 39
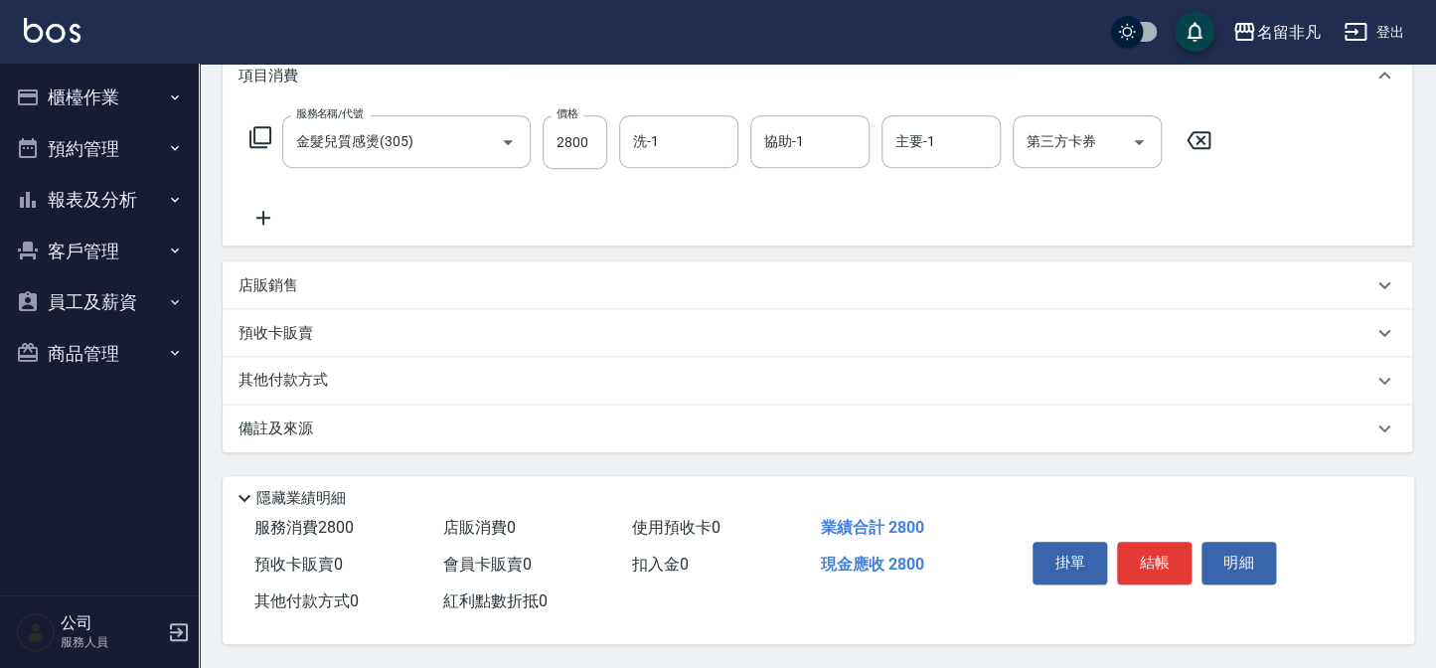
scroll to position [287, 0]
click at [1129, 552] on button "結帳" at bounding box center [1154, 563] width 75 height 42
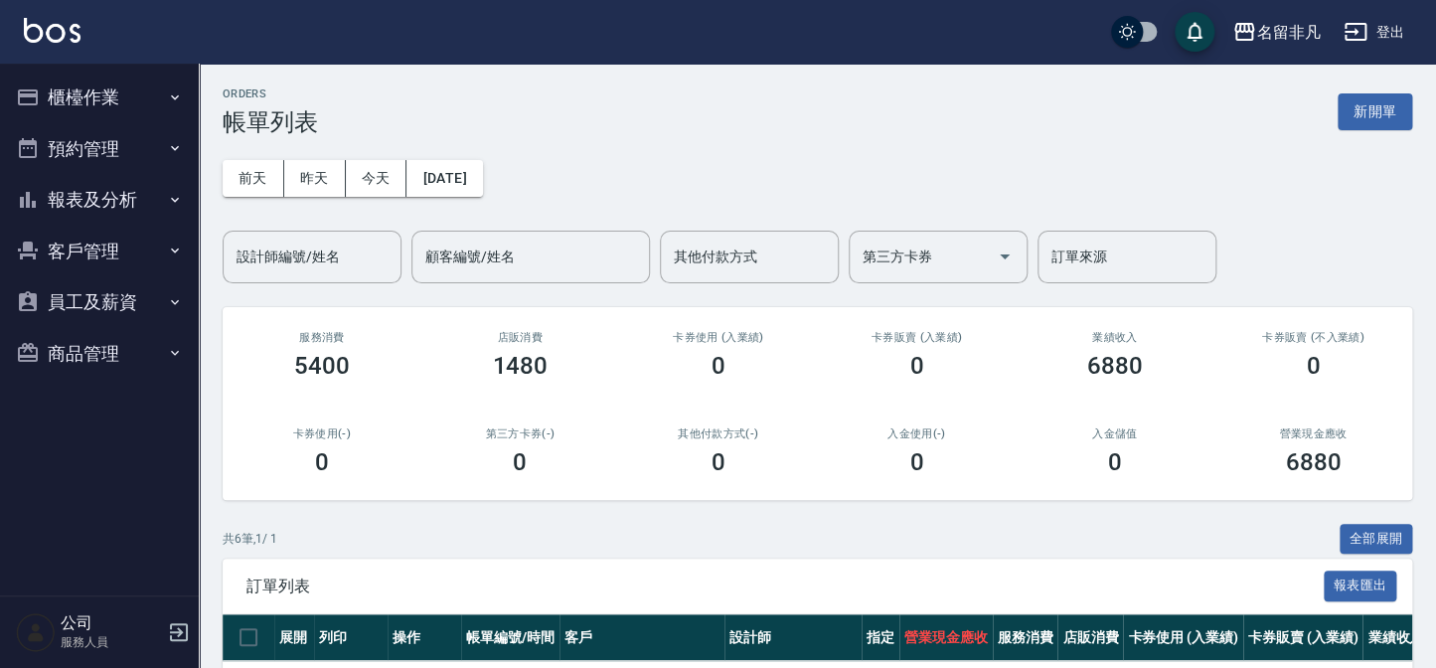
scroll to position [270, 0]
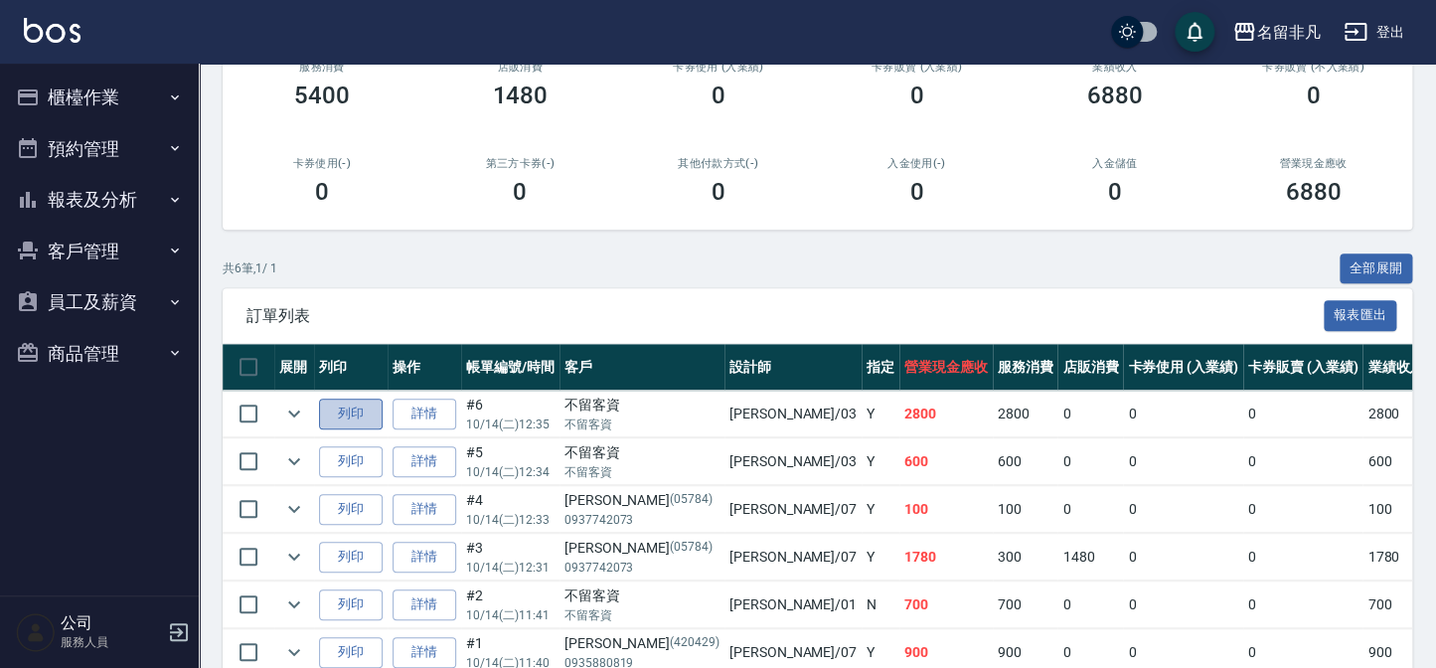
click at [349, 404] on button "列印" at bounding box center [351, 414] width 64 height 31
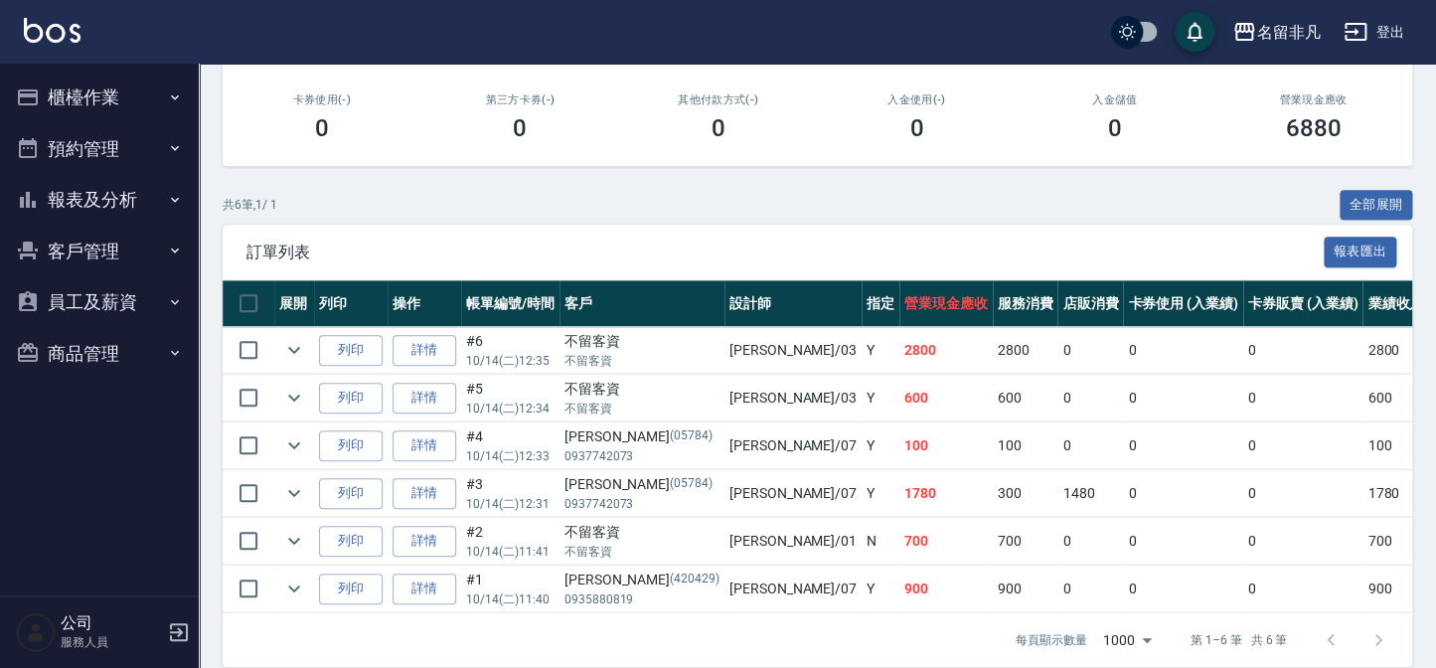
scroll to position [361, 0]
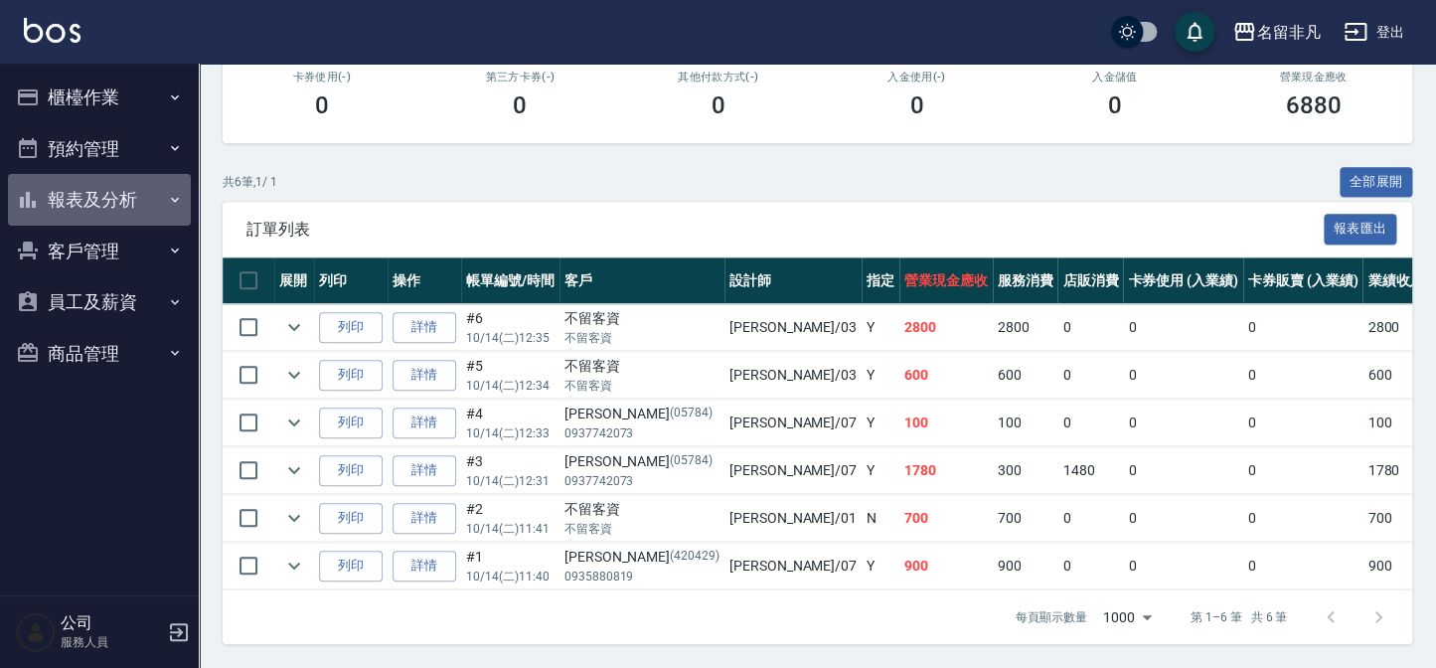
click at [87, 192] on button "報表及分析" at bounding box center [99, 200] width 183 height 52
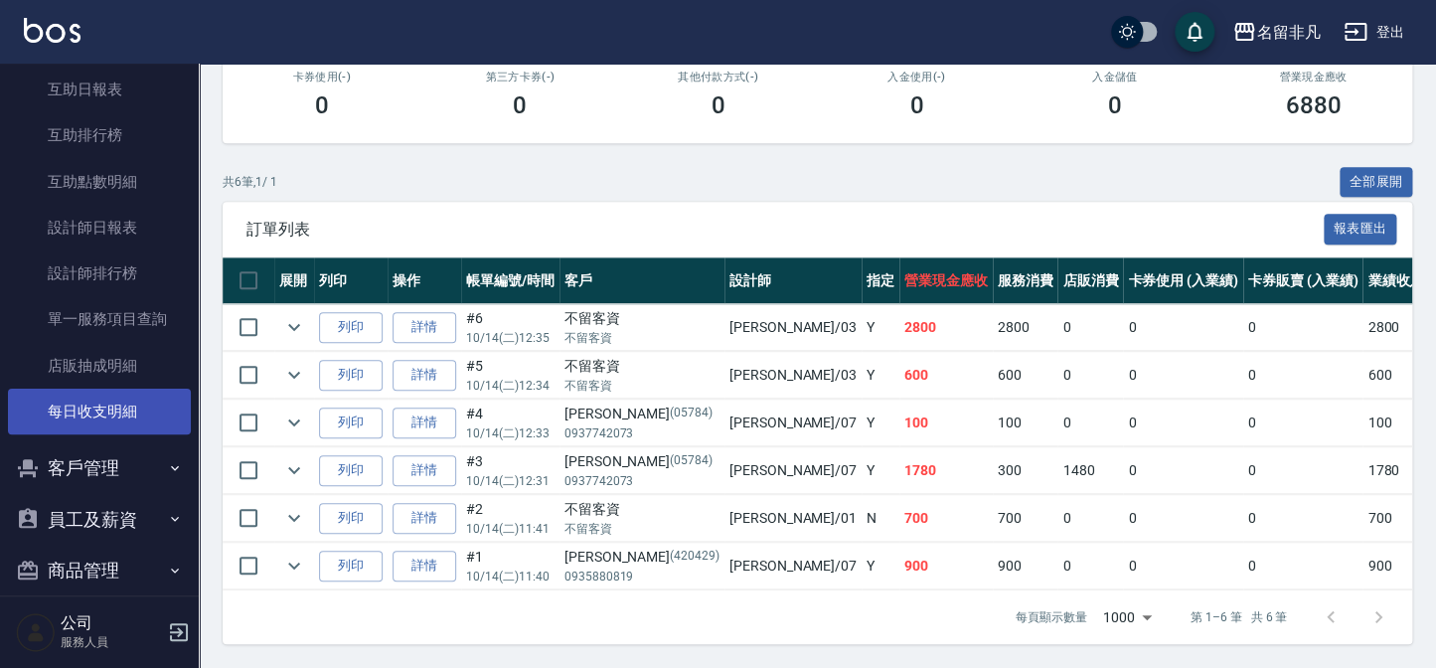
scroll to position [270, 0]
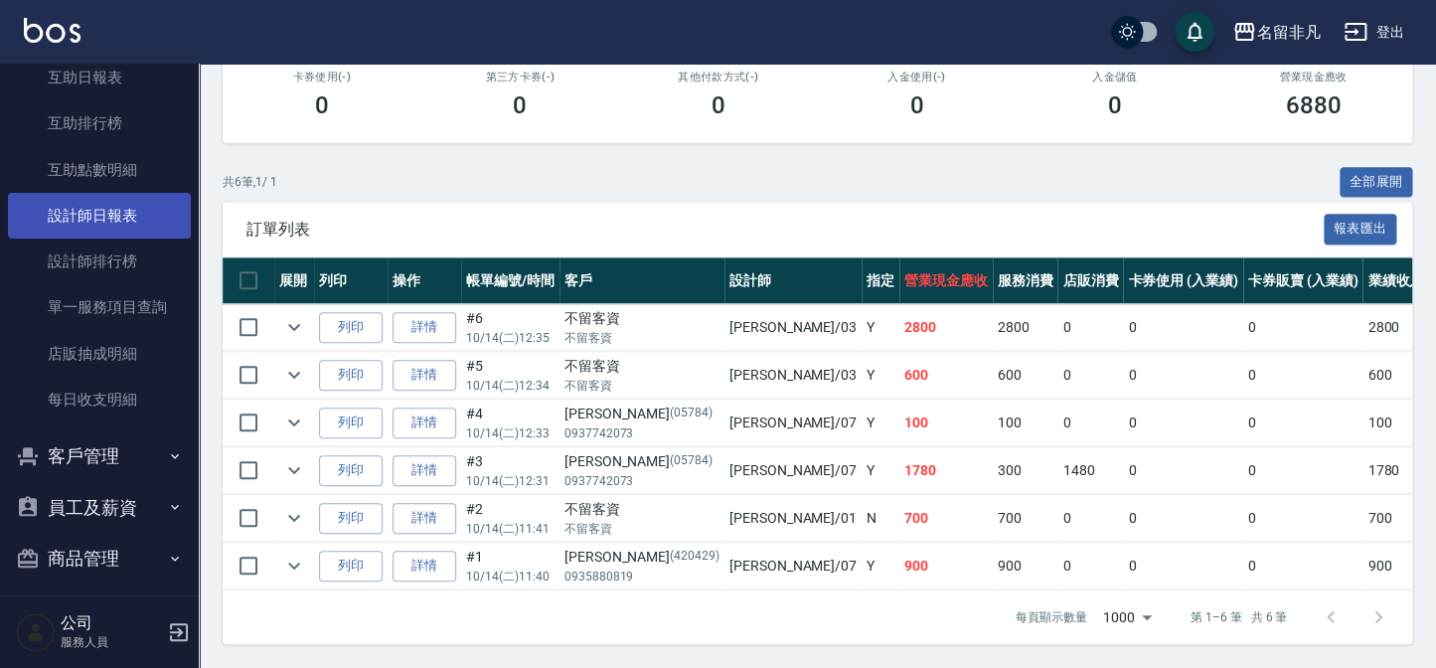
click at [118, 220] on link "設計師日報表" at bounding box center [99, 216] width 183 height 46
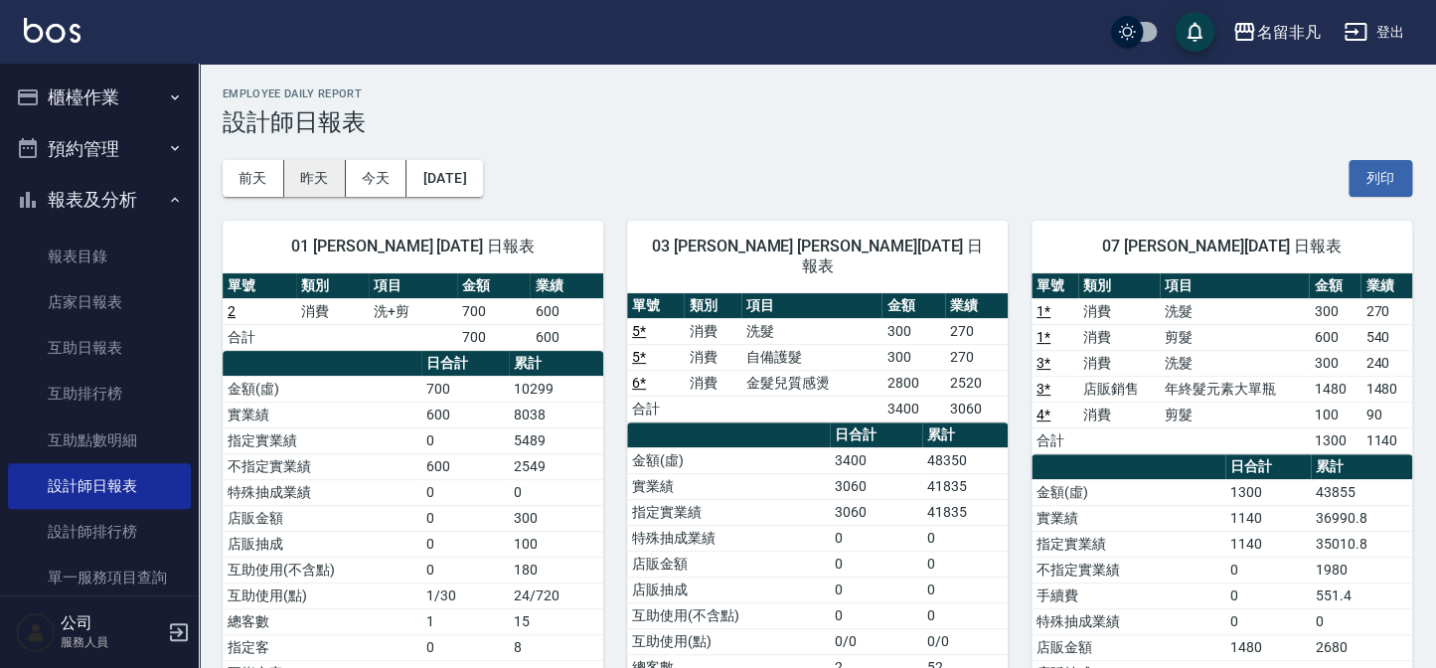
click at [327, 176] on button "昨天" at bounding box center [315, 178] width 62 height 37
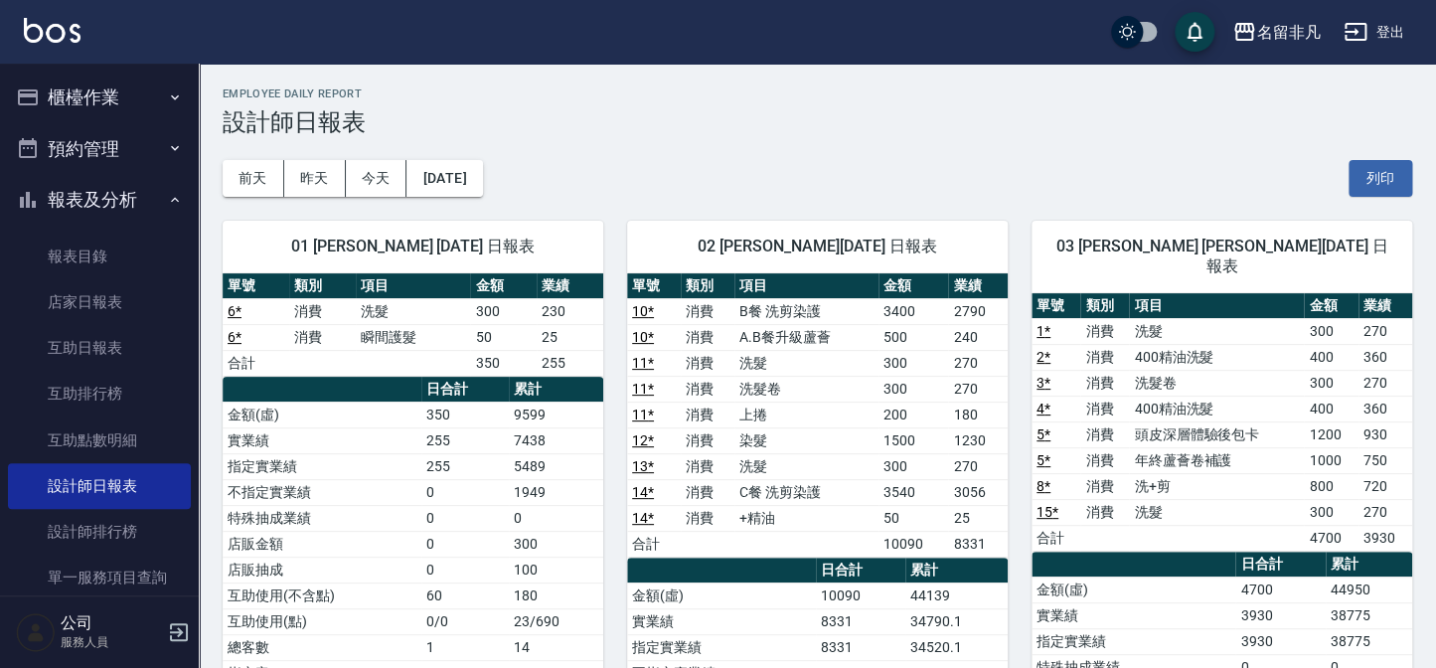
click at [80, 80] on button "櫃檯作業" at bounding box center [99, 98] width 183 height 52
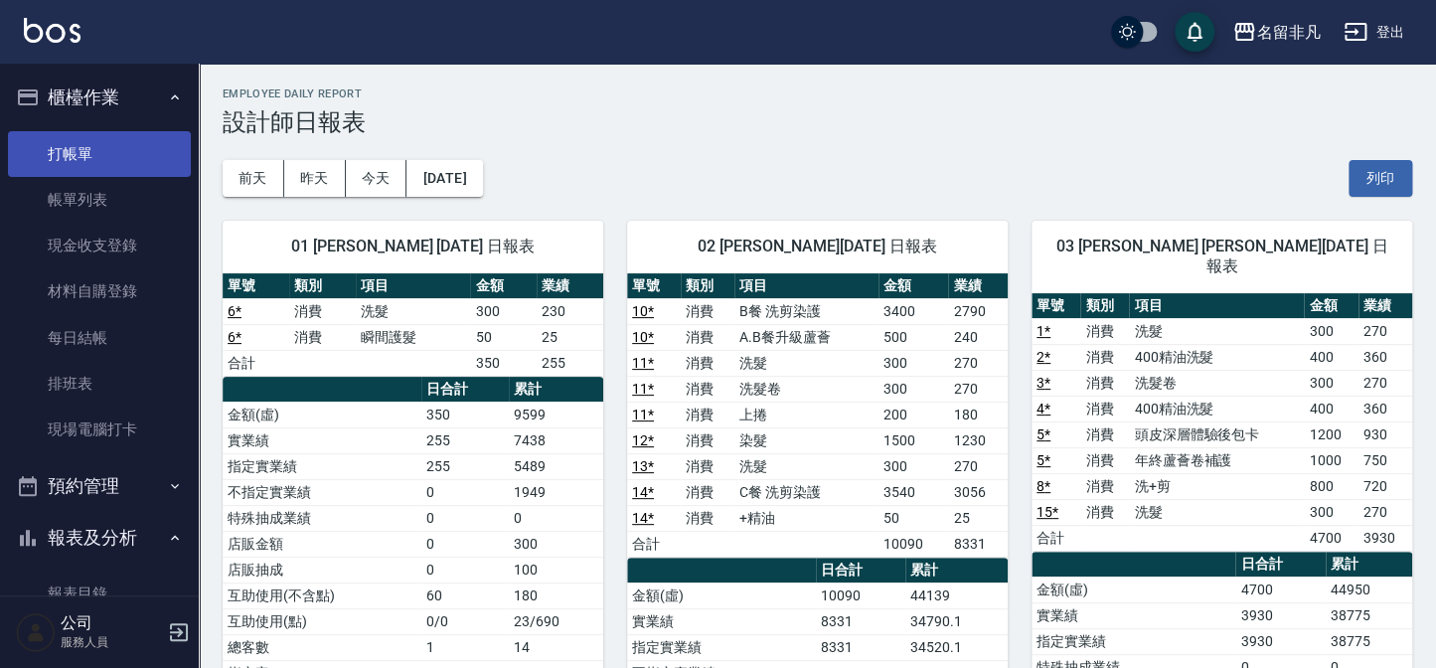
click at [92, 155] on link "打帳單" at bounding box center [99, 154] width 183 height 46
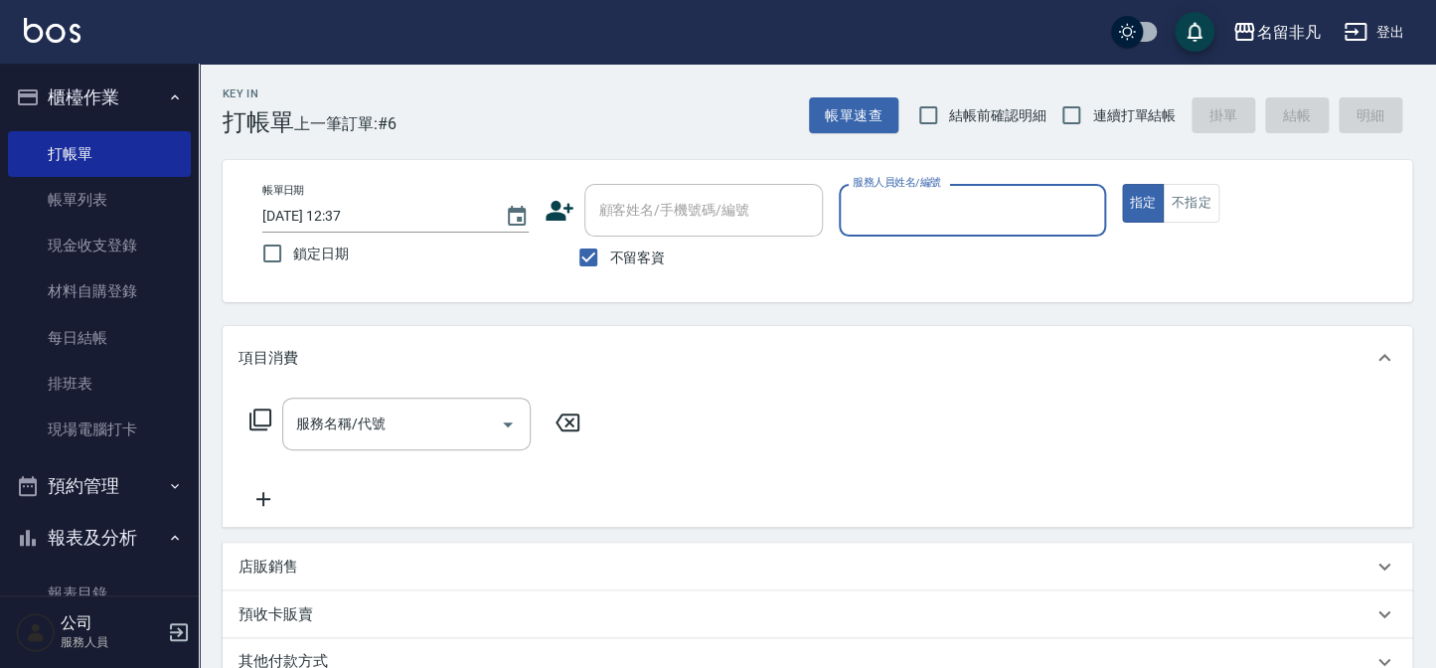
click at [1241, 404] on div "服務名稱/代號 服務名稱/代號" at bounding box center [818, 458] width 1190 height 137
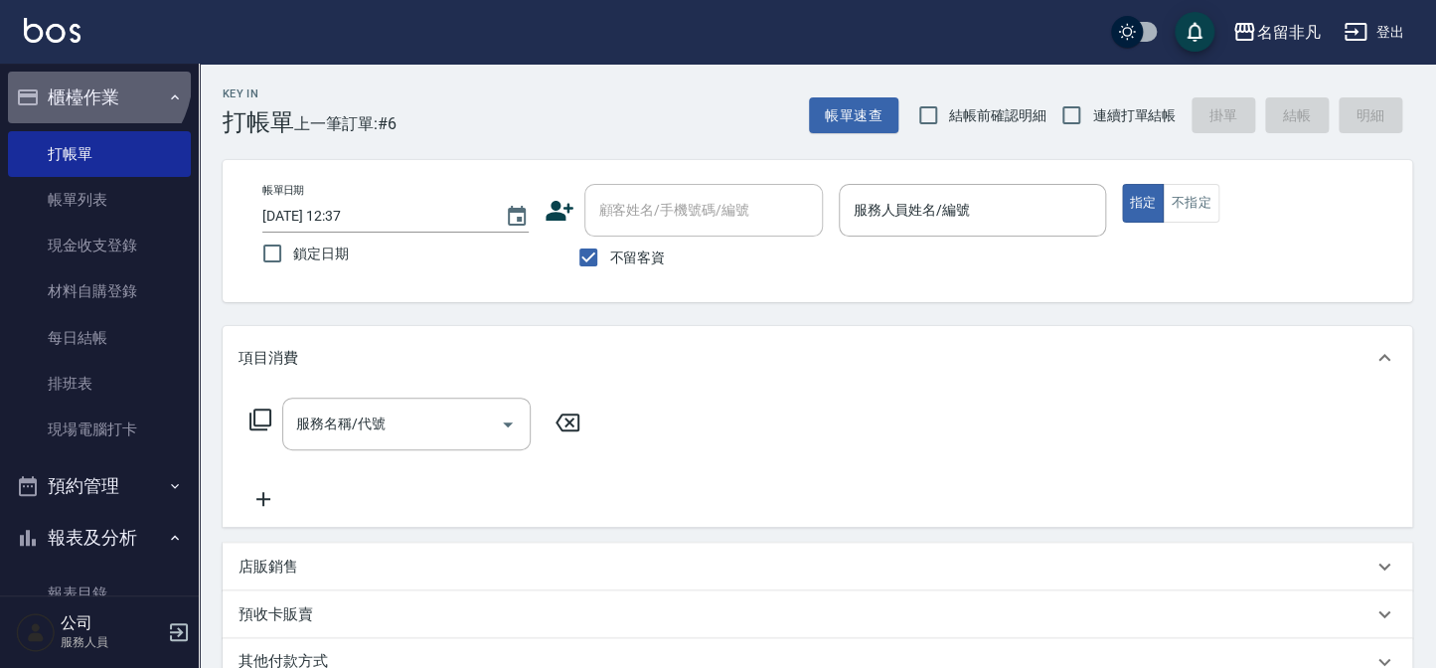
click at [90, 77] on button "櫃檯作業" at bounding box center [99, 98] width 183 height 52
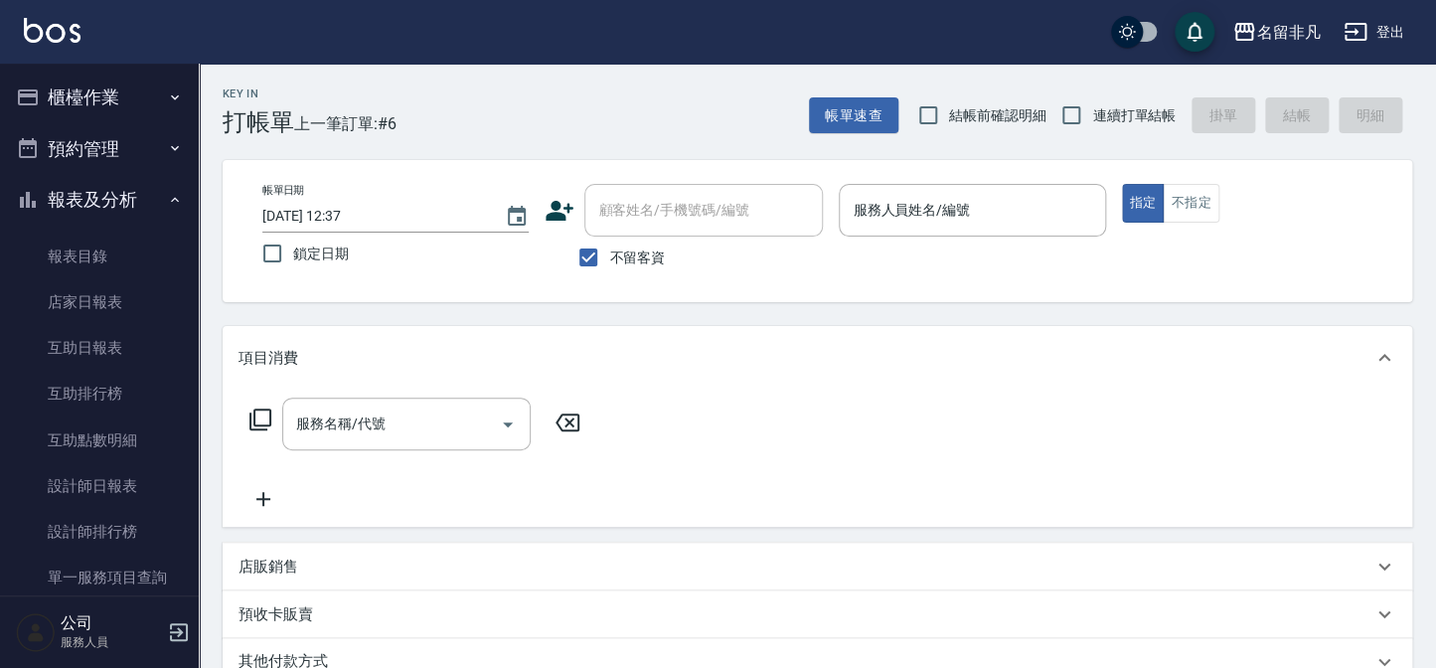
click at [68, 193] on button "報表及分析" at bounding box center [99, 200] width 183 height 52
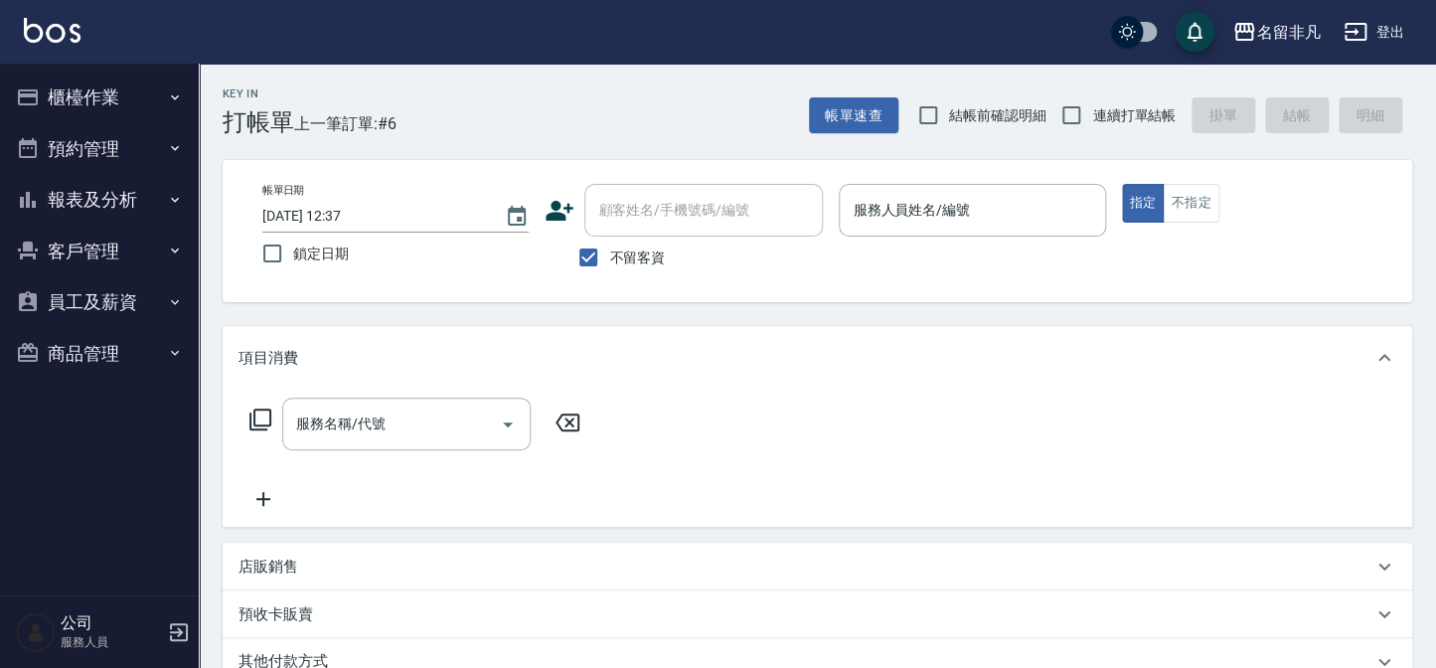
click at [87, 200] on button "報表及分析" at bounding box center [99, 200] width 183 height 52
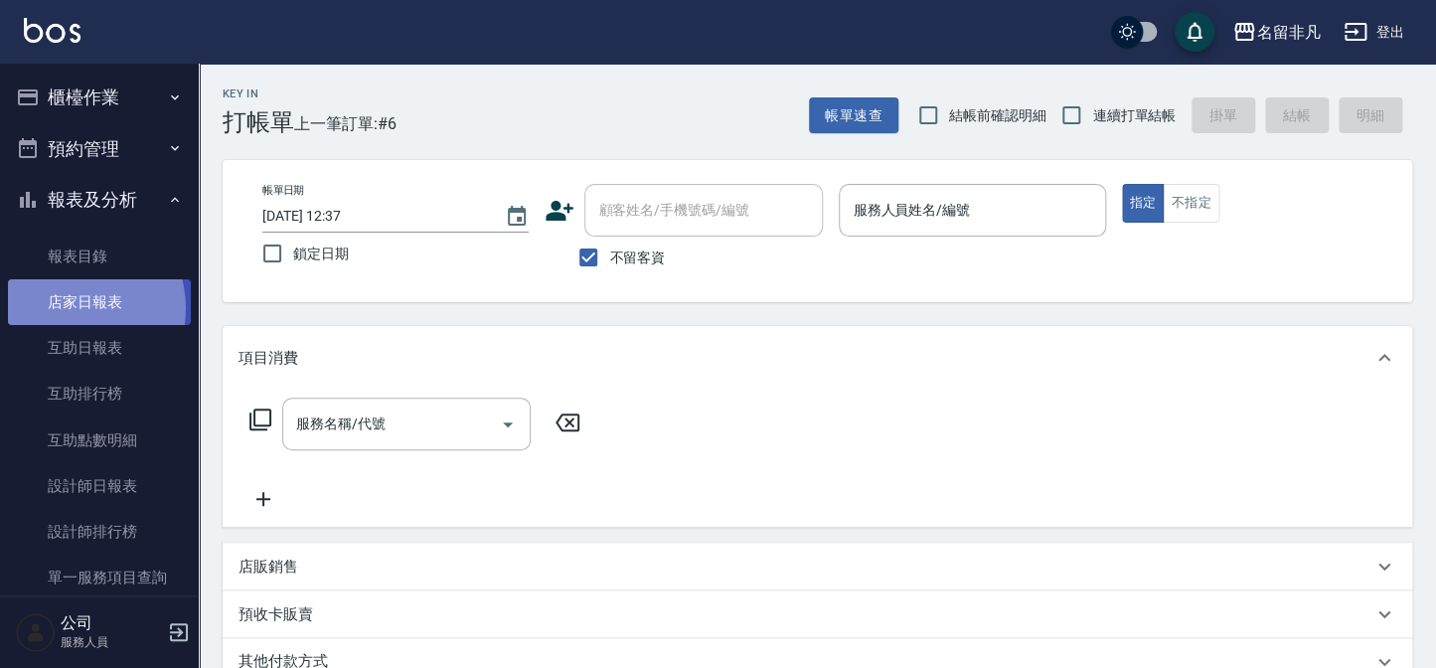
click at [72, 308] on link "店家日報表" at bounding box center [99, 302] width 183 height 46
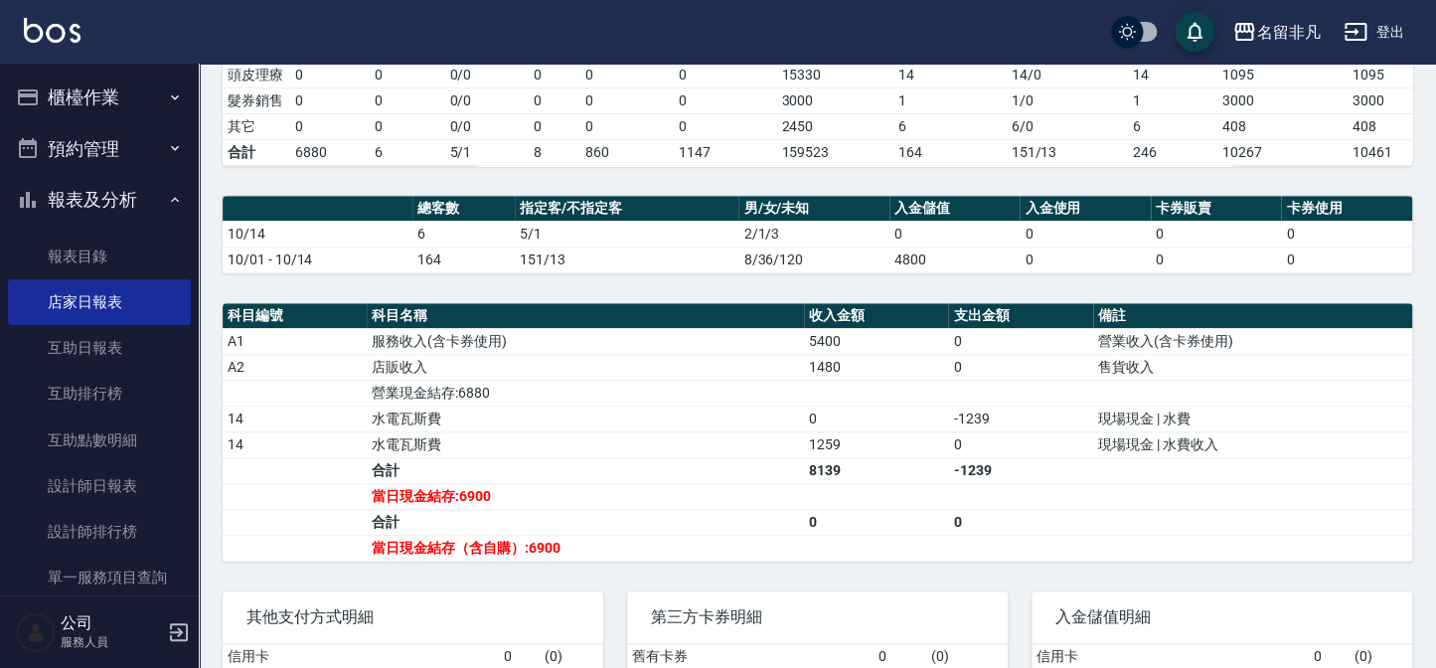
scroll to position [451, 0]
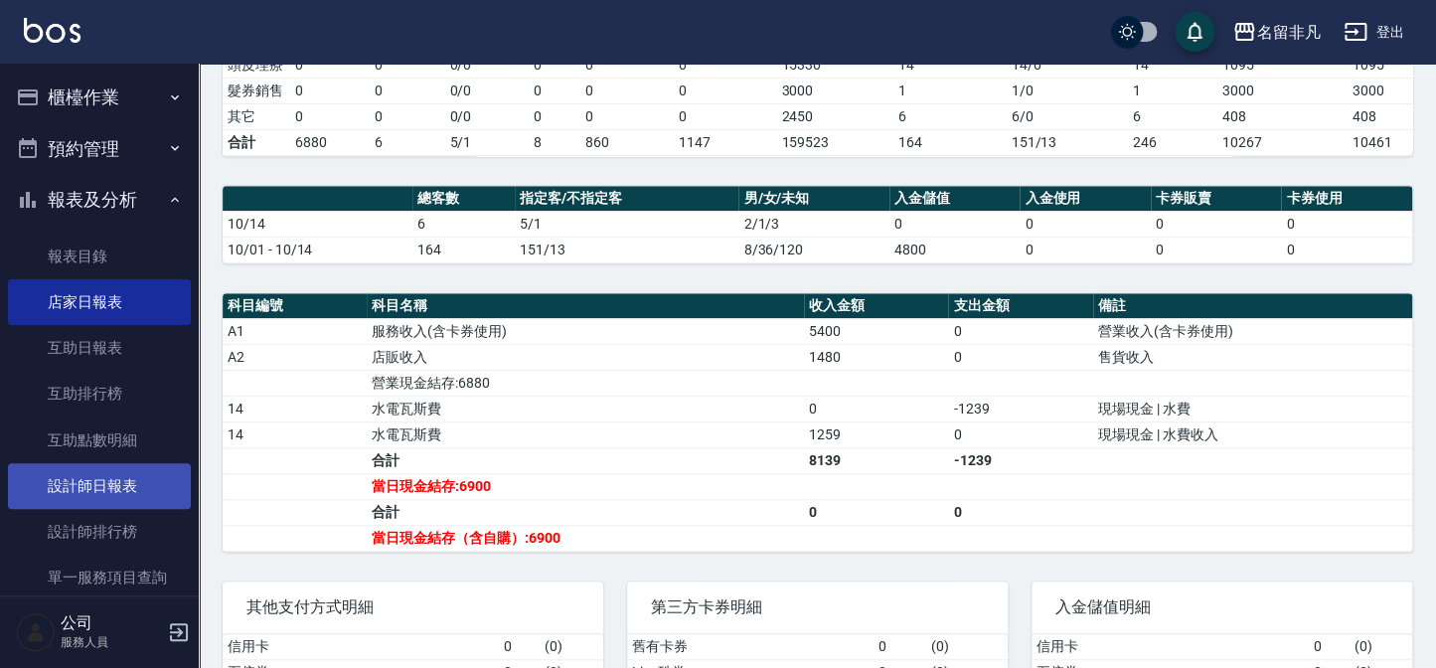
click at [88, 486] on link "設計師日報表" at bounding box center [99, 486] width 183 height 46
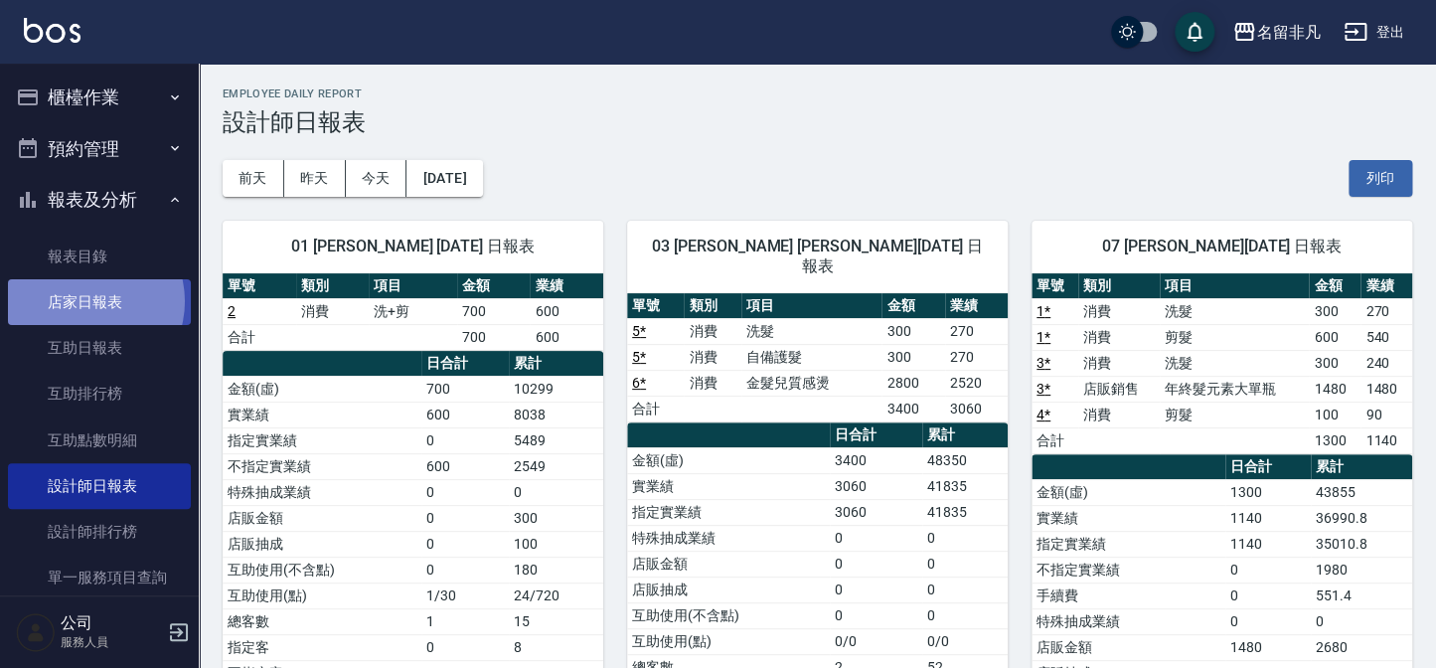
click at [84, 301] on link "店家日報表" at bounding box center [99, 302] width 183 height 46
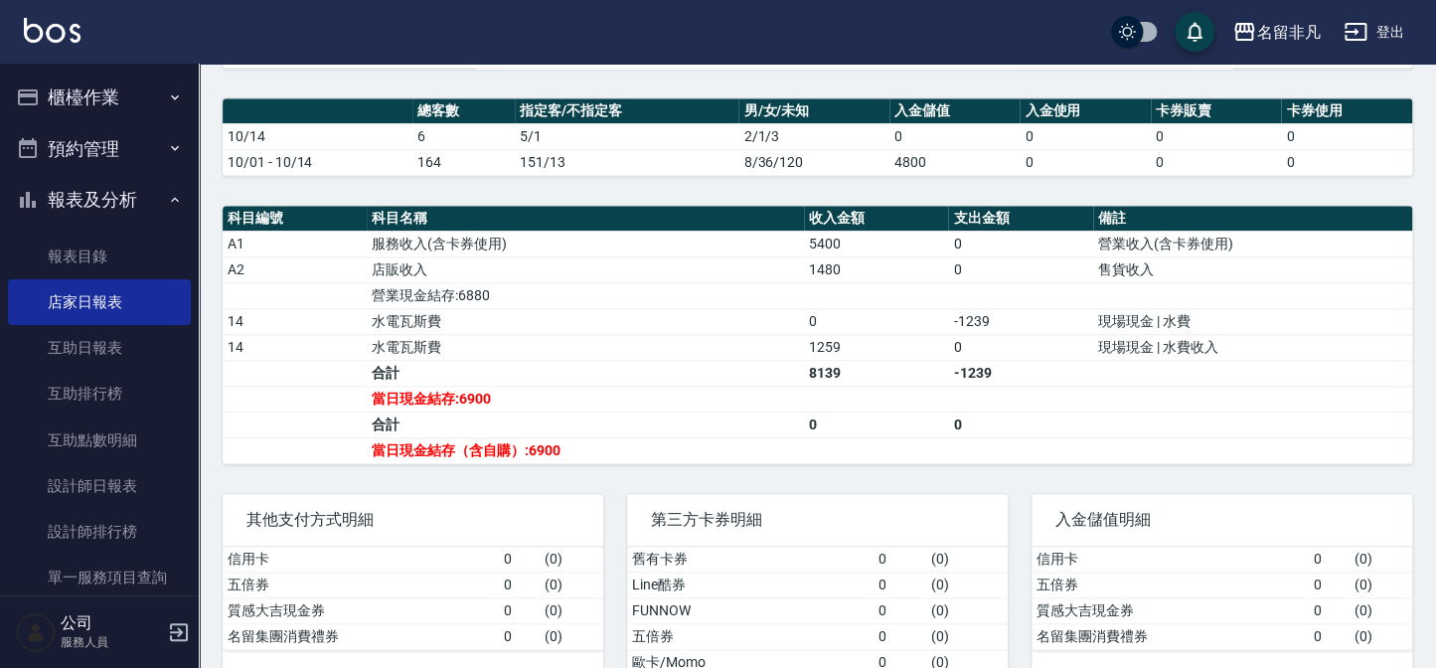
scroll to position [603, 0]
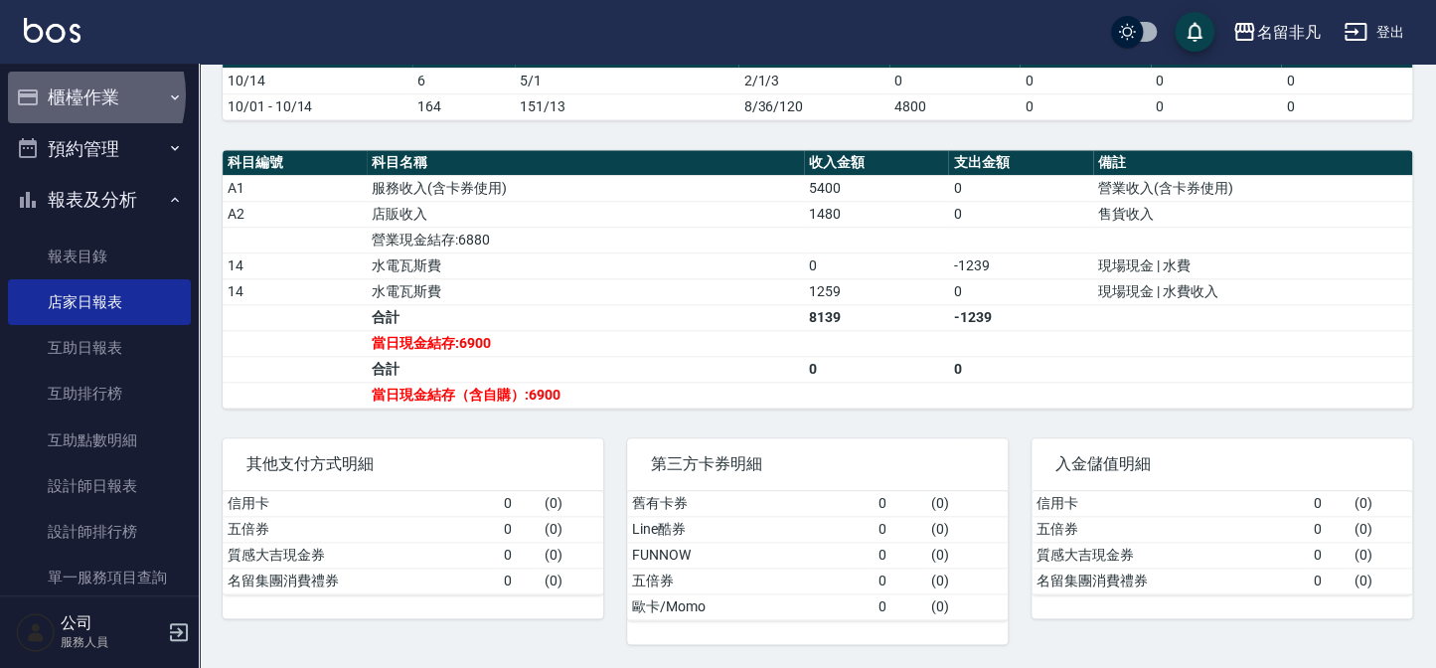
click at [71, 94] on button "櫃檯作業" at bounding box center [99, 98] width 183 height 52
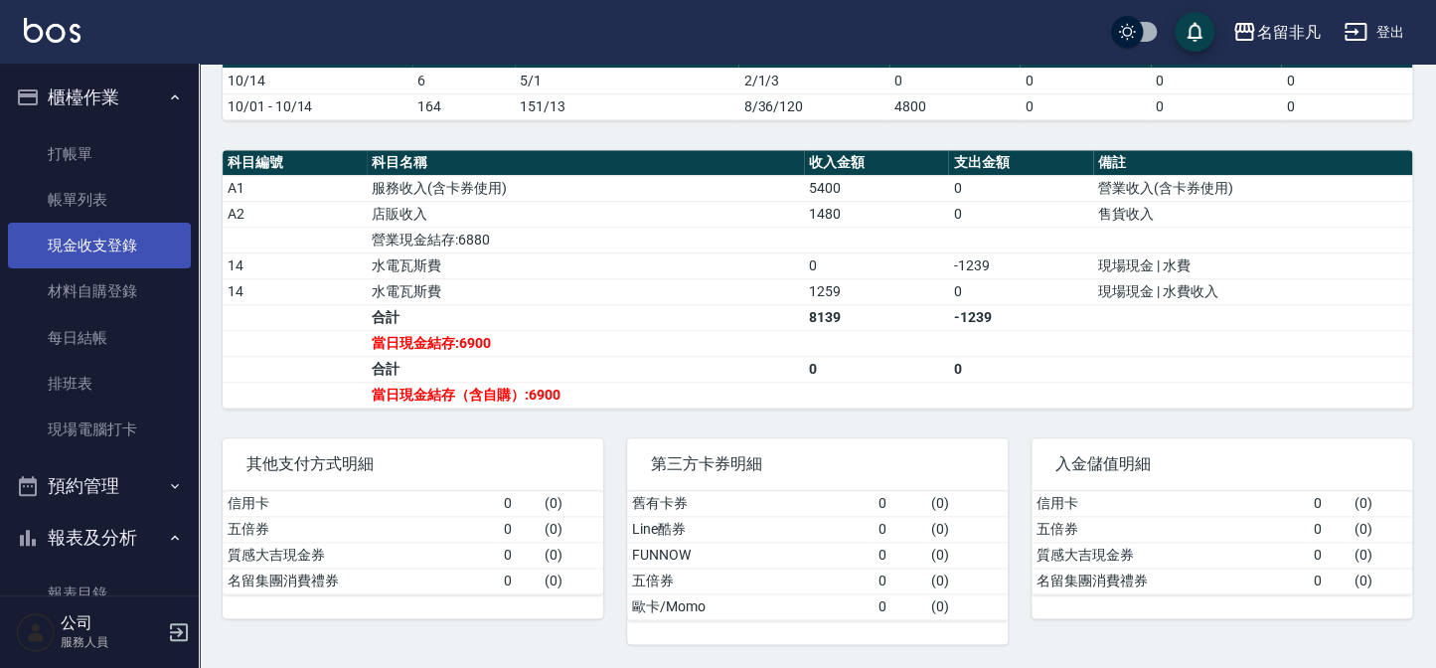
click at [98, 233] on link "現金收支登錄" at bounding box center [99, 246] width 183 height 46
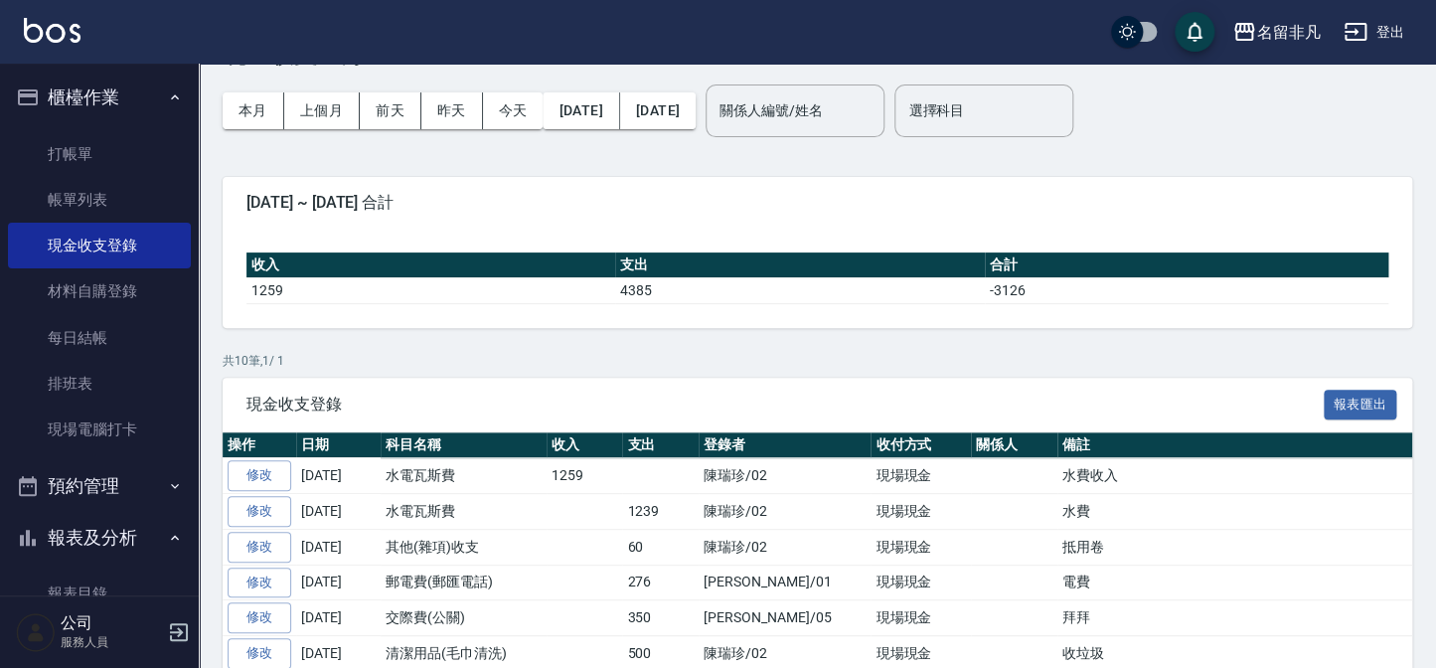
scroll to position [197, 0]
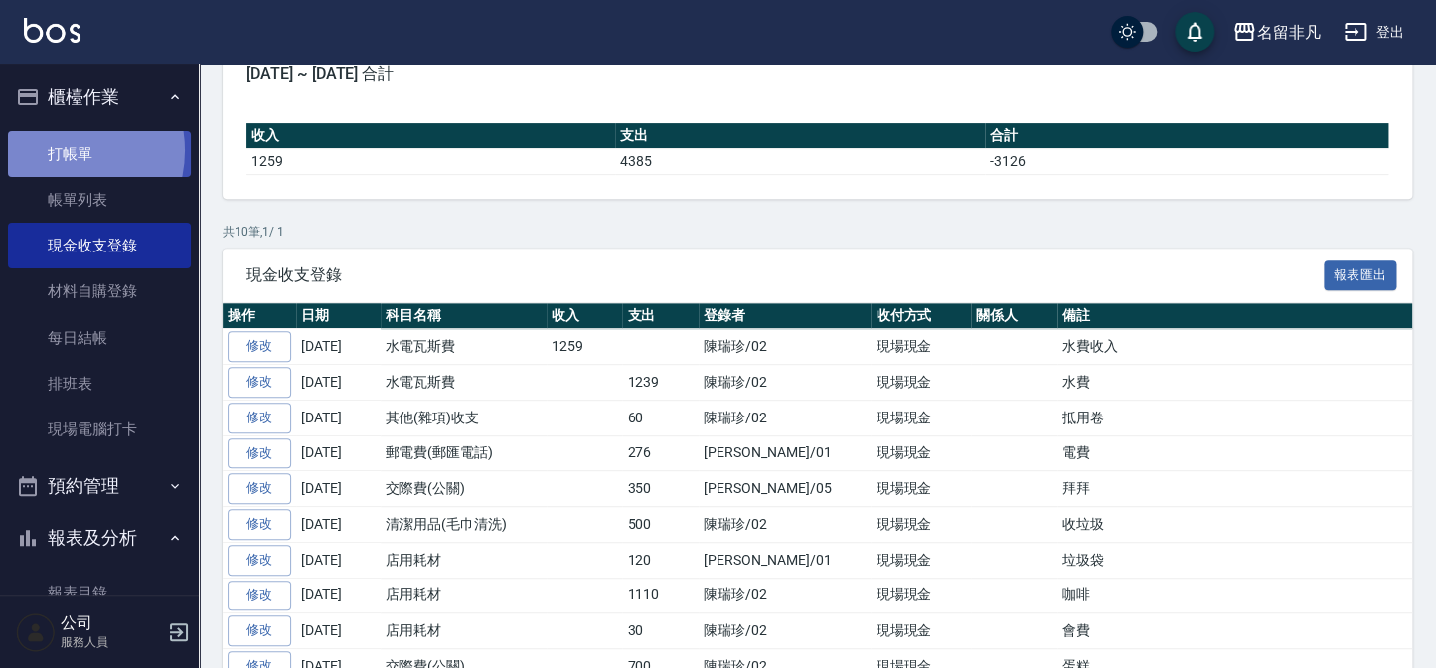
click at [58, 150] on link "打帳單" at bounding box center [99, 154] width 183 height 46
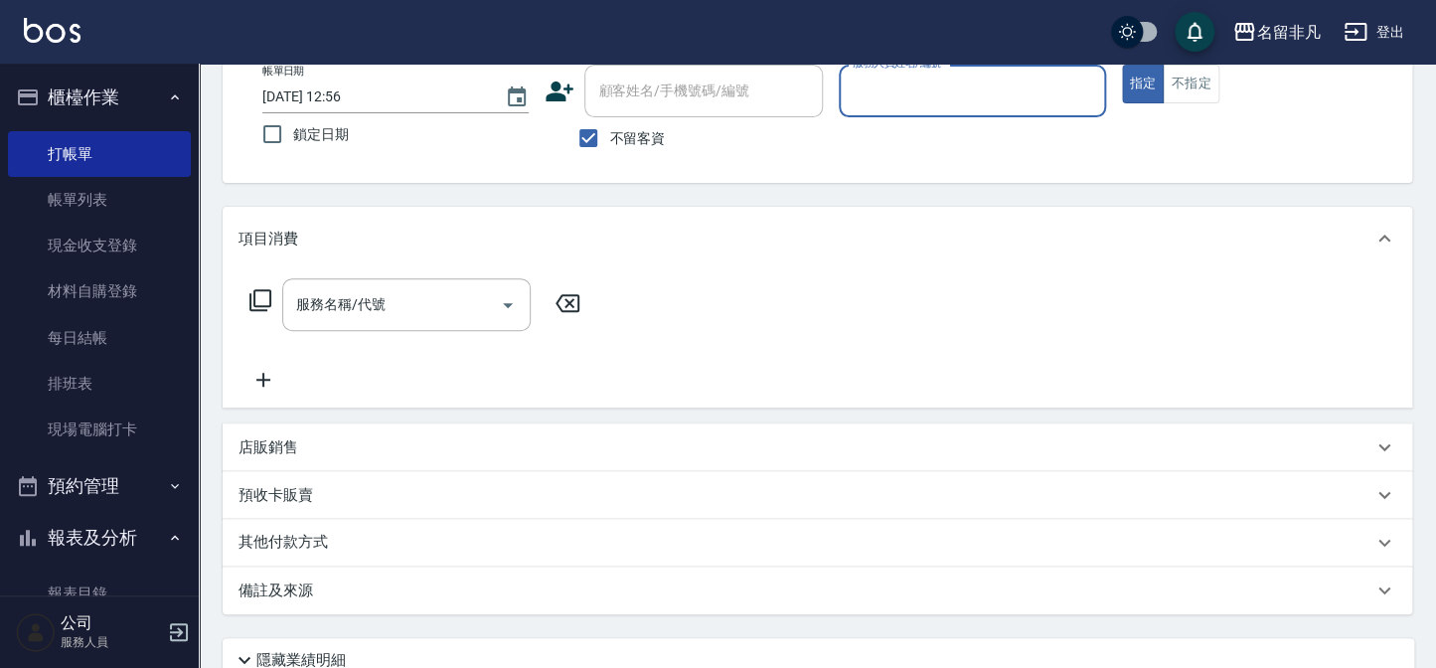
scroll to position [180, 0]
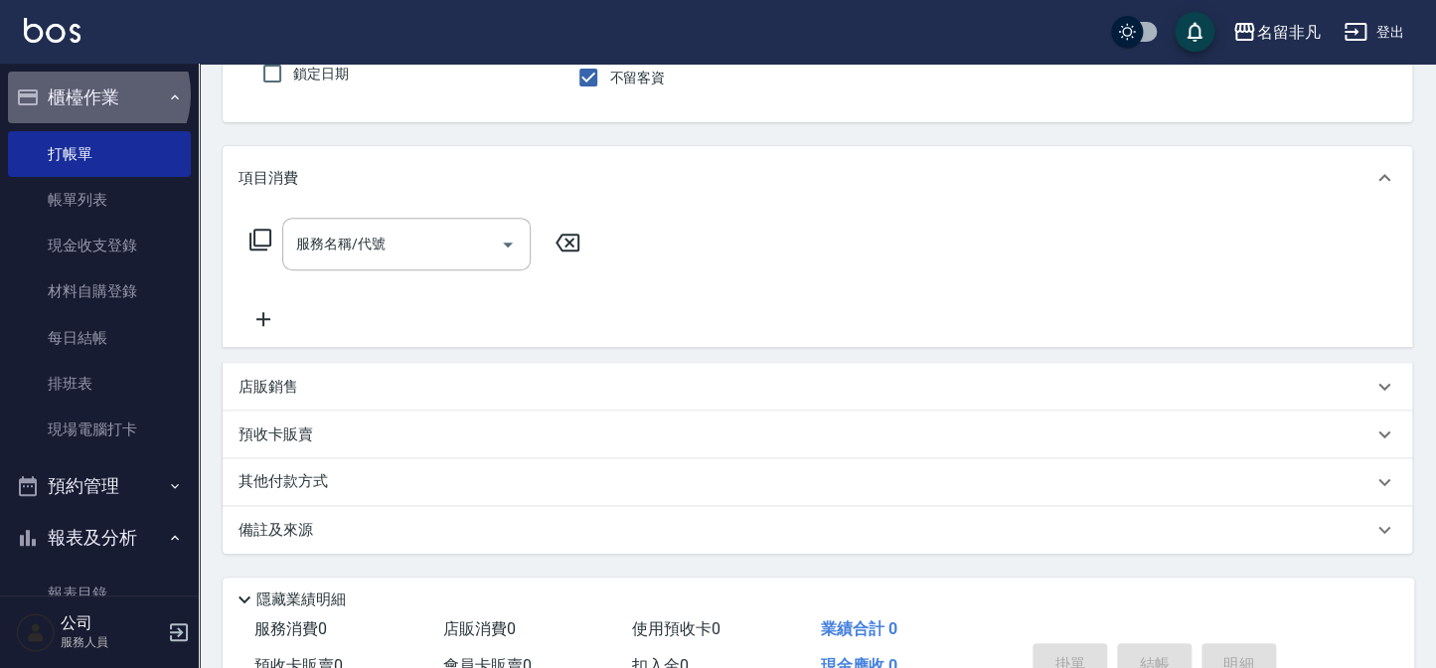
click at [96, 94] on button "櫃檯作業" at bounding box center [99, 98] width 183 height 52
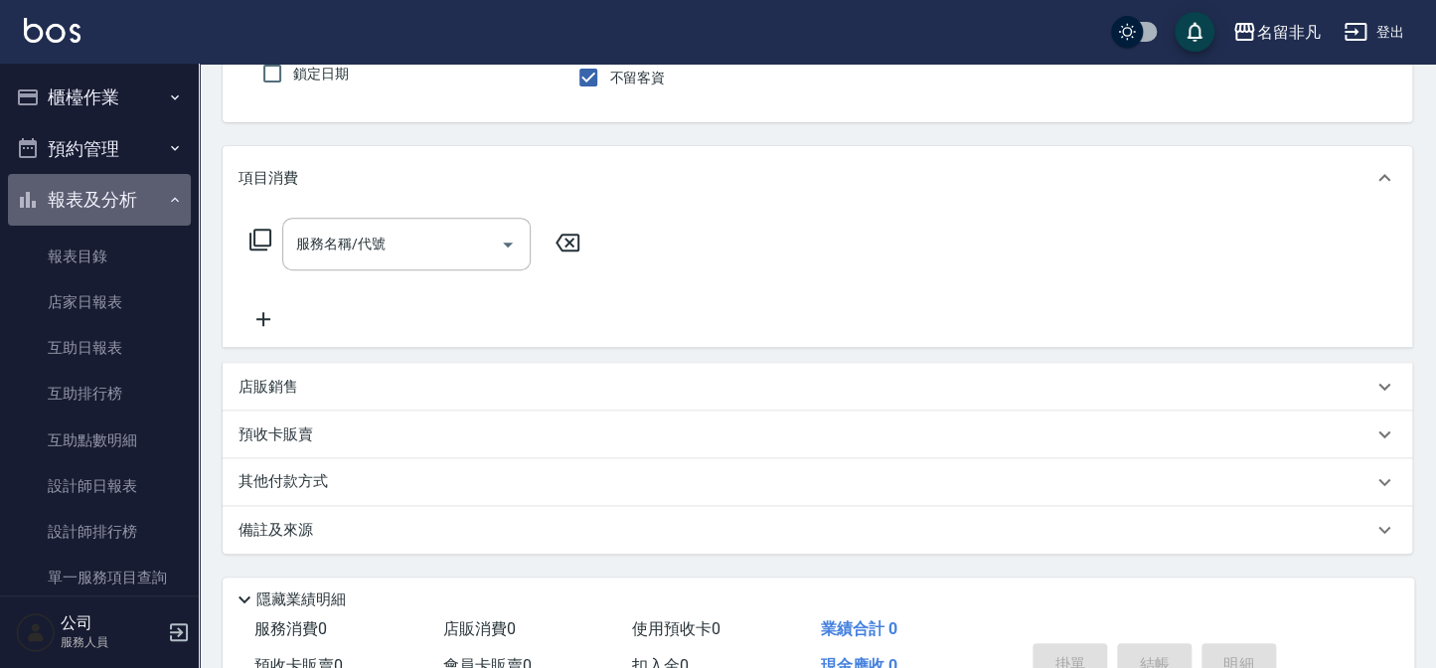
click at [107, 198] on button "報表及分析" at bounding box center [99, 200] width 183 height 52
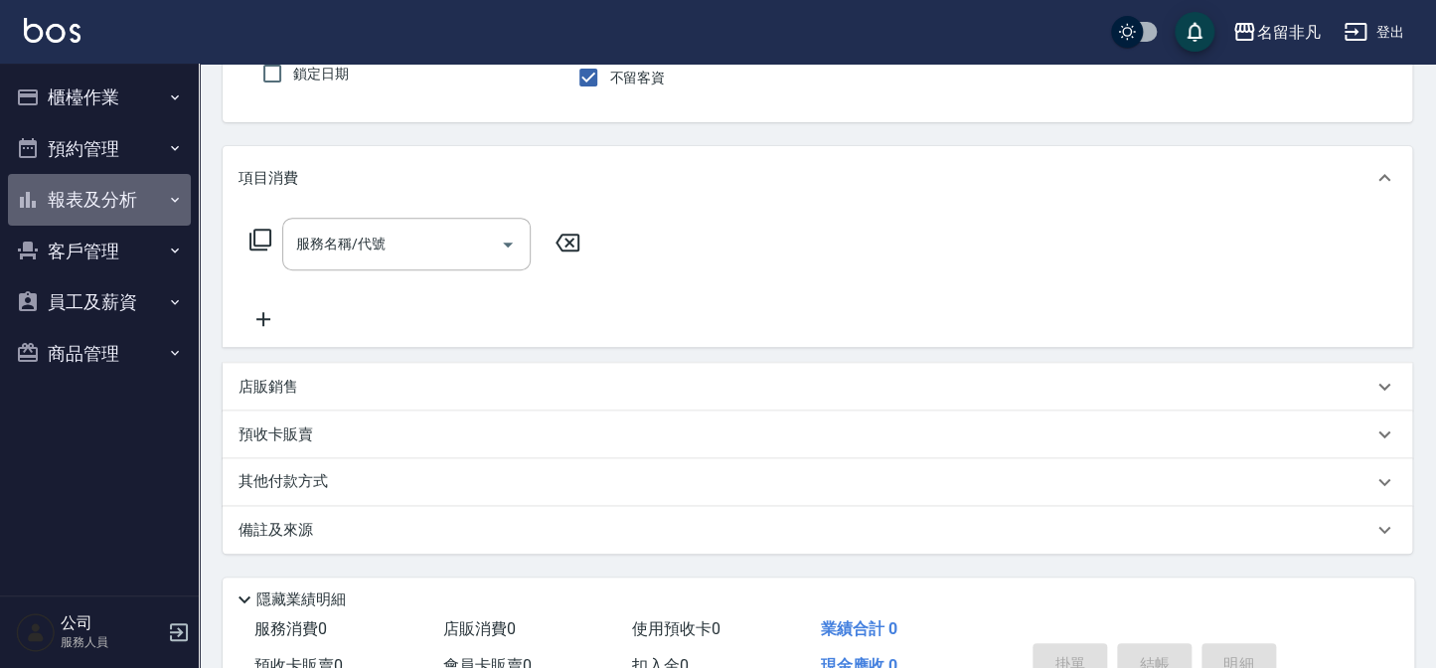
click at [101, 196] on button "報表及分析" at bounding box center [99, 200] width 183 height 52
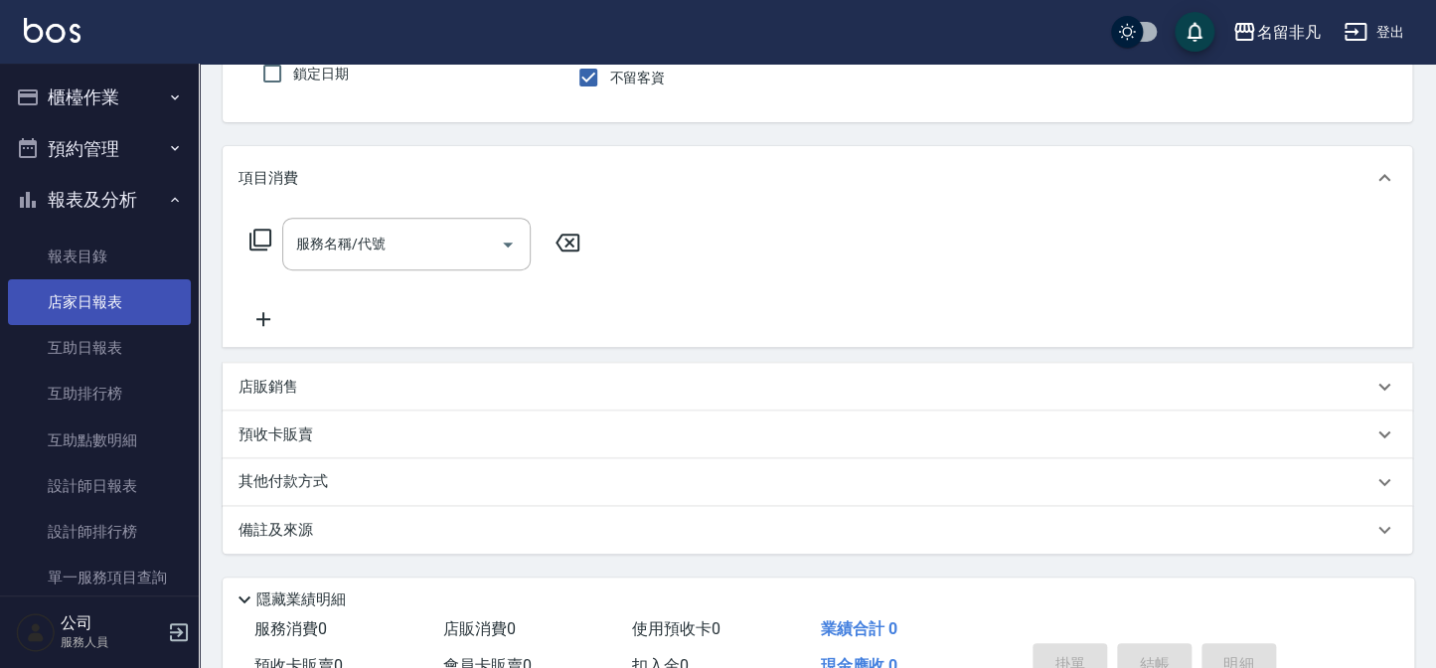
click at [77, 303] on link "店家日報表" at bounding box center [99, 302] width 183 height 46
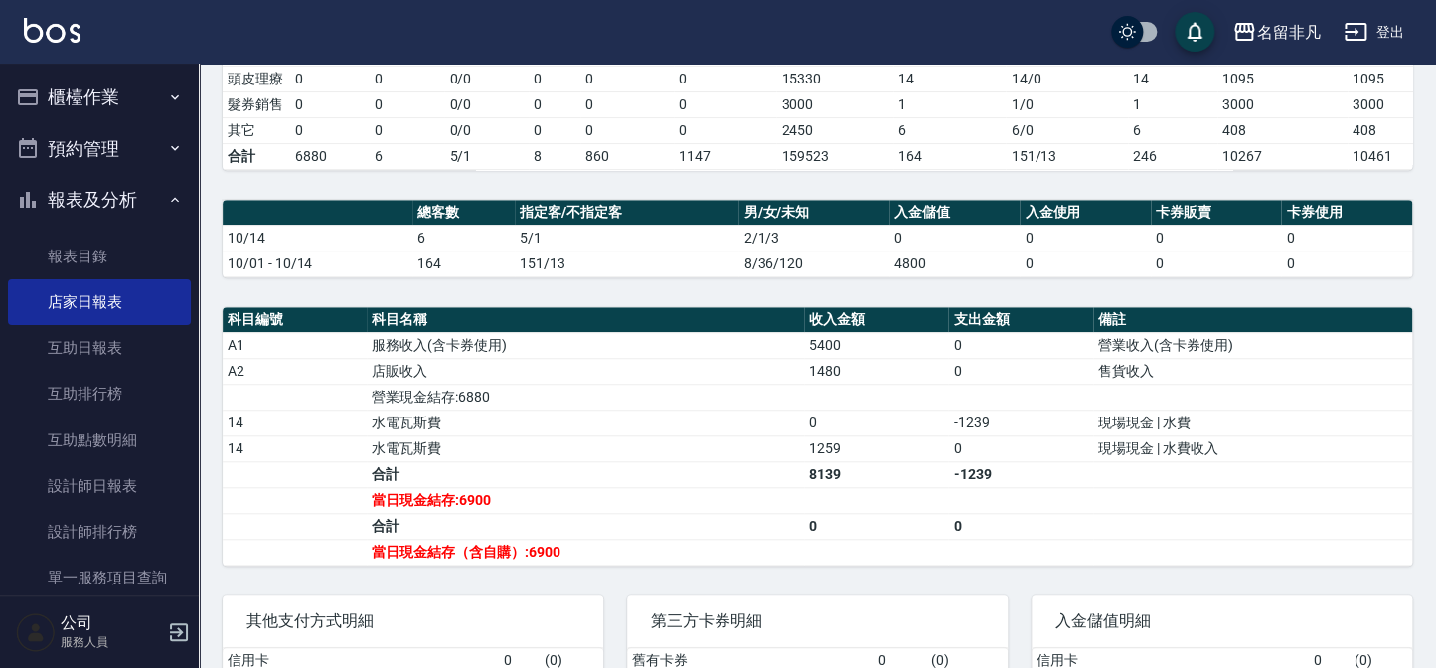
scroll to position [451, 0]
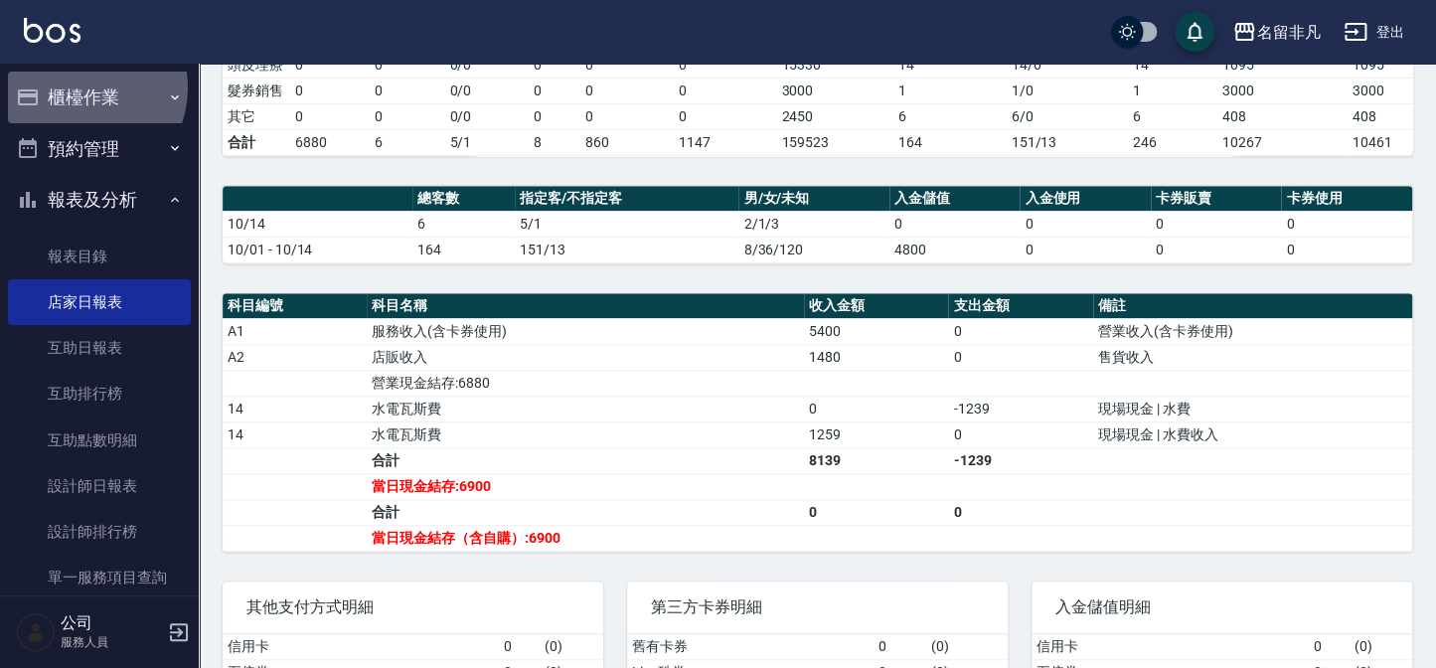
click at [78, 87] on button "櫃檯作業" at bounding box center [99, 98] width 183 height 52
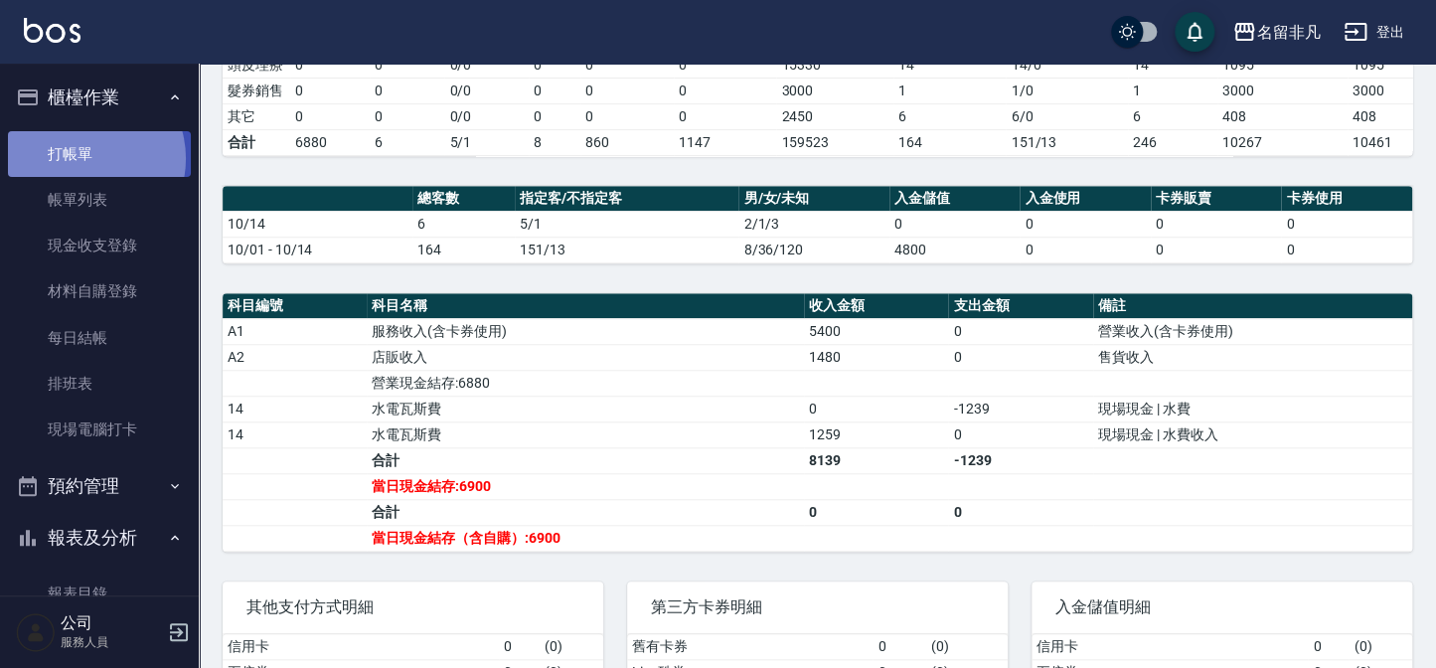
click at [84, 158] on link "打帳單" at bounding box center [99, 154] width 183 height 46
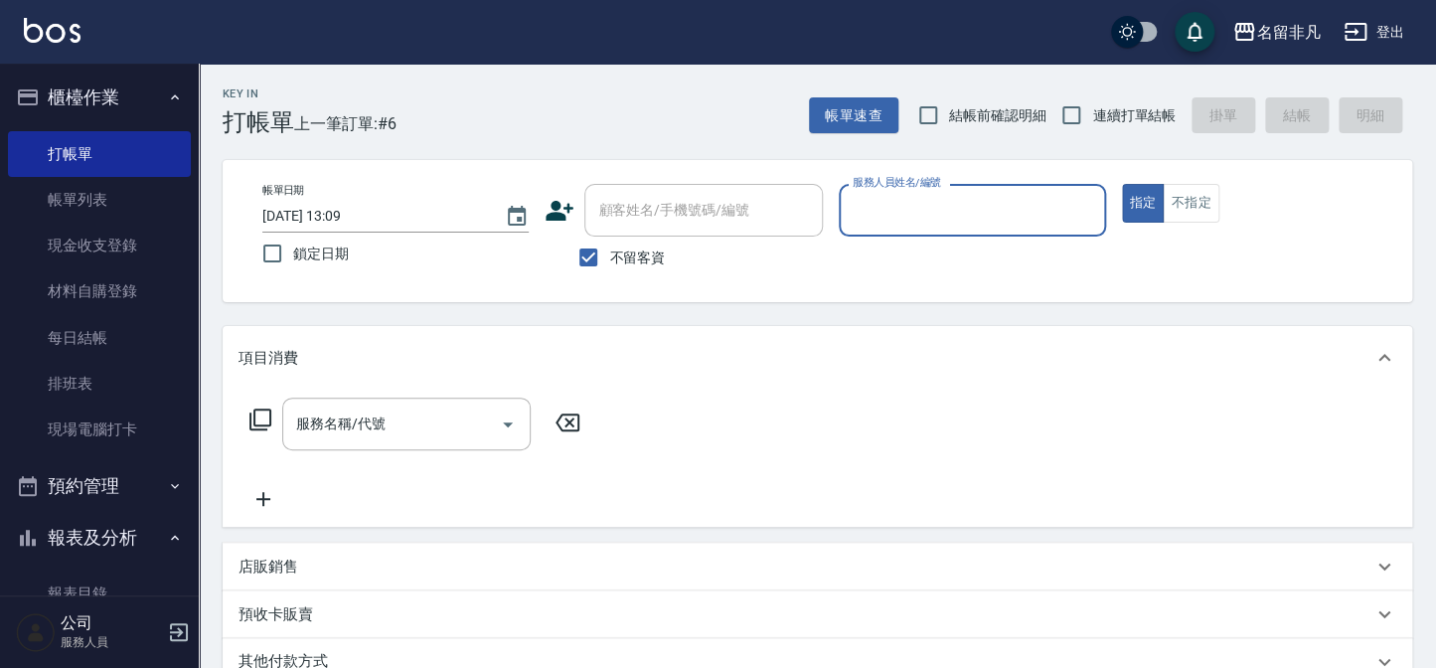
click at [964, 204] on input "服務人員姓名/編號" at bounding box center [972, 210] width 249 height 35
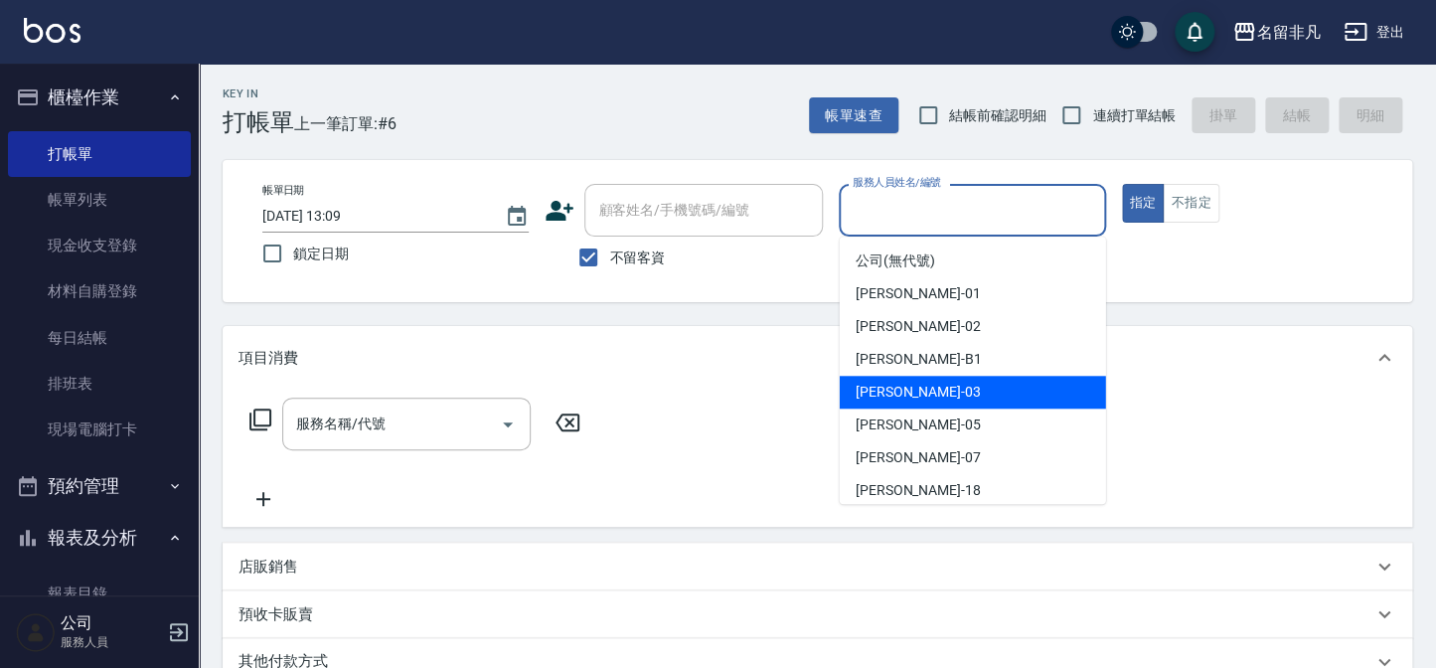
click at [904, 398] on div "[PERSON_NAME] -03" at bounding box center [973, 392] width 266 height 33
type input "[PERSON_NAME]-03"
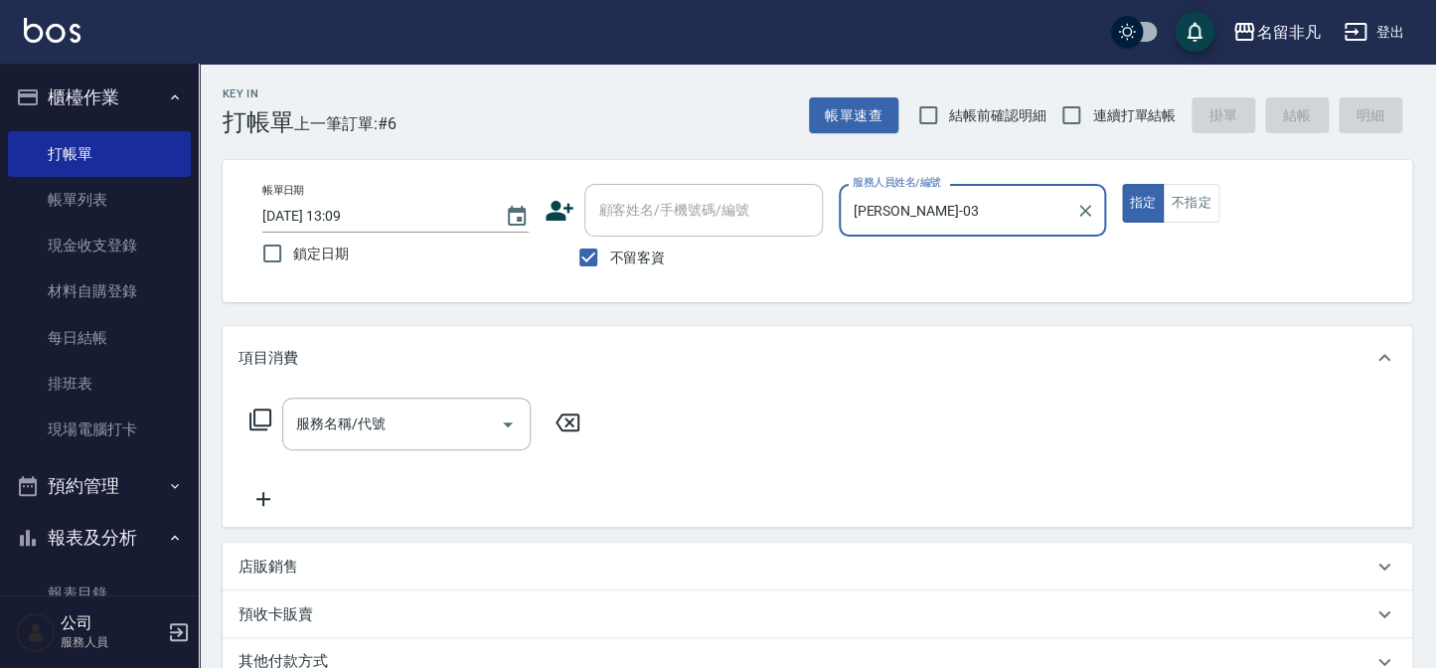
drag, startPoint x: 1139, startPoint y: 202, endPoint x: 833, endPoint y: 166, distance: 308.3
click at [1134, 201] on button "指定" at bounding box center [1143, 203] width 43 height 39
click at [264, 417] on icon at bounding box center [261, 420] width 24 height 24
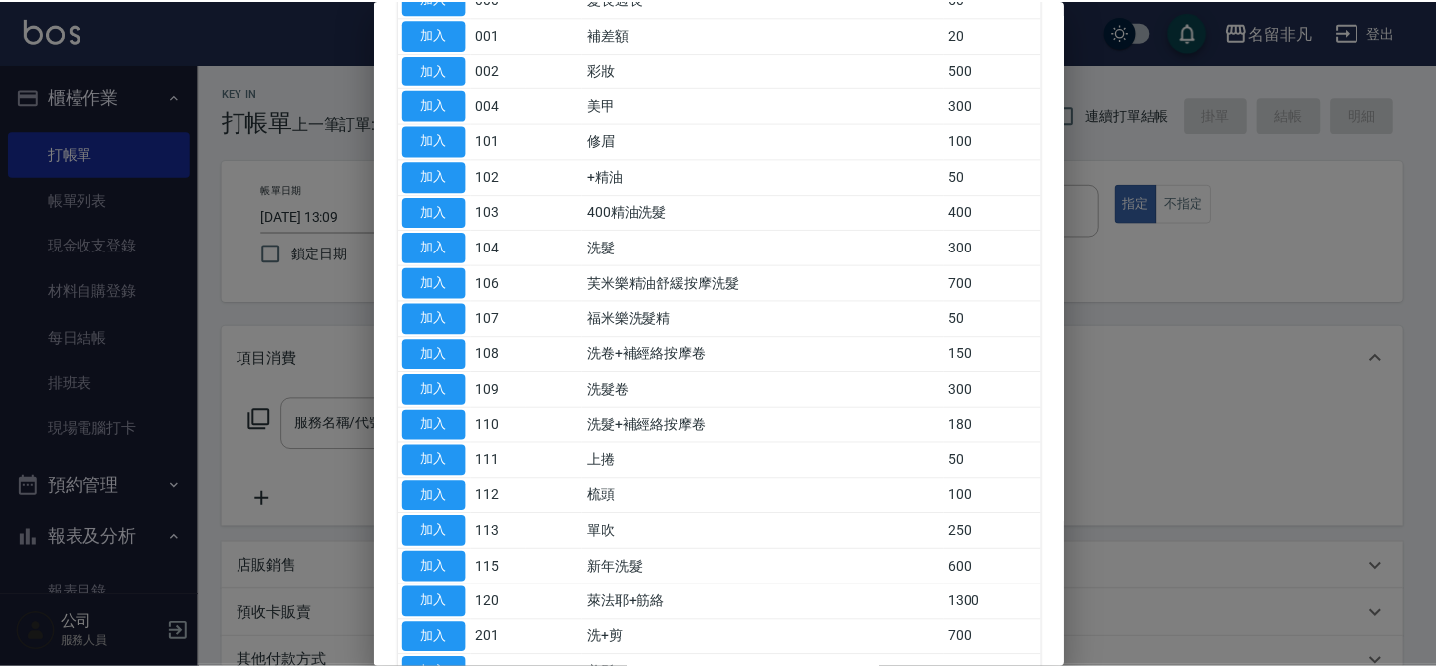
scroll to position [270, 0]
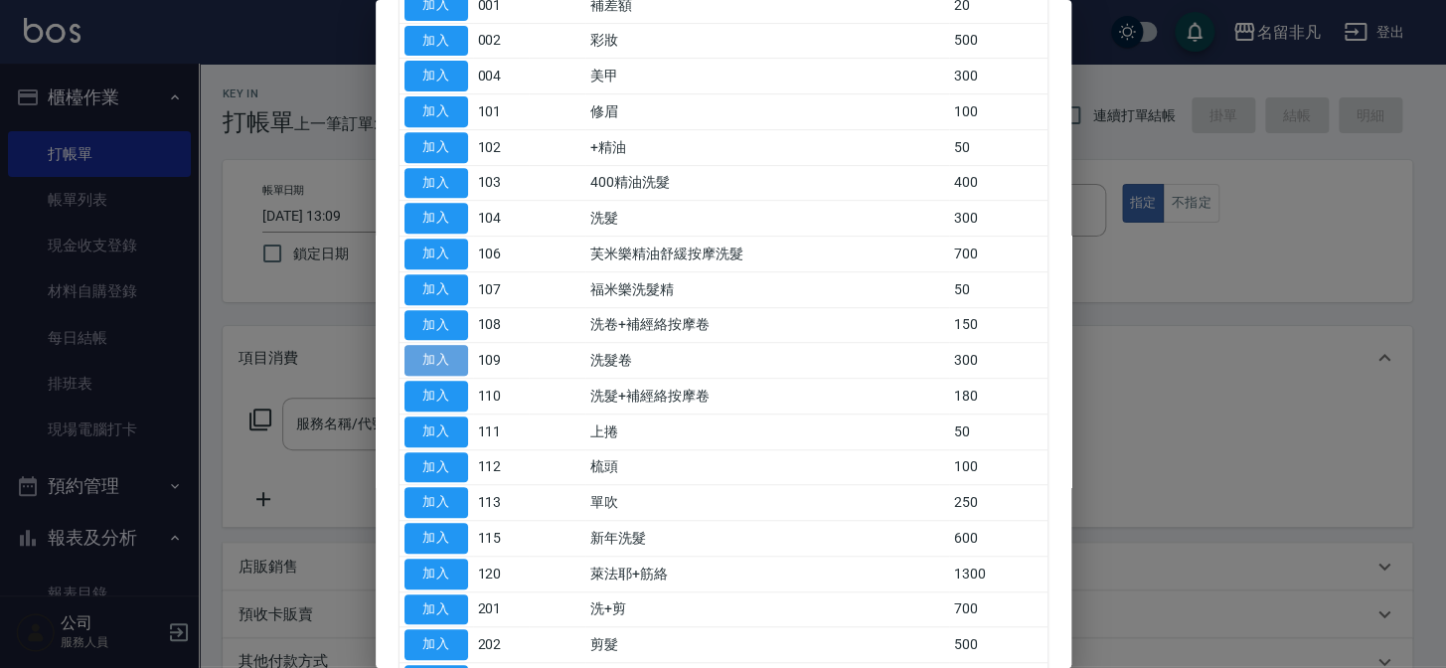
click at [419, 350] on button "加入" at bounding box center [437, 360] width 64 height 31
type input "洗髮卷(109)"
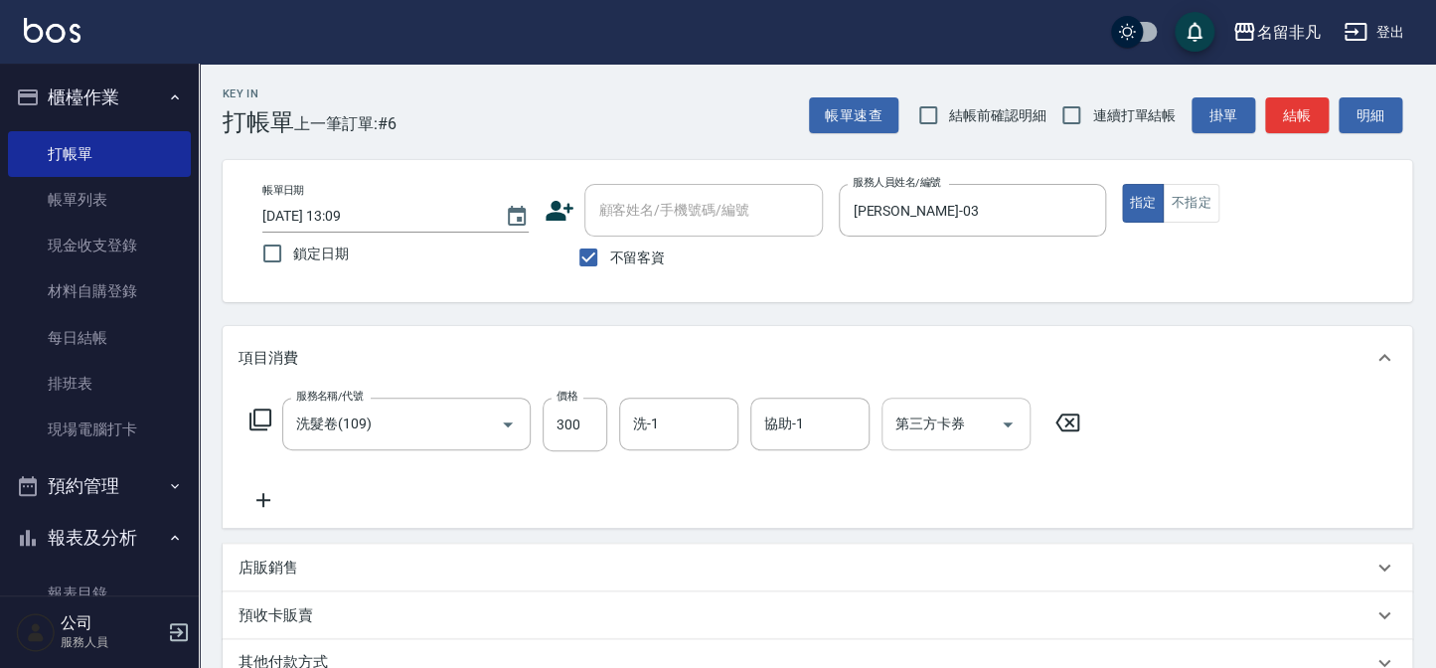
click at [919, 424] on input "第三方卡券" at bounding box center [941, 424] width 101 height 35
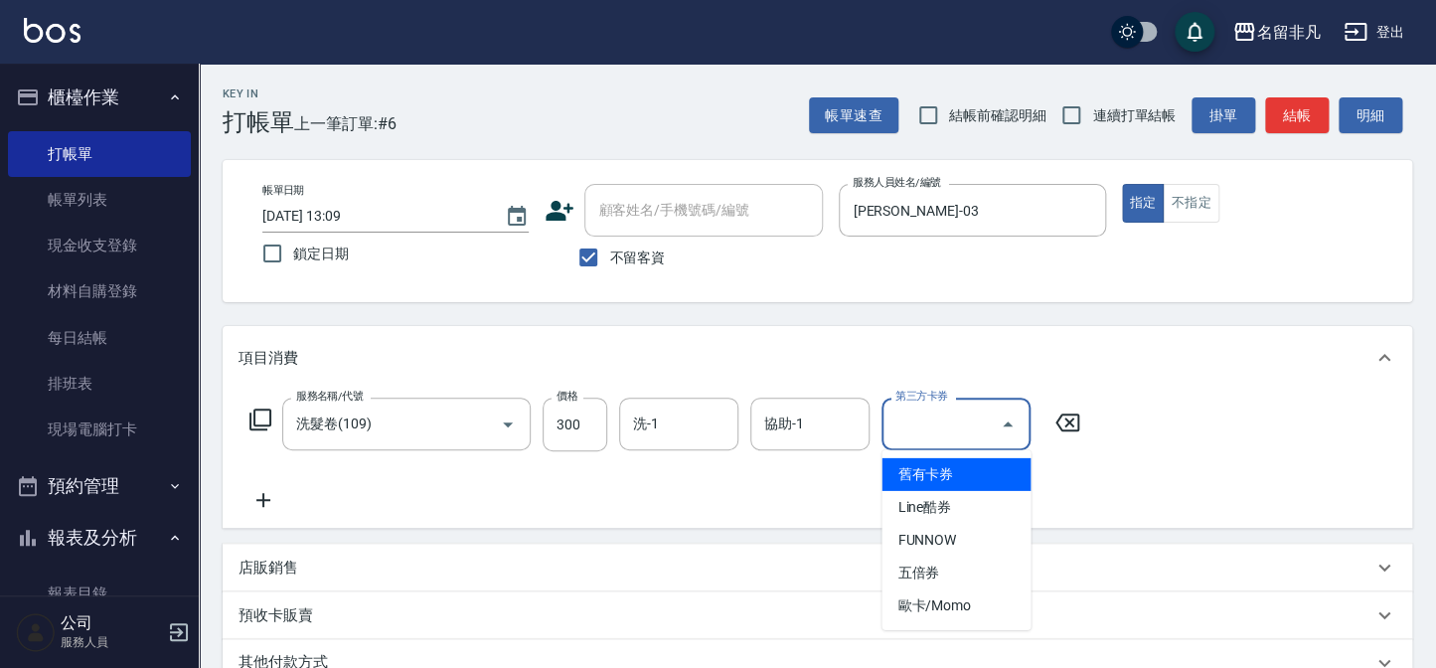
click at [925, 465] on span "舊有卡券" at bounding box center [956, 474] width 149 height 33
type input "舊有卡券"
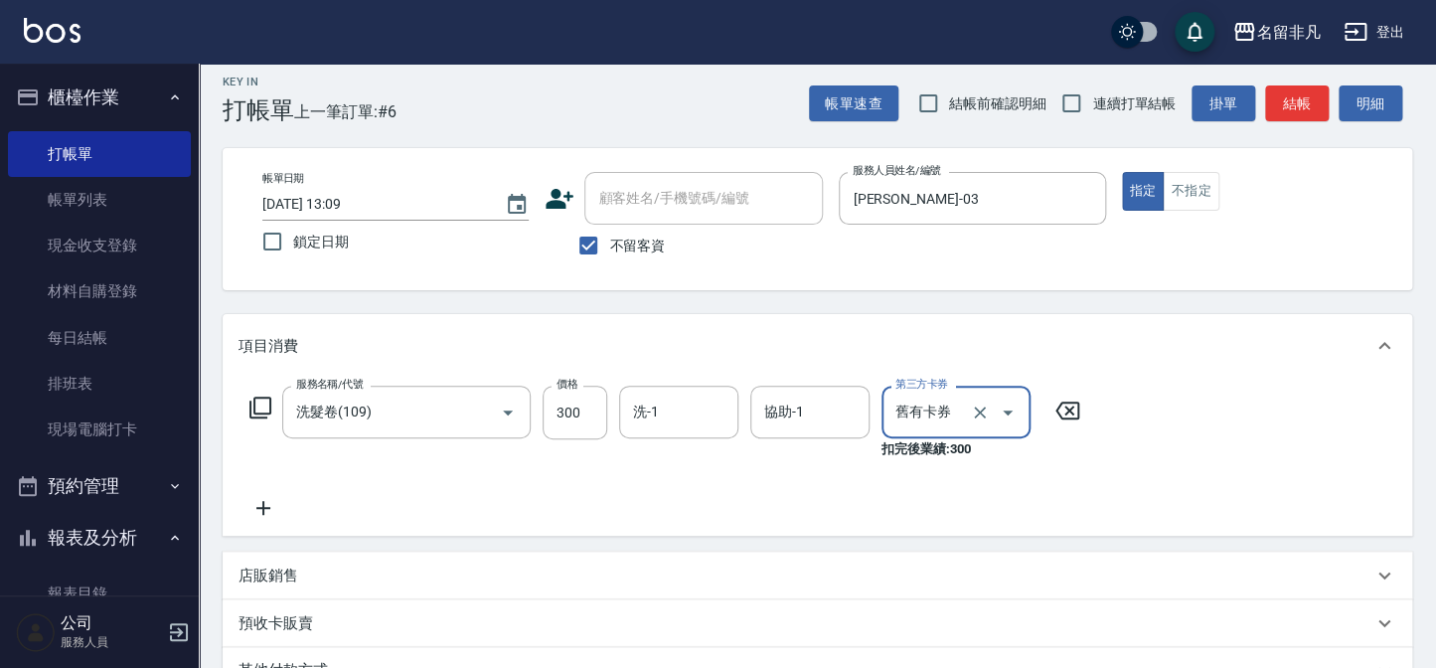
scroll to position [0, 0]
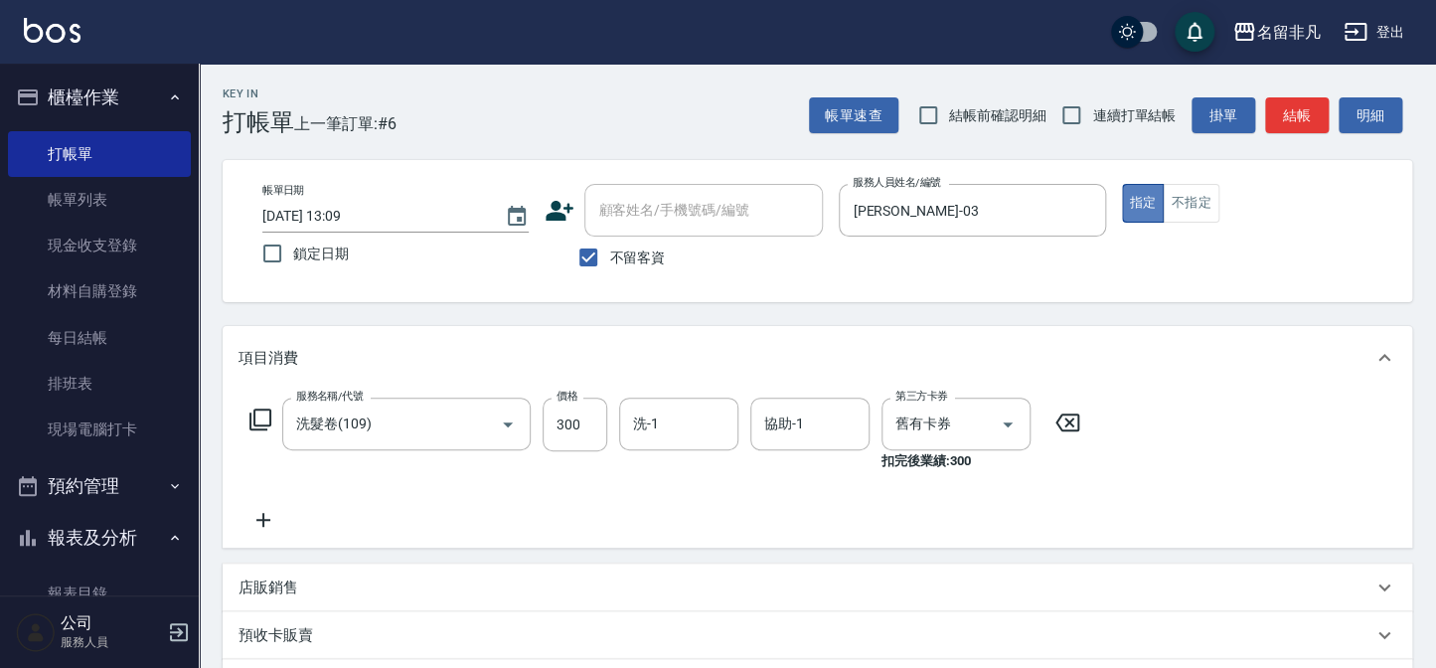
click at [1140, 195] on button "指定" at bounding box center [1143, 203] width 43 height 39
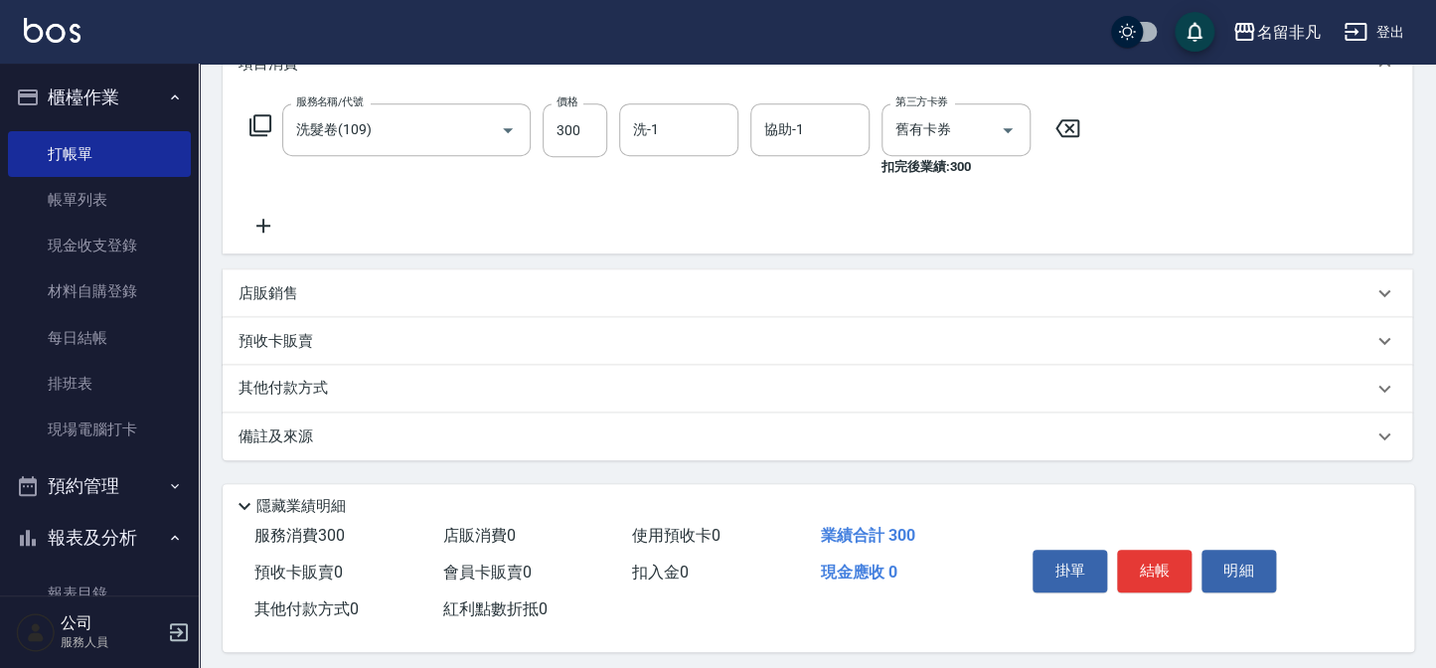
scroll to position [307, 0]
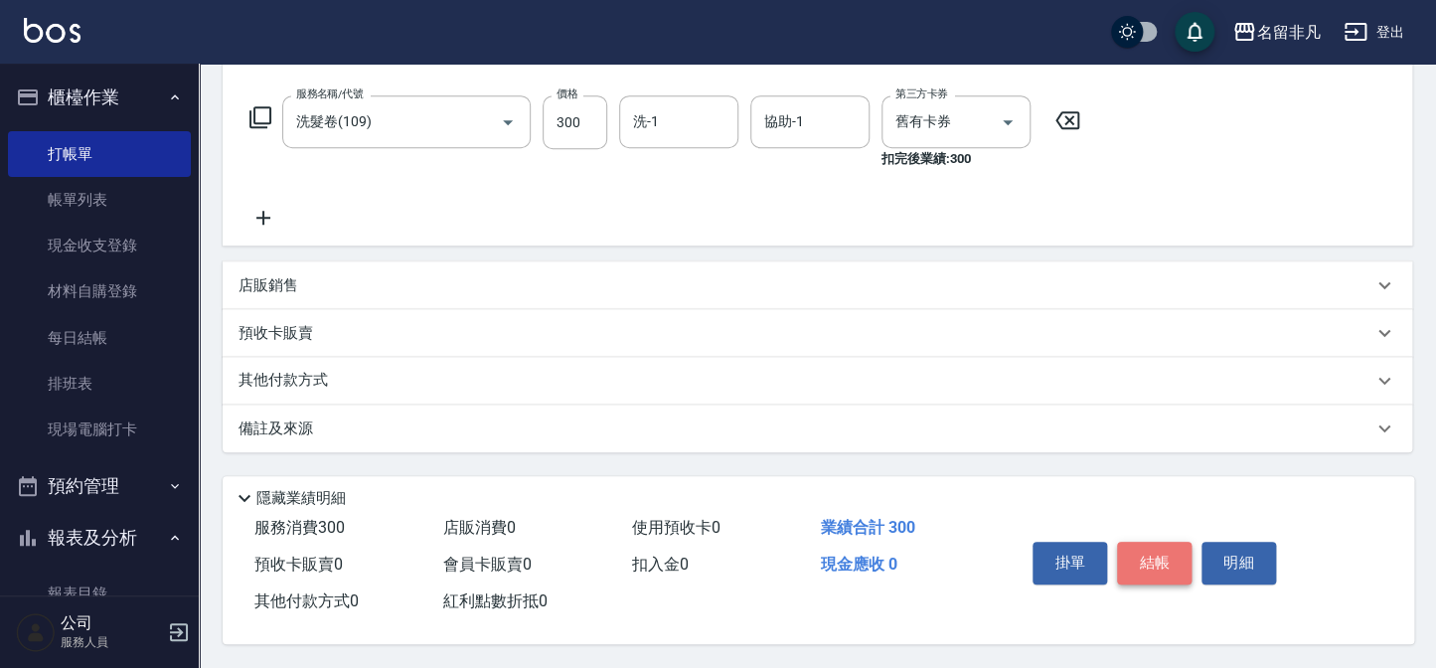
click at [1167, 557] on button "結帳" at bounding box center [1154, 563] width 75 height 42
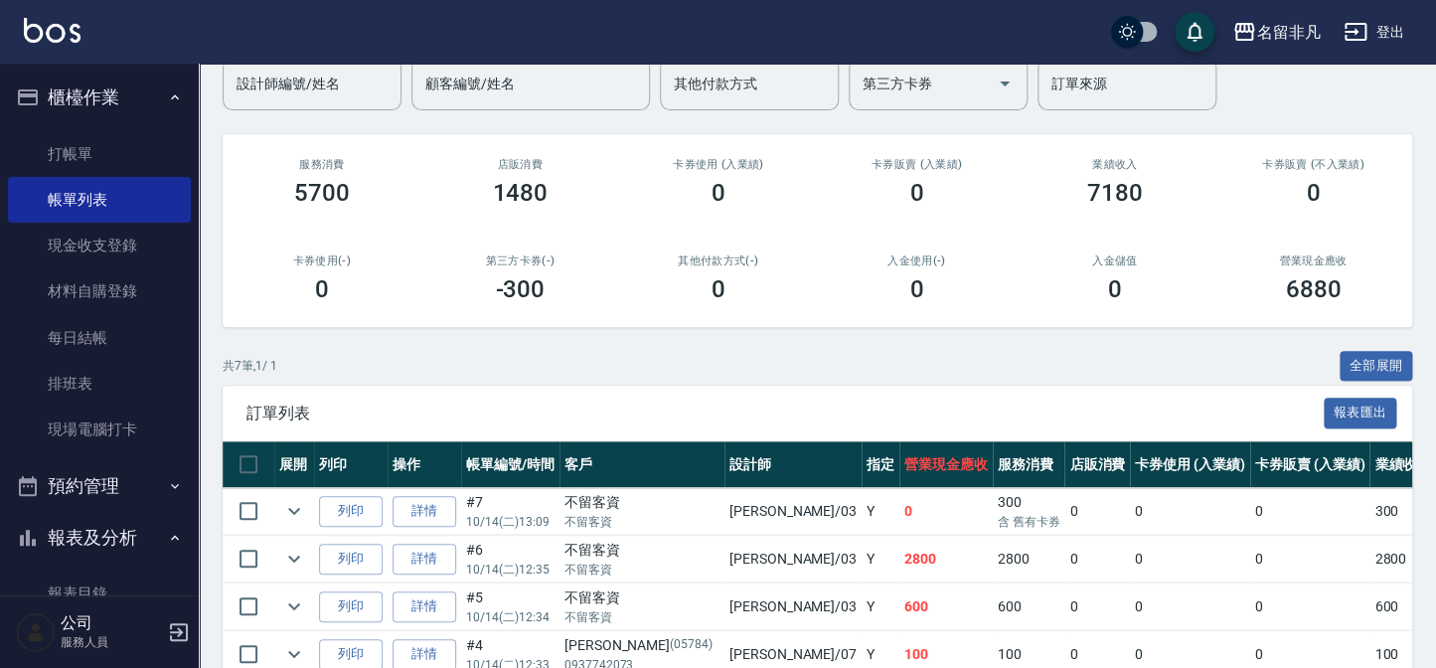
scroll to position [180, 0]
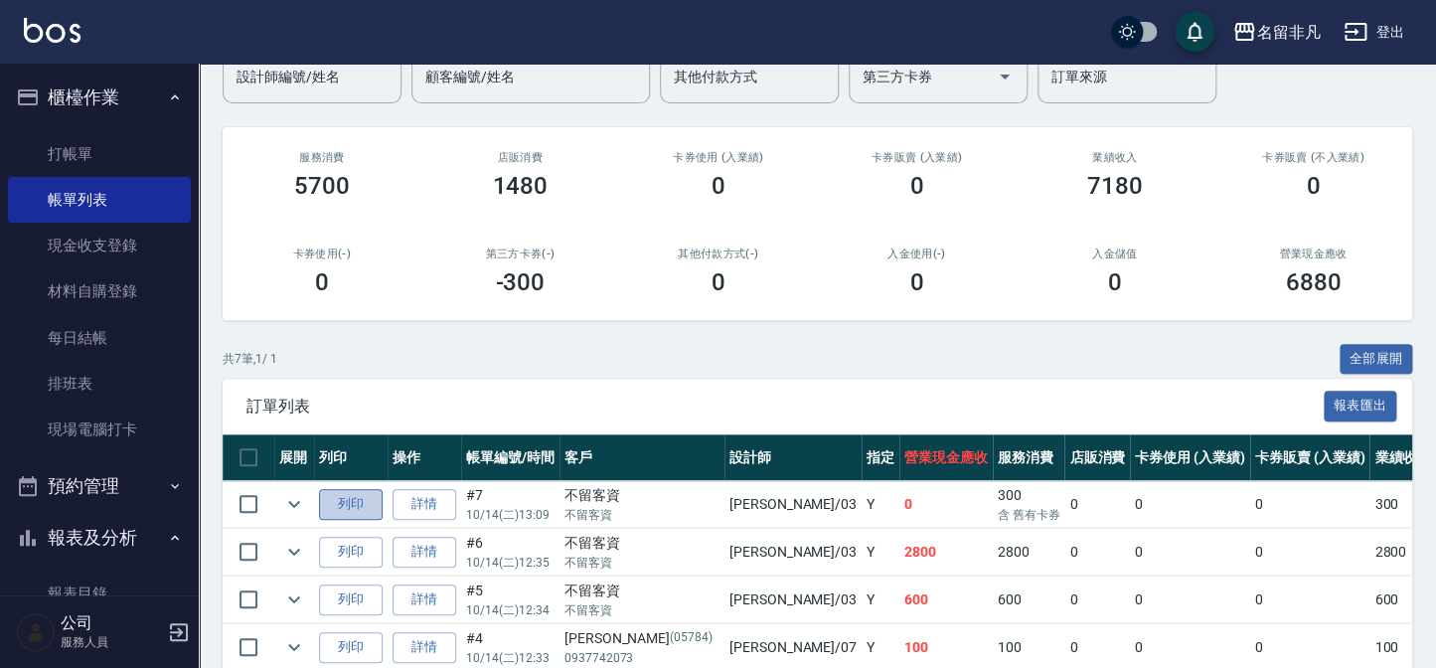
click at [337, 489] on button "列印" at bounding box center [351, 504] width 64 height 31
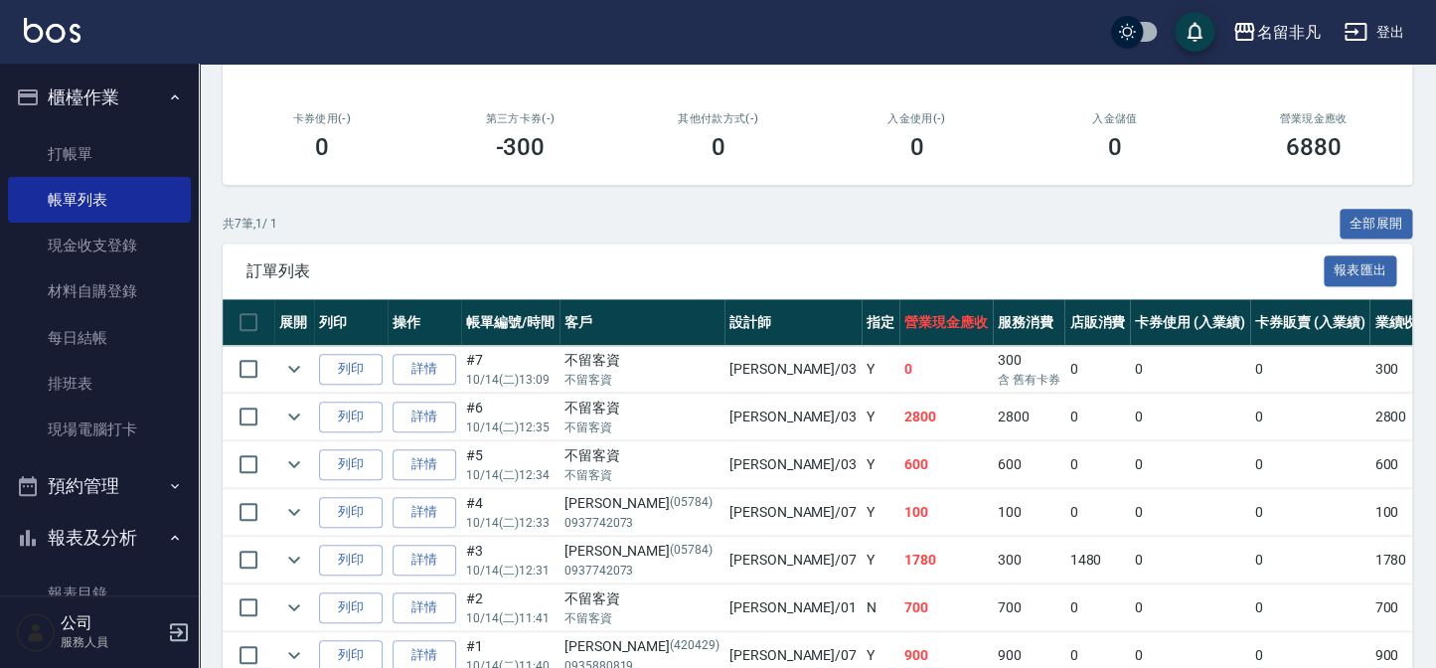
scroll to position [361, 0]
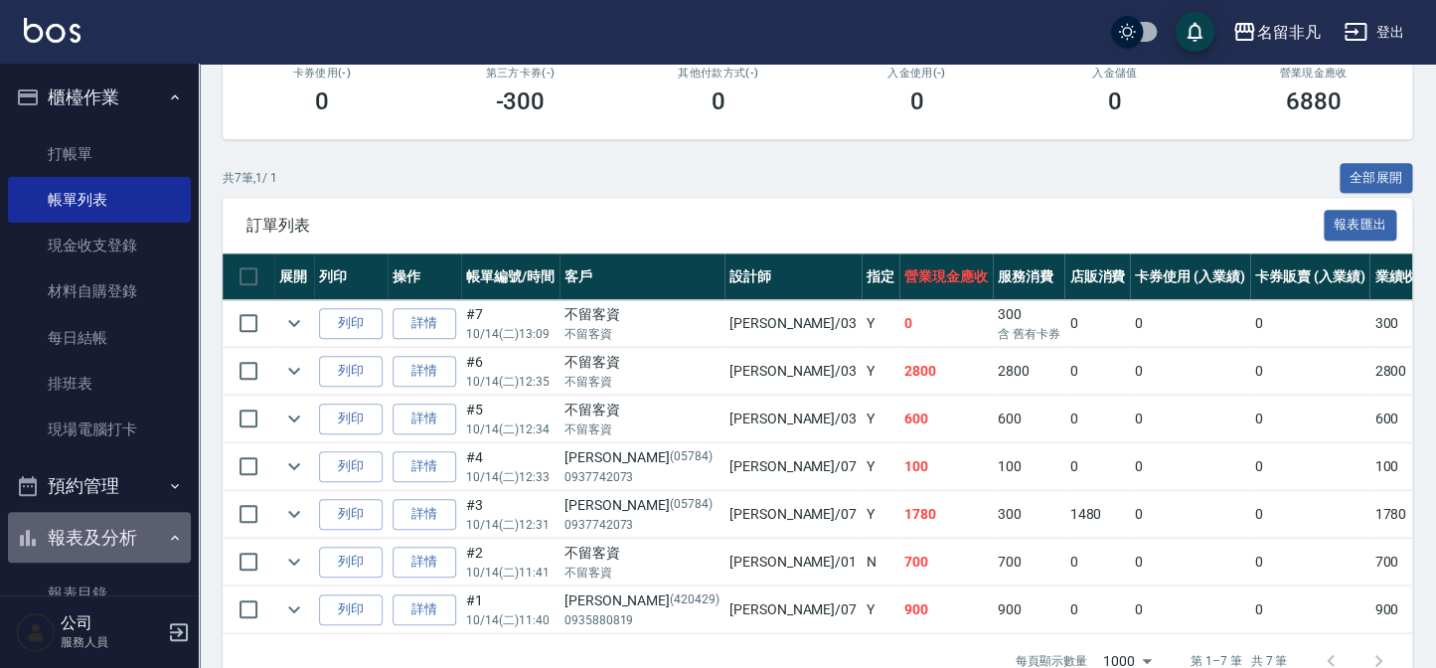
click at [129, 530] on button "報表及分析" at bounding box center [99, 538] width 183 height 52
click at [121, 527] on button "報表及分析" at bounding box center [99, 538] width 183 height 52
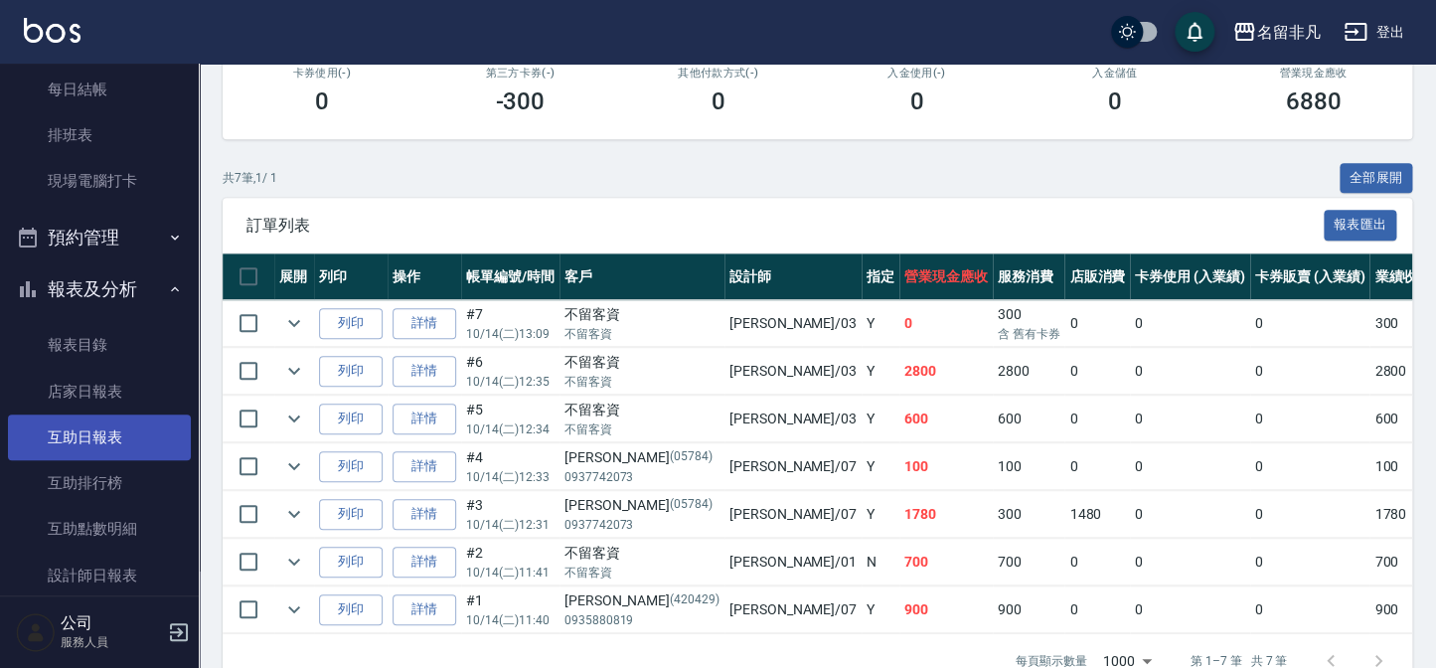
scroll to position [270, 0]
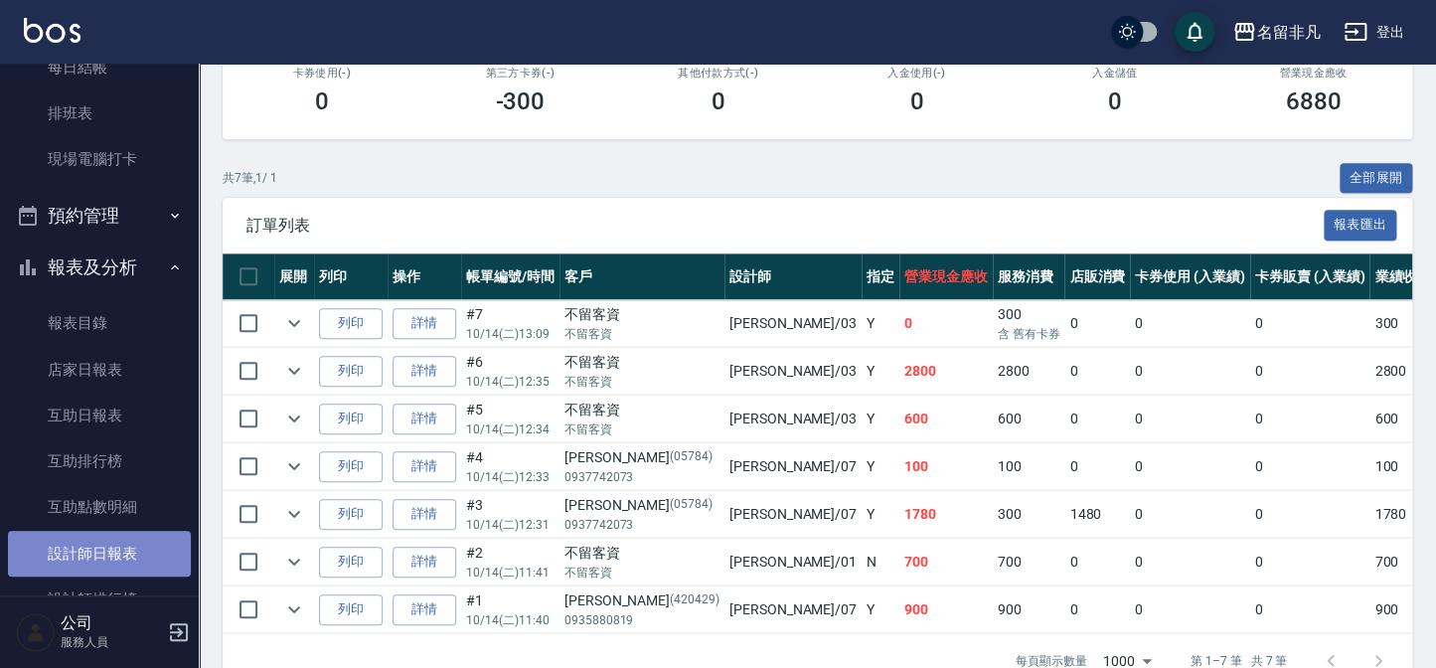
click at [103, 558] on link "設計師日報表" at bounding box center [99, 554] width 183 height 46
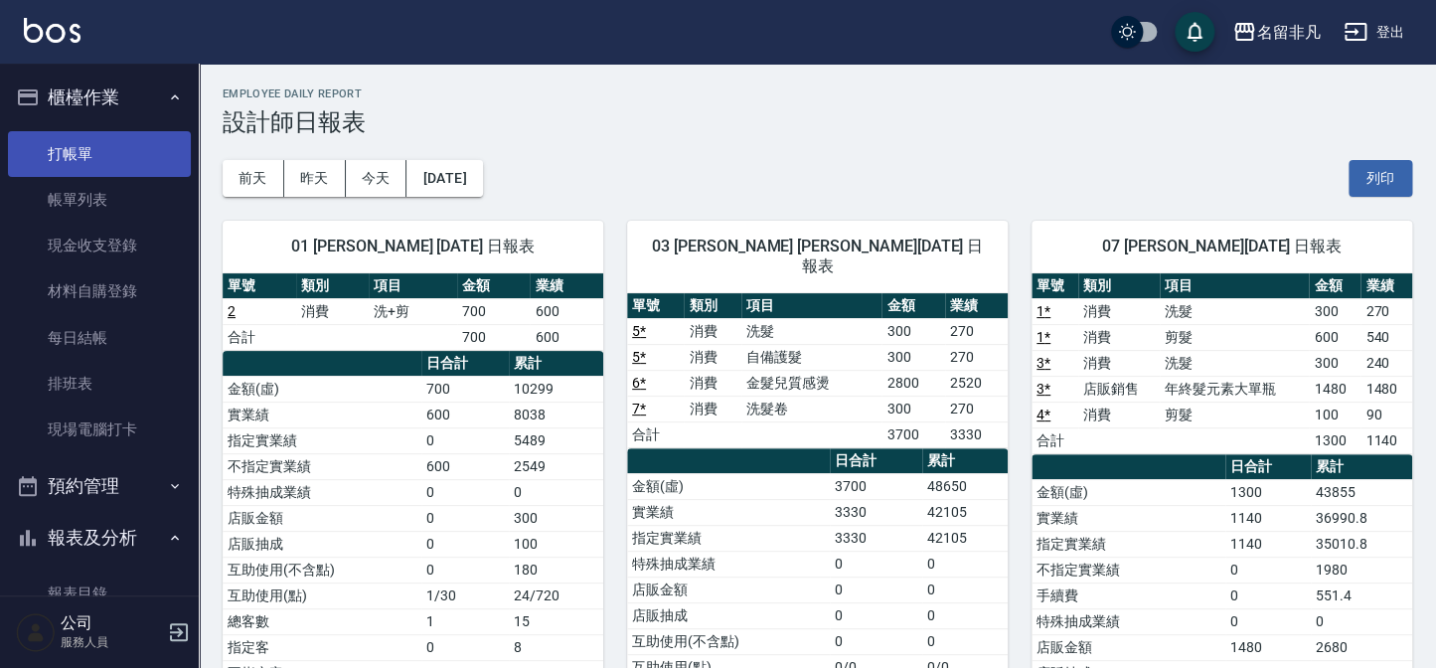
click at [87, 148] on link "打帳單" at bounding box center [99, 154] width 183 height 46
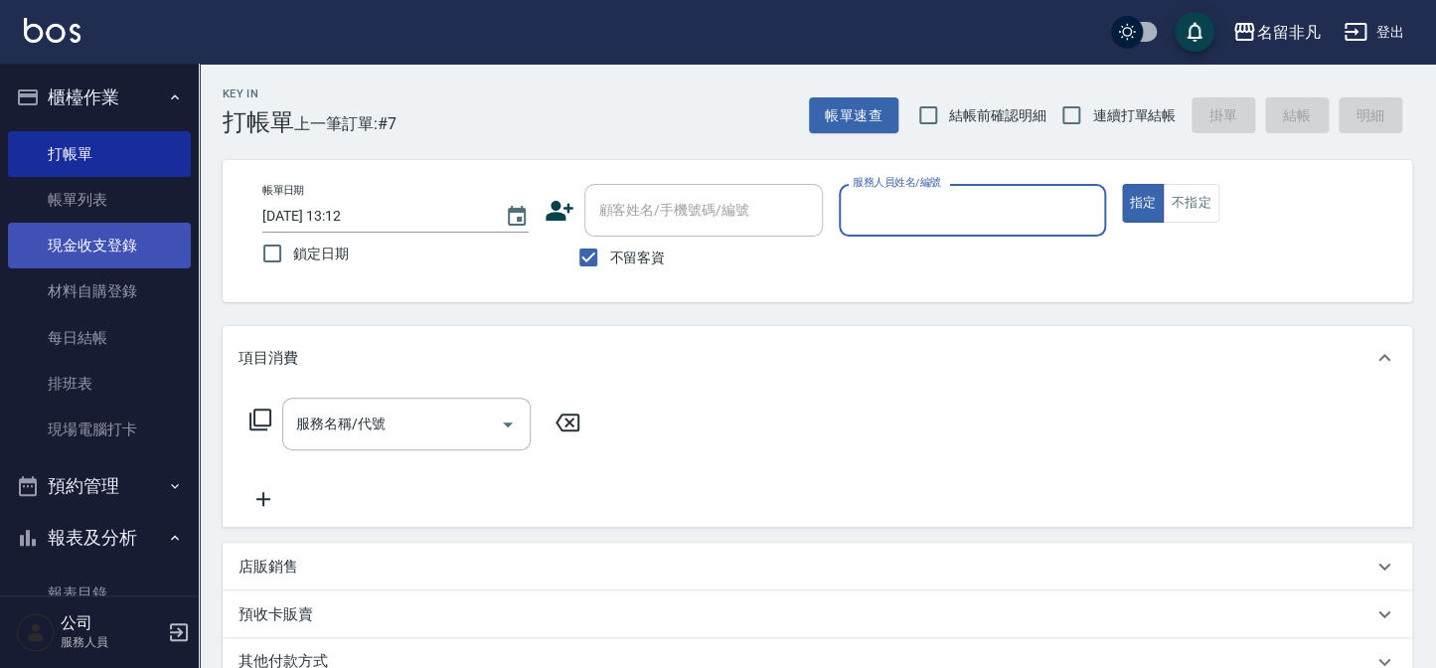
click at [138, 257] on link "現金收支登錄" at bounding box center [99, 246] width 183 height 46
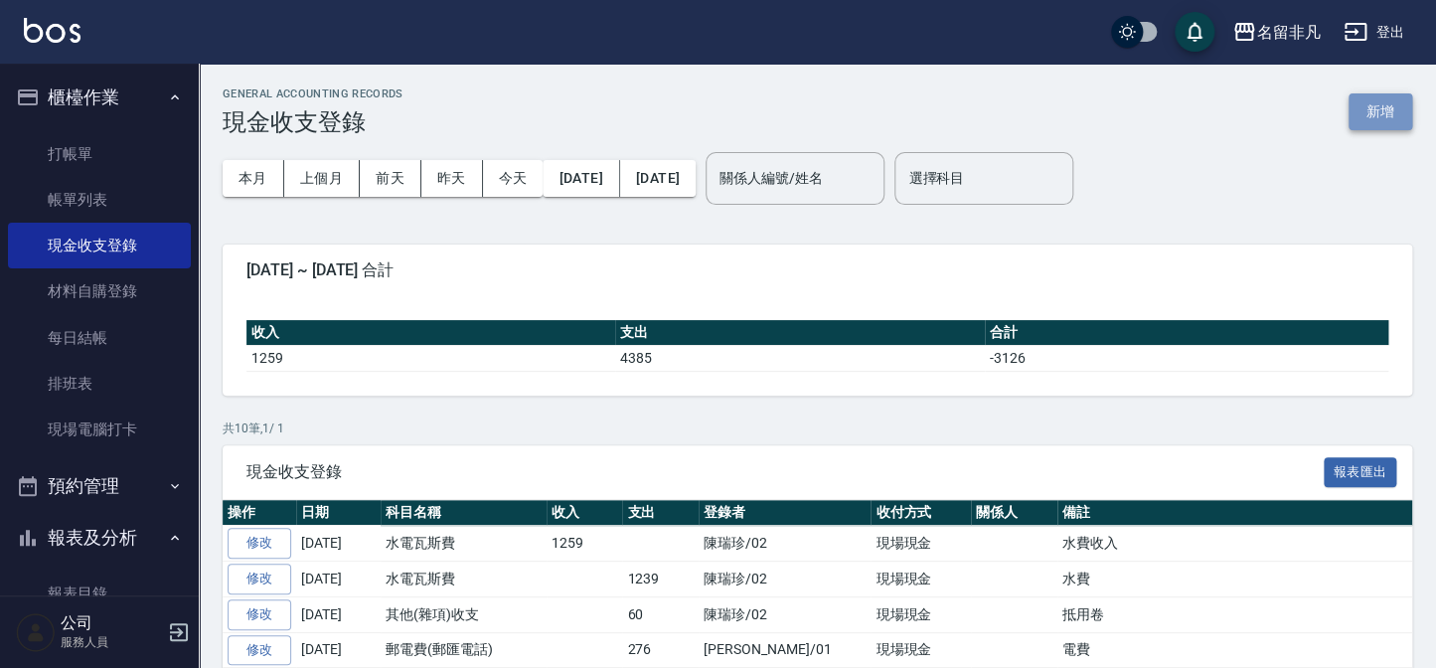
click at [1361, 112] on button "新增" at bounding box center [1381, 111] width 64 height 37
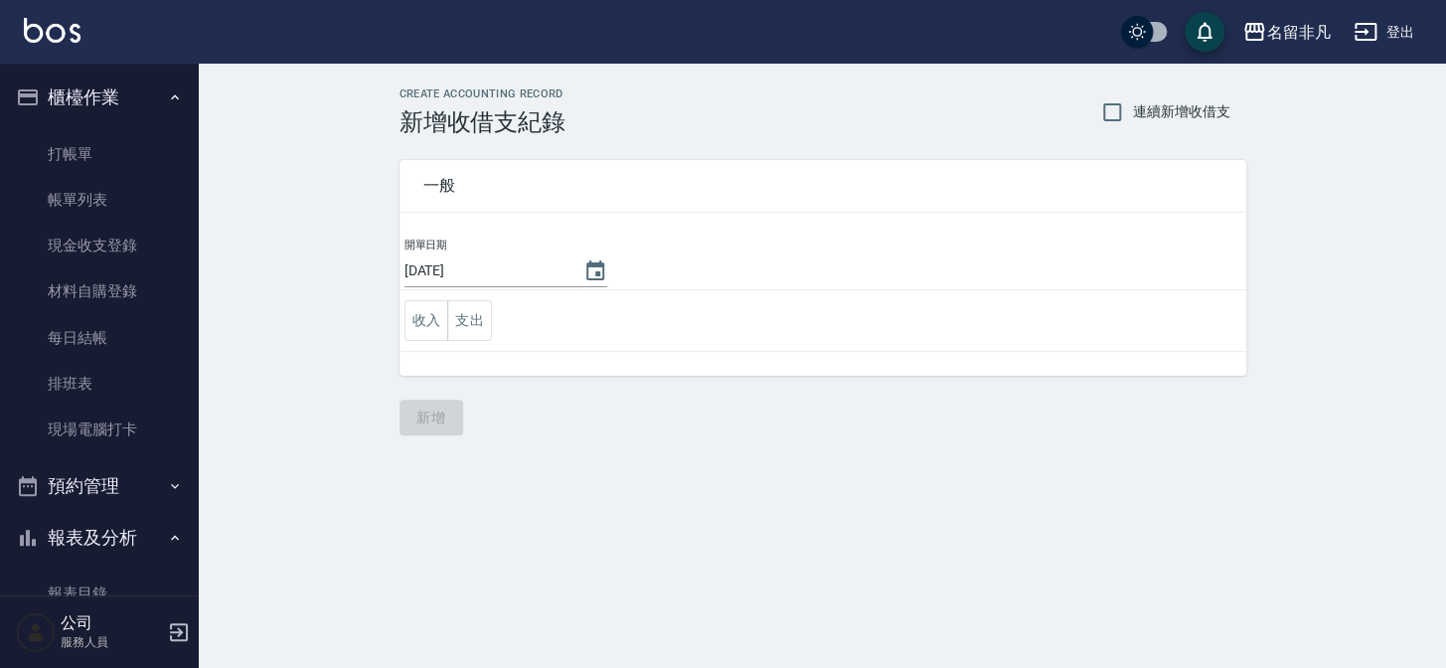
drag, startPoint x: 480, startPoint y: 315, endPoint x: 493, endPoint y: 321, distance: 14.2
click at [478, 318] on button "支出" at bounding box center [469, 320] width 45 height 41
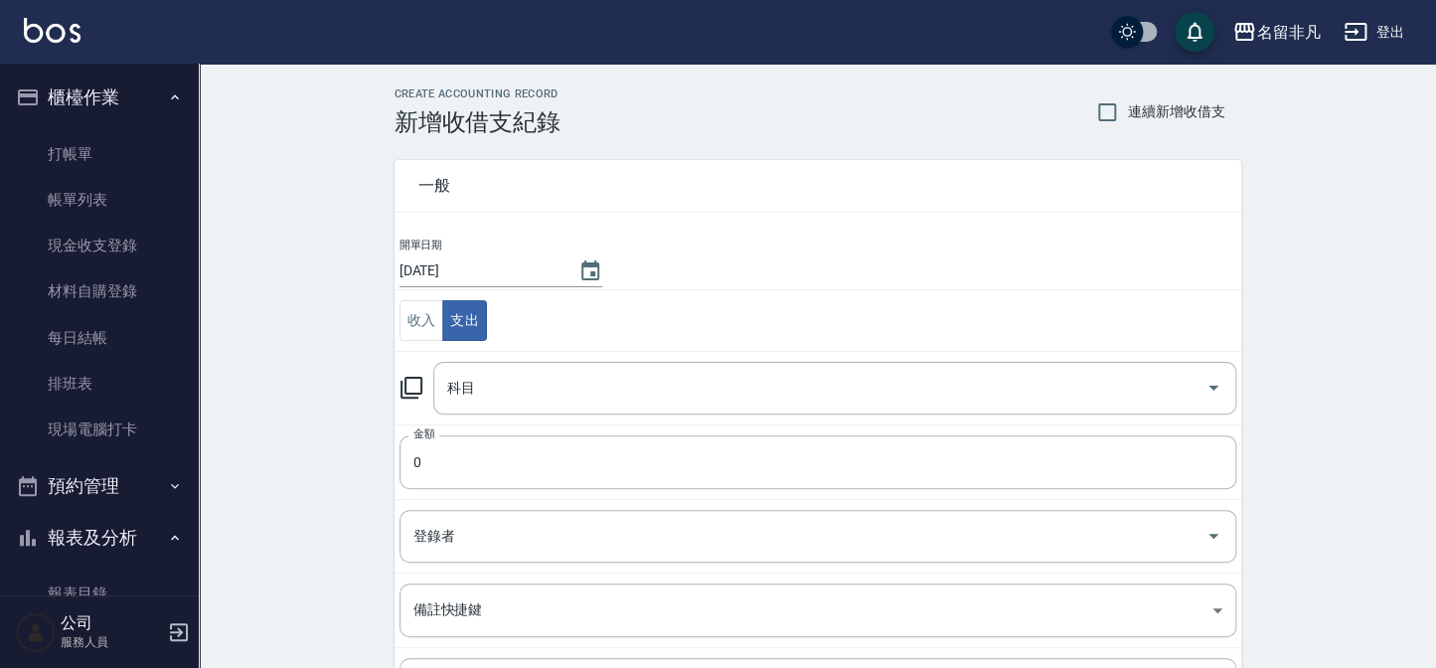
click at [556, 419] on td "科目 科目" at bounding box center [818, 388] width 847 height 74
click at [574, 383] on input "科目" at bounding box center [819, 388] width 755 height 35
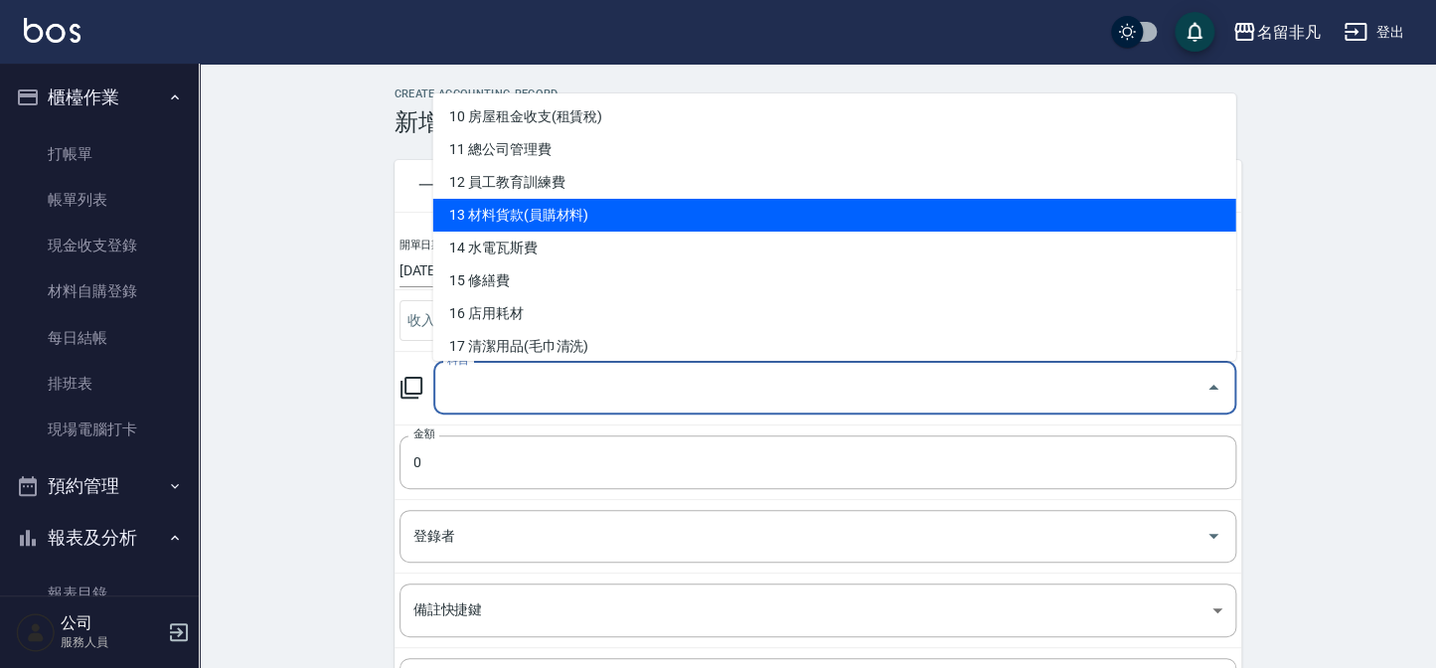
scroll to position [361, 0]
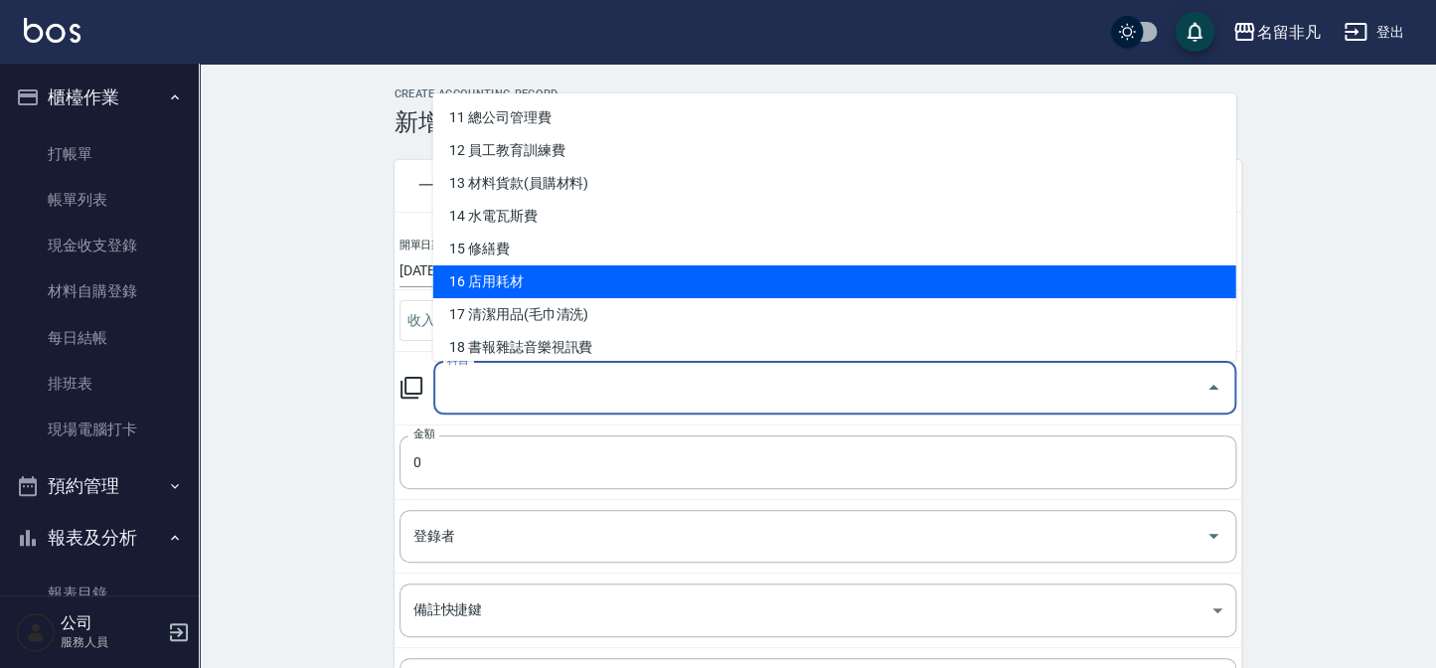
click at [520, 284] on li "16 店用耗材" at bounding box center [833, 281] width 803 height 33
type input "16 店用耗材"
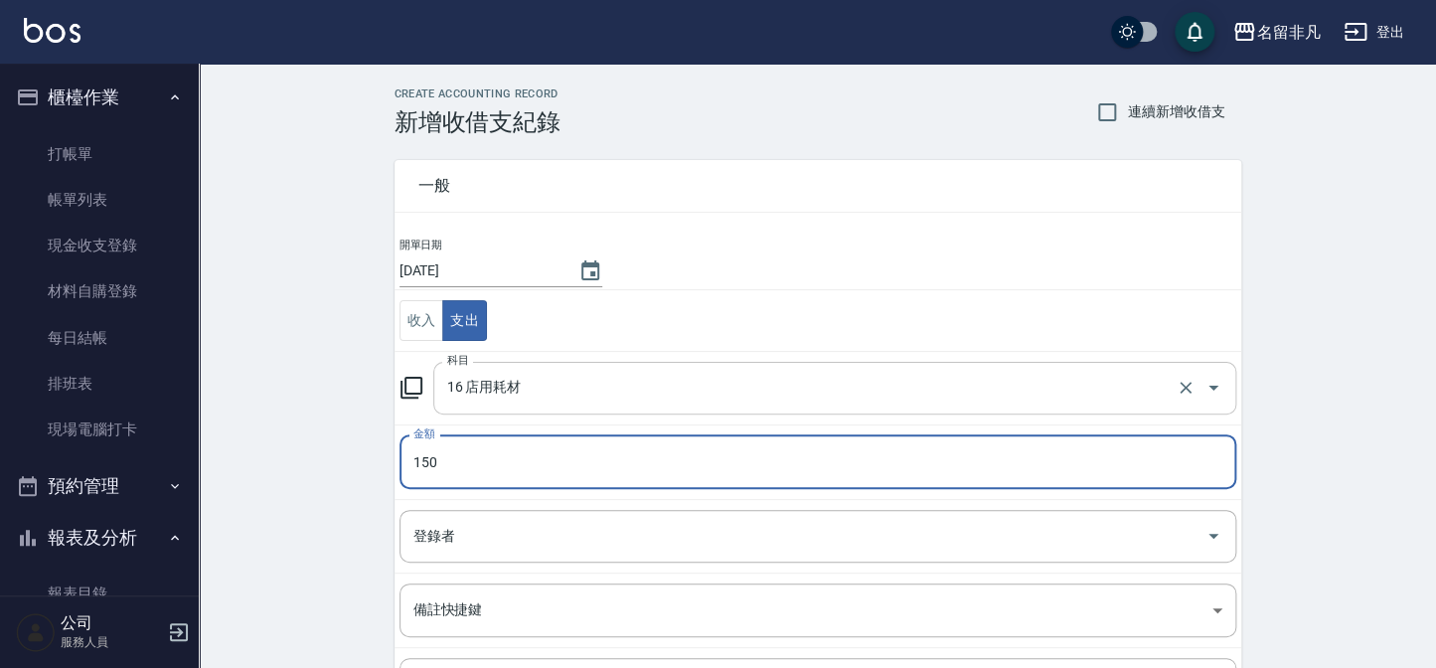
type input "150"
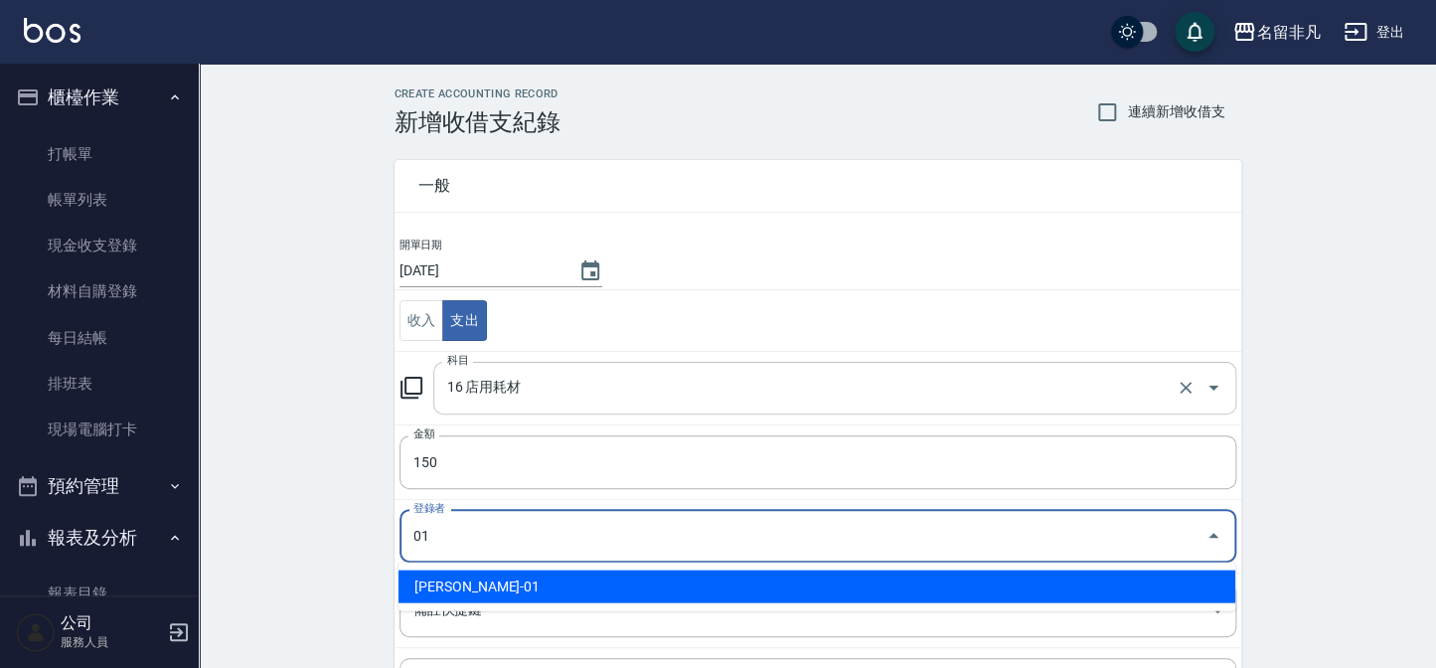
type input "[PERSON_NAME]-01"
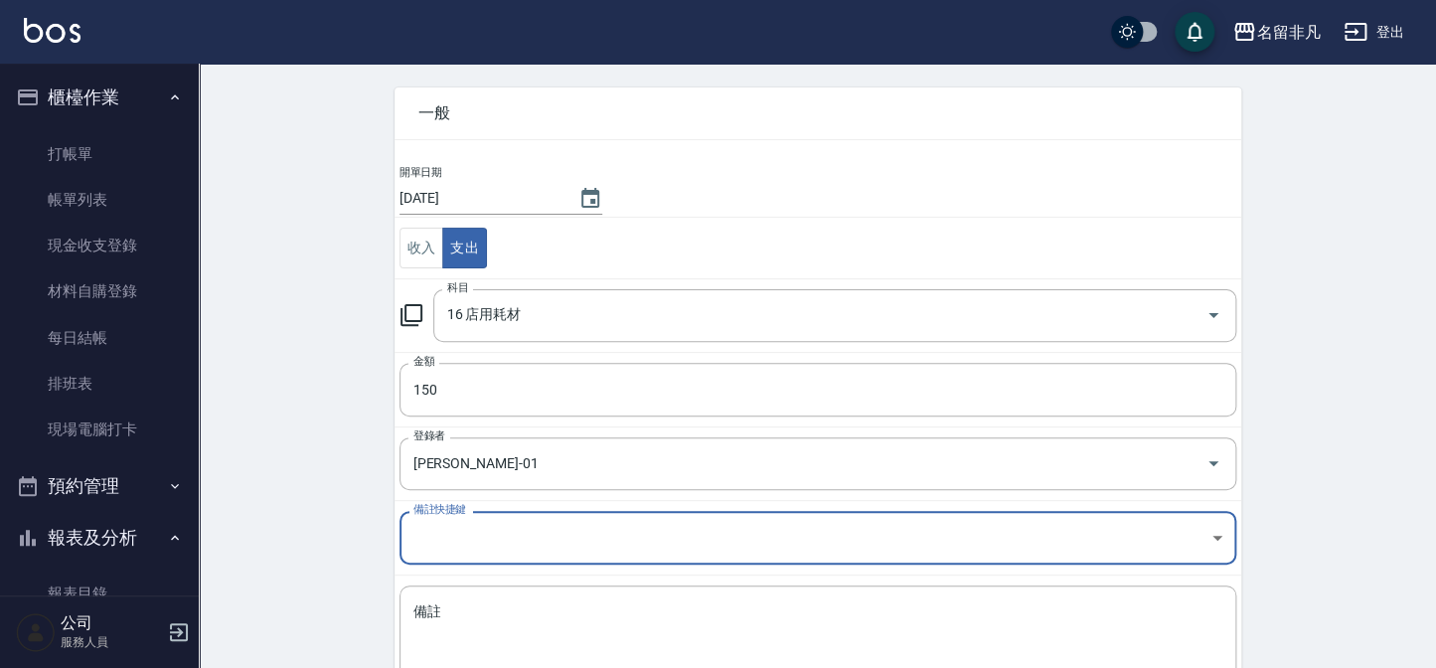
scroll to position [209, 0]
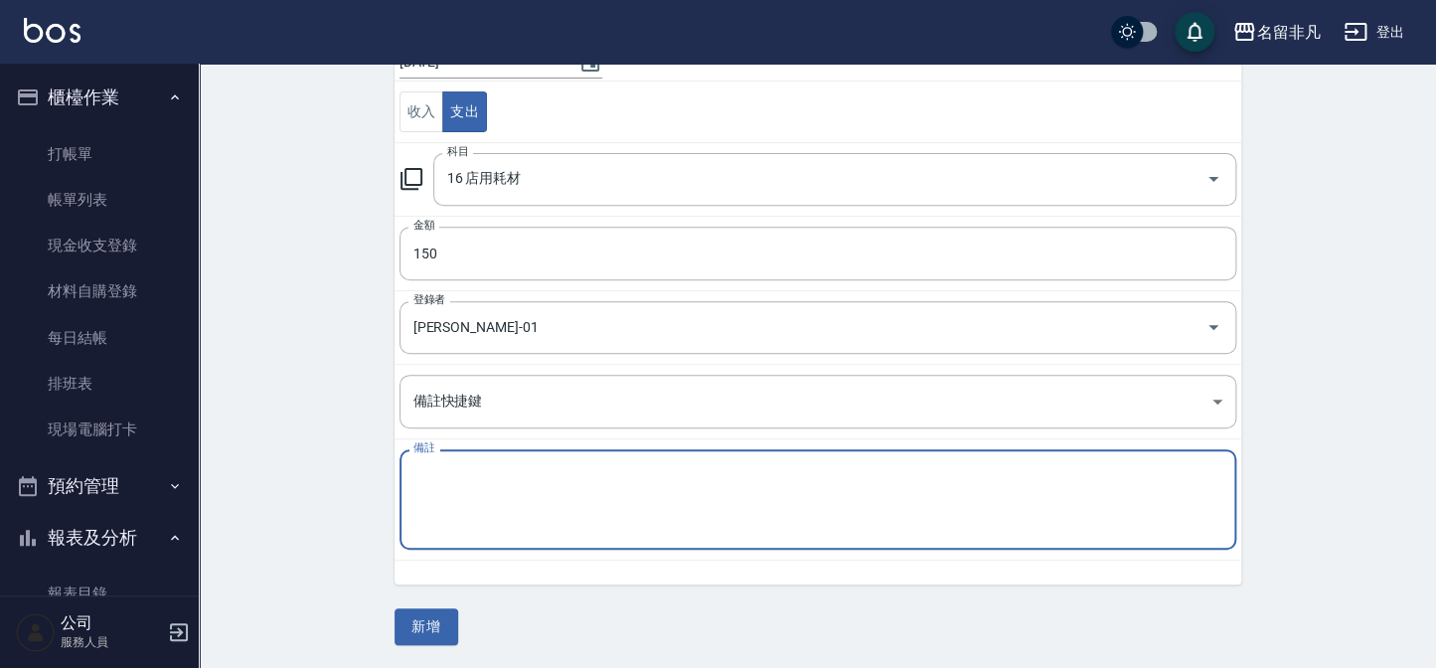
click at [654, 514] on textarea "備註" at bounding box center [818, 500] width 809 height 68
type textarea "地墊"
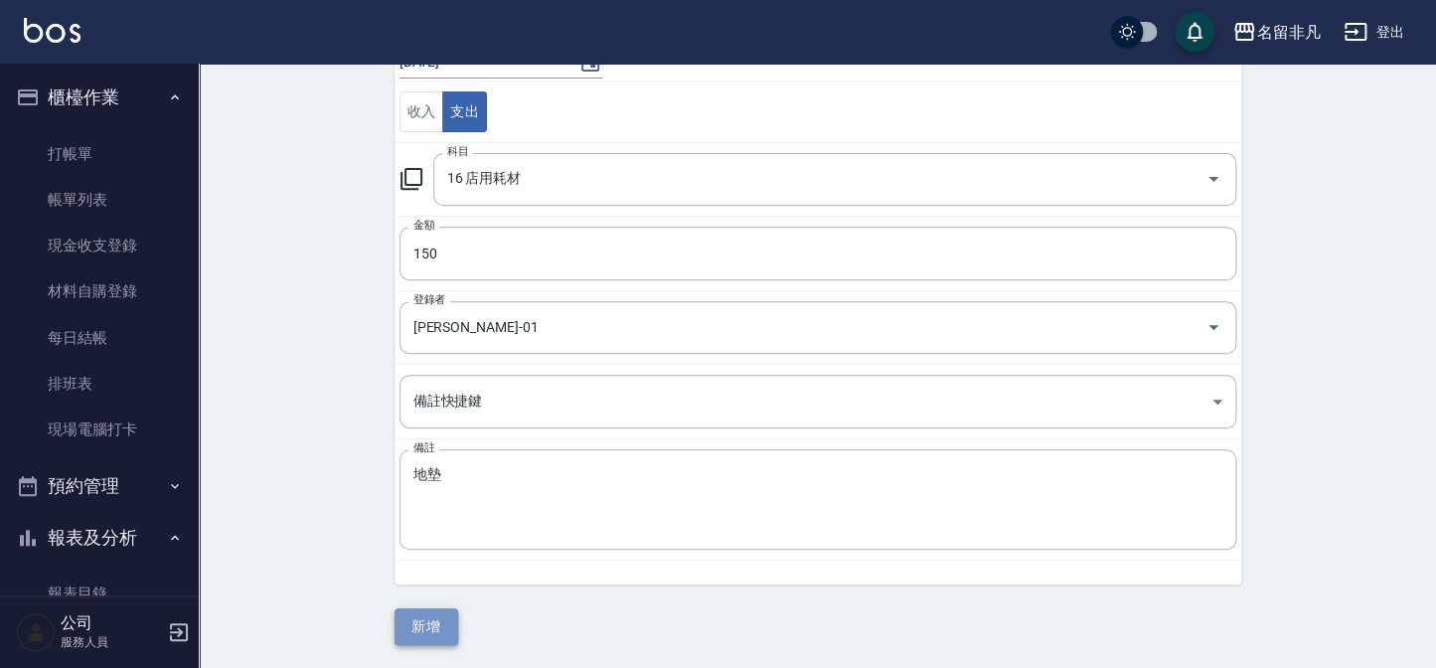
click at [422, 619] on button "新增" at bounding box center [427, 626] width 64 height 37
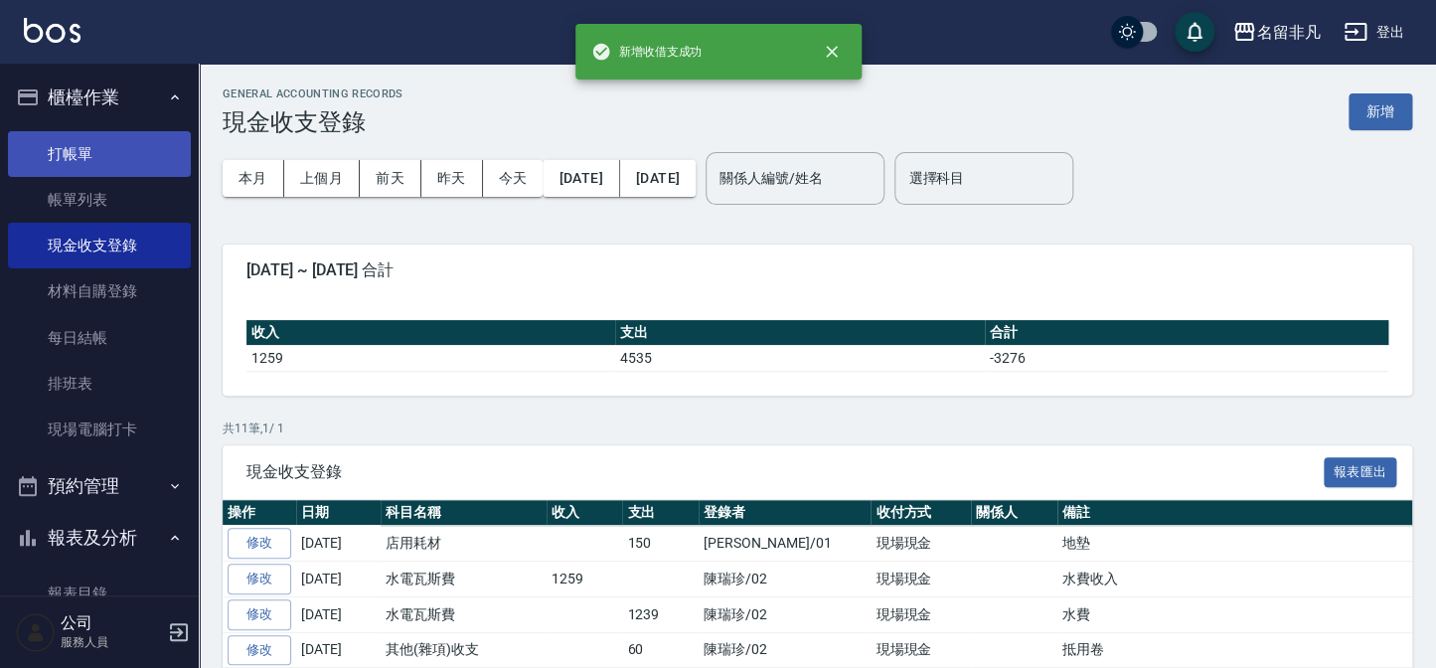
click at [136, 147] on link "打帳單" at bounding box center [99, 154] width 183 height 46
